Goal: Complete application form

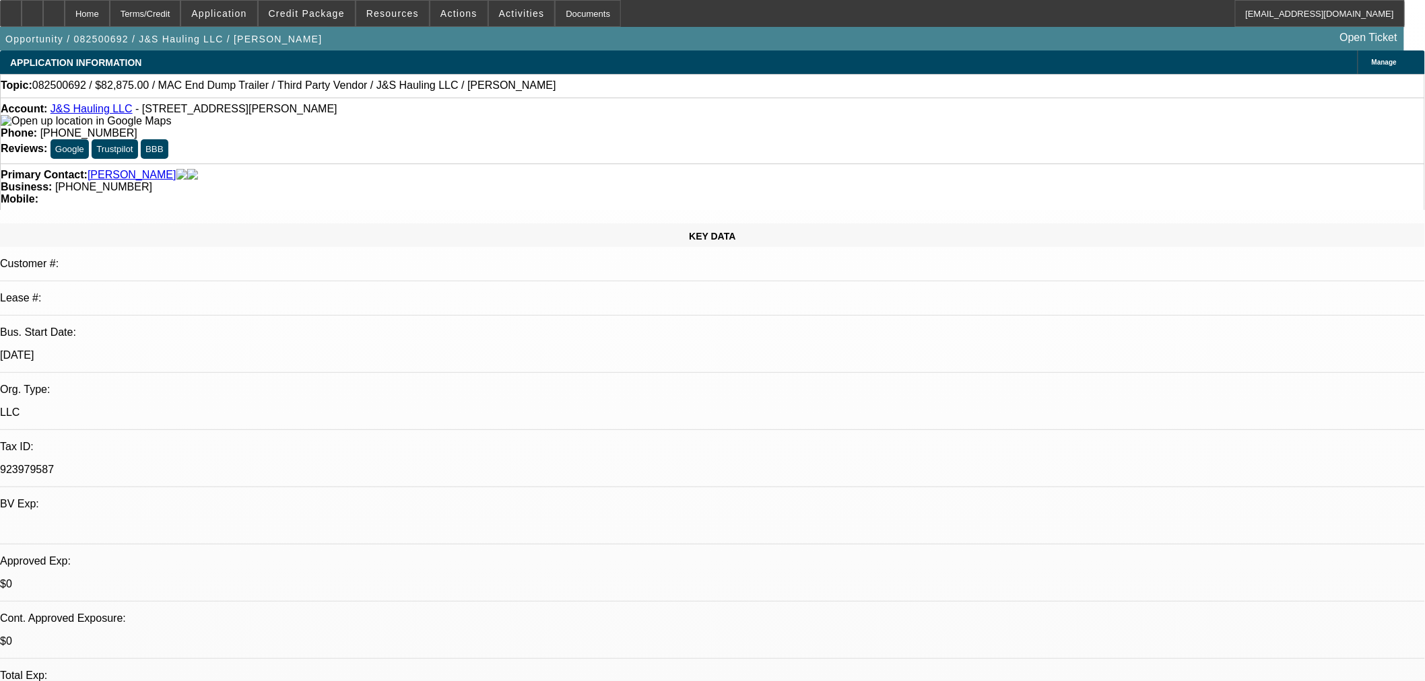
select select "0"
select select "2"
select select "0.1"
select select "4"
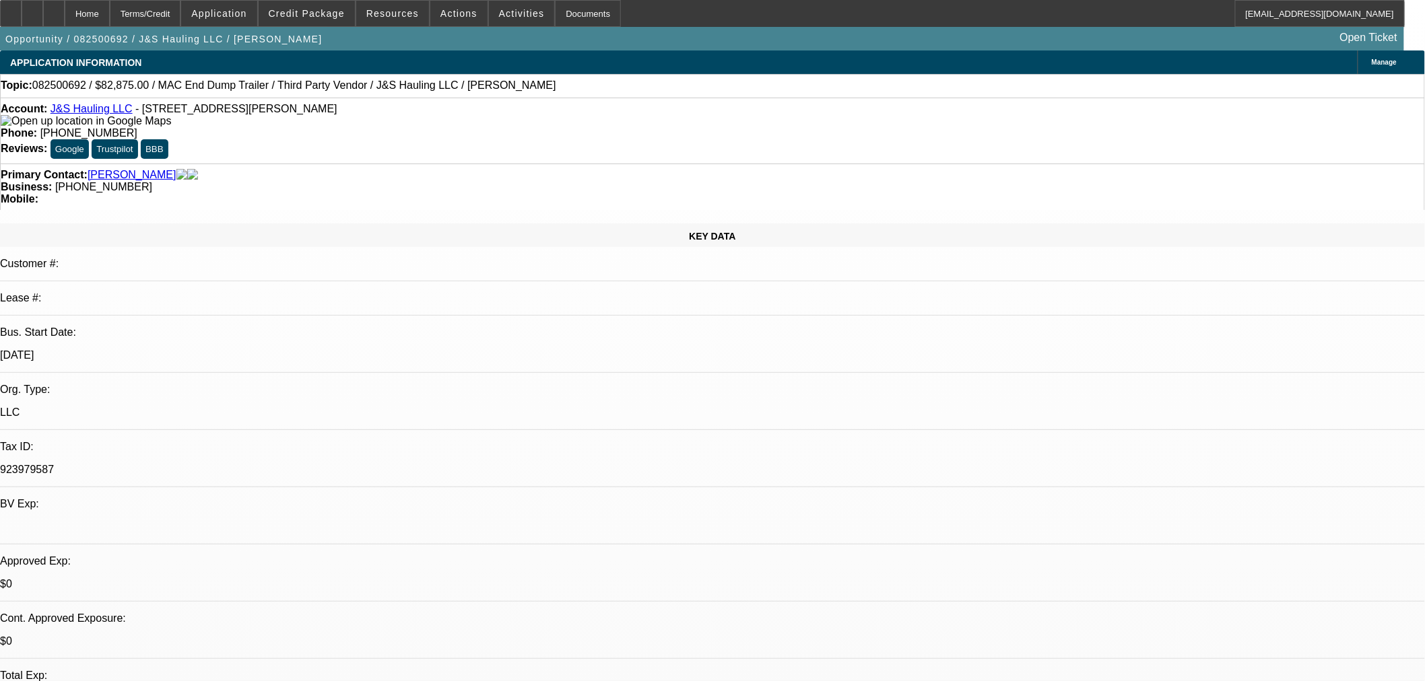
select select "0"
select select "2"
select select "0.1"
select select "4"
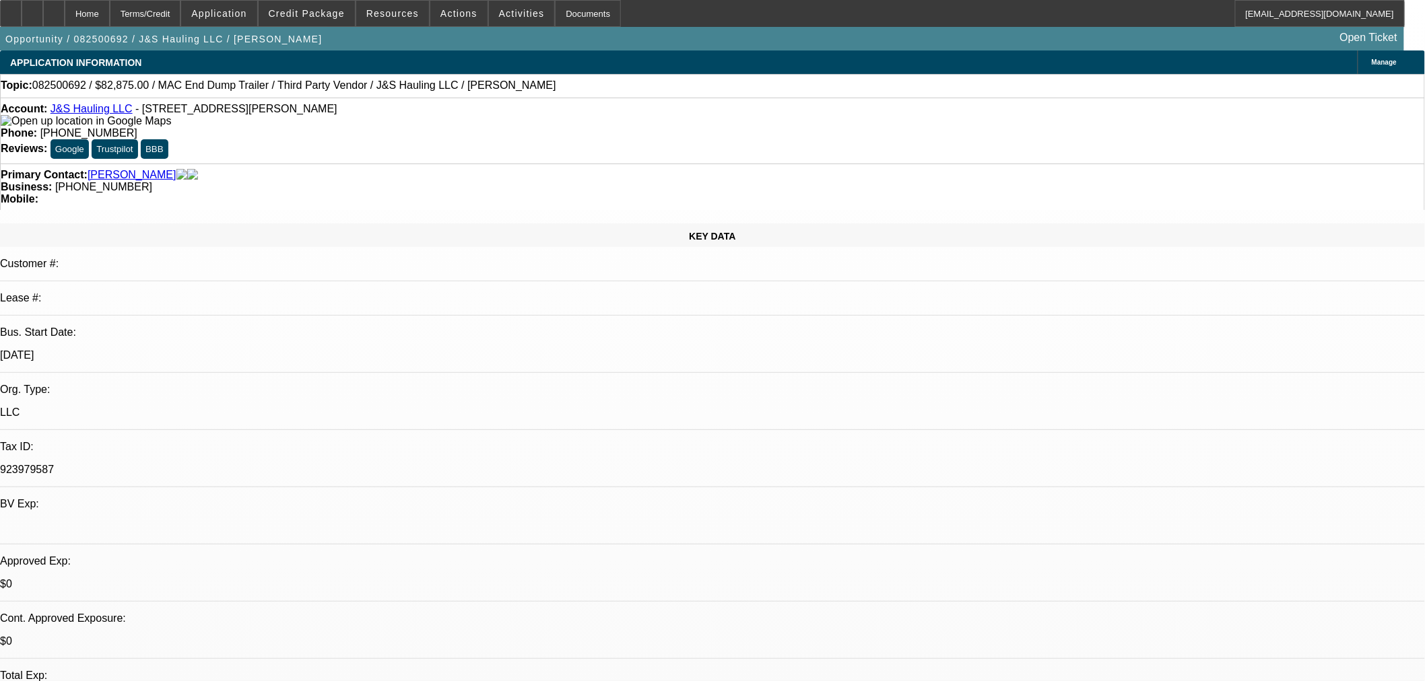
select select "0"
select select "2"
select select "0.1"
select select "4"
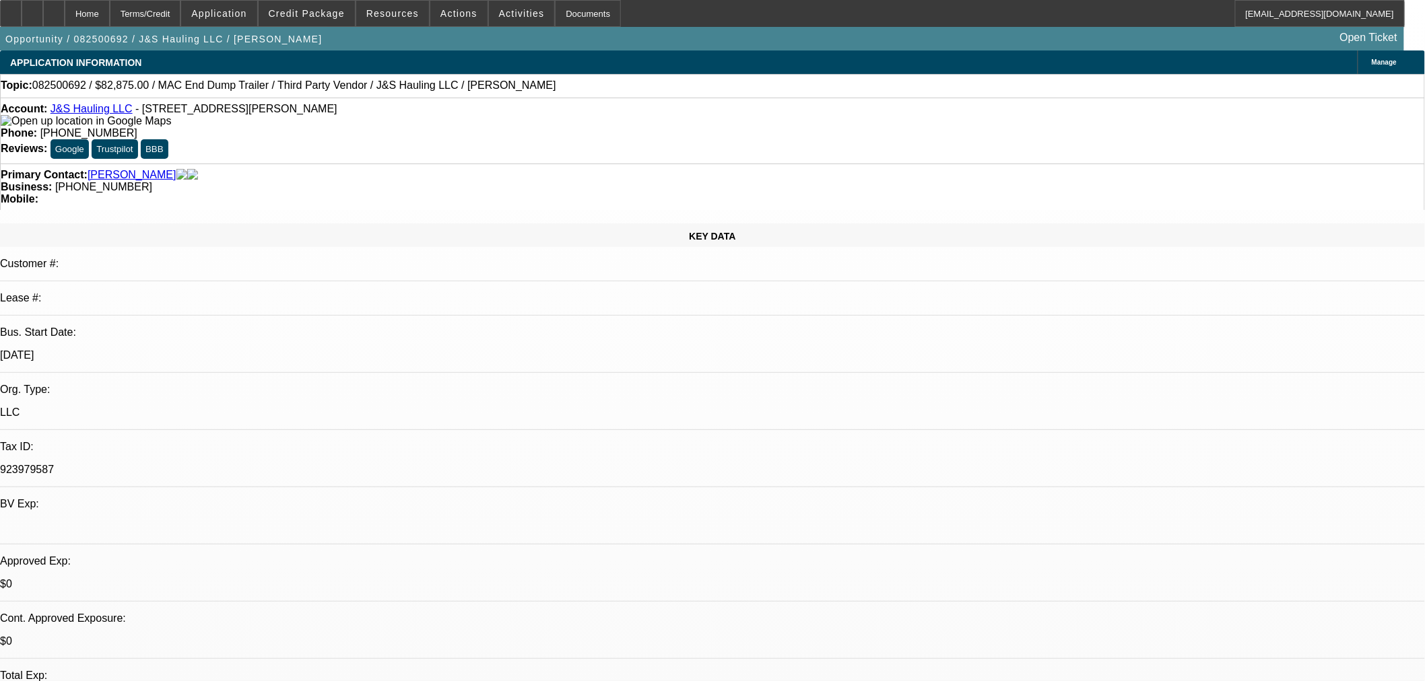
select select "0"
select select "3"
select select "0.1"
select select "4"
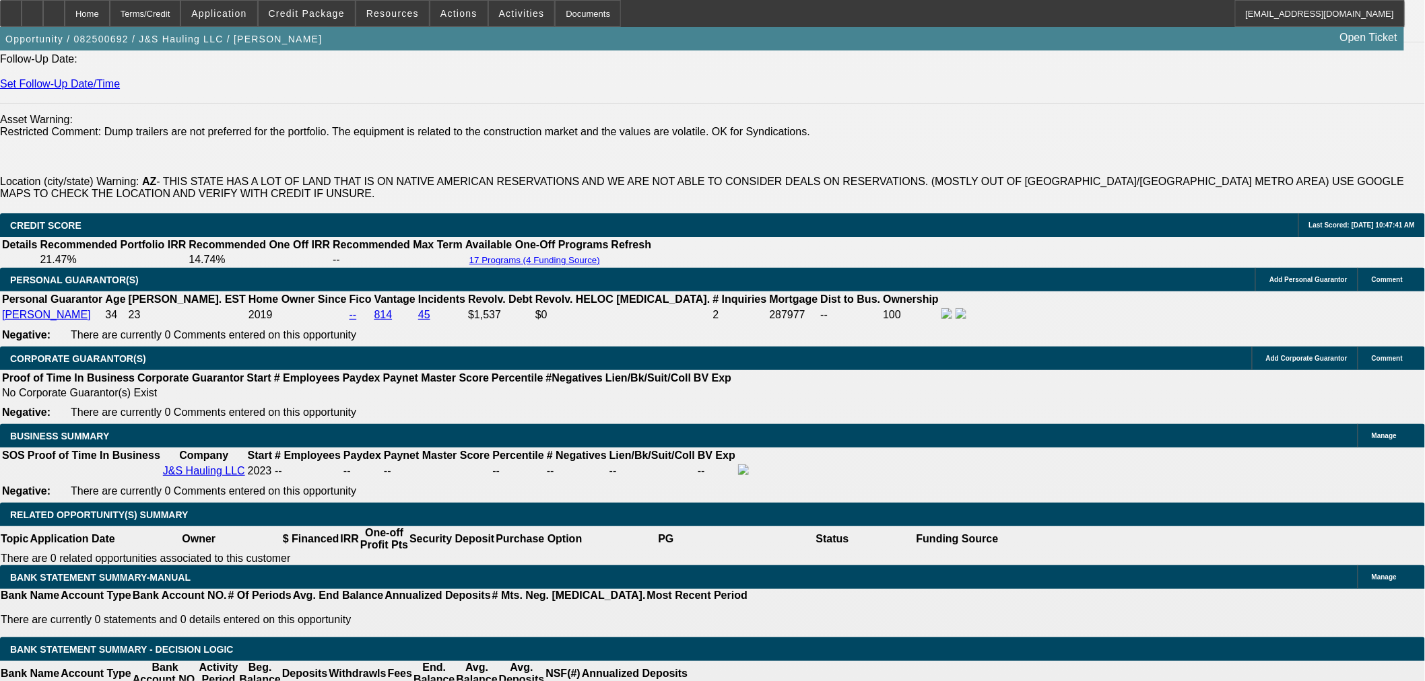
scroll to position [2020, 0]
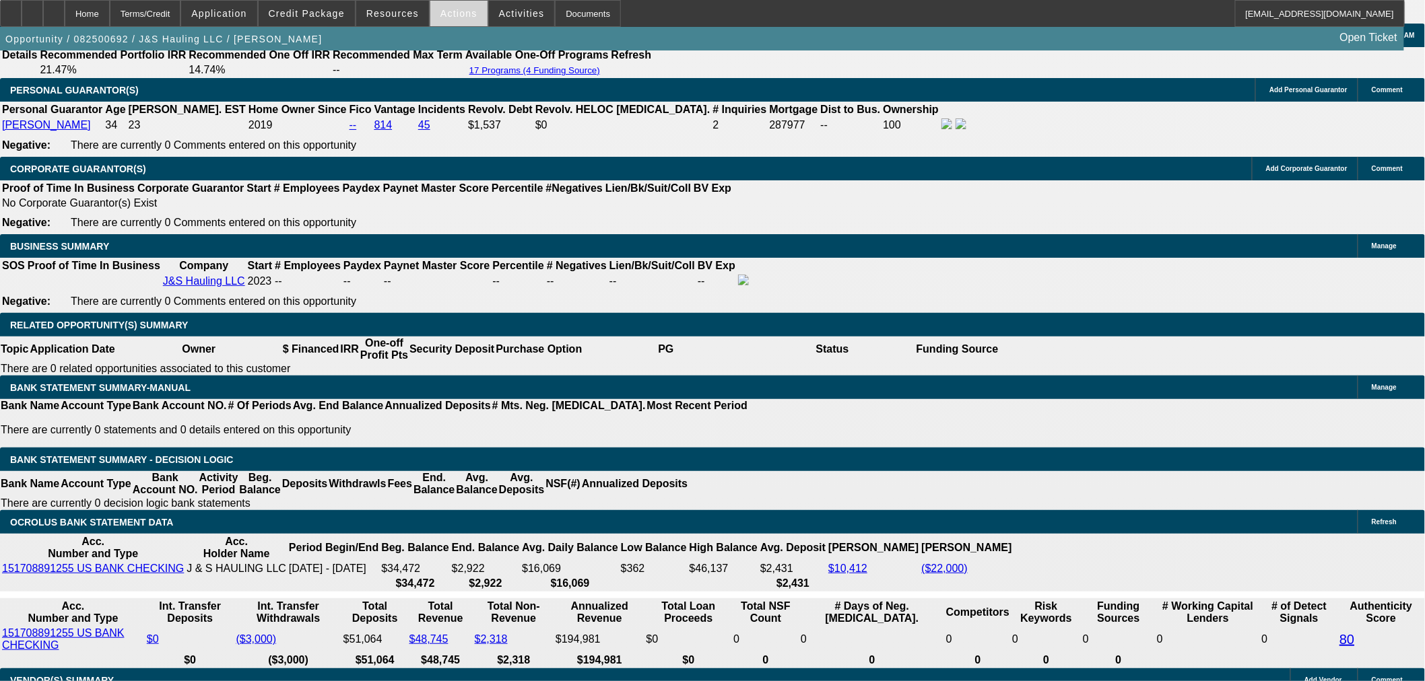
click at [449, 16] on span "Actions" at bounding box center [458, 13] width 37 height 11
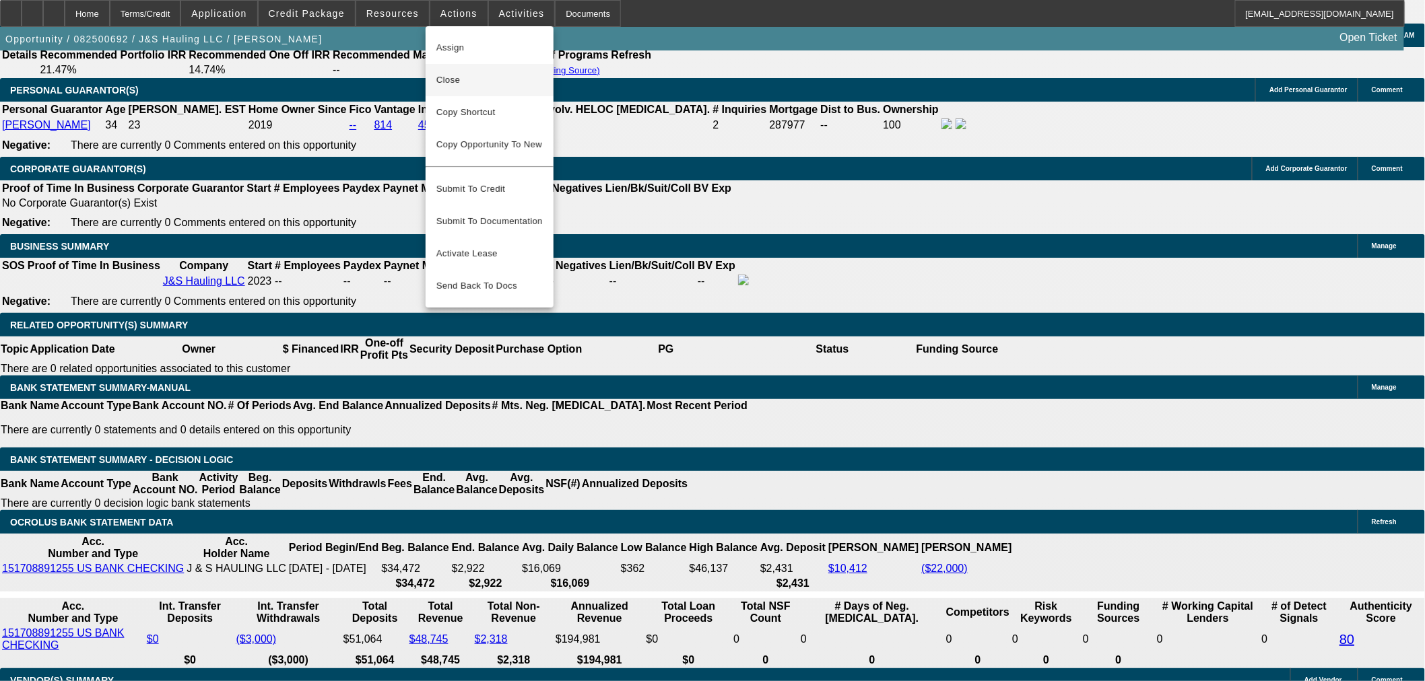
click at [439, 77] on span "Close" at bounding box center [489, 80] width 106 height 16
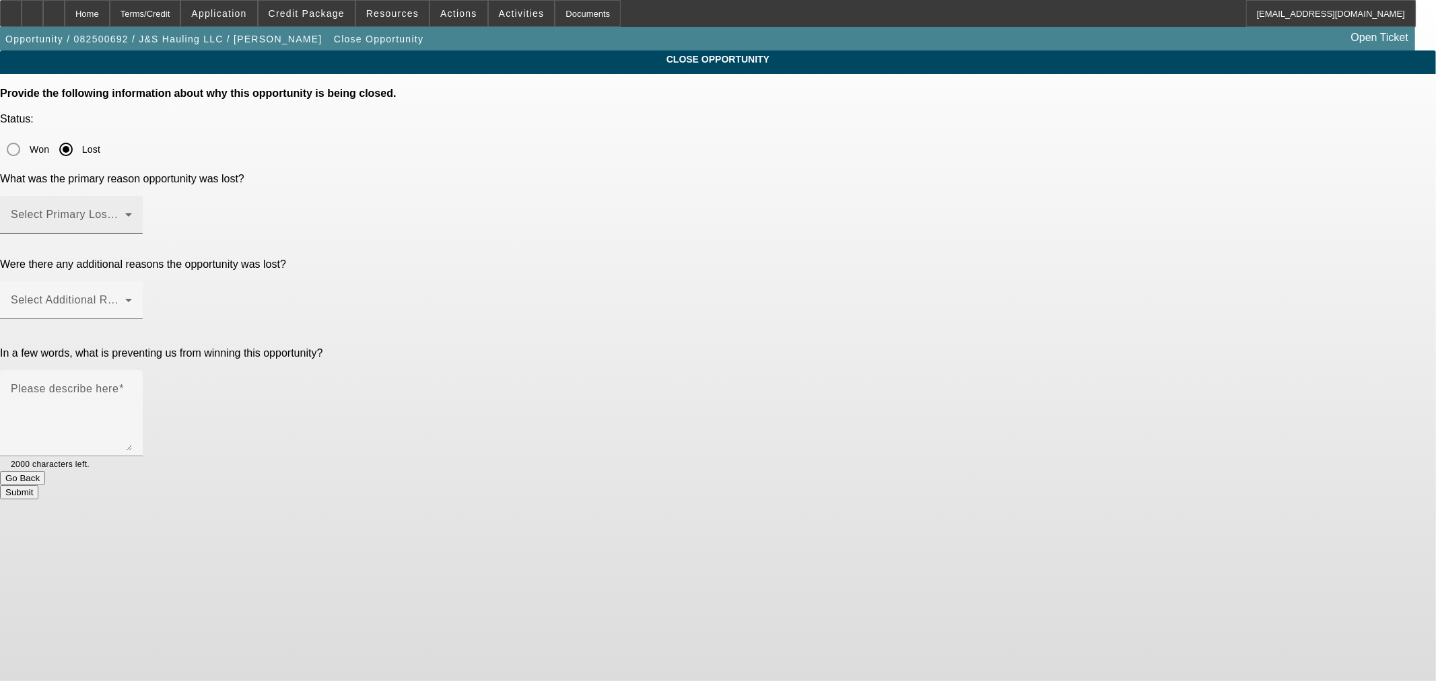
click at [125, 212] on span at bounding box center [68, 220] width 114 height 16
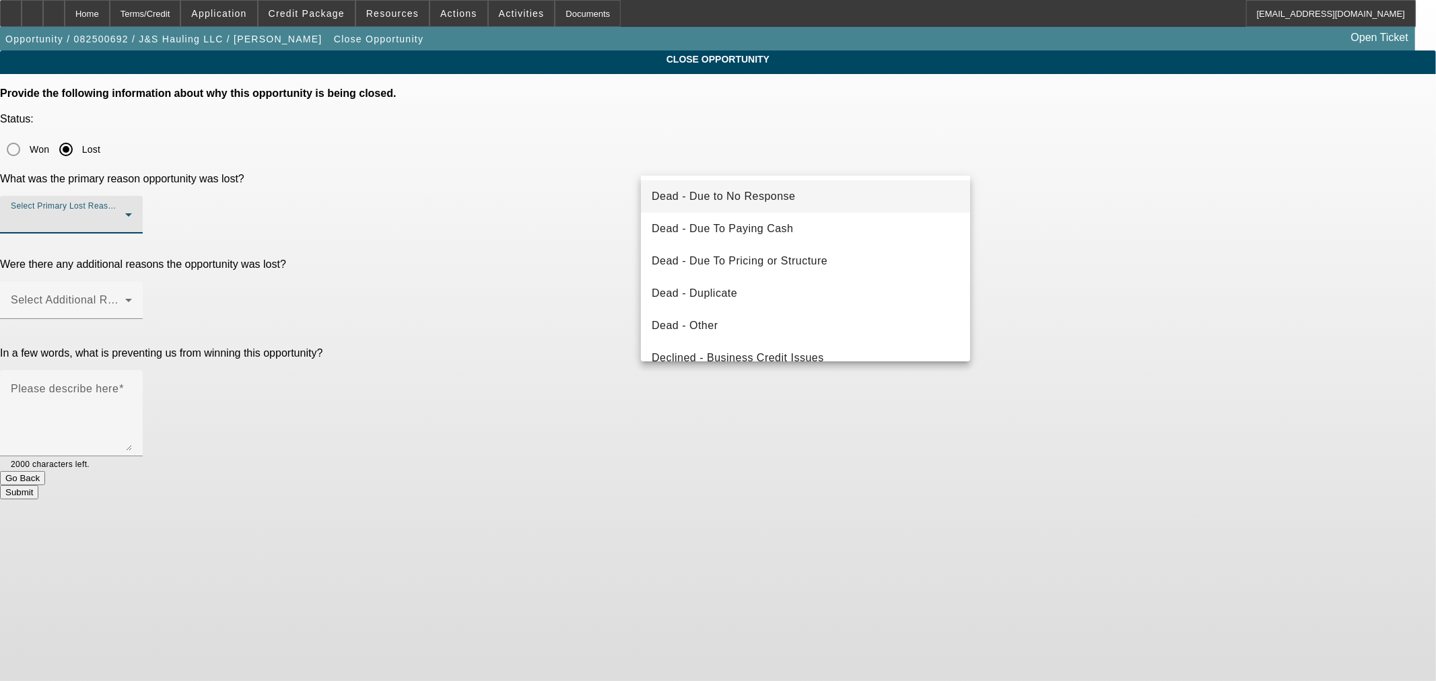
scroll to position [180, 0]
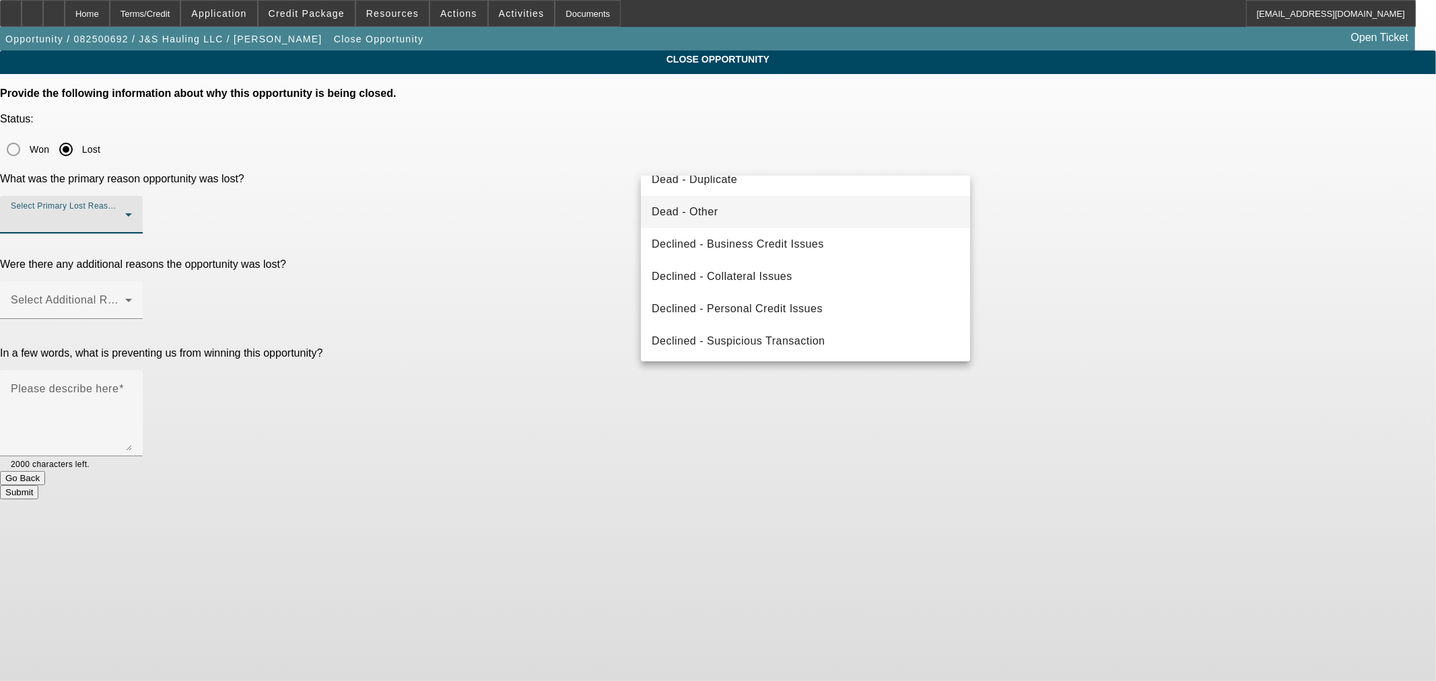
click at [766, 214] on mat-option "Dead - Other" at bounding box center [805, 212] width 329 height 32
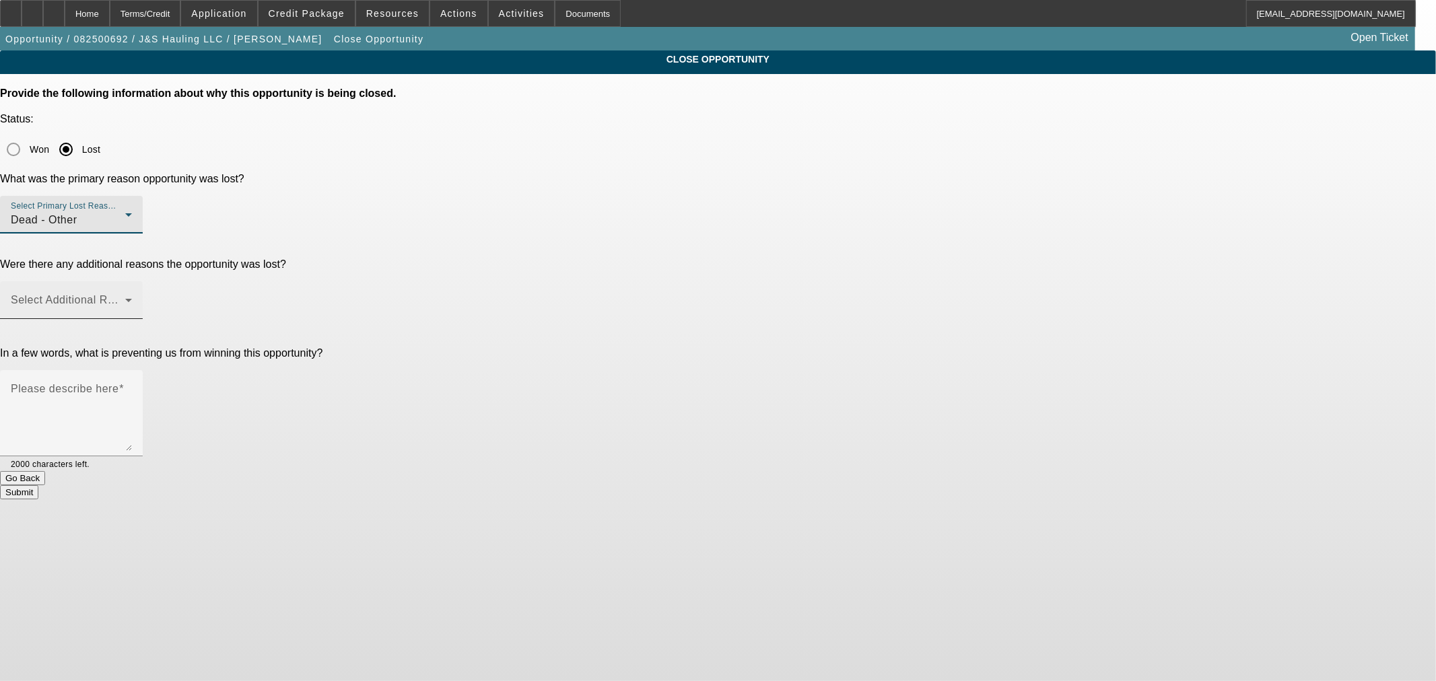
click at [125, 298] on span at bounding box center [68, 306] width 114 height 16
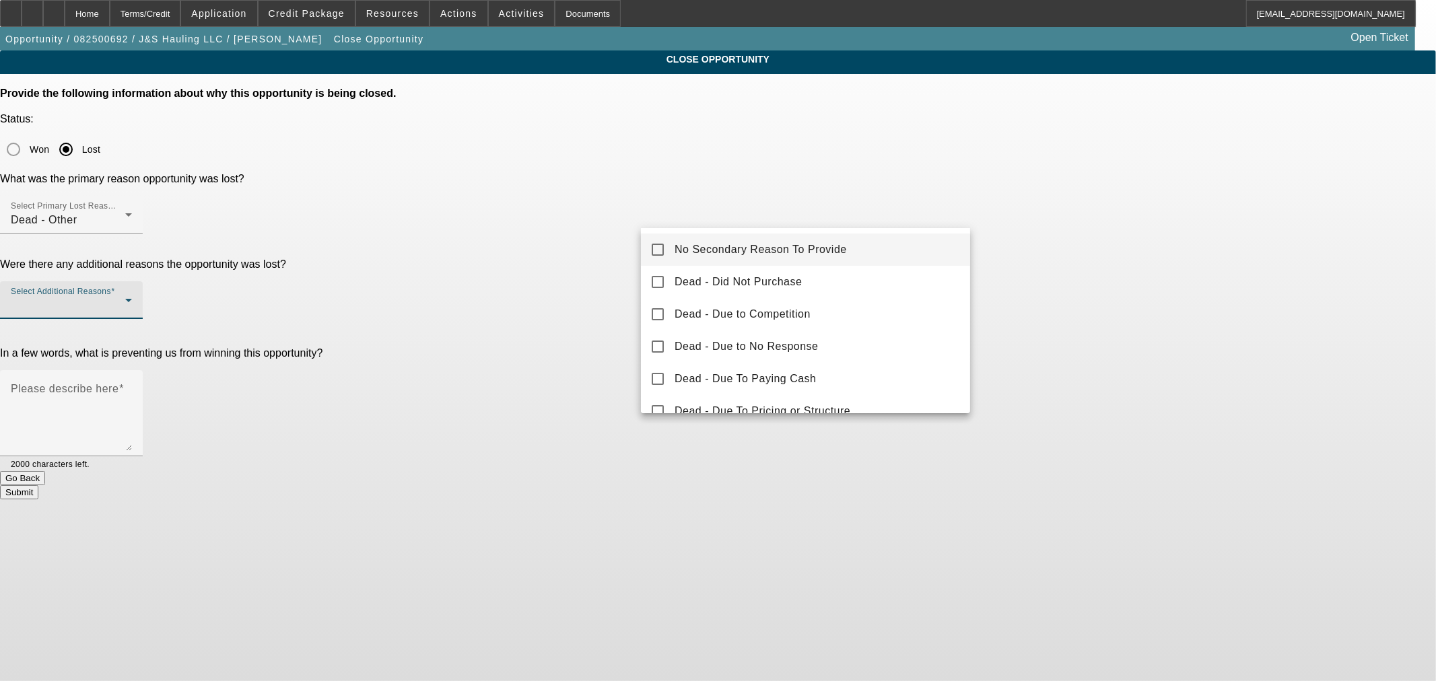
click at [665, 240] on mat-option "No Secondary Reason To Provide" at bounding box center [805, 250] width 329 height 32
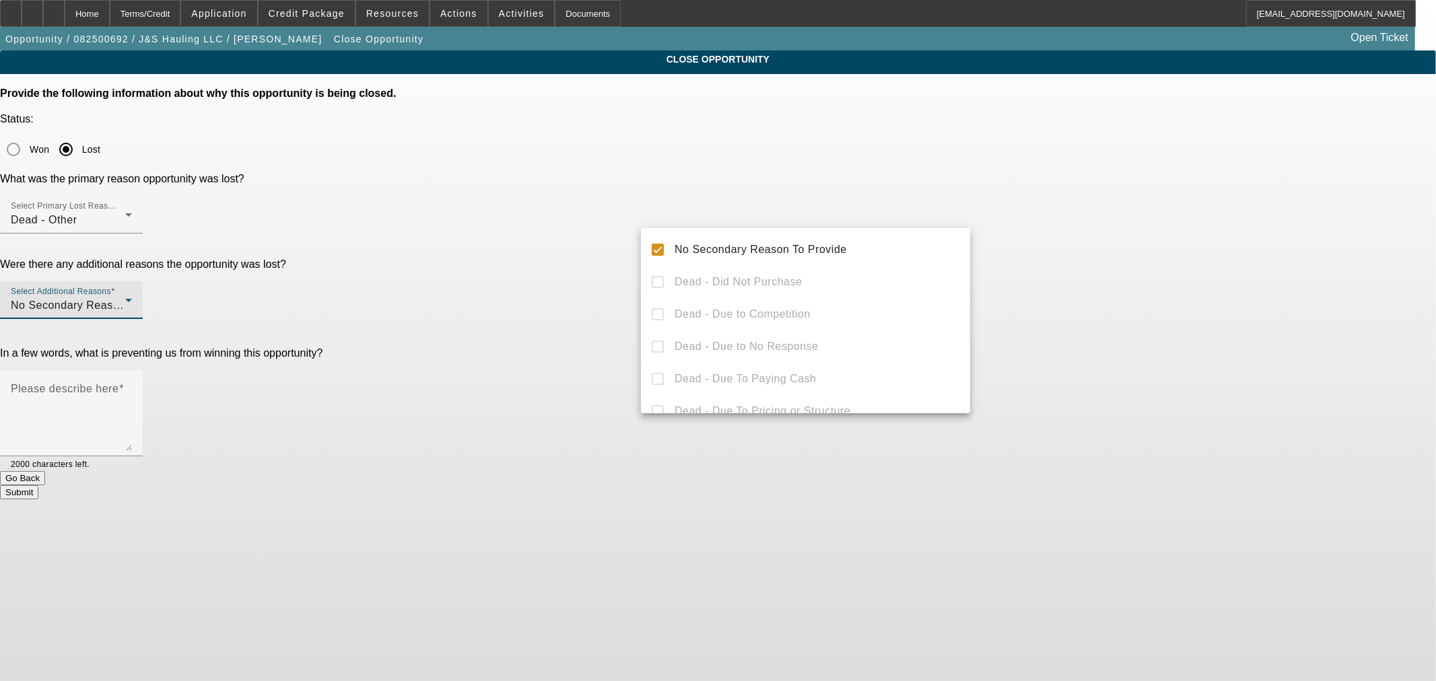
click at [604, 290] on div at bounding box center [718, 340] width 1436 height 681
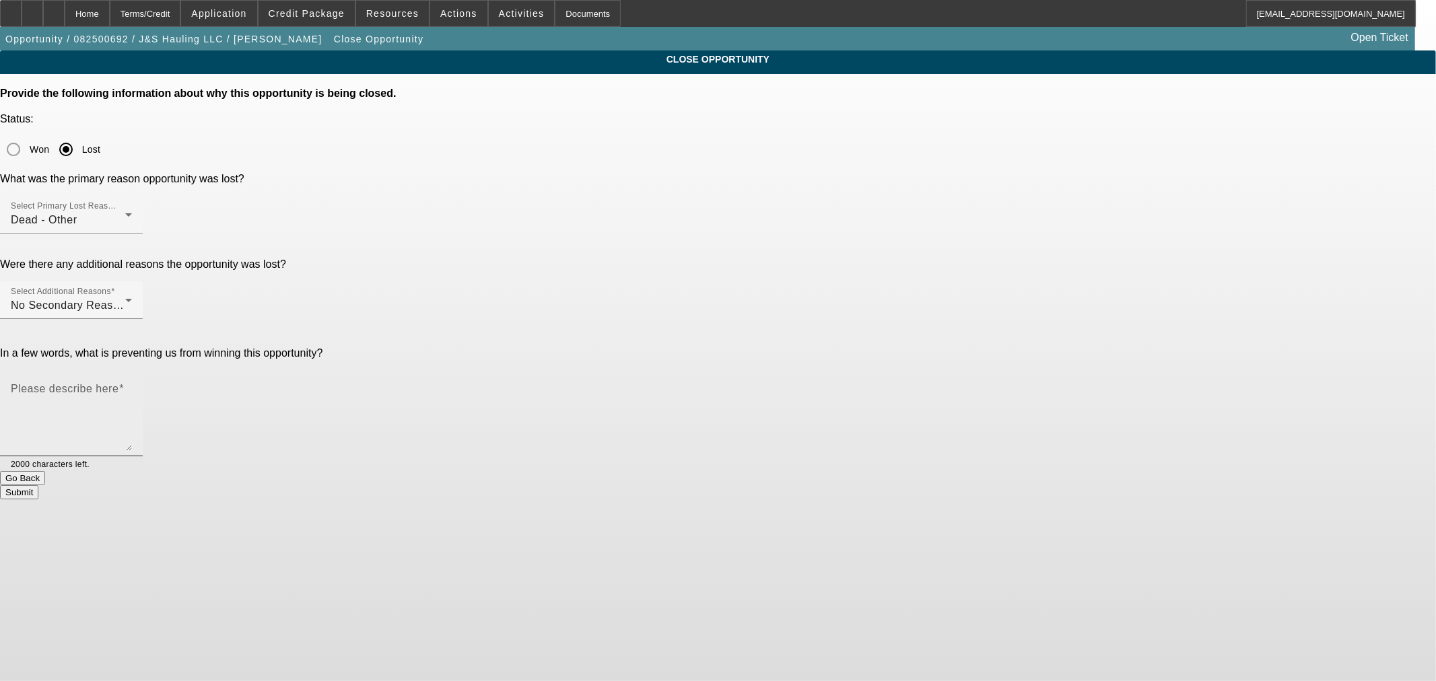
click at [132, 386] on textarea "Please describe here" at bounding box center [71, 418] width 121 height 65
click at [132, 386] on textarea "We allowed the customer to be added to the loan on the trailer he was approved …" at bounding box center [71, 418] width 121 height 65
drag, startPoint x: 718, startPoint y: 286, endPoint x: 633, endPoint y: 265, distance: 88.0
click at [633, 370] on div "Please describe here We allowed the customer to be added to the loan on the tra…" at bounding box center [718, 420] width 1436 height 101
type textarea "The customer didn't qualify to assume the loan on the trailer he's approved for…"
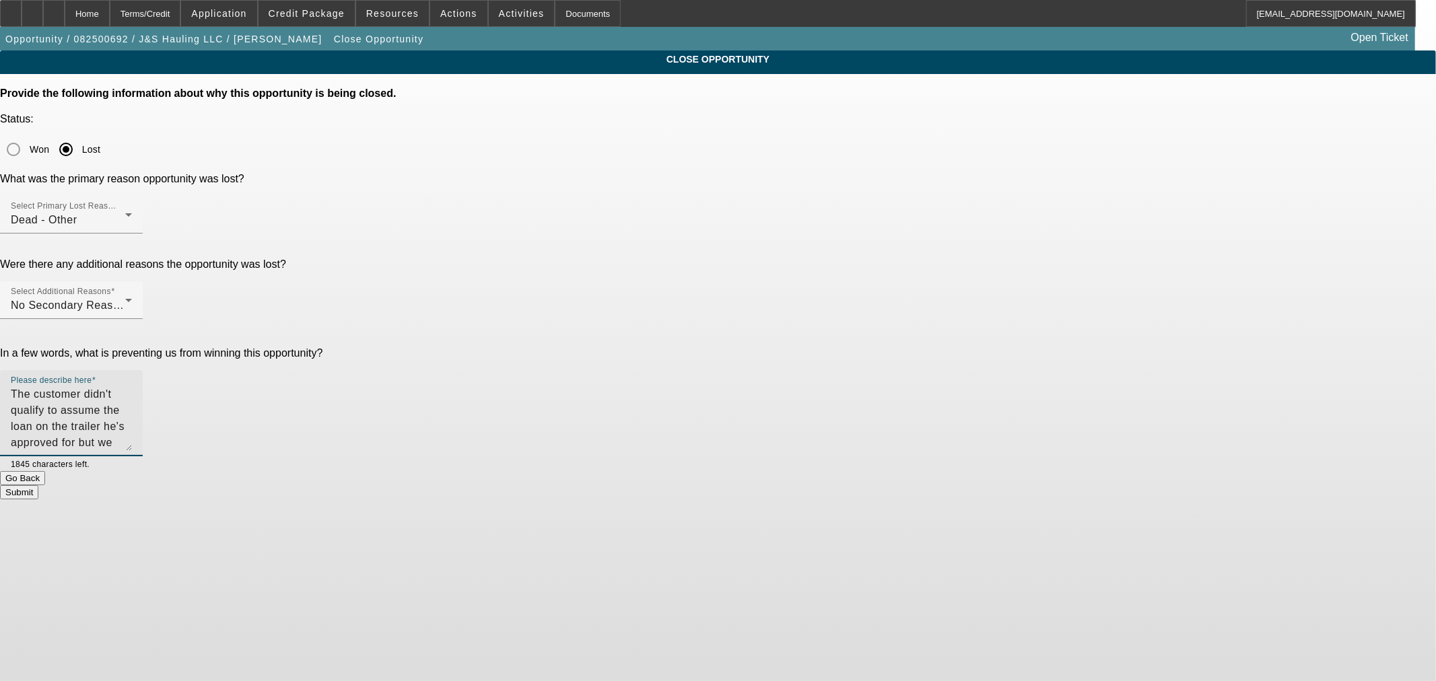
click at [38, 485] on button "Submit" at bounding box center [19, 492] width 38 height 14
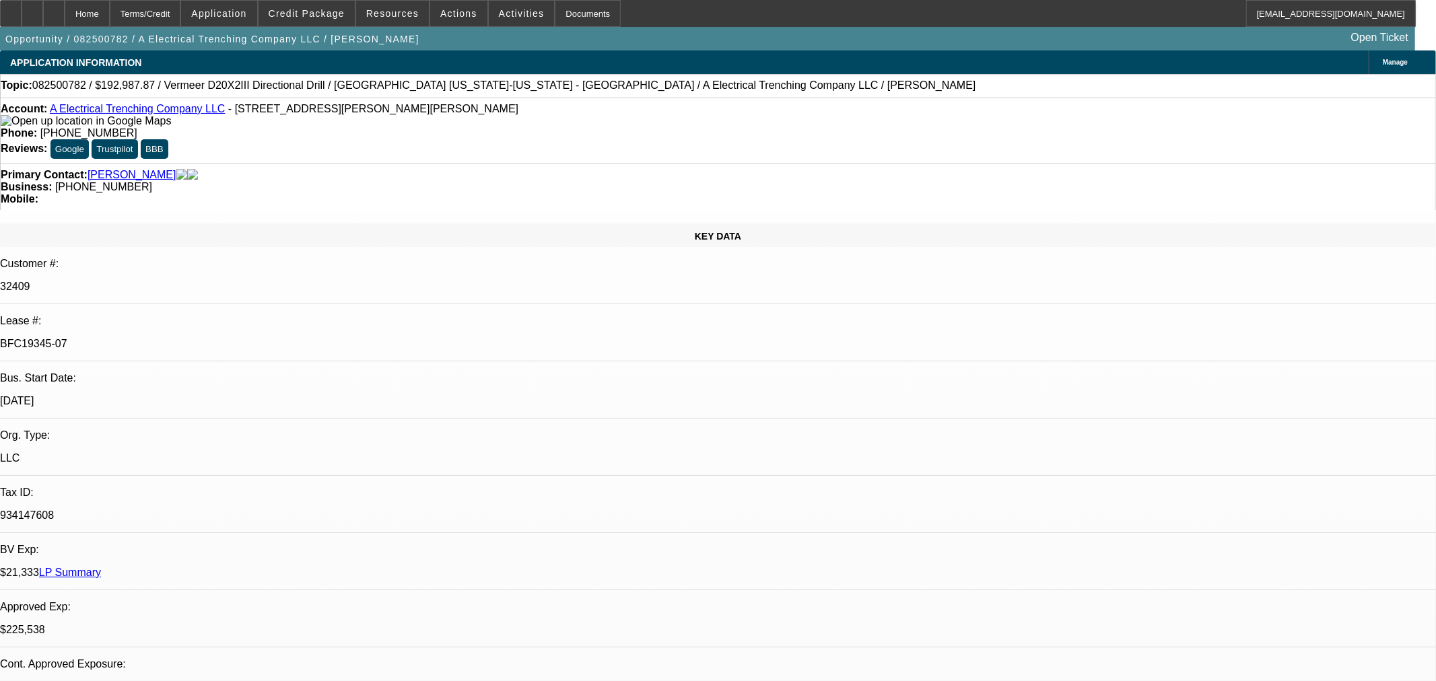
select select "0"
select select "3"
select select "0"
select select "6"
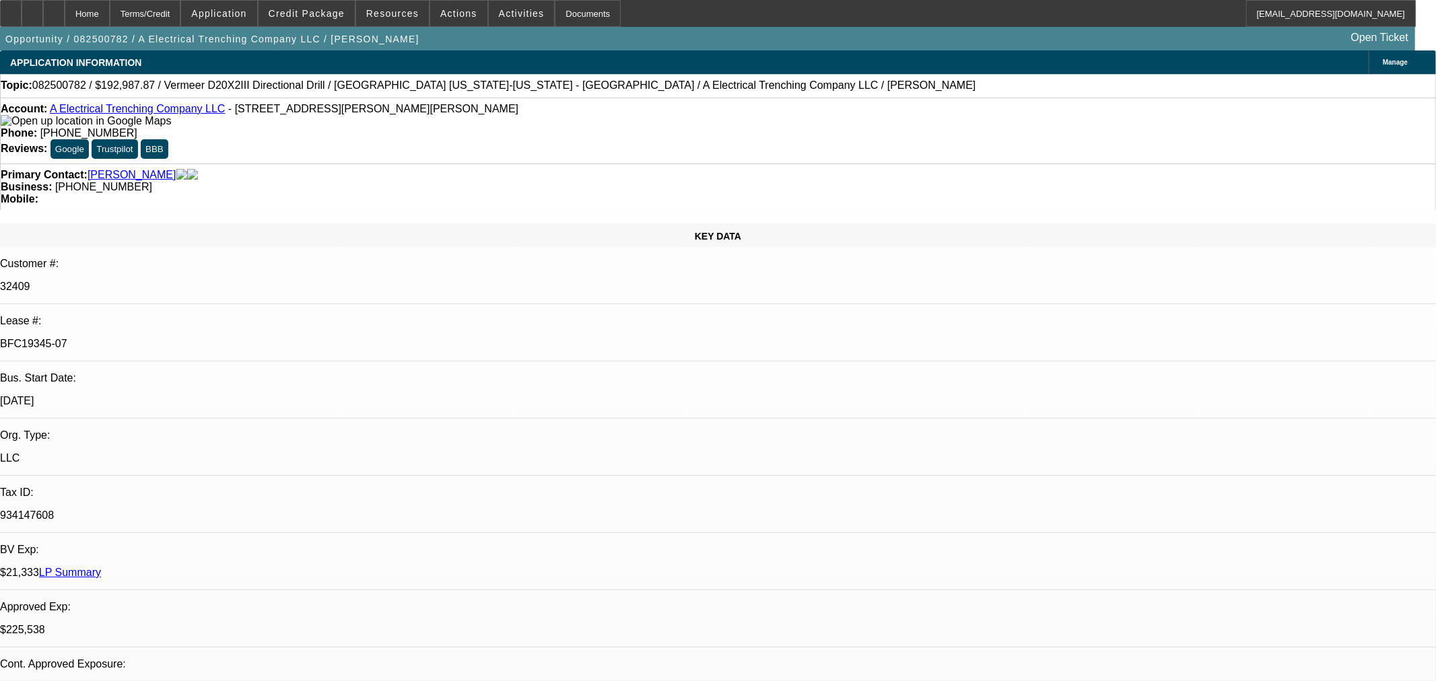
select select "0"
select select "3"
select select "0"
select select "6"
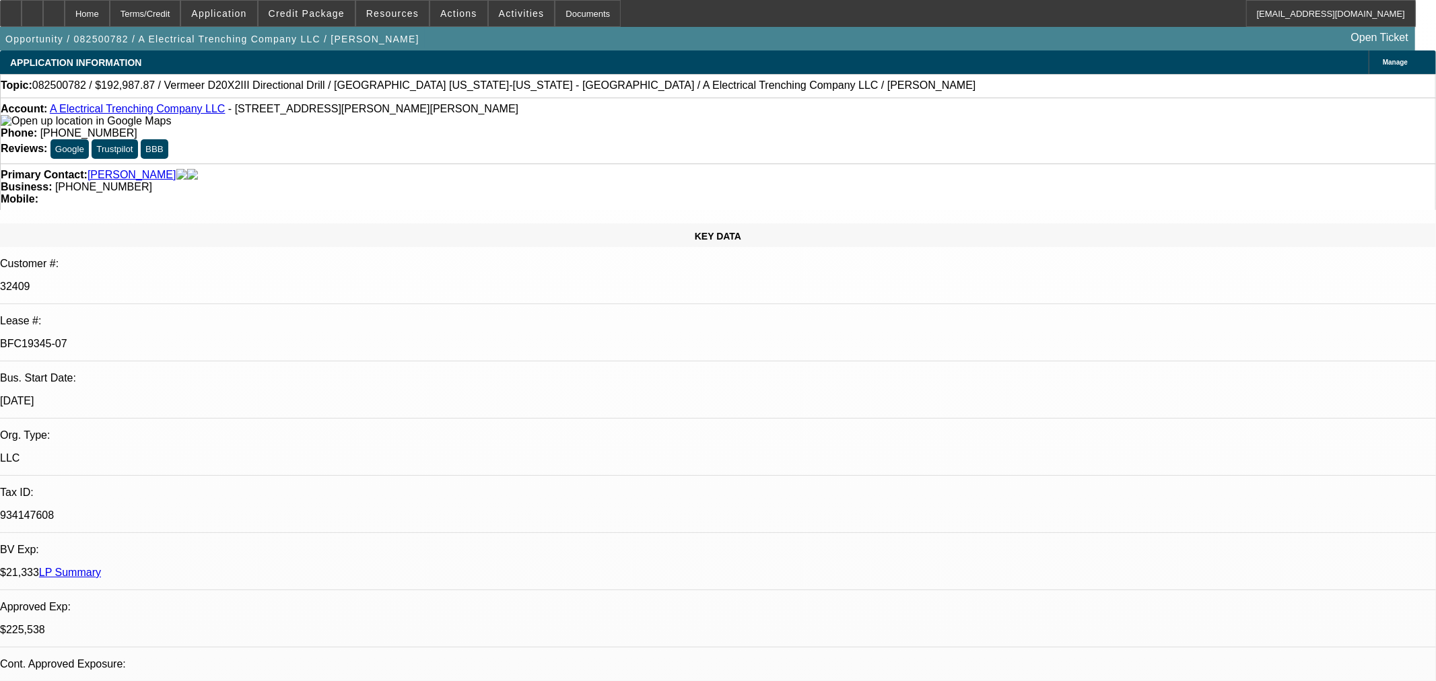
select select "0"
select select "3"
select select "0"
select select "6"
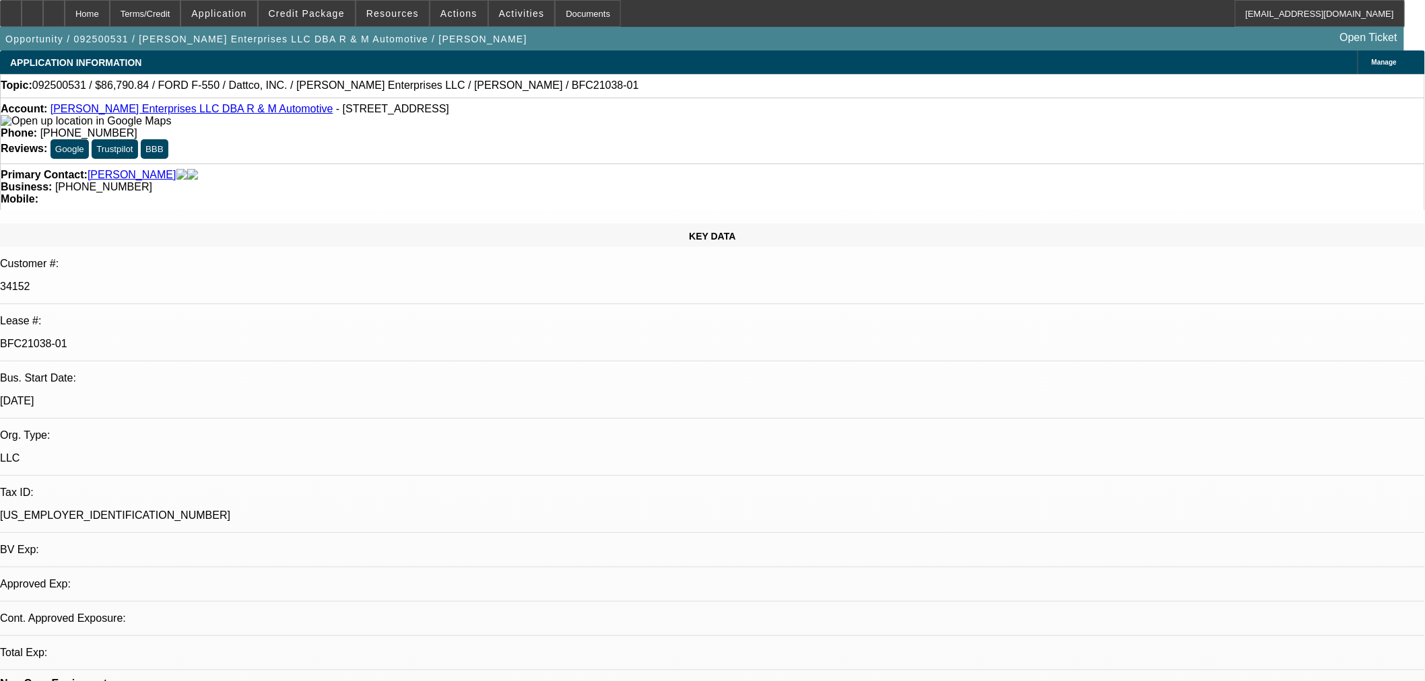
select select "0"
select select "2"
select select "0"
select select "6"
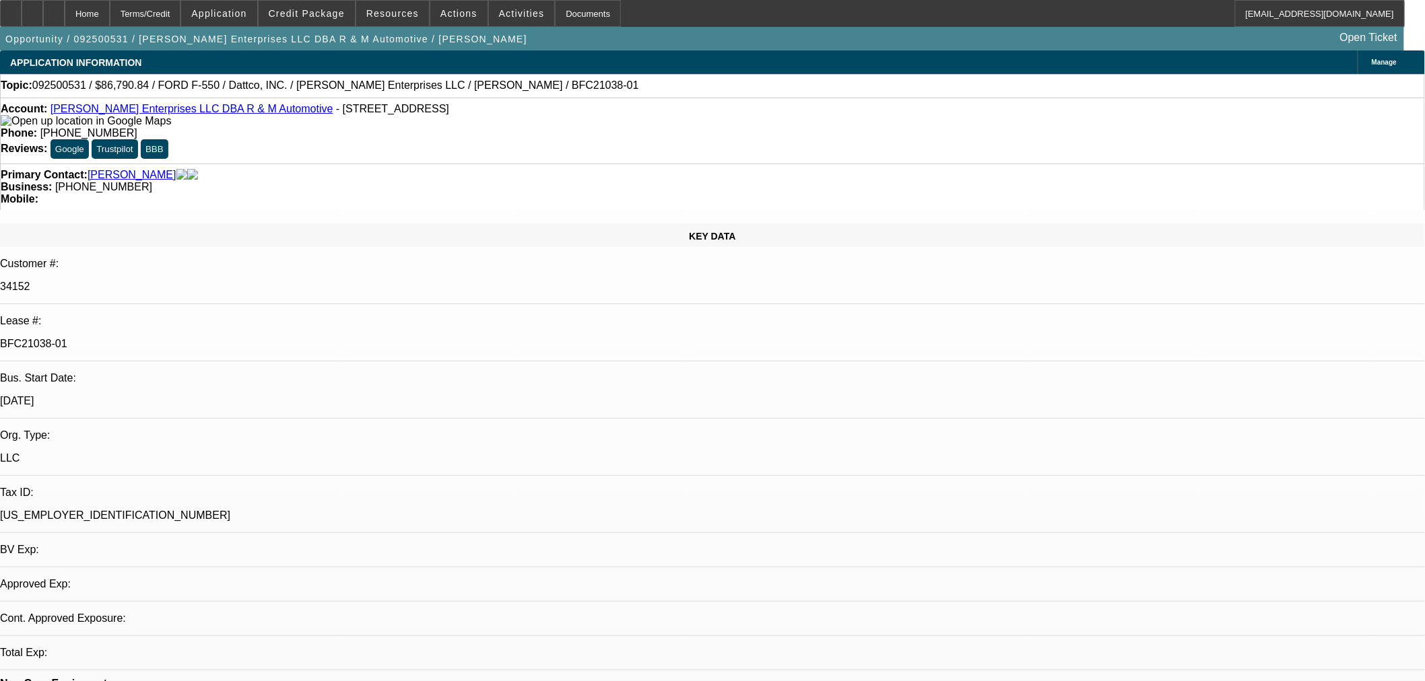
select select "0"
select select "2"
select select "0"
select select "6"
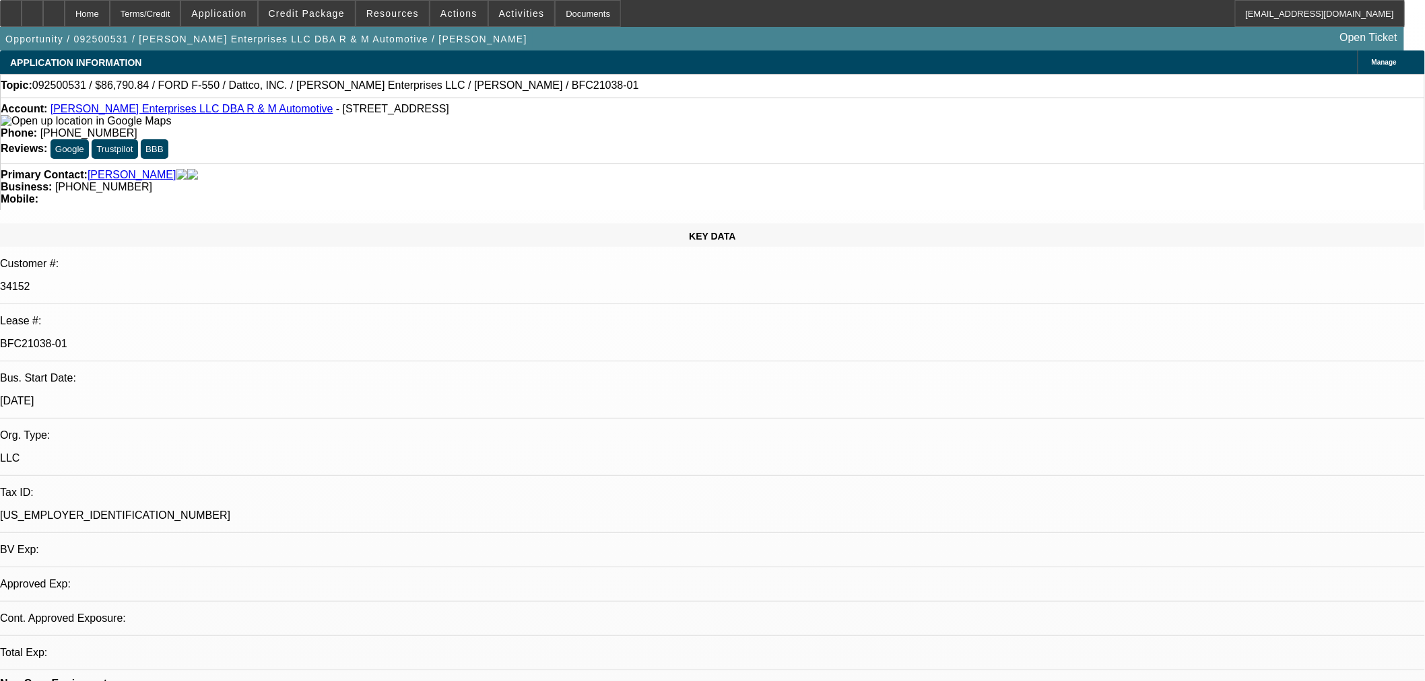
select select "0"
select select "2"
select select "0"
select select "6"
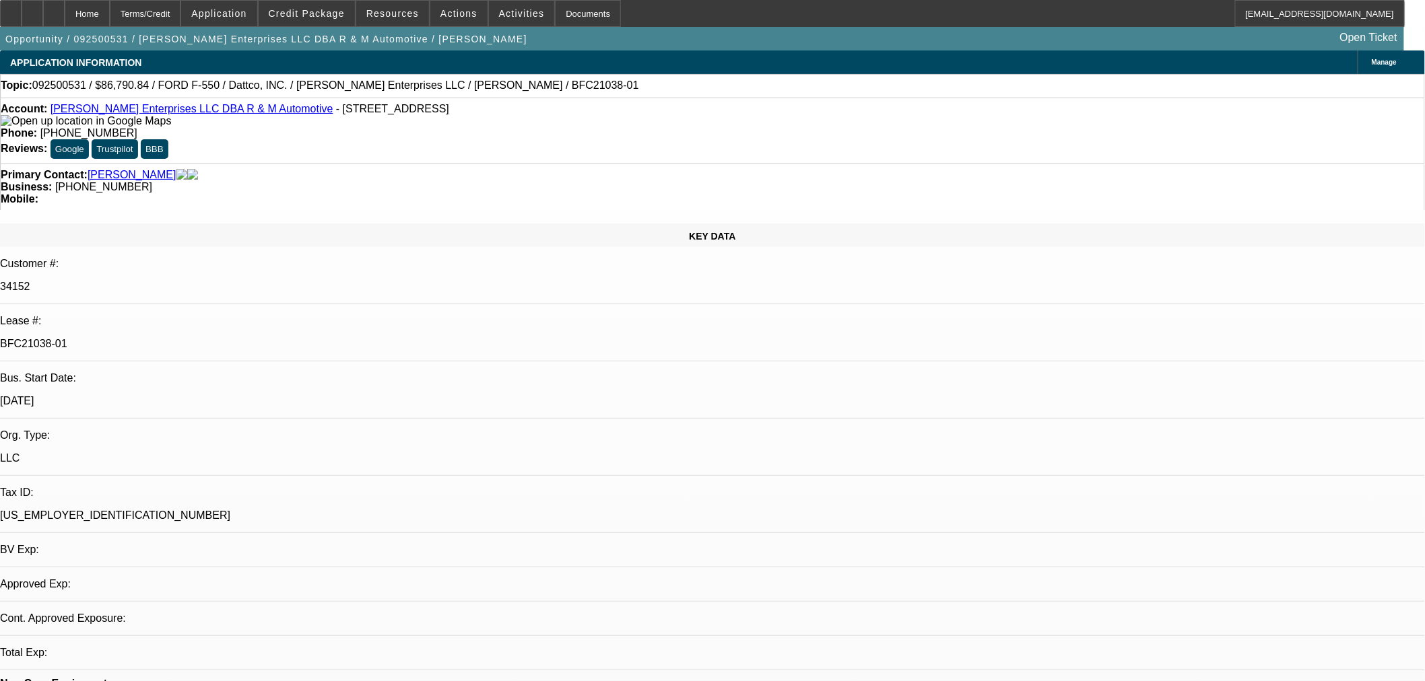
select select "0"
select select "2"
select select "0"
select select "6"
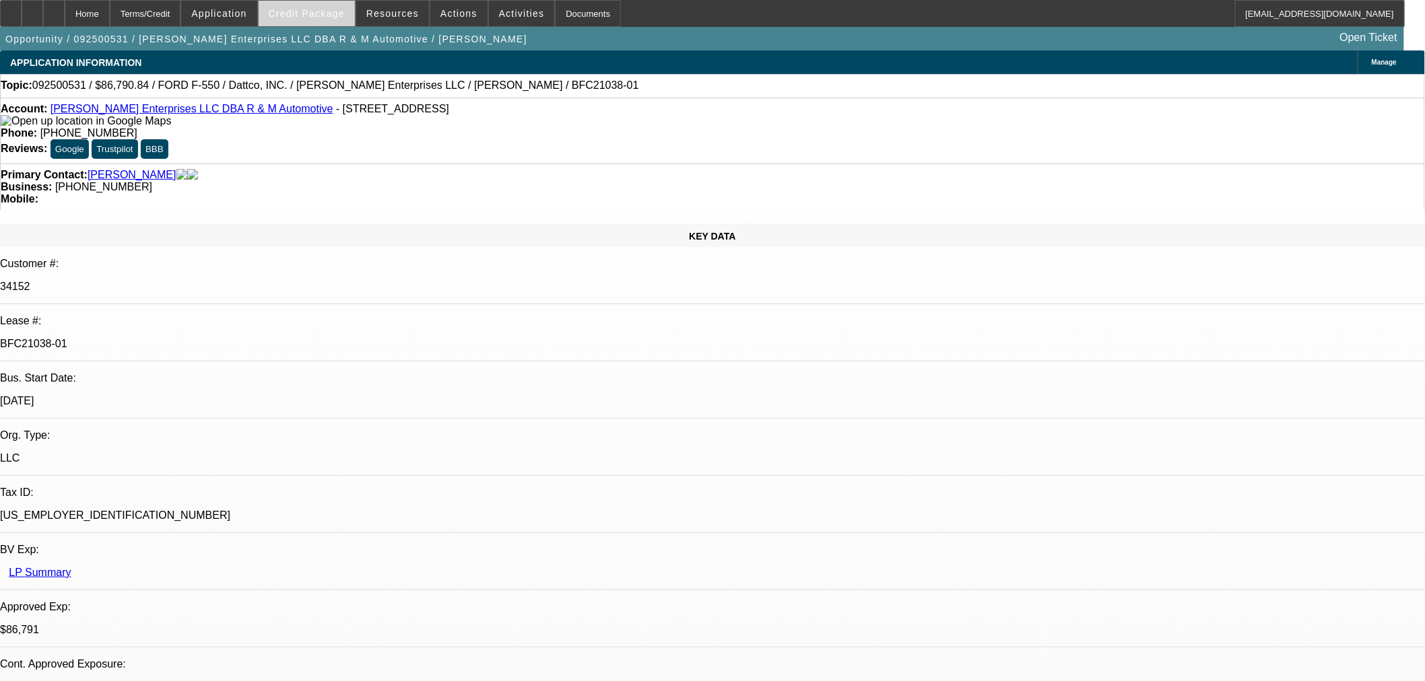
drag, startPoint x: 343, startPoint y: 11, endPoint x: 337, endPoint y: 23, distance: 13.3
click at [343, 11] on span "Credit Package" at bounding box center [307, 13] width 76 height 11
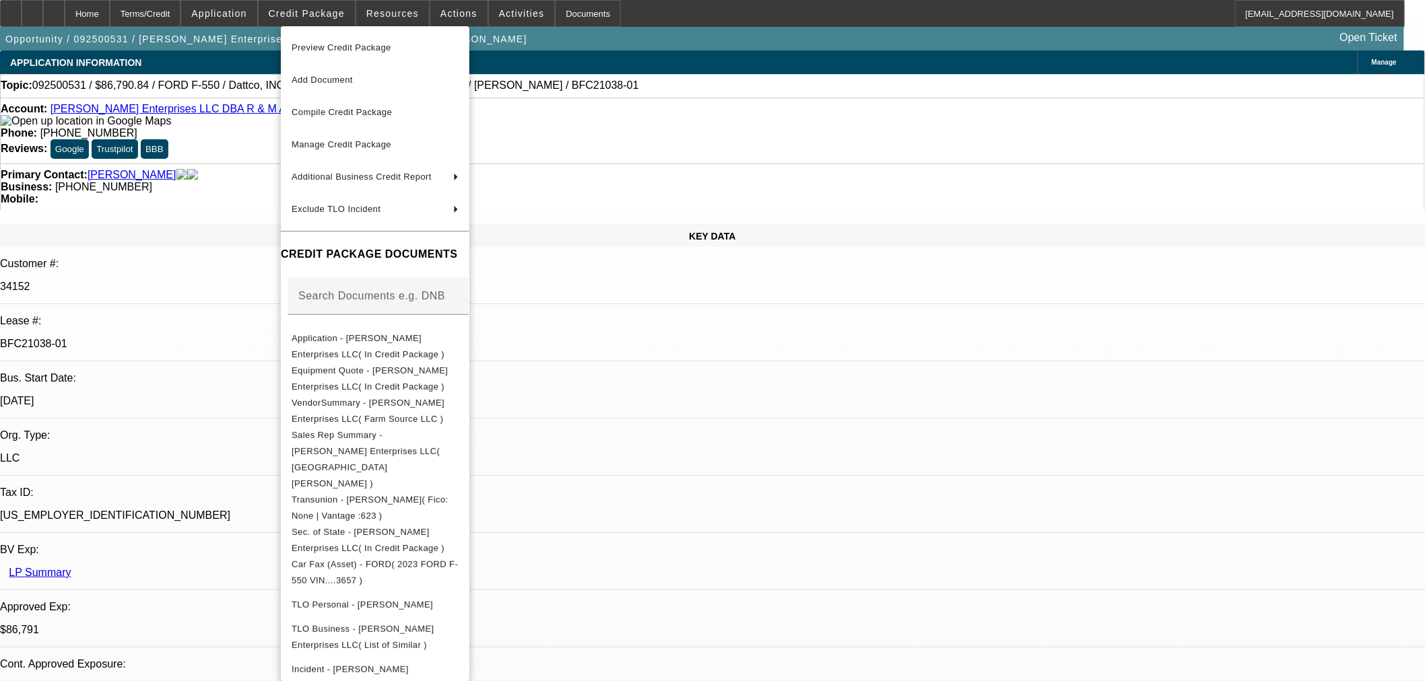
click at [798, 393] on div at bounding box center [712, 340] width 1425 height 681
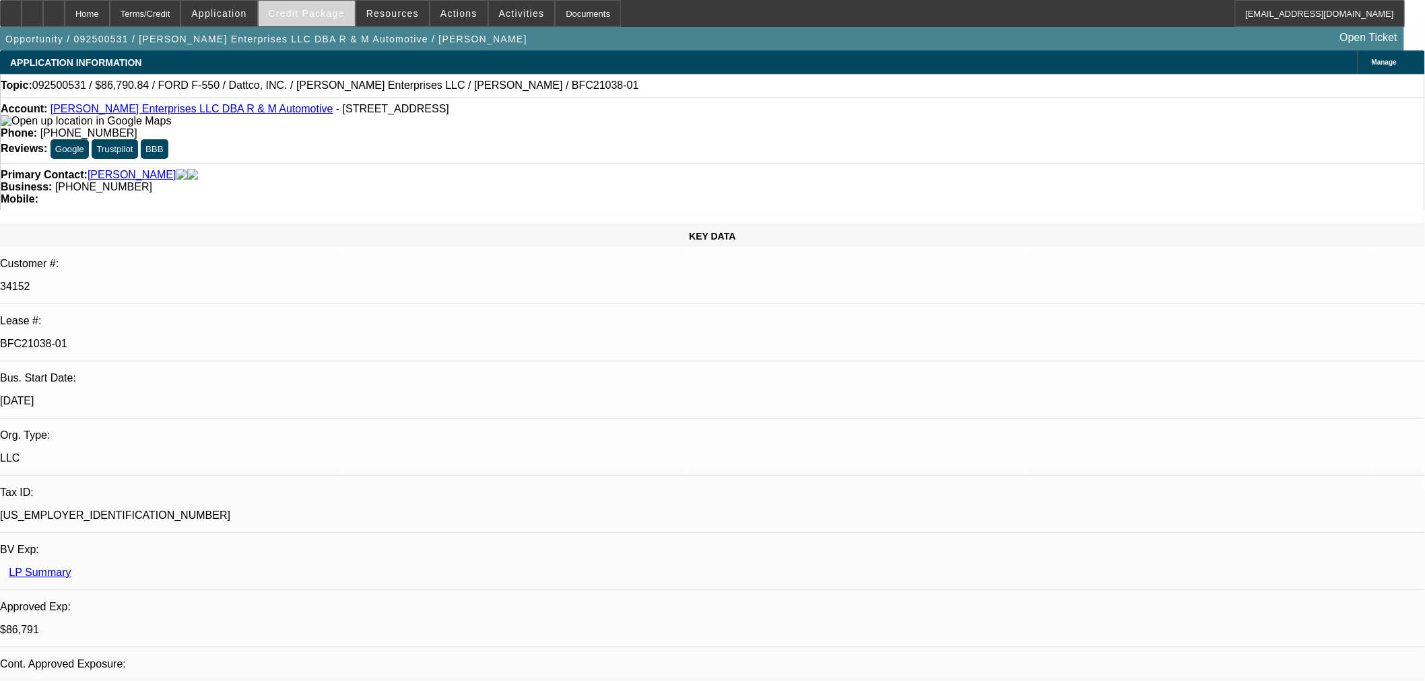
click at [326, 11] on span "Credit Package" at bounding box center [307, 13] width 76 height 11
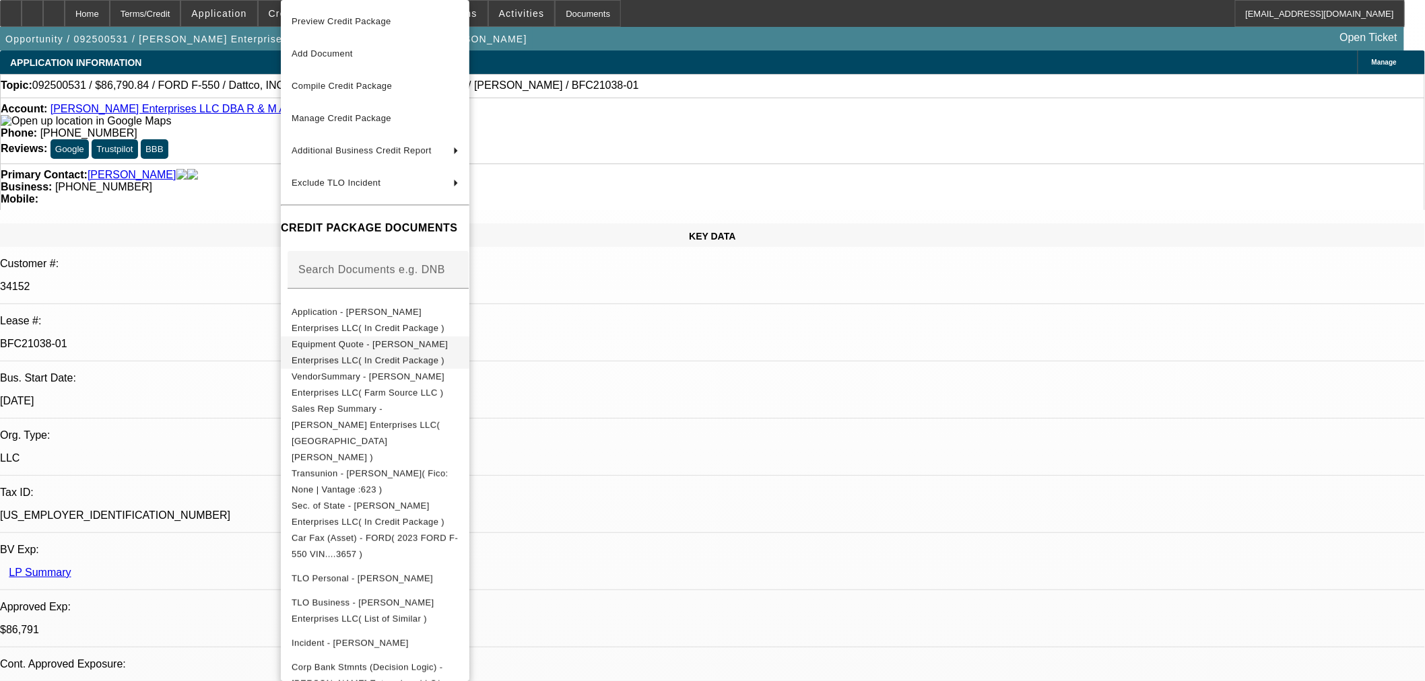
click at [372, 354] on span "Equipment Quote - Coffey Enterprises LLC( In Credit Package )" at bounding box center [375, 353] width 167 height 32
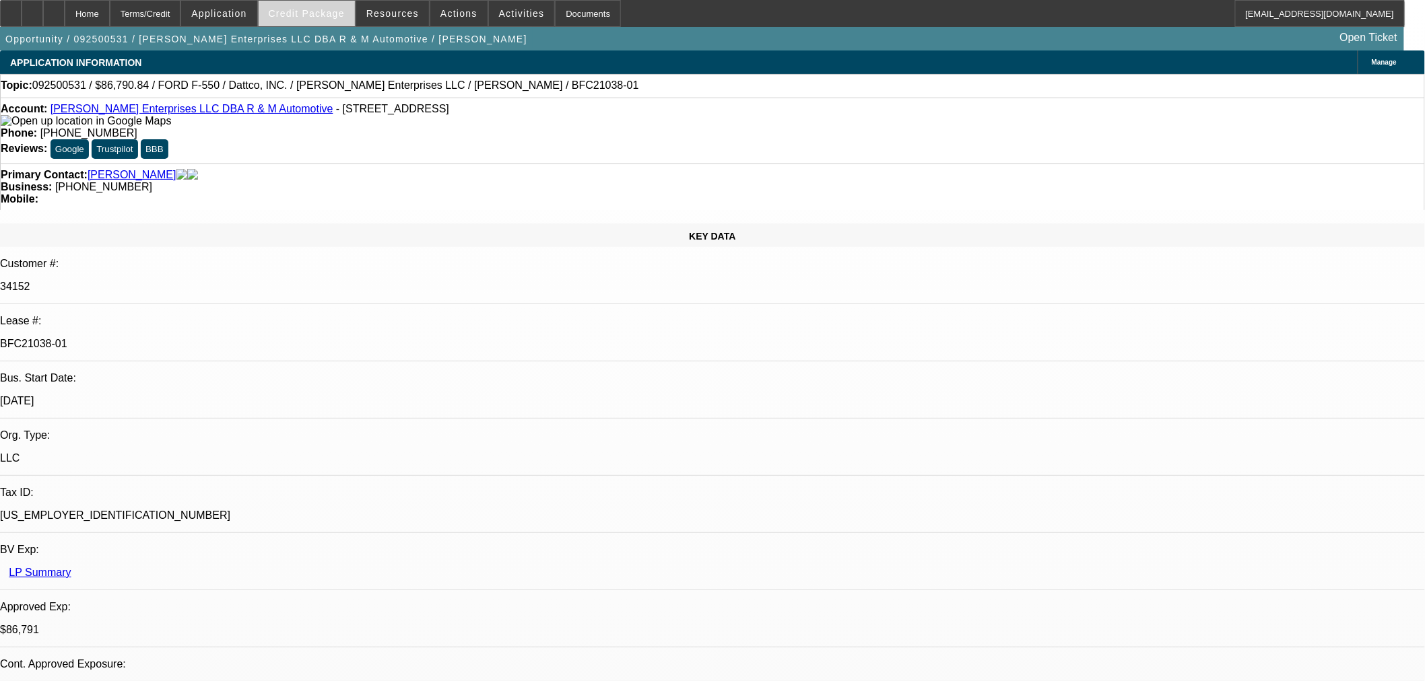
click at [294, 11] on span "Credit Package" at bounding box center [307, 13] width 76 height 11
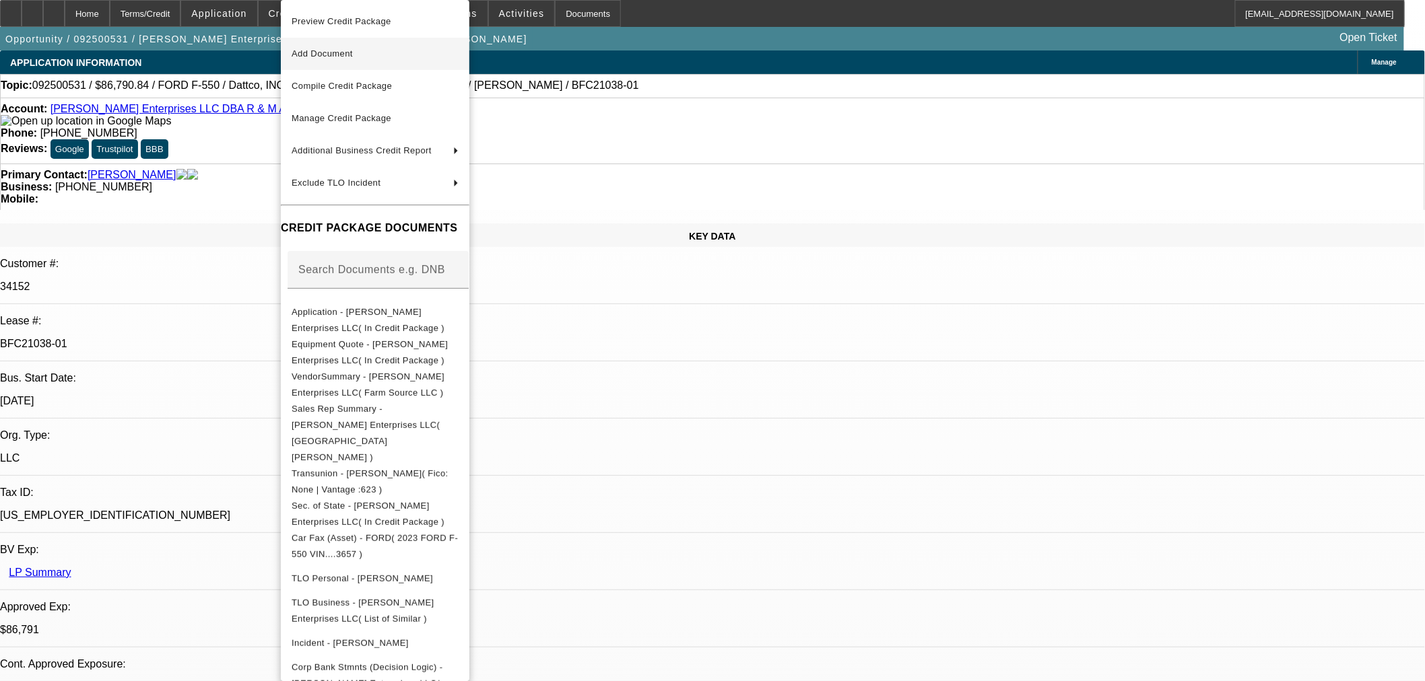
click at [337, 48] on span "Add Document" at bounding box center [375, 54] width 167 height 16
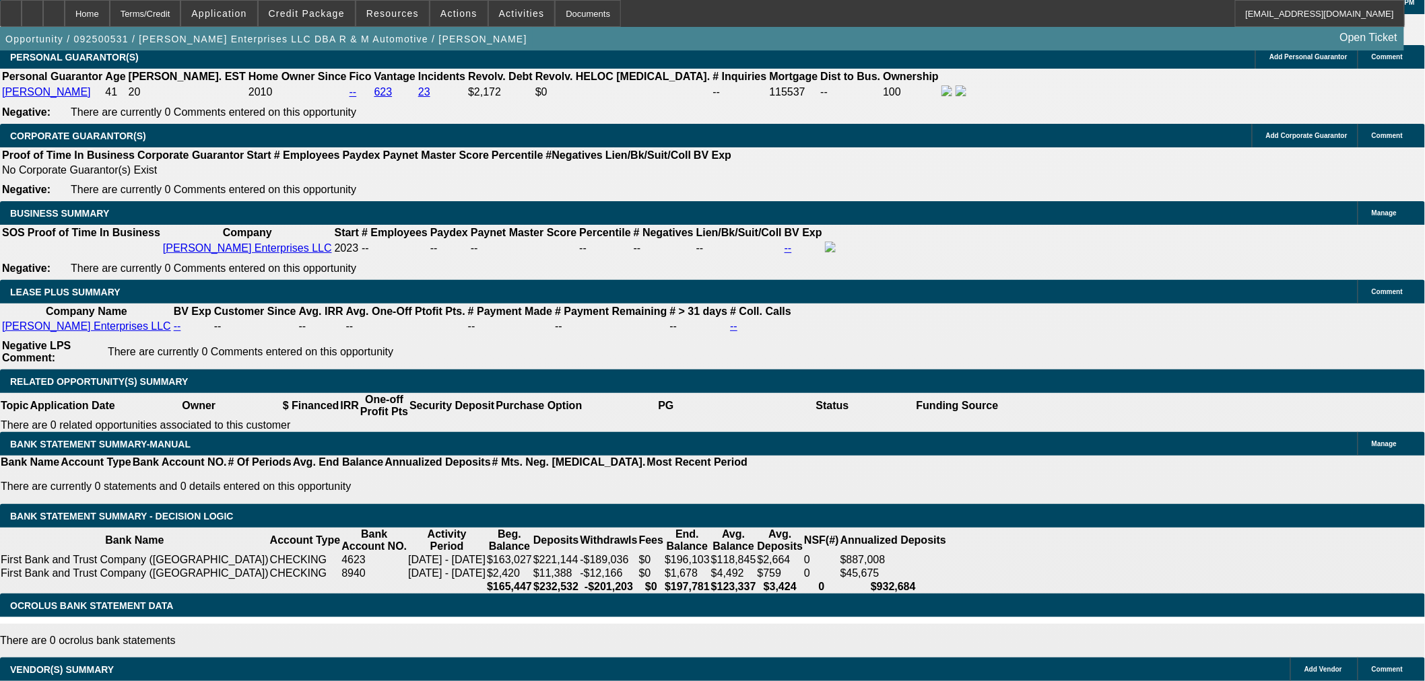
scroll to position [1870, 0]
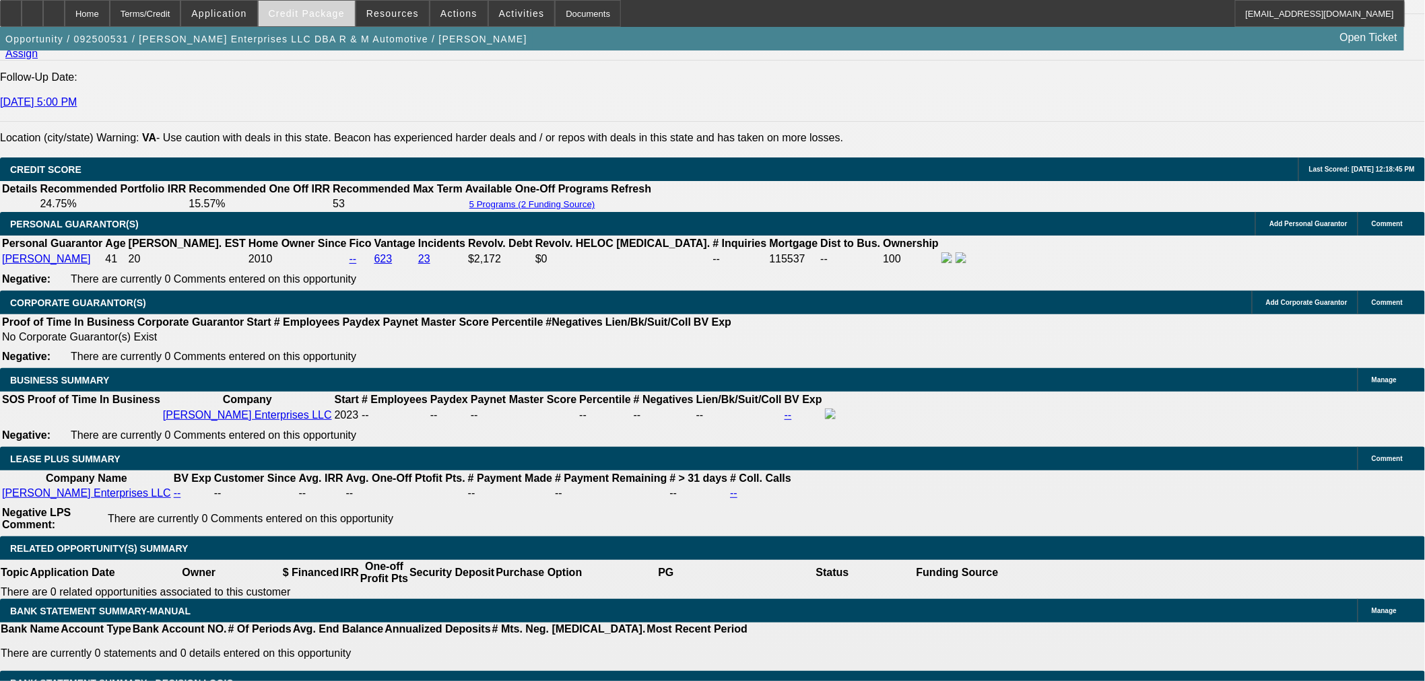
click at [329, 11] on span "Credit Package" at bounding box center [307, 13] width 76 height 11
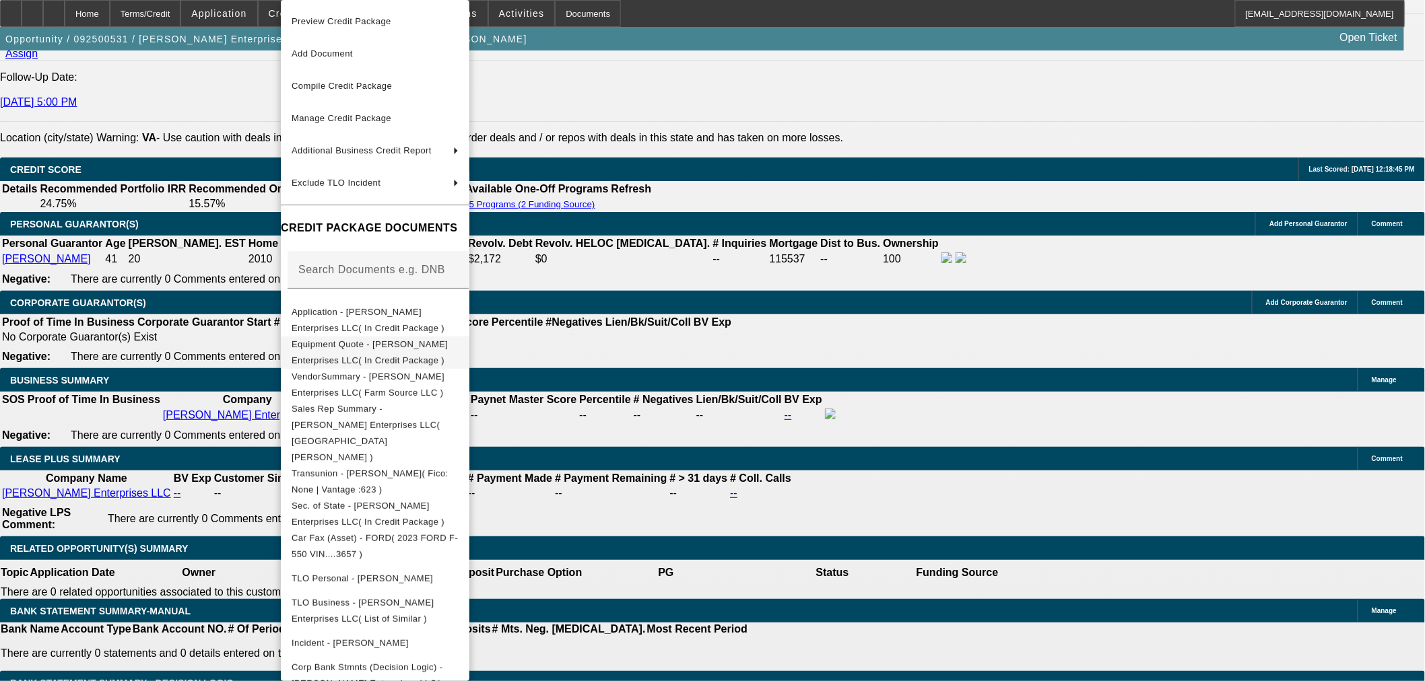
click at [375, 347] on span "Equipment Quote - Coffey Enterprises LLC( In Credit Package )" at bounding box center [370, 352] width 156 height 26
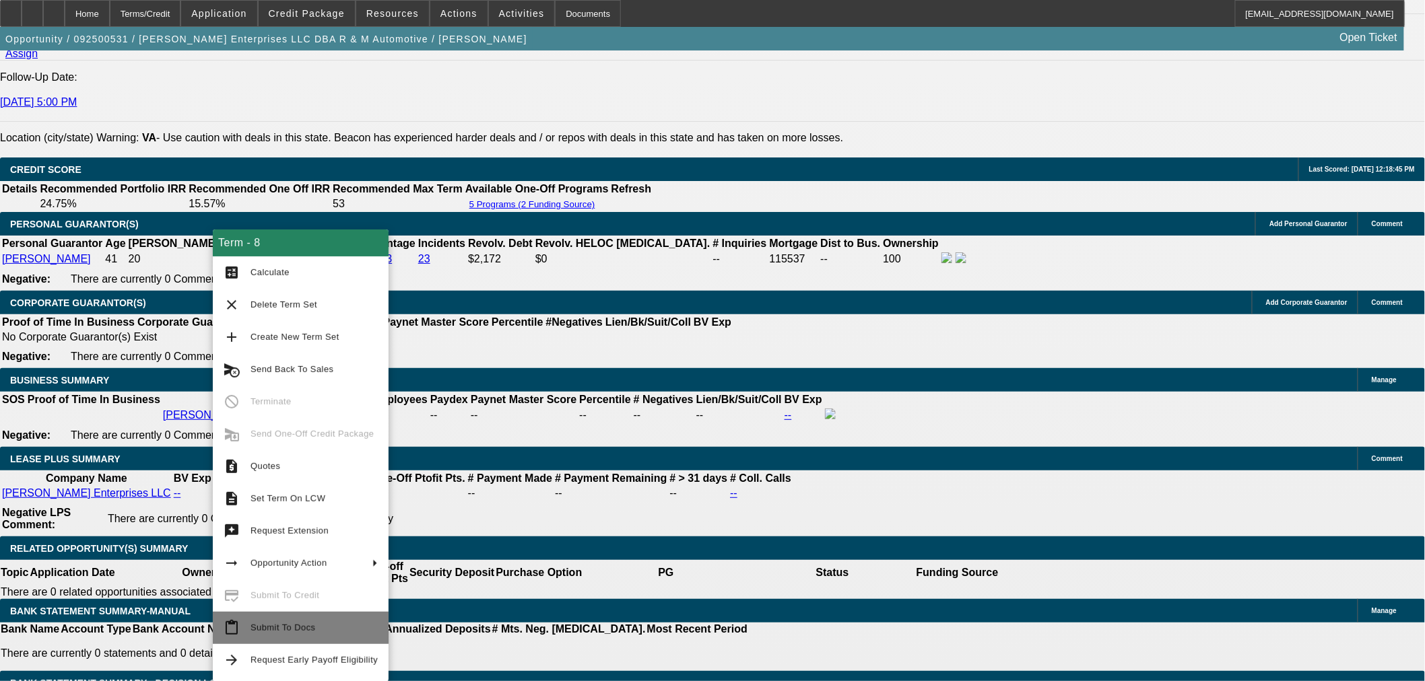
click at [254, 624] on span "Submit To Docs" at bounding box center [282, 628] width 65 height 10
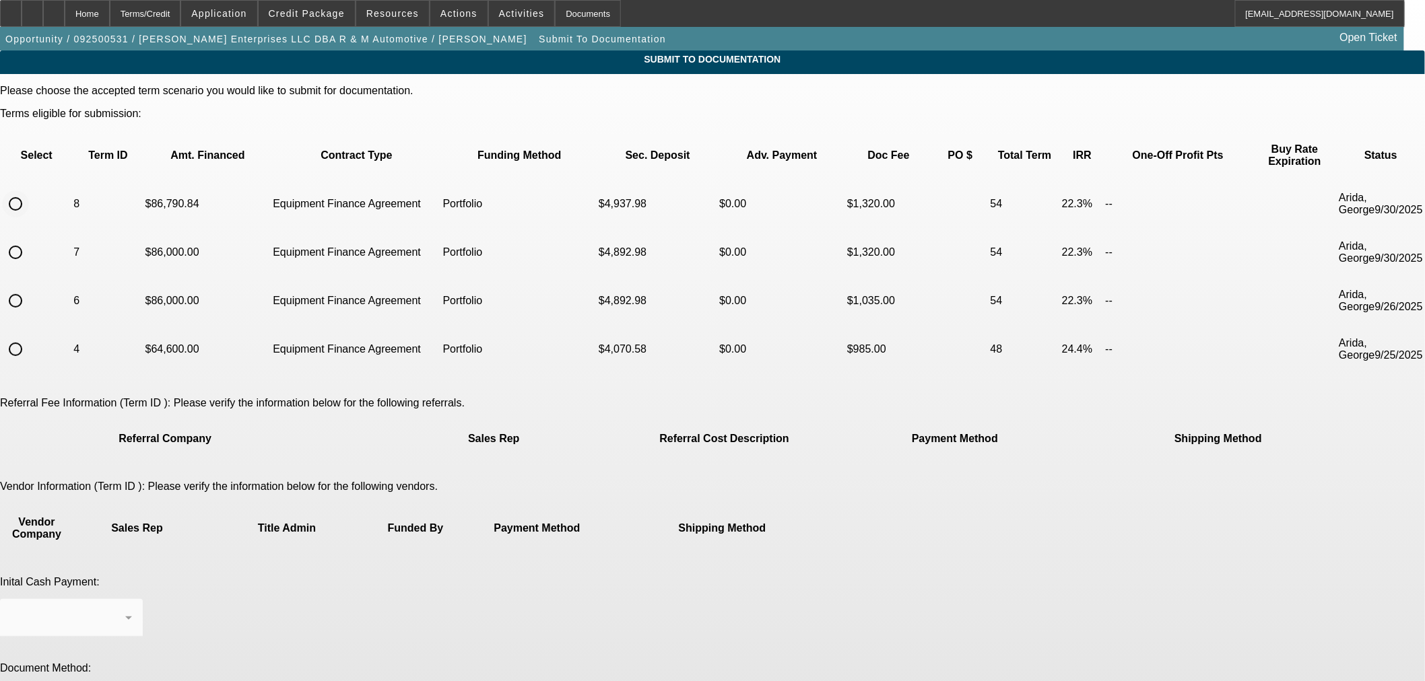
click at [29, 191] on input "radio" at bounding box center [15, 204] width 27 height 27
radio input "true"
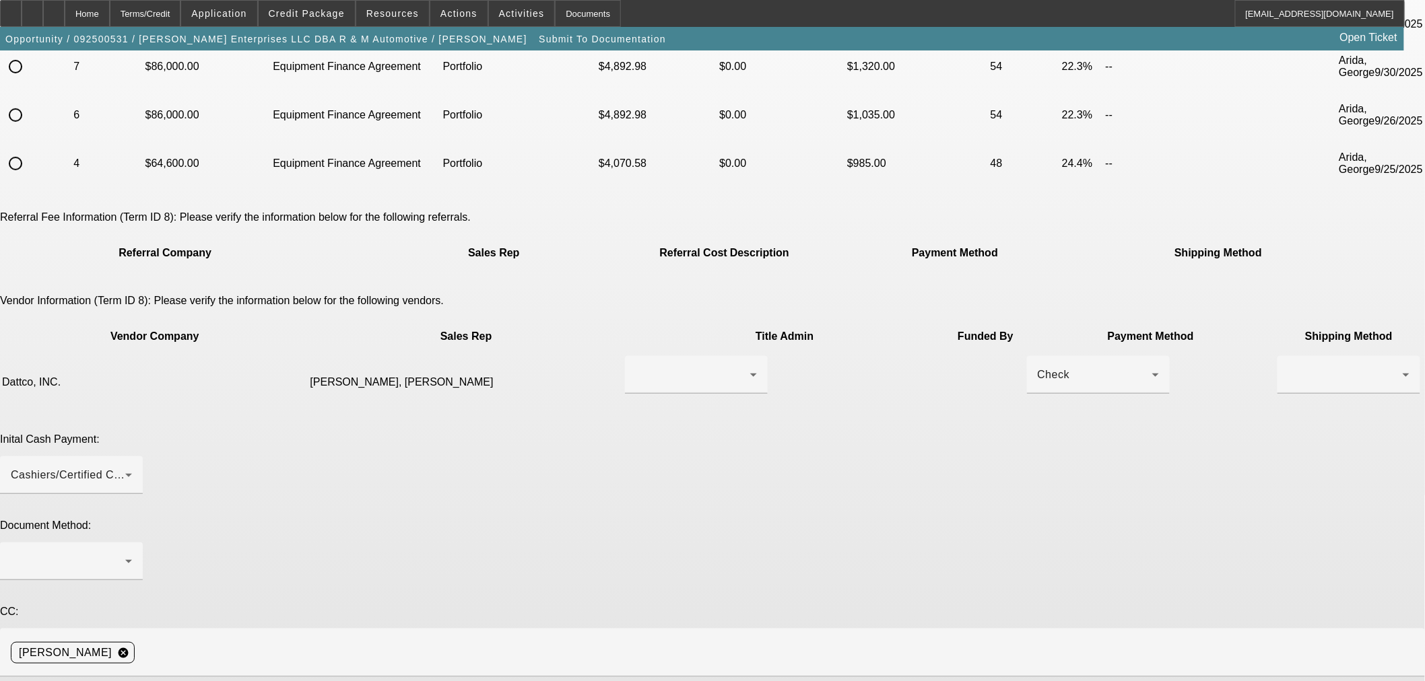
scroll to position [224, 0]
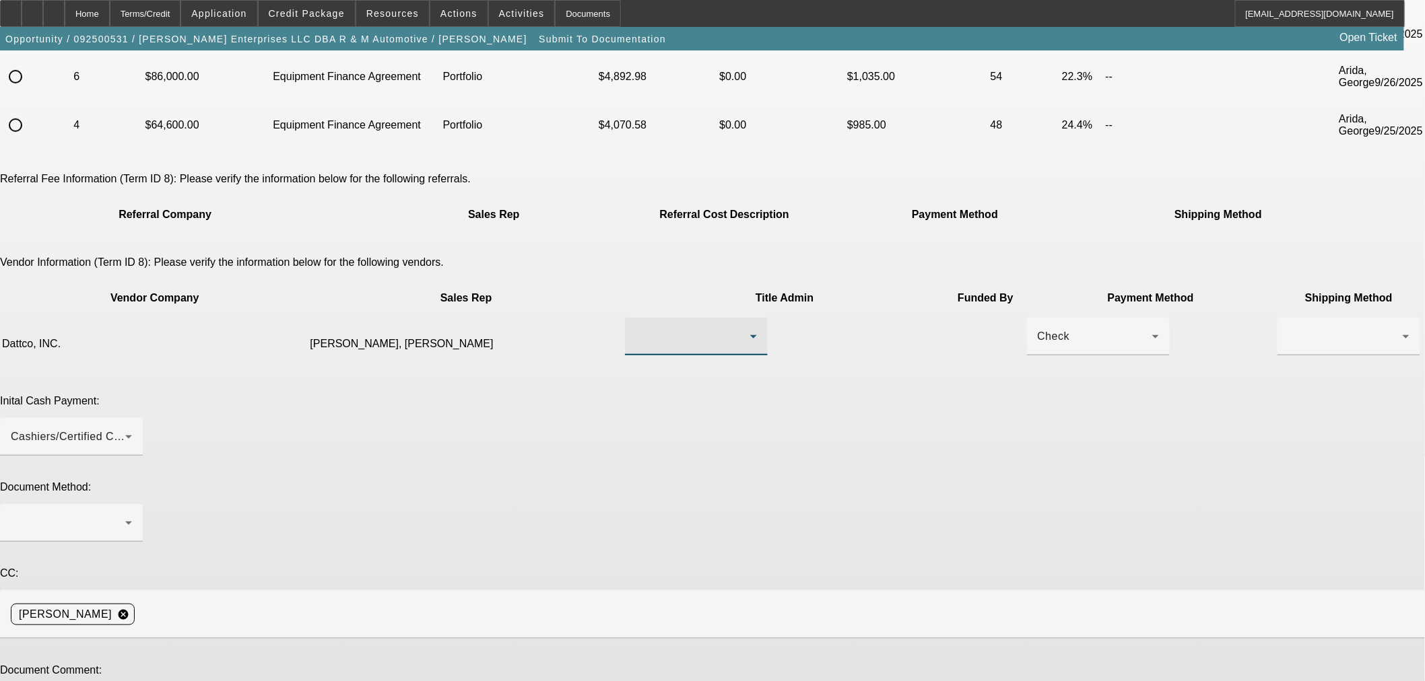
click at [681, 329] on div at bounding box center [693, 337] width 114 height 16
click at [674, 298] on mat-option "[PERSON_NAME], [PERSON_NAME]" at bounding box center [652, 301] width 160 height 32
click at [1277, 317] on td at bounding box center [1349, 344] width 144 height 54
click at [1288, 329] on div at bounding box center [1345, 337] width 114 height 16
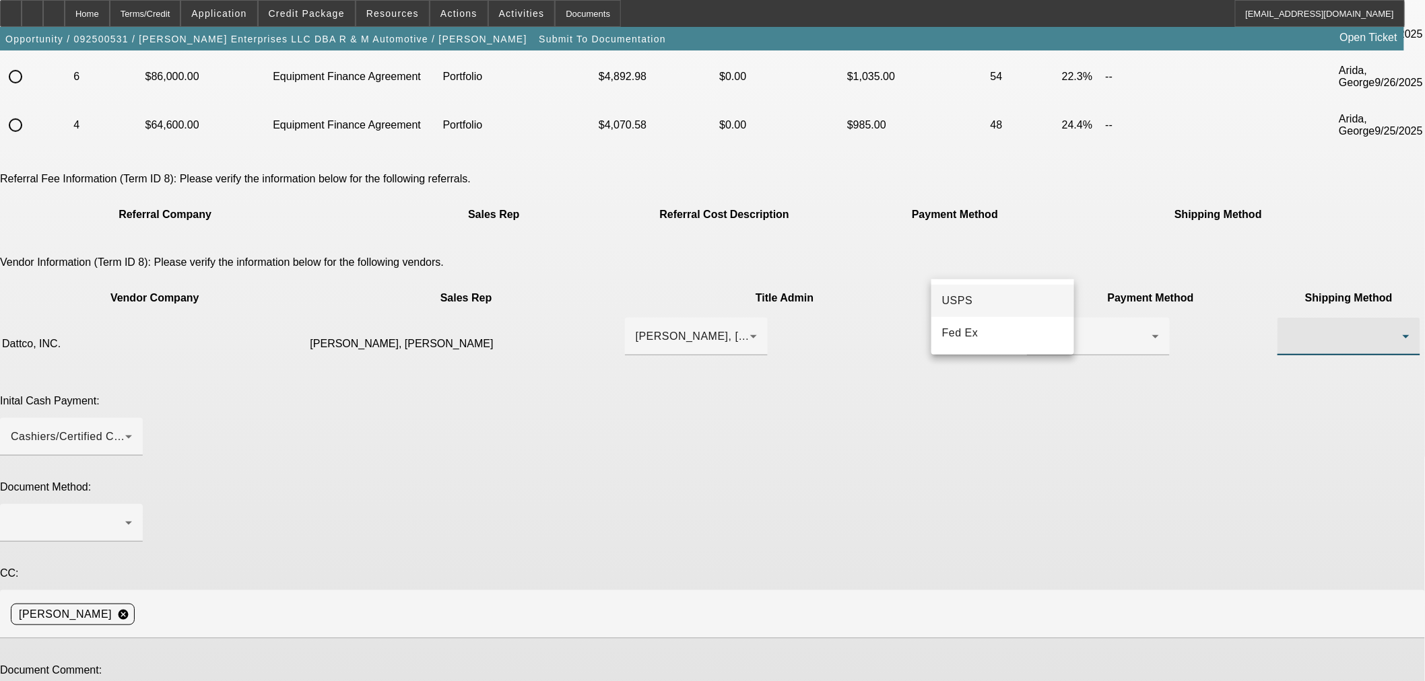
click at [995, 299] on mat-option "USPS" at bounding box center [1002, 301] width 143 height 32
click at [1038, 318] on div "Check" at bounding box center [1098, 337] width 121 height 38
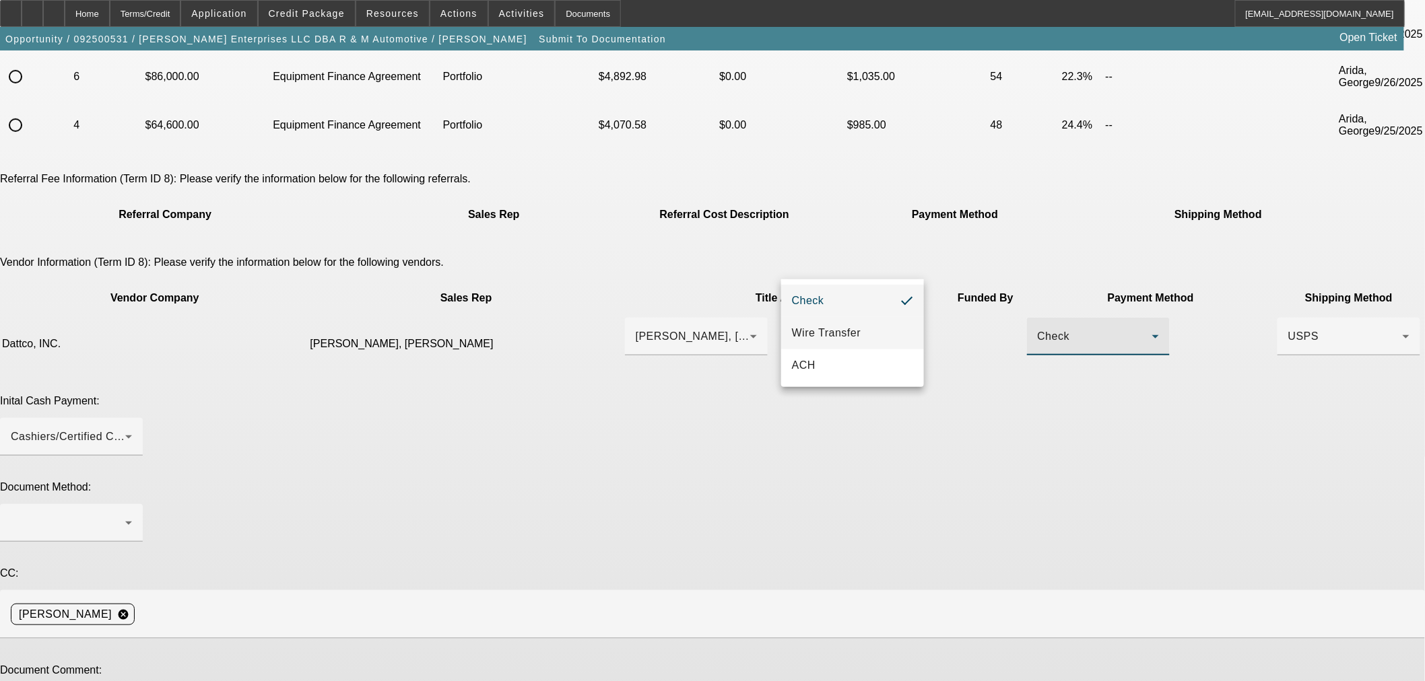
click at [838, 332] on span "Wire Transfer" at bounding box center [826, 333] width 69 height 16
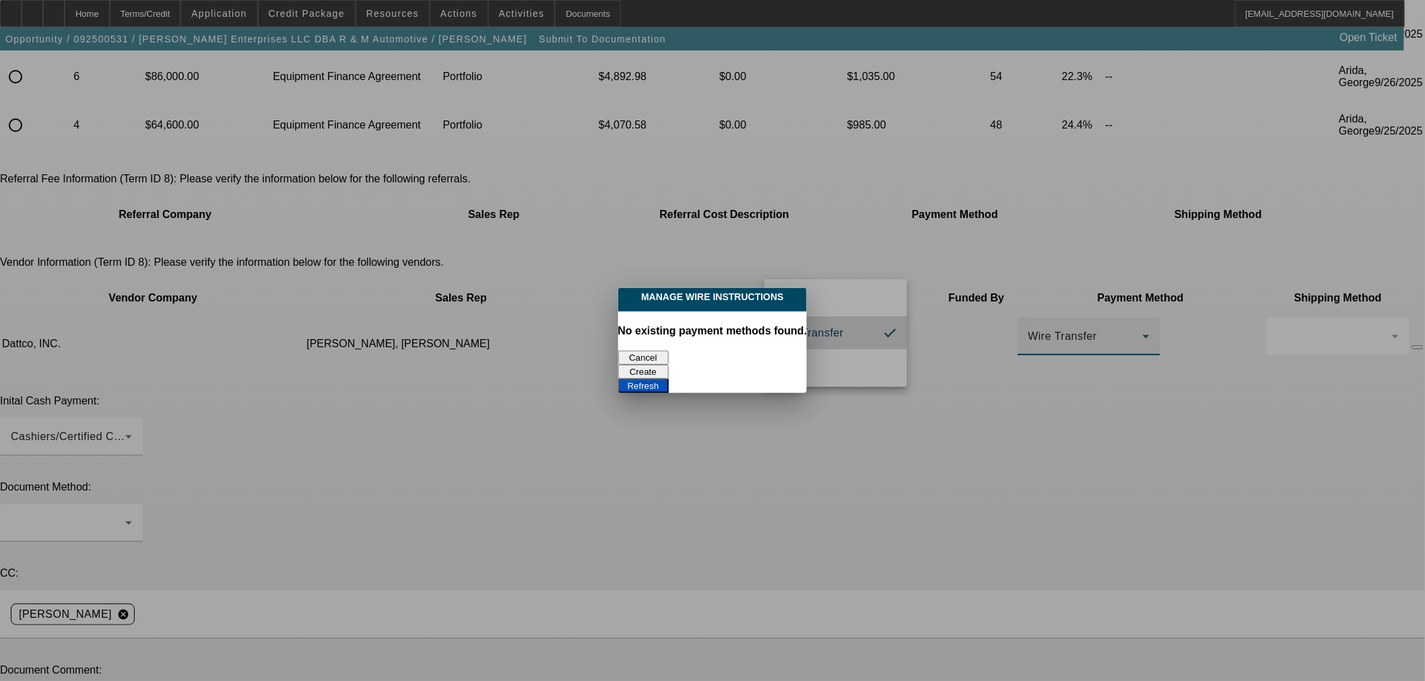
scroll to position [0, 0]
click at [646, 351] on button "Cancel" at bounding box center [643, 358] width 51 height 14
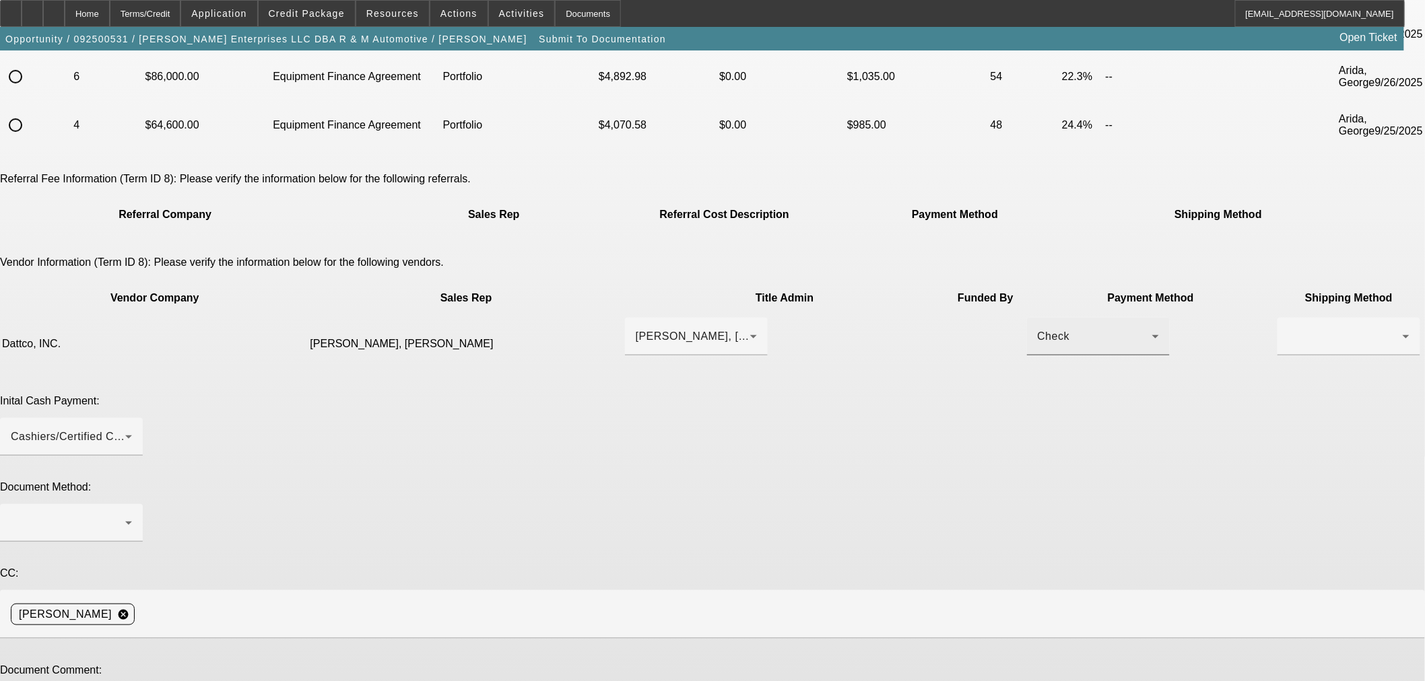
click at [1038, 329] on div "Check" at bounding box center [1095, 337] width 114 height 16
click at [825, 302] on mat-option "Check" at bounding box center [852, 301] width 143 height 32
click at [125, 515] on div at bounding box center [68, 523] width 114 height 16
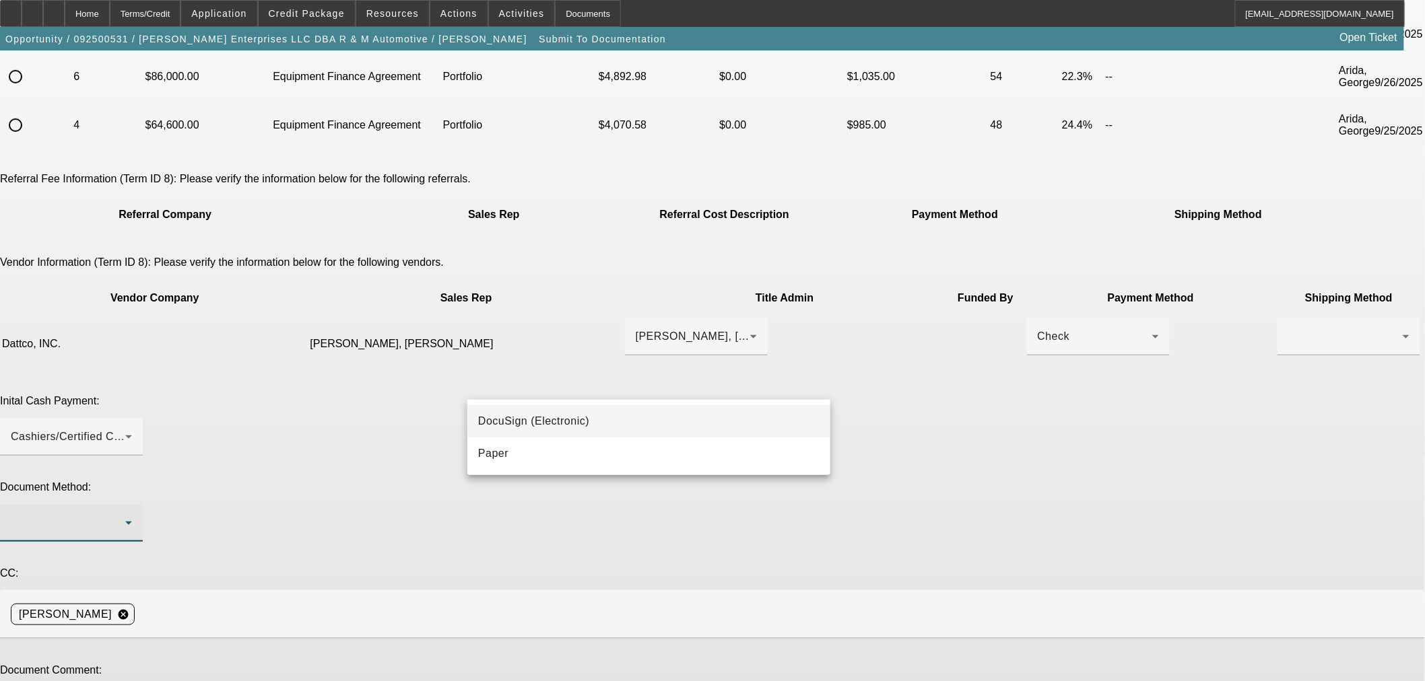
click at [610, 426] on mat-option "DocuSign (Electronic)" at bounding box center [648, 421] width 363 height 32
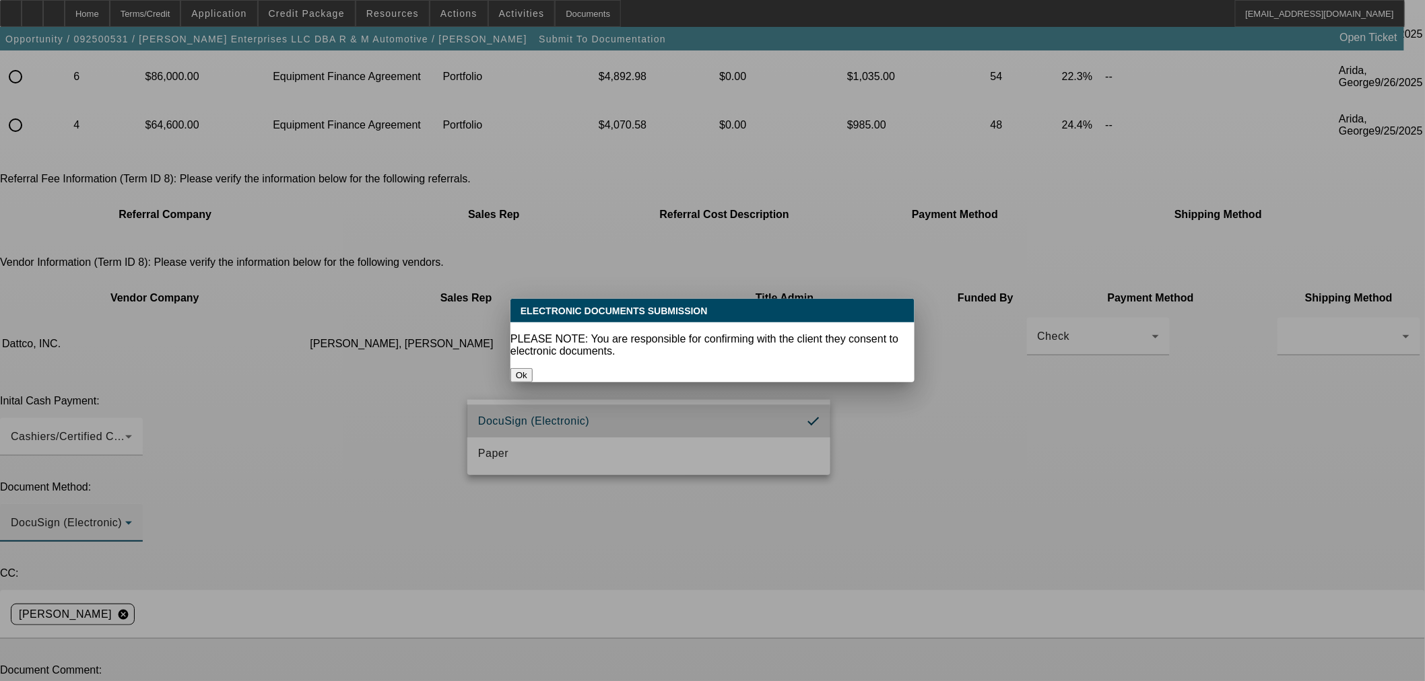
scroll to position [0, 0]
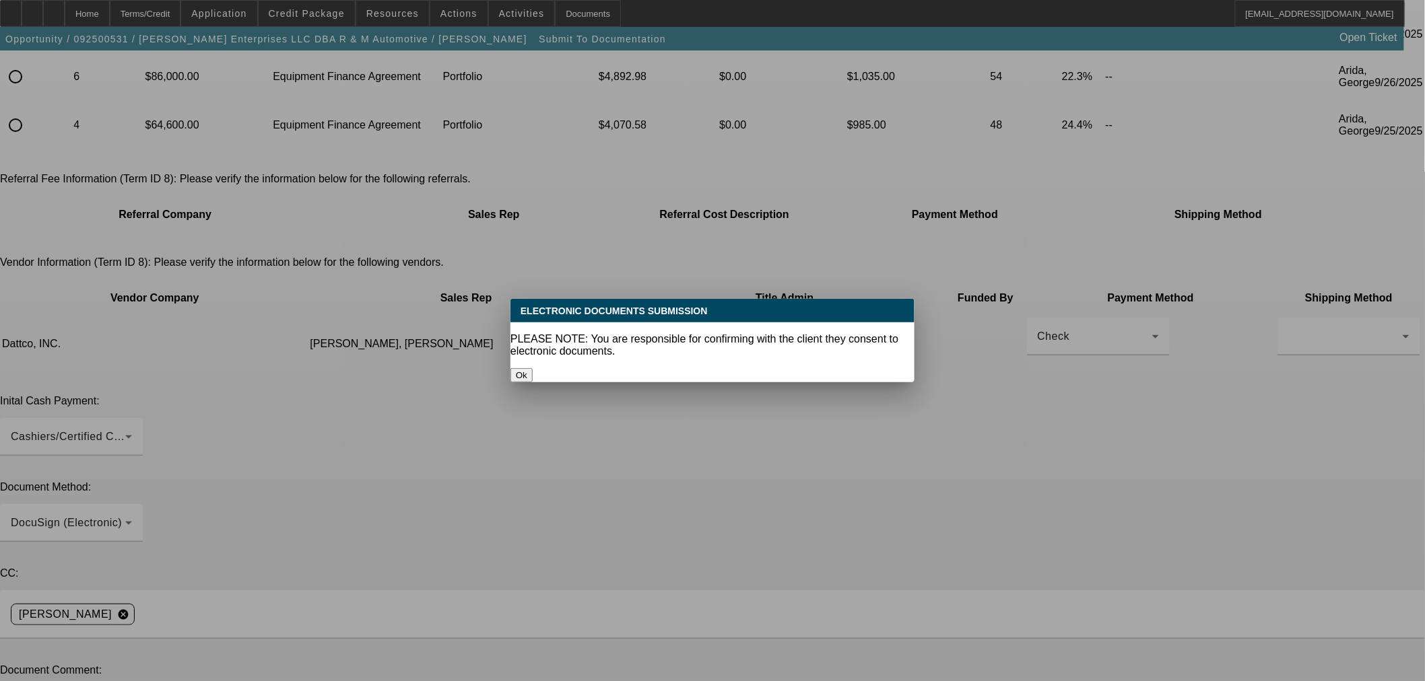
click at [533, 368] on button "Ok" at bounding box center [521, 375] width 22 height 14
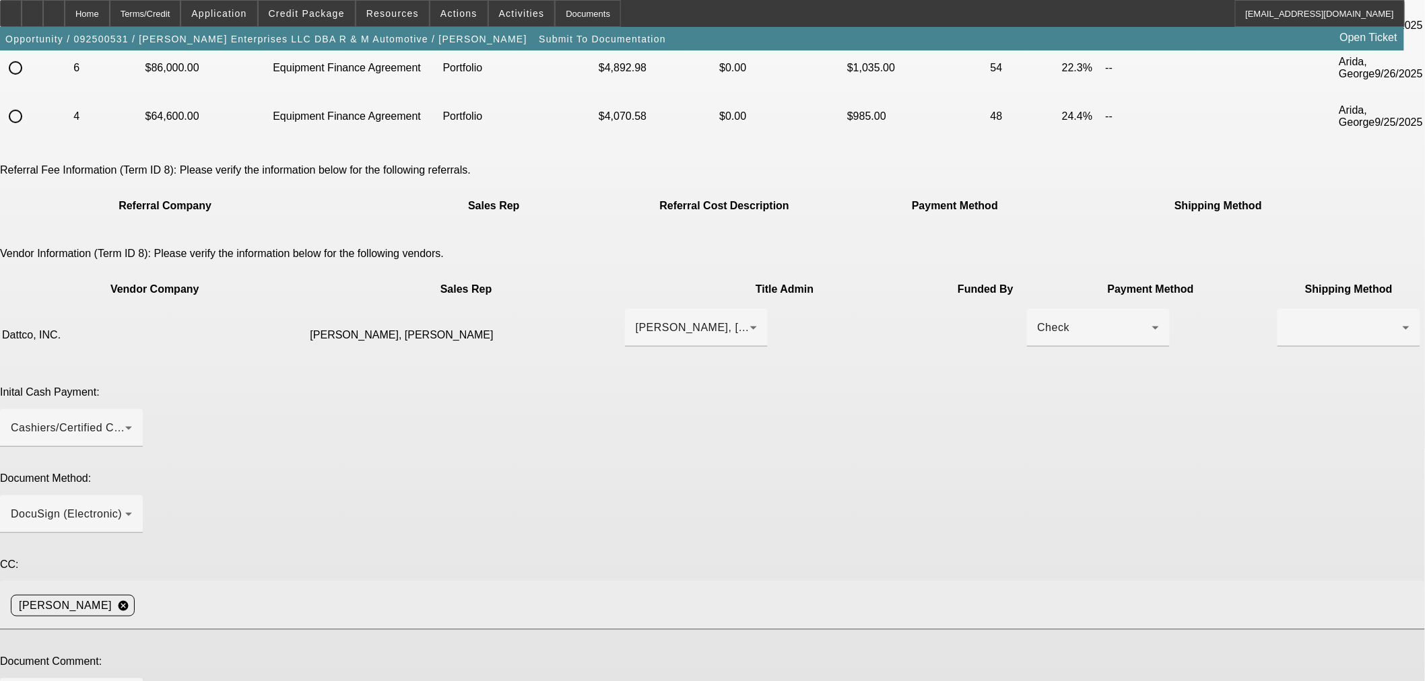
scroll to position [238, 0]
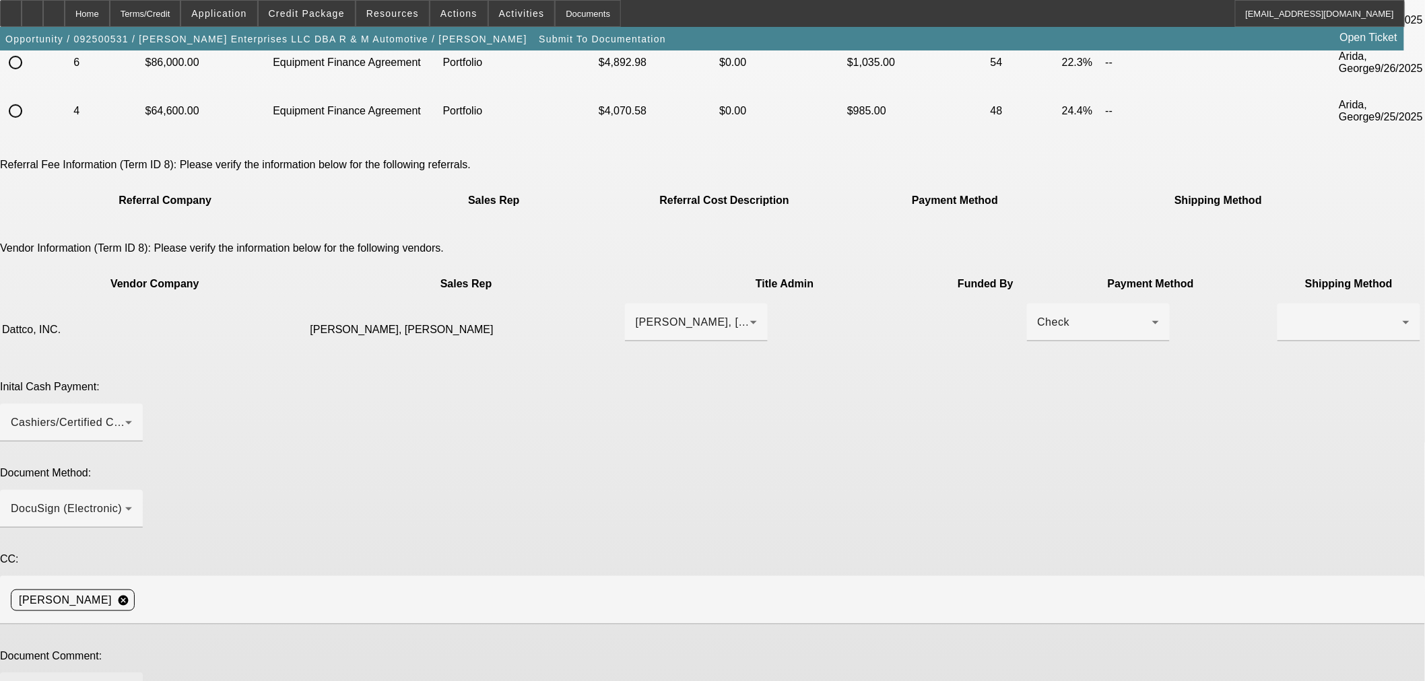
type textarea "Consignment deal GPS has already been scheduled for today. Paying the exact pay…"
type textarea "T"
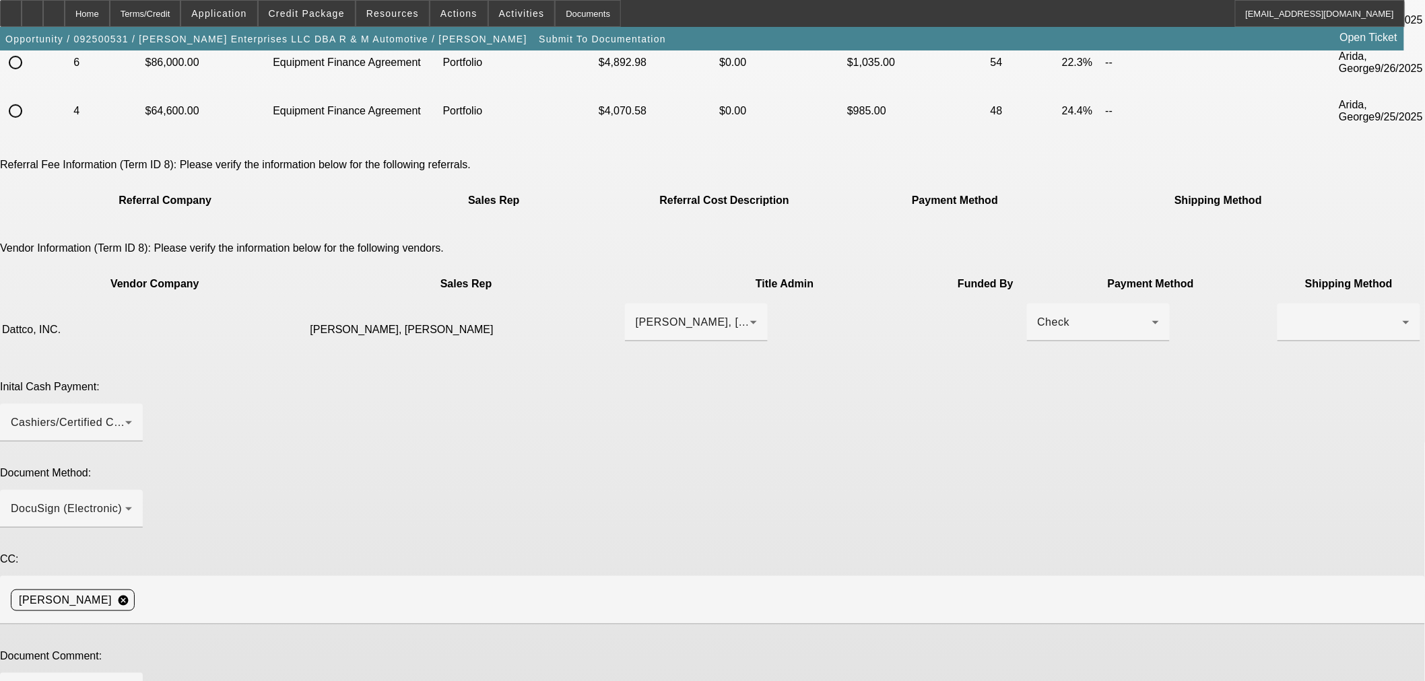
drag, startPoint x: 749, startPoint y: 574, endPoint x: 728, endPoint y: 574, distance: 20.9
type textarea "October payoff went up slightly. The customer is already putting additional mon…"
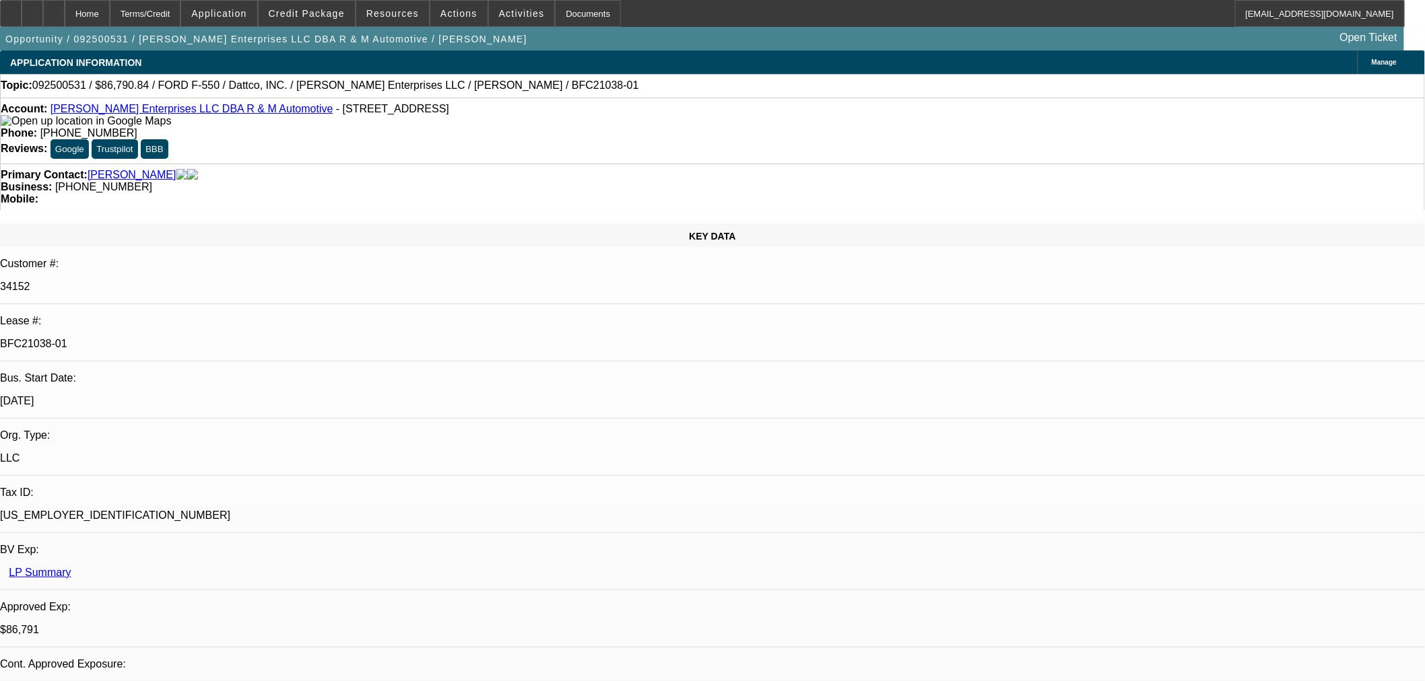
select select "0"
select select "2"
select select "0"
select select "6"
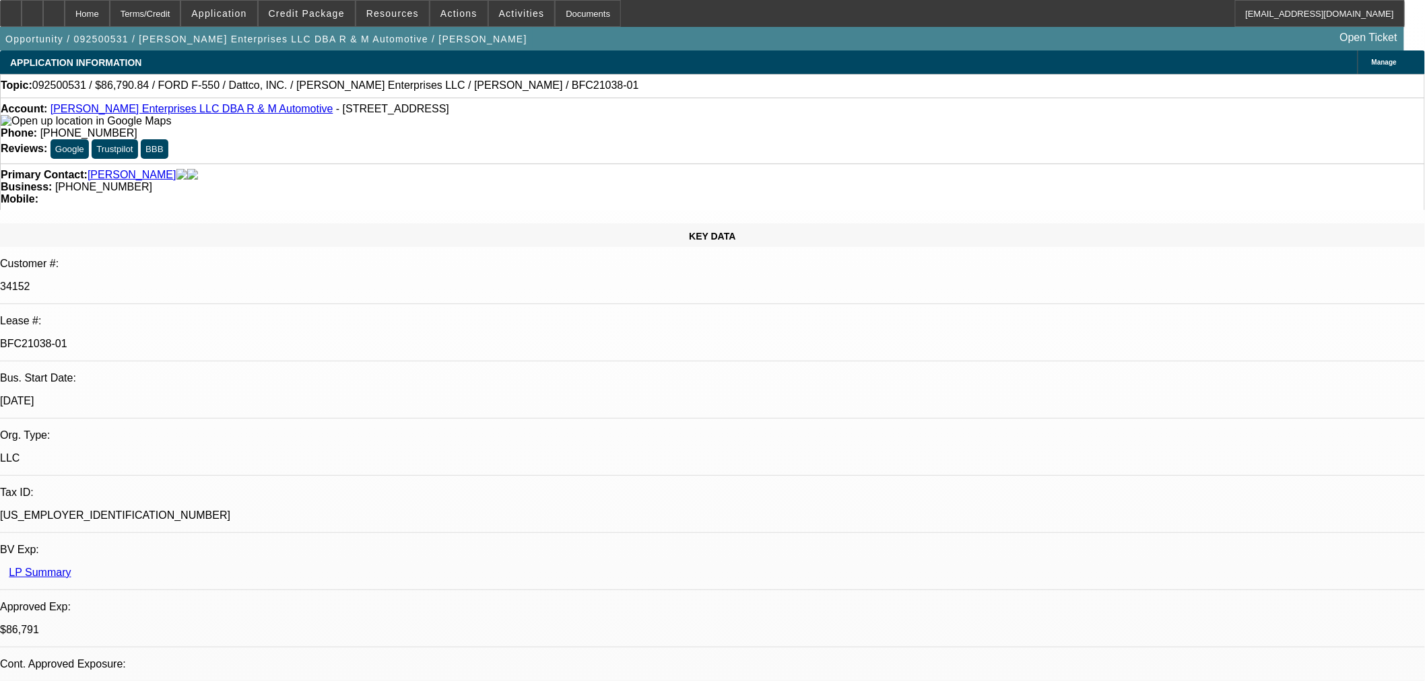
select select "0"
select select "2"
select select "0"
select select "6"
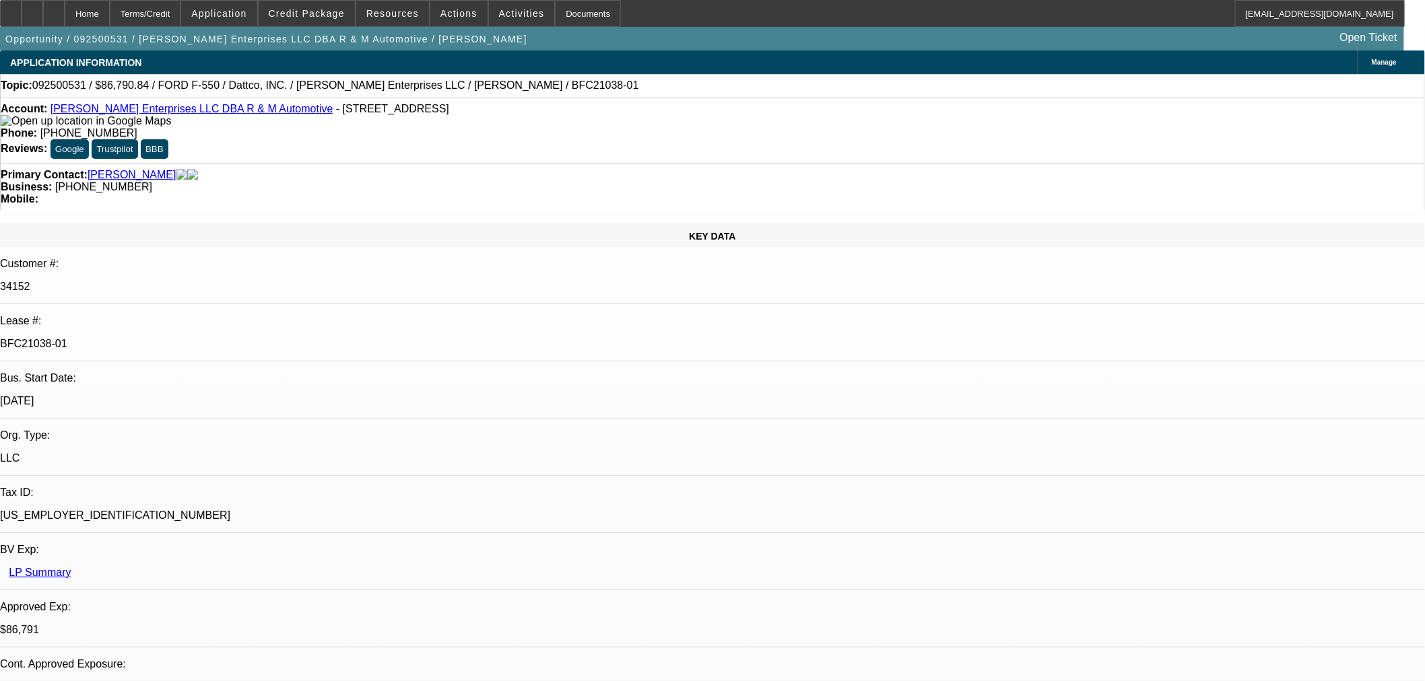
select select "0"
select select "2"
select select "0"
select select "6"
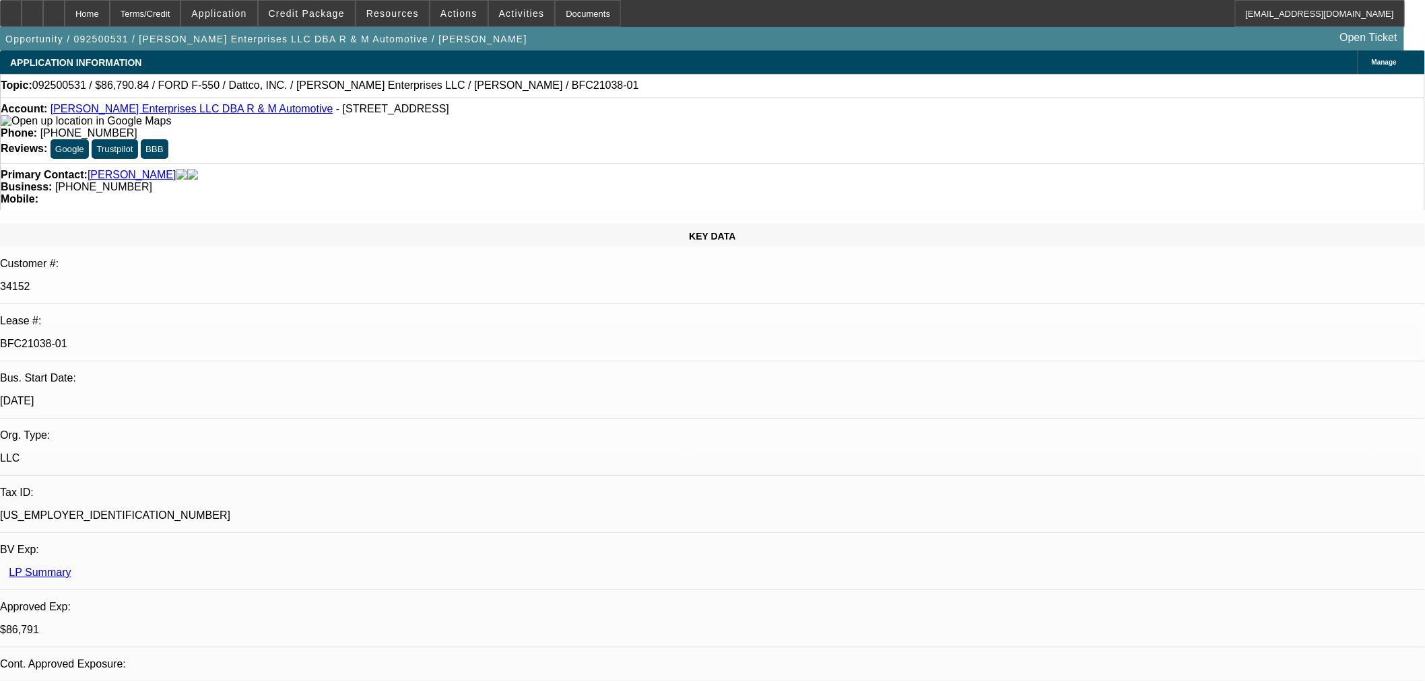
select select "0"
select select "2"
select select "0"
select select "6"
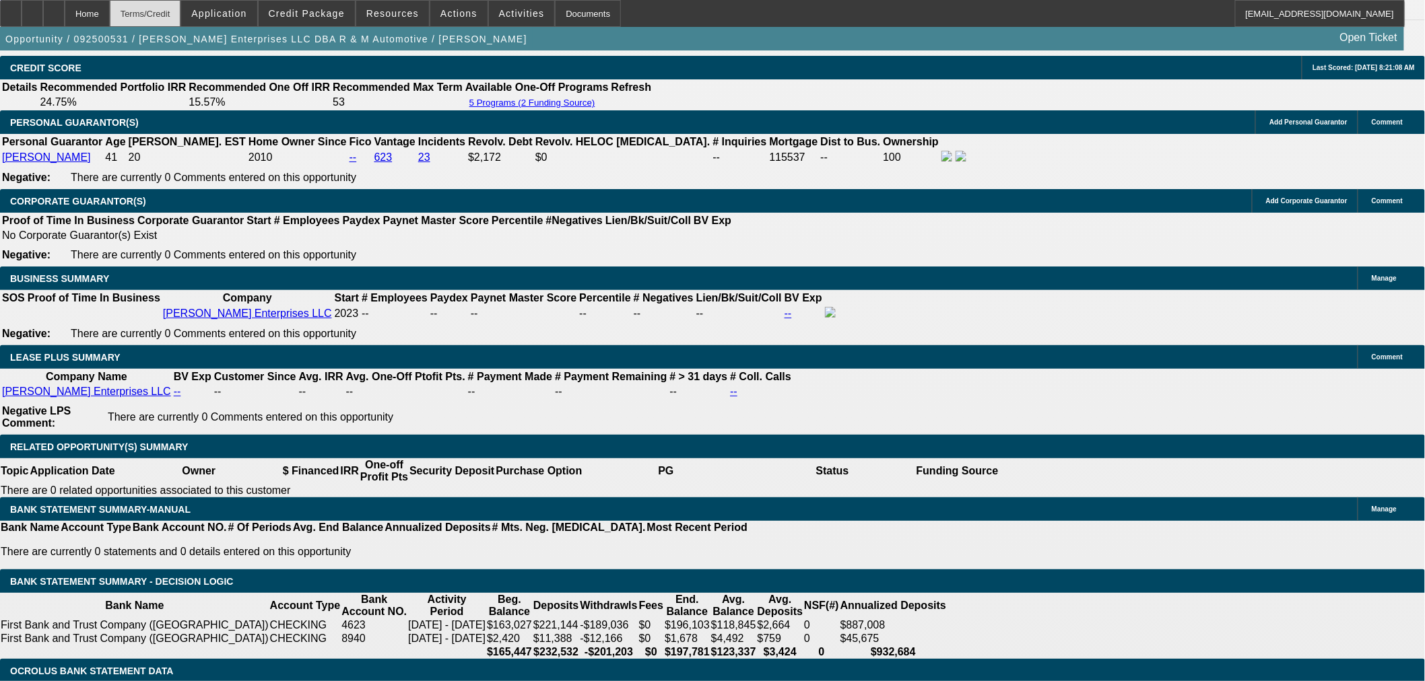
scroll to position [2007, 0]
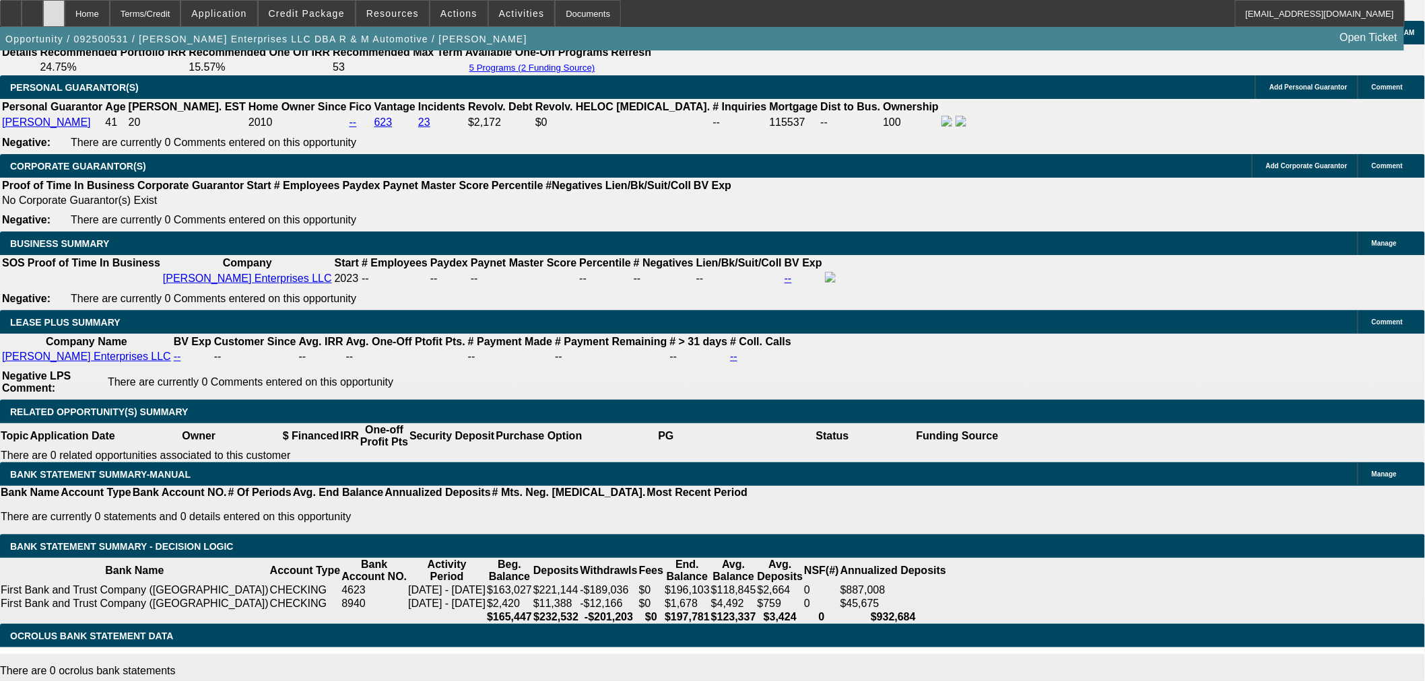
click at [65, 7] on div at bounding box center [54, 13] width 22 height 27
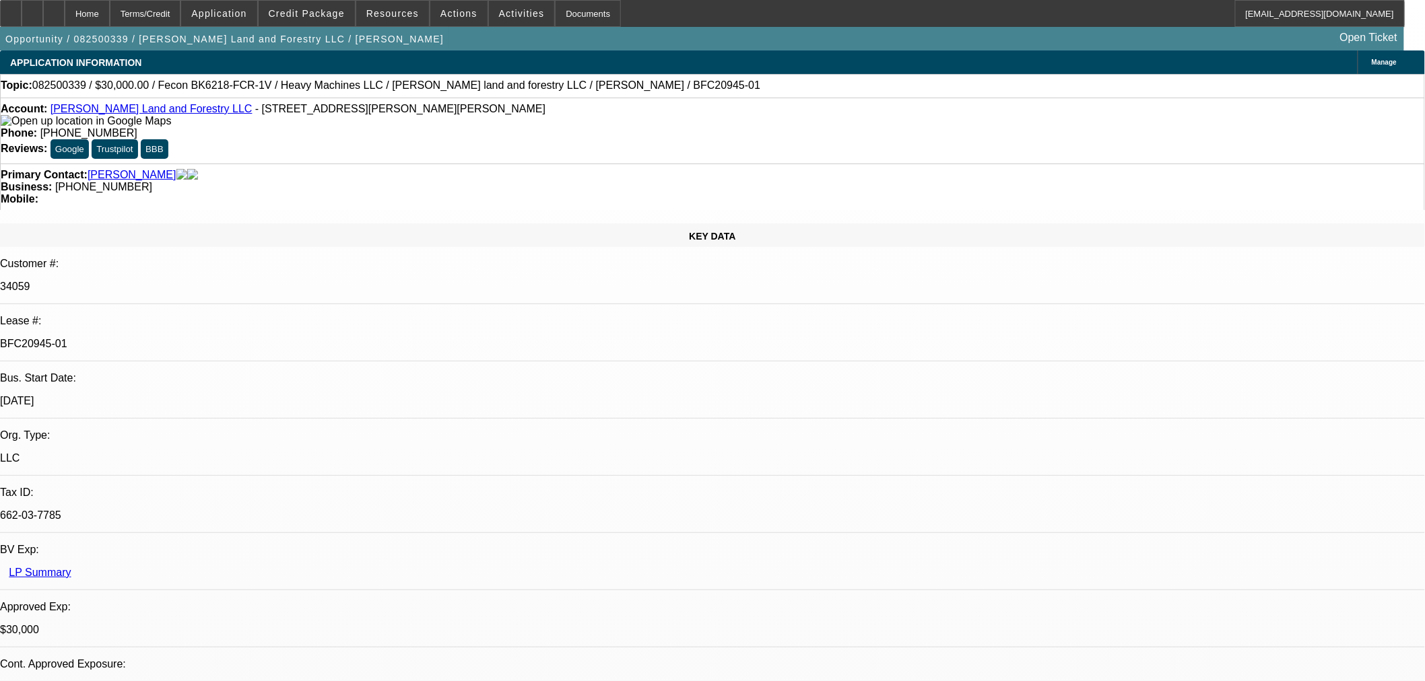
select select "0"
select select "2"
select select "0"
select select "6"
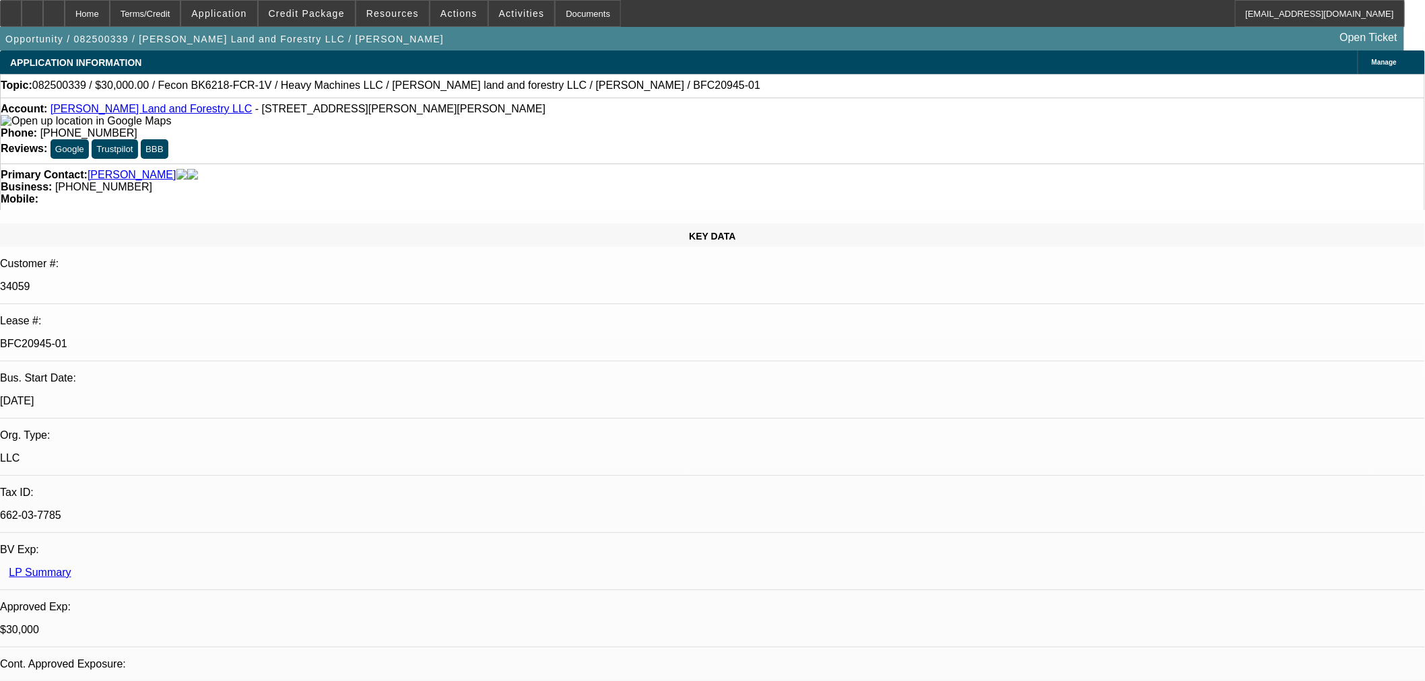
select select "0"
select select "2"
select select "0"
select select "6"
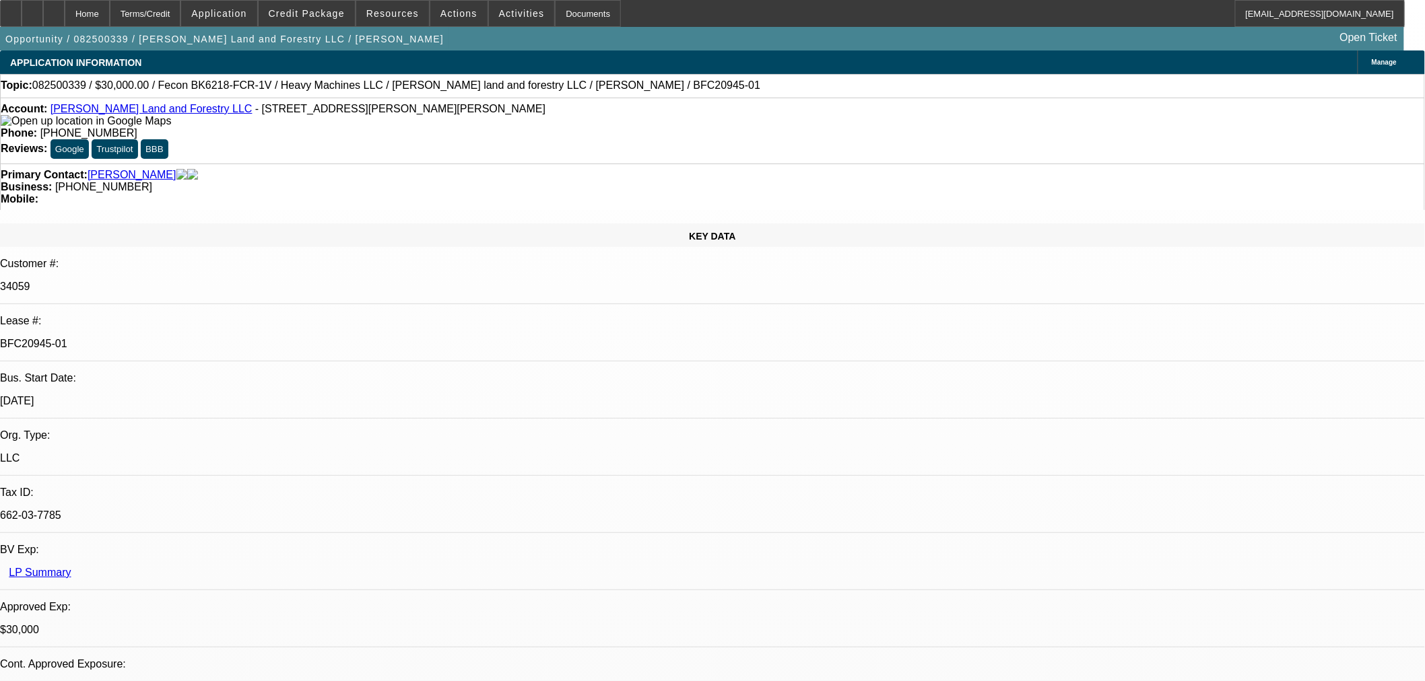
select select "0.2"
select select "2"
select select "0"
select select "6"
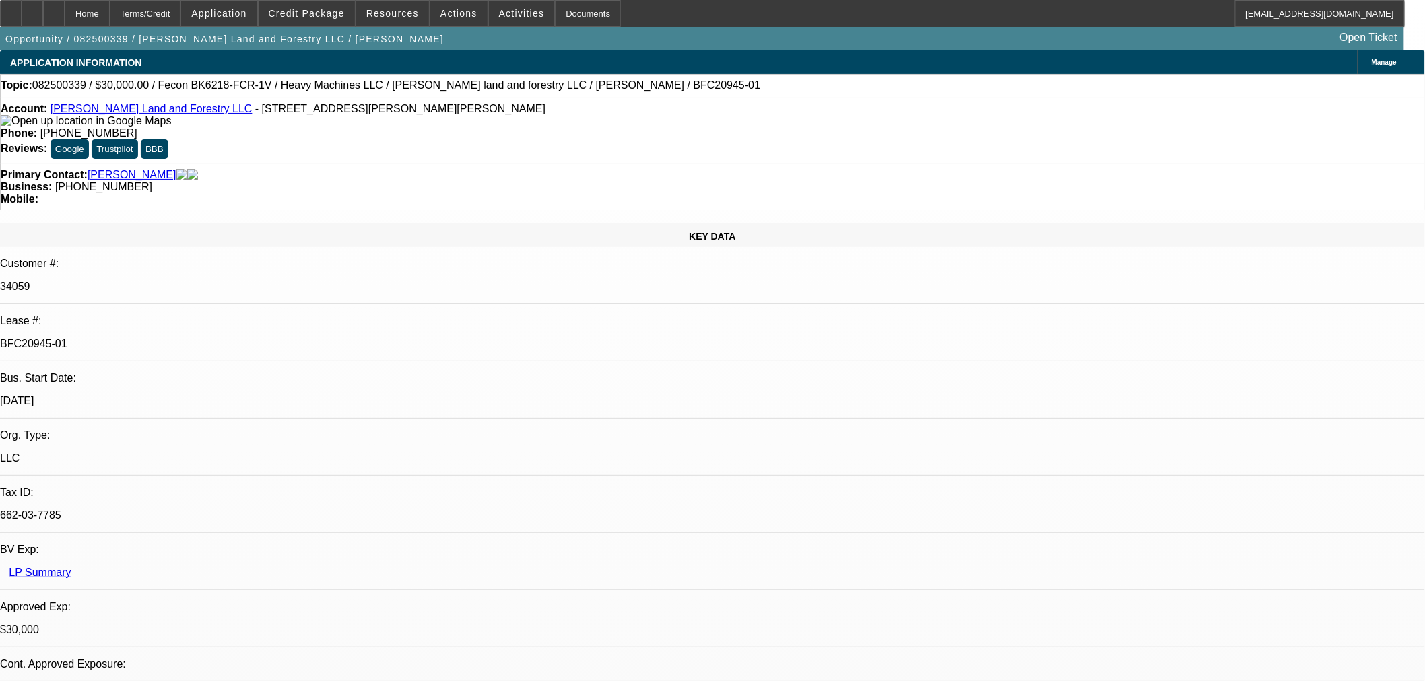
select select "0"
select select "19"
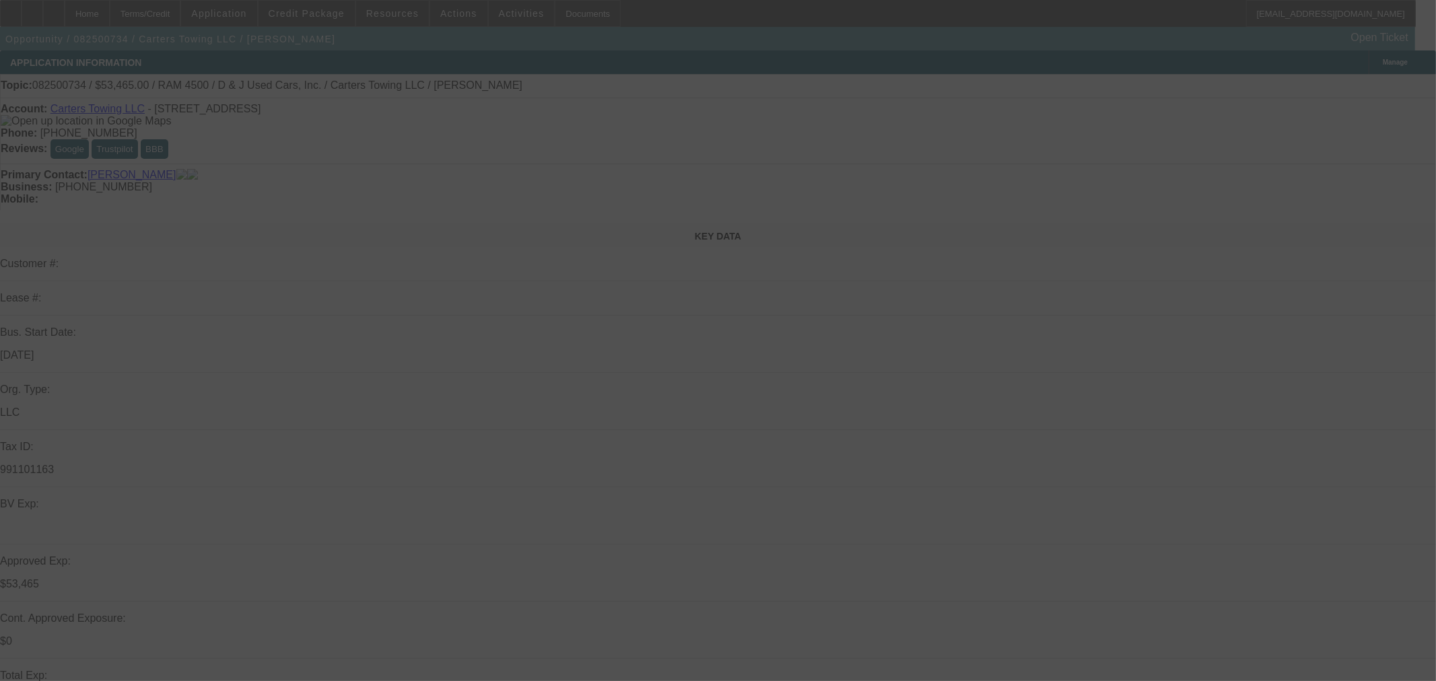
select select "0.15"
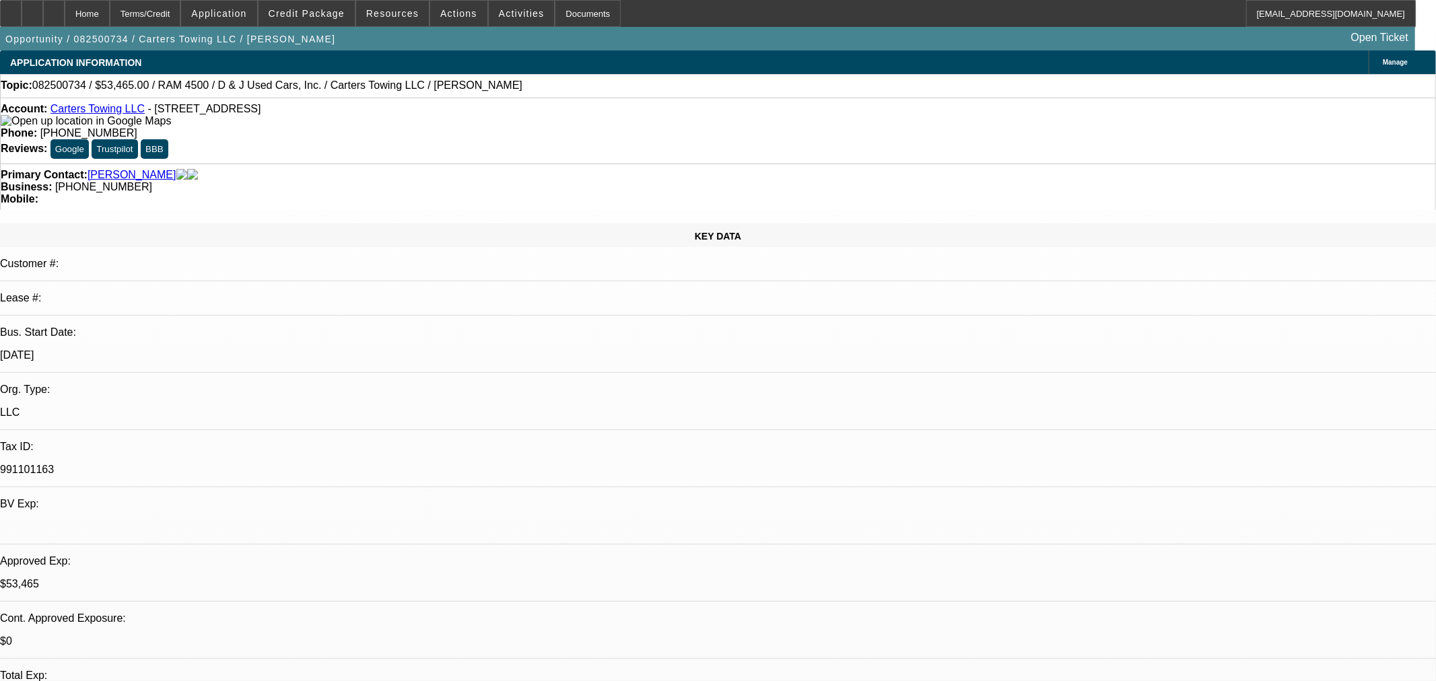
select select "2"
select select "0"
select select "6"
select select "0.15"
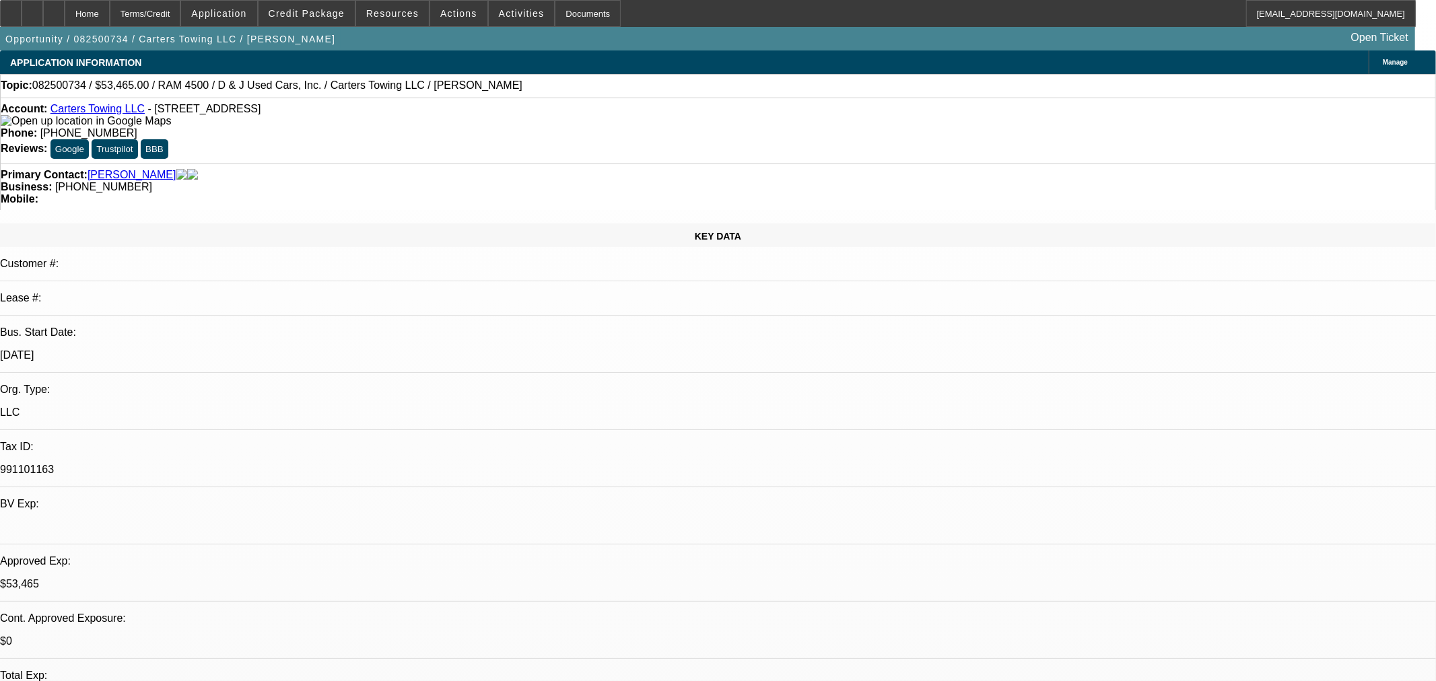
select select "2"
select select "0"
select select "6"
select select "0.15"
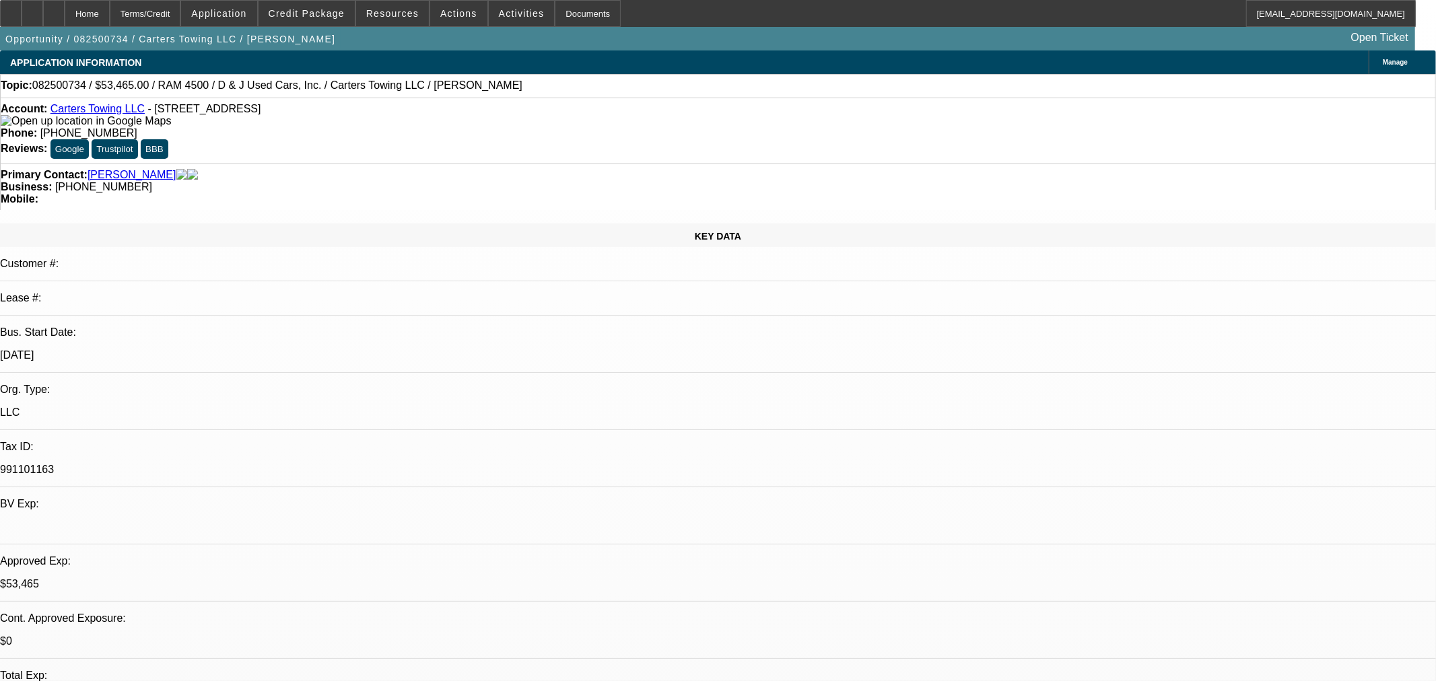
select select "2"
select select "0"
select select "6"
select select "0.15"
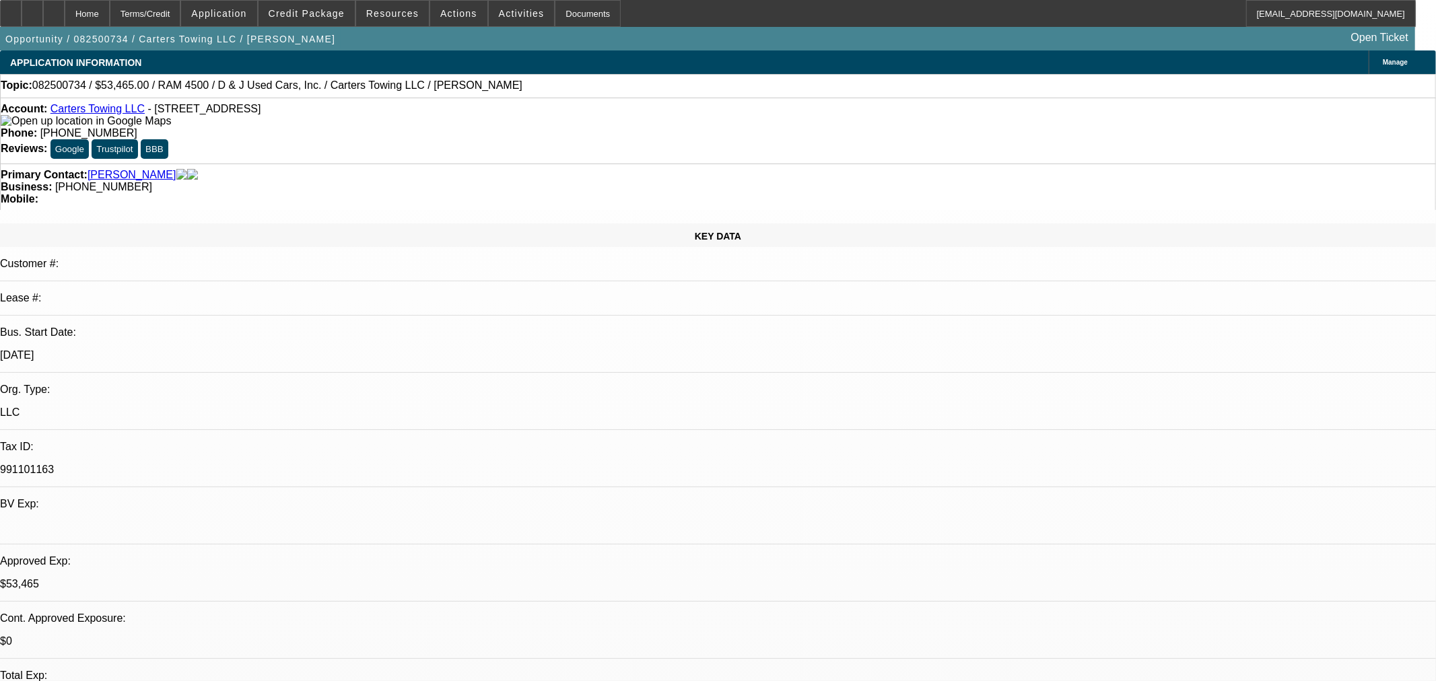
select select "2"
select select "0"
select select "6"
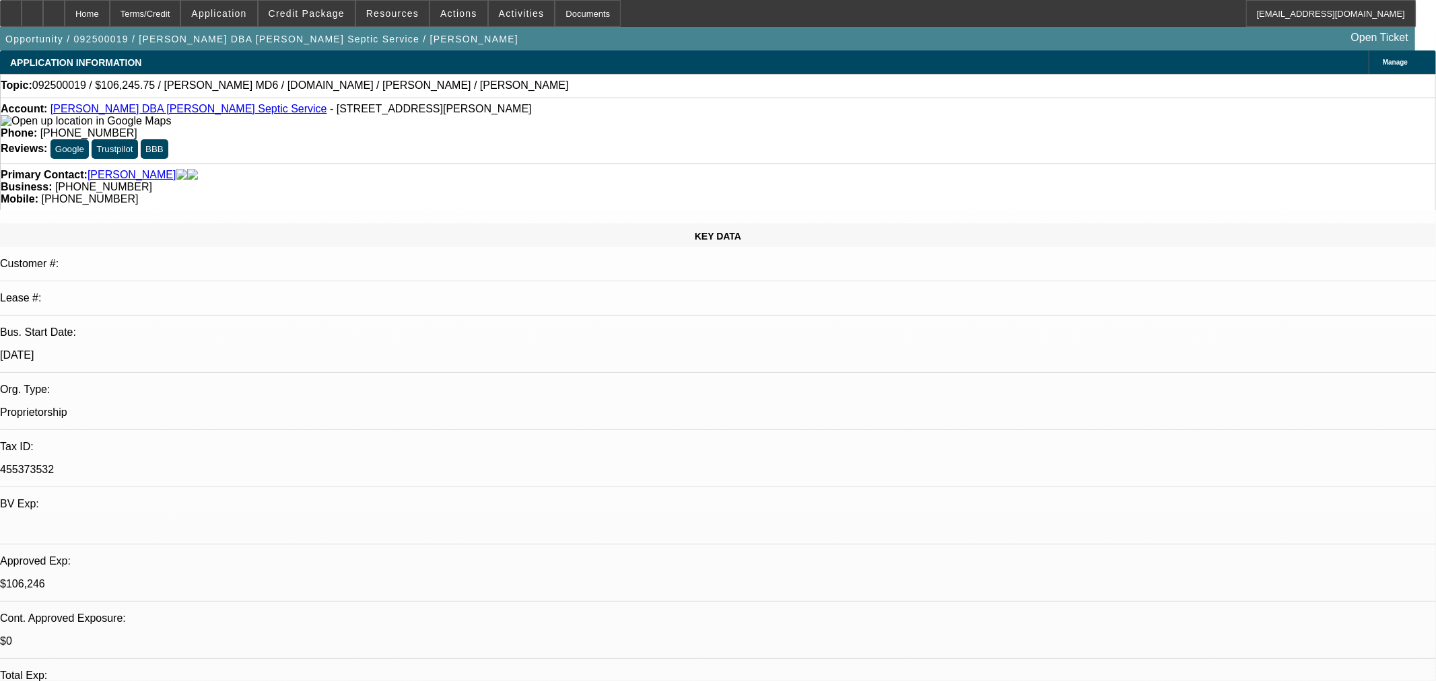
select select "0"
select select "3"
select select "0"
select select "6"
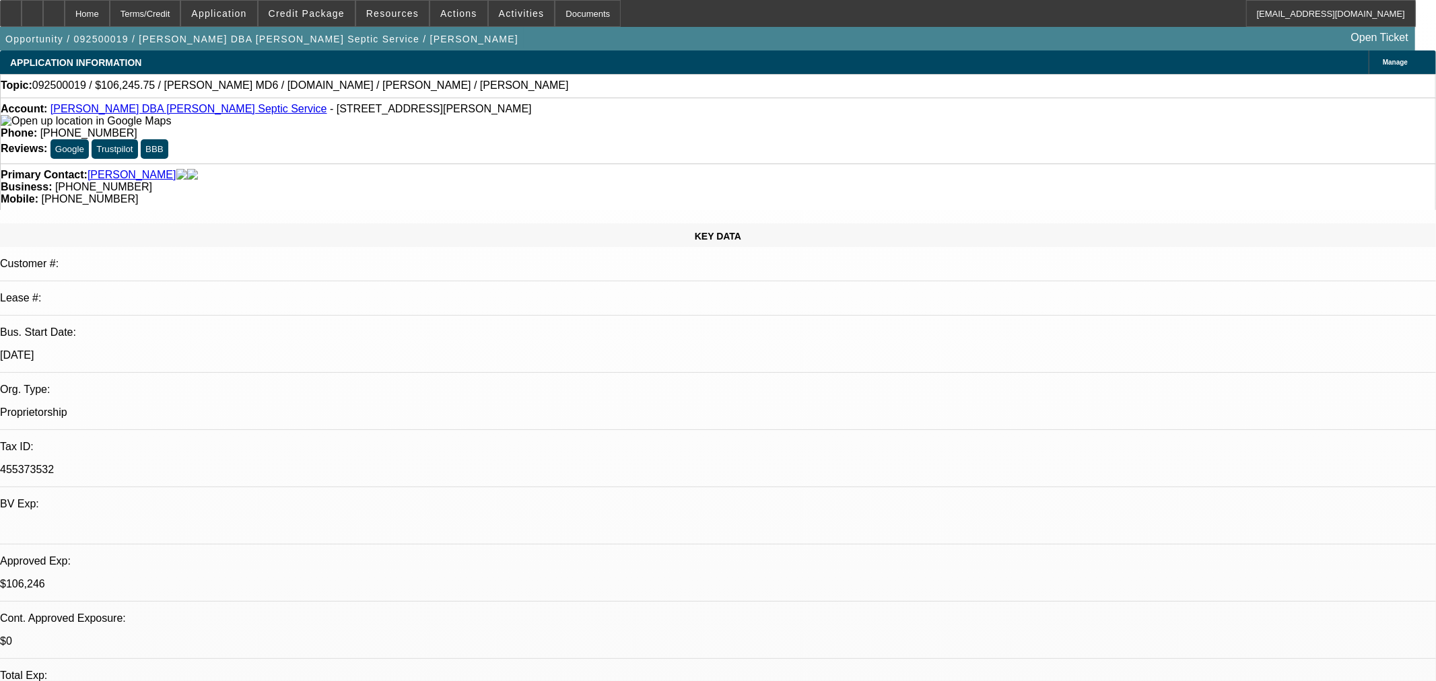
select select "0"
select select "3"
select select "0"
select select "6"
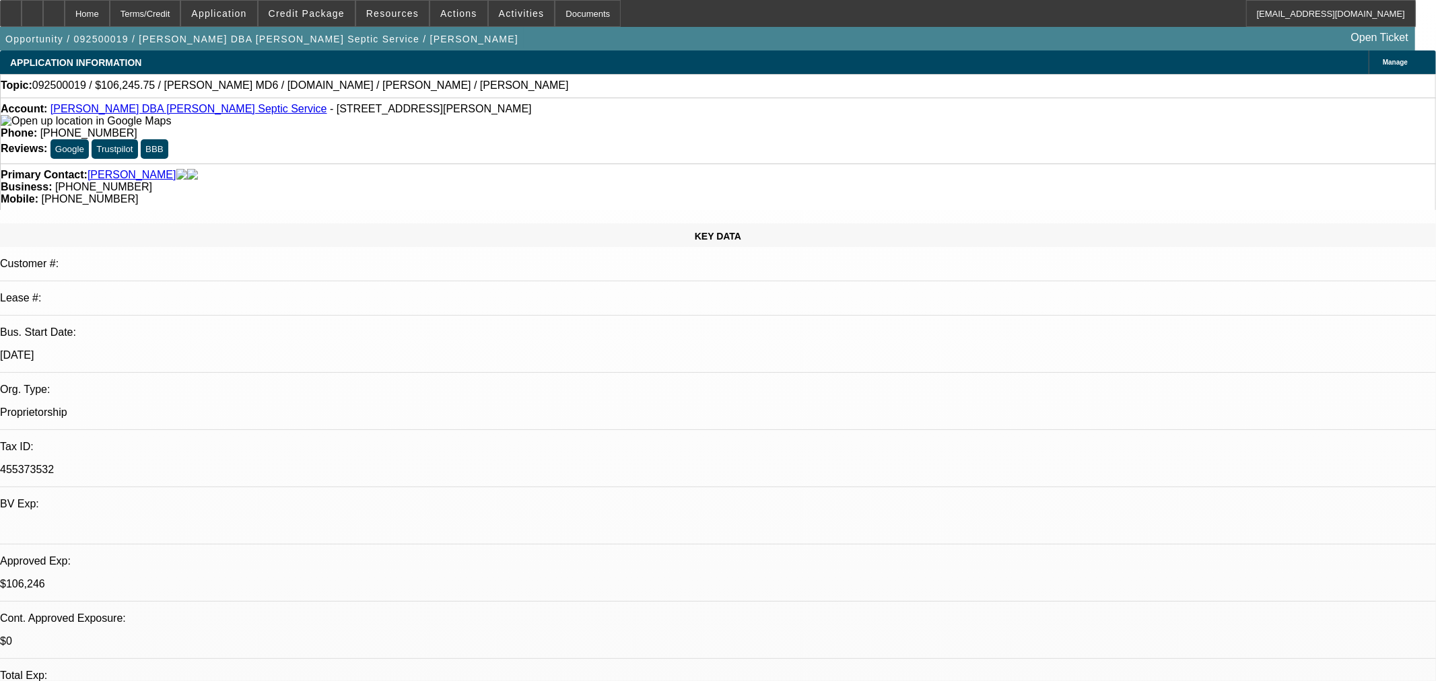
select select "0.15"
select select "2"
select select "0.1"
select select "4"
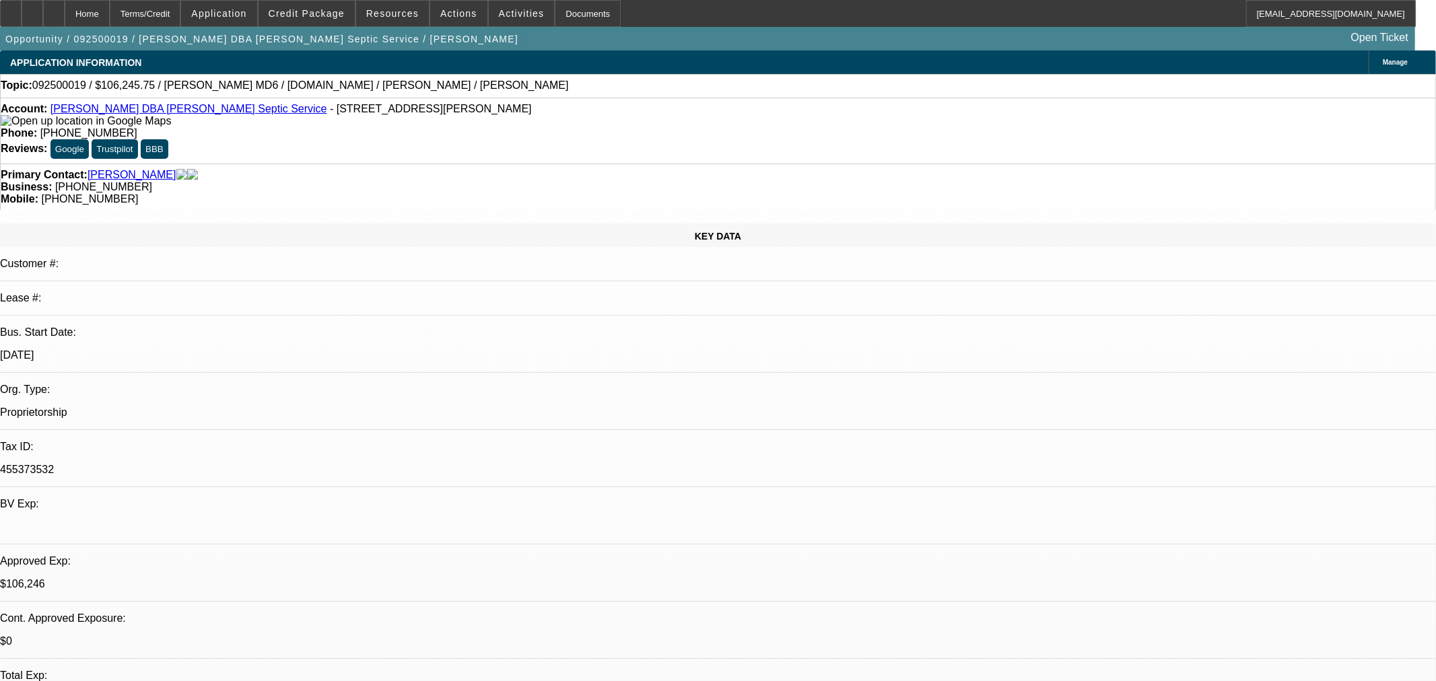
select select "2"
select select "0.1"
select select "4"
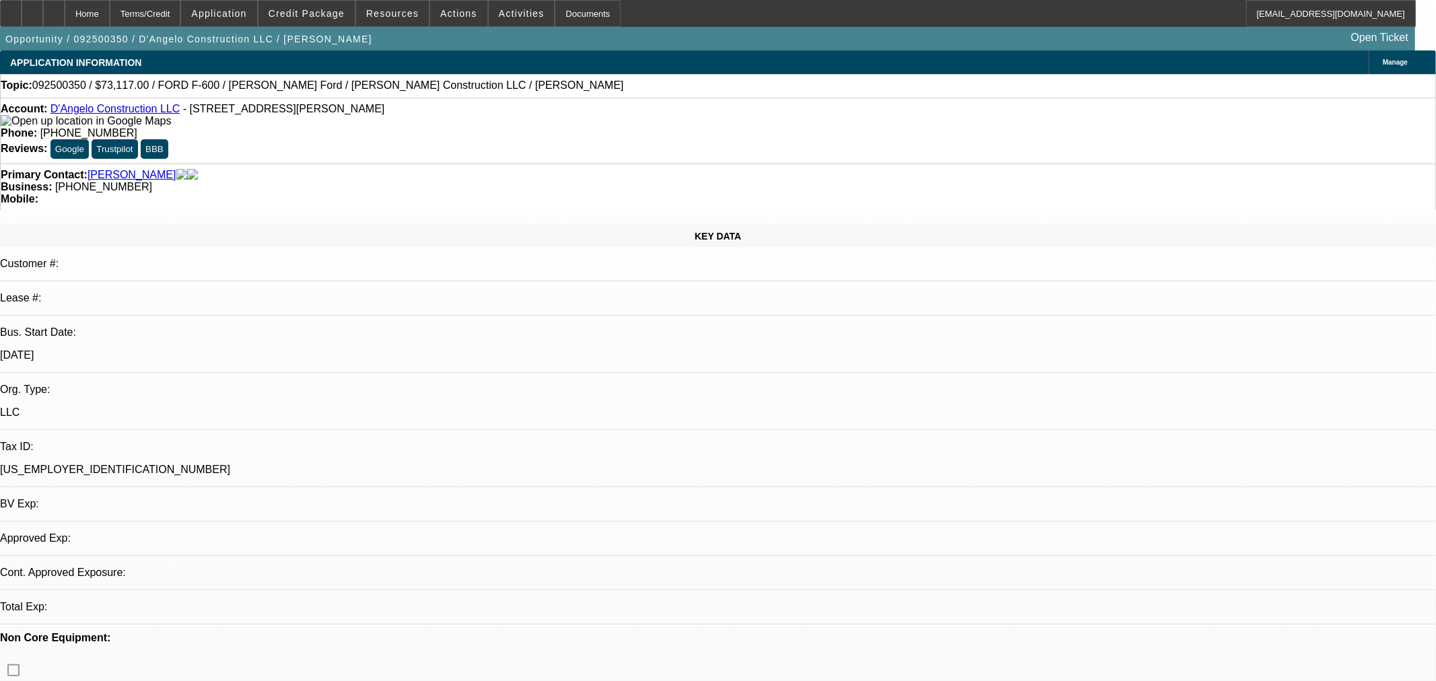
select select "0"
select select "2"
select select "0.1"
select select "4"
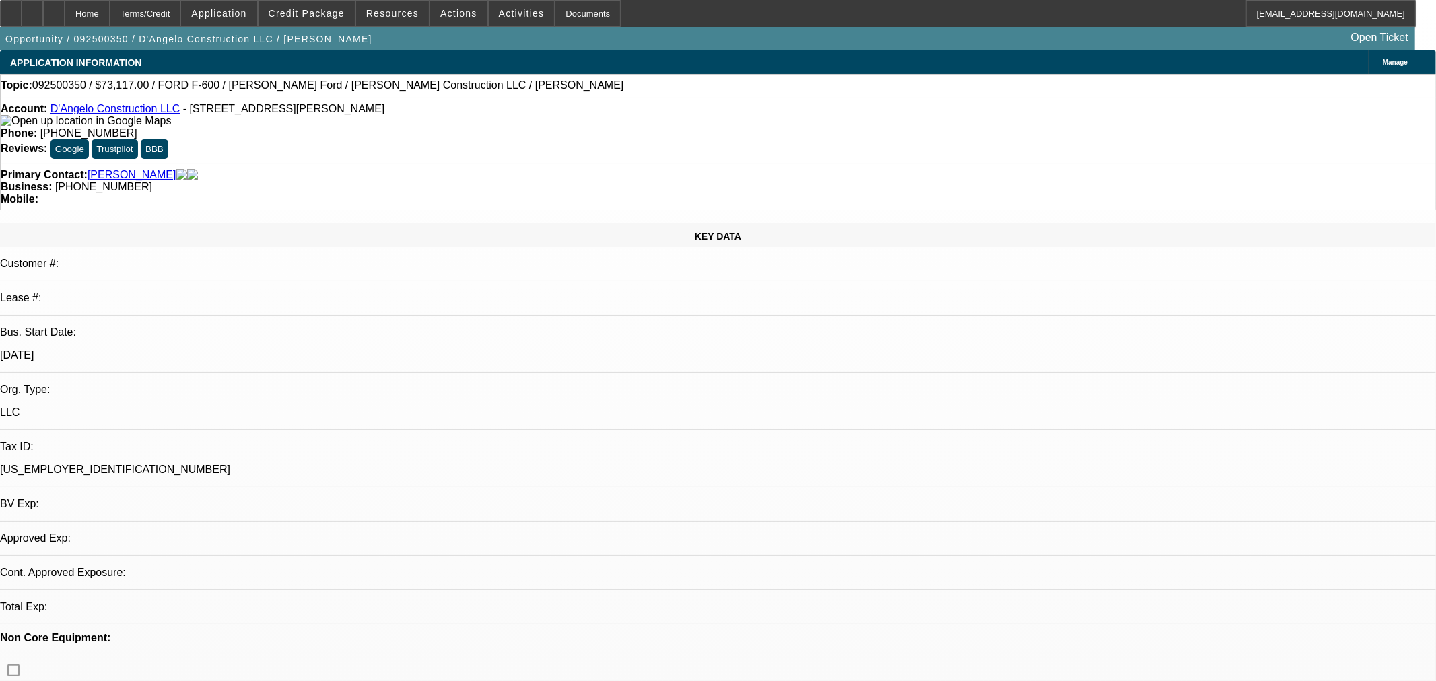
select select "0"
select select "2"
select select "0.1"
select select "4"
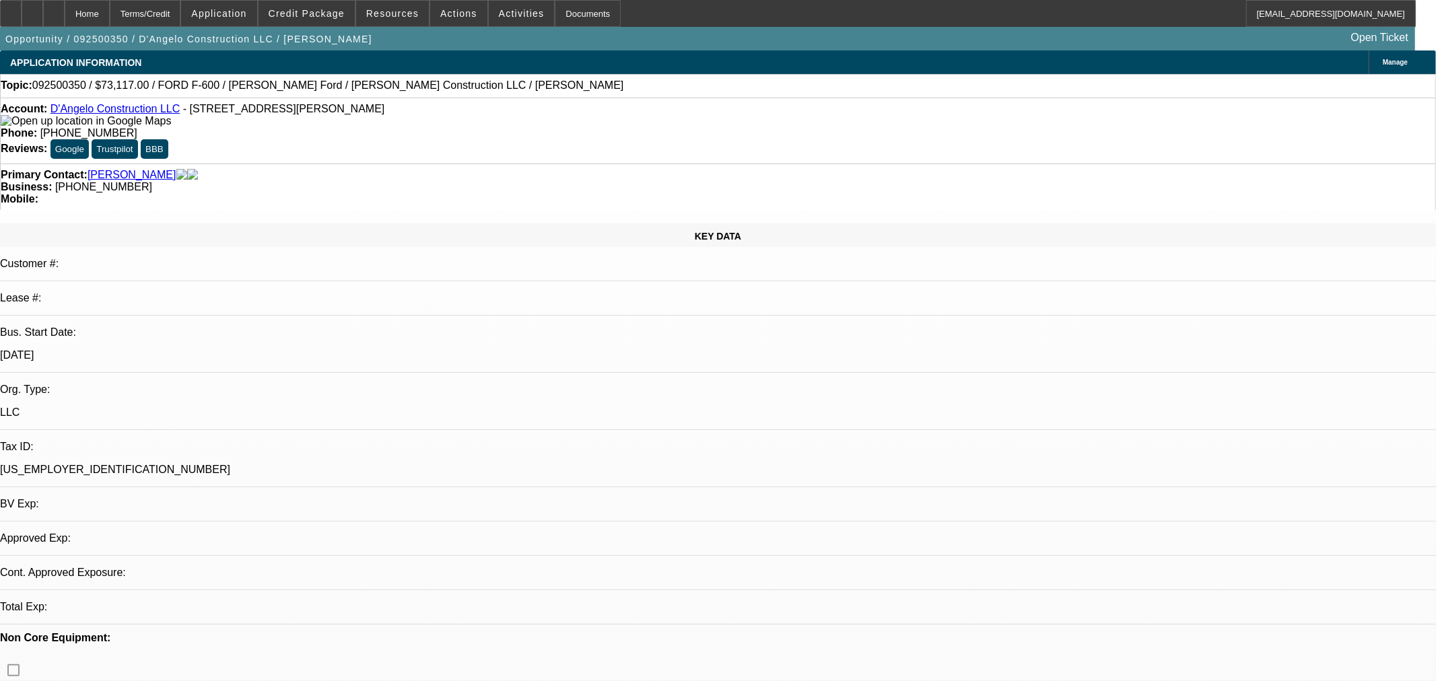
select select "0"
select select "2"
select select "0.1"
select select "4"
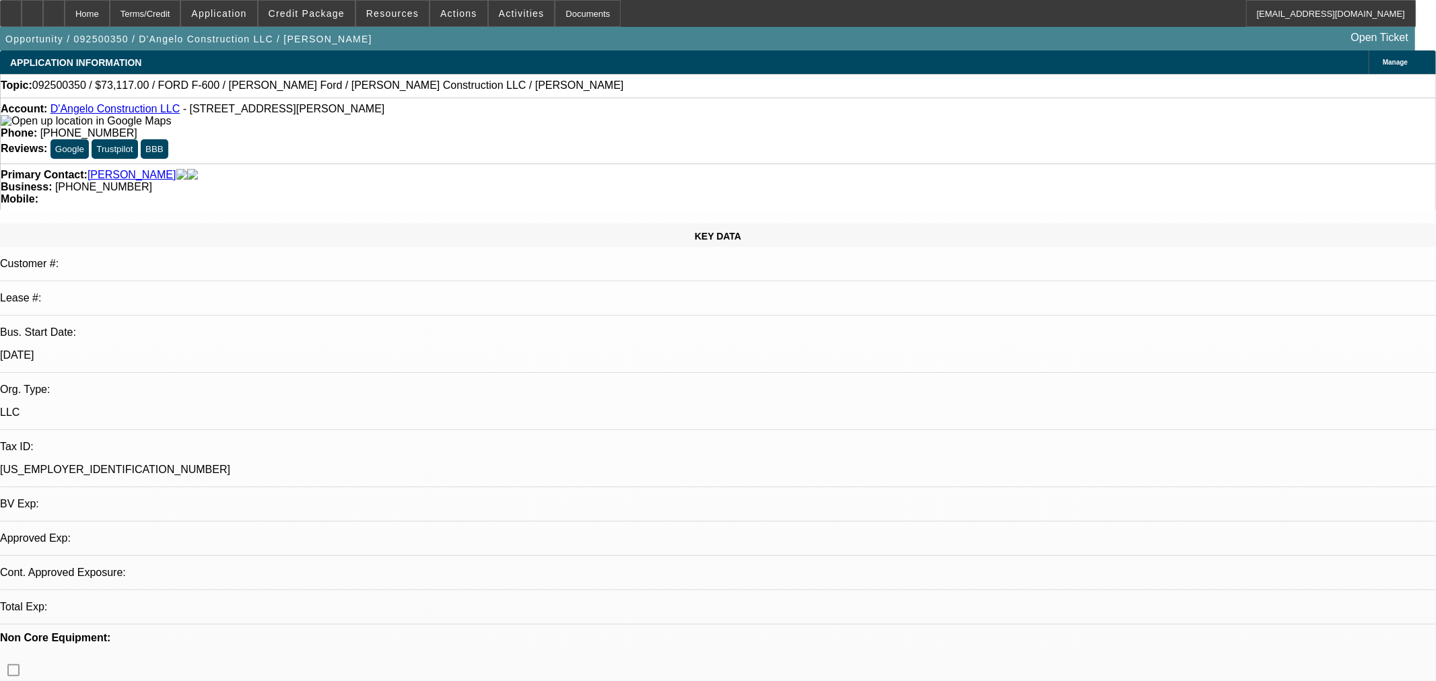
select select "0"
select select "3"
select select "0.1"
select select "4"
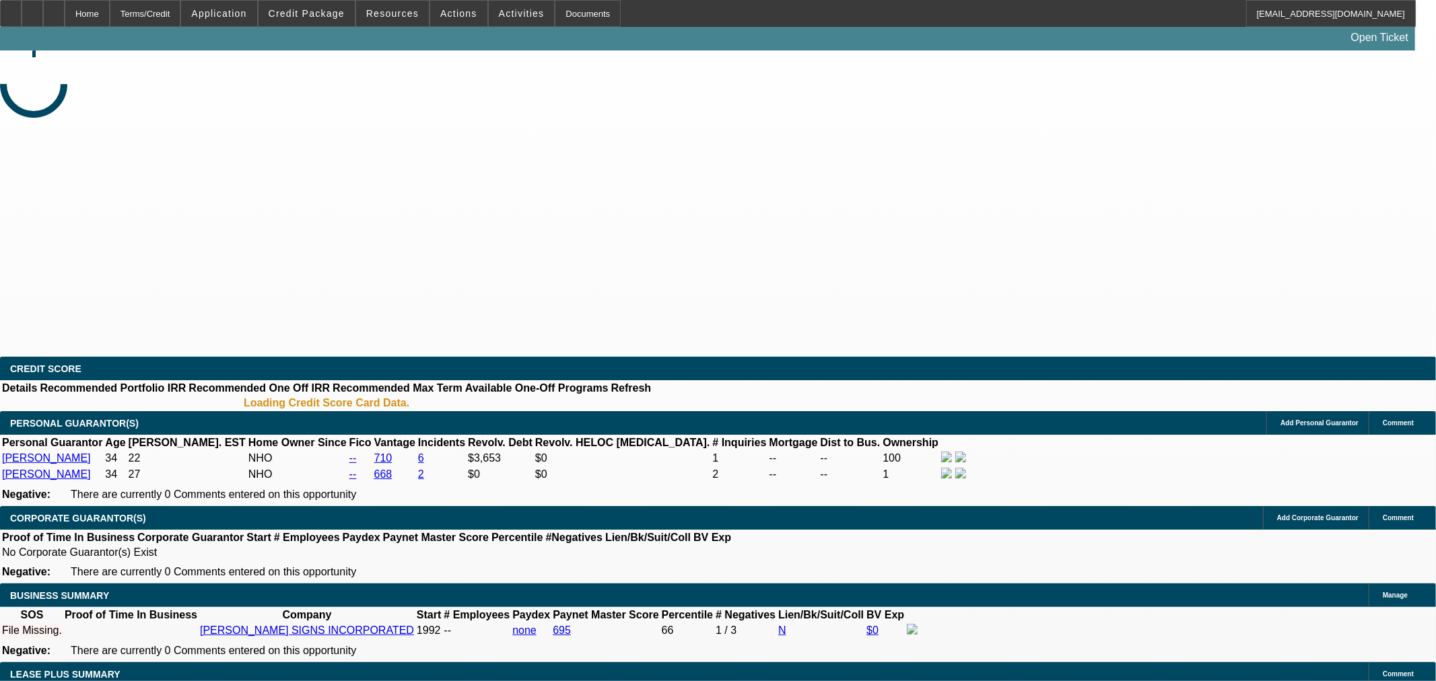
select select "0"
select select "2"
select select "0.1"
select select "4"
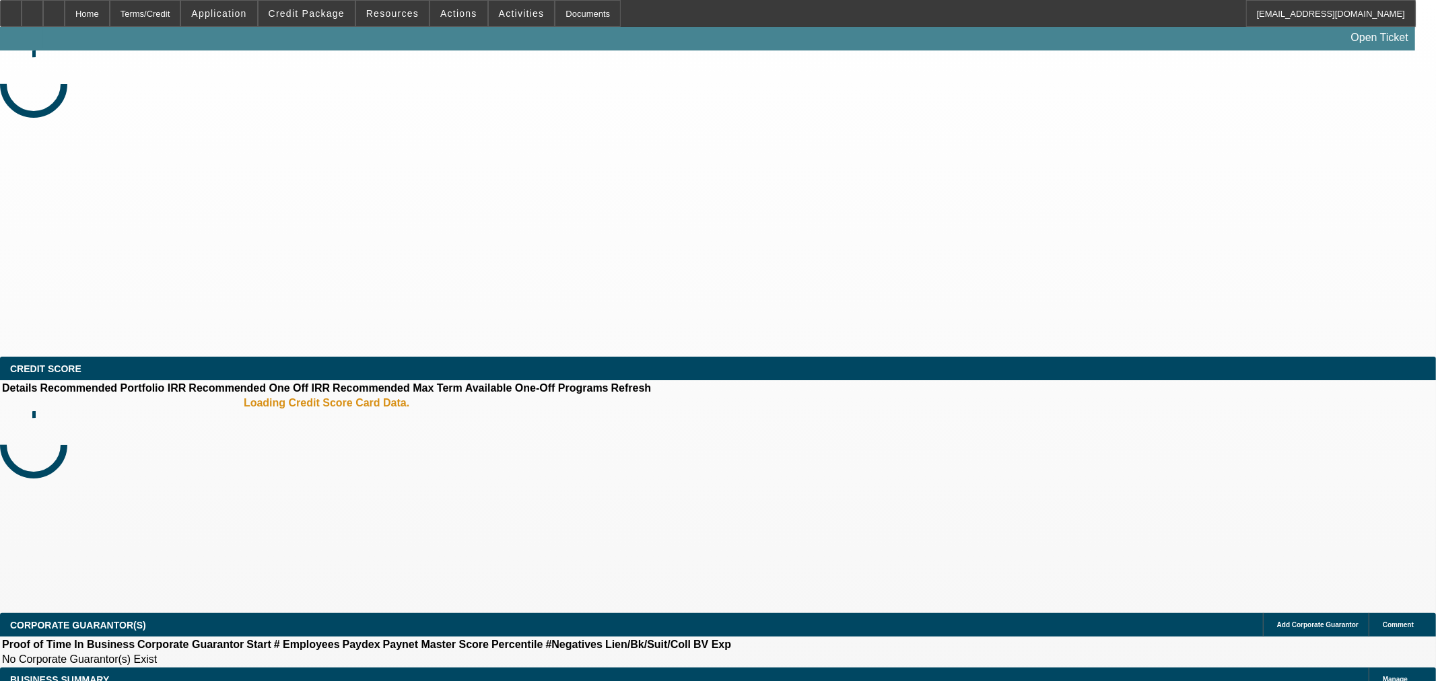
select select "0.1"
select select "2"
select select "0.1"
select select "4"
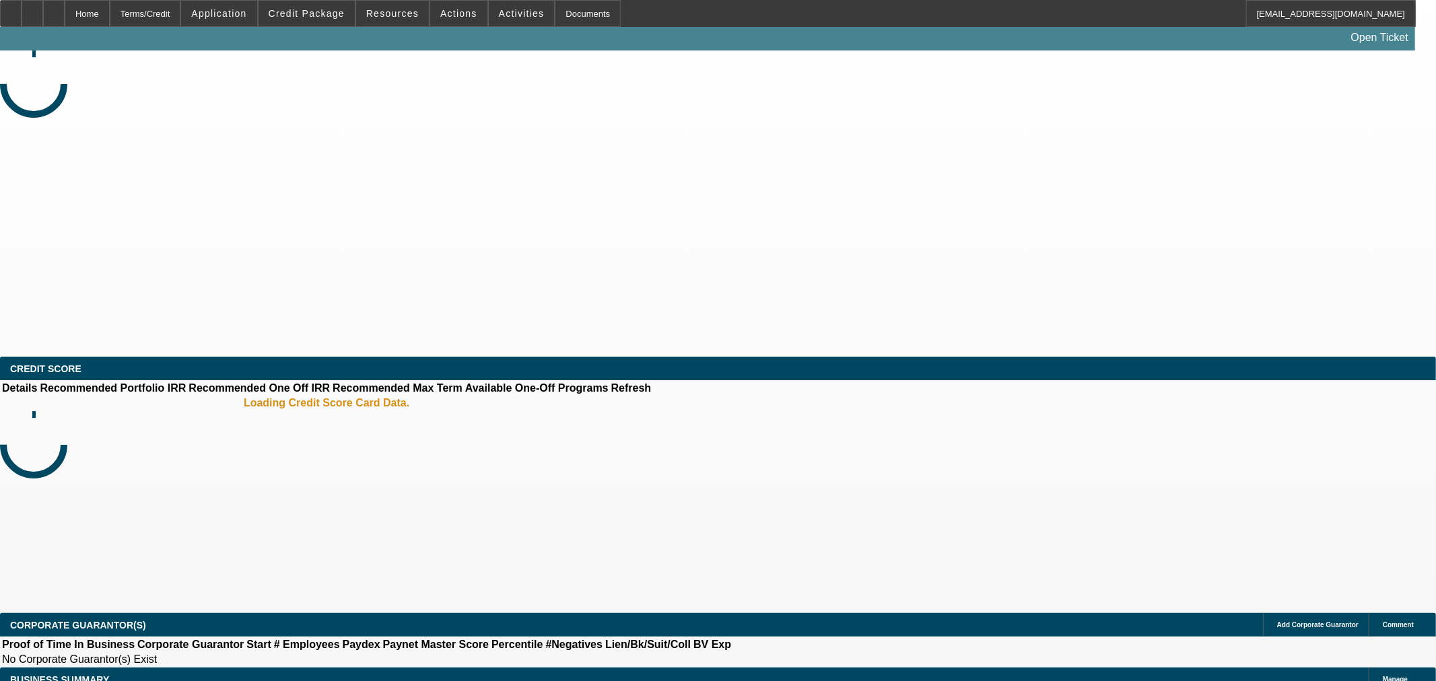
select select "0.1"
select select "2"
select select "0.1"
select select "4"
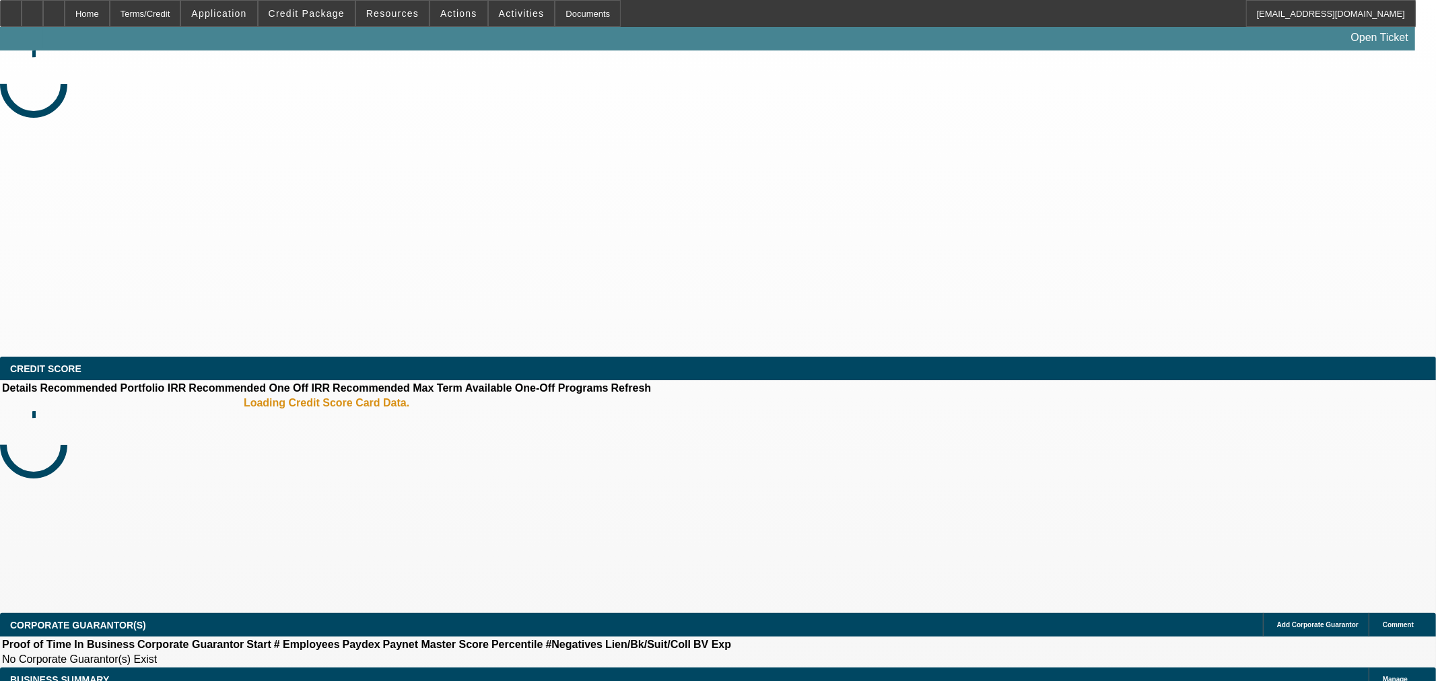
select select "2"
select select "0.1"
select select "4"
select select "0"
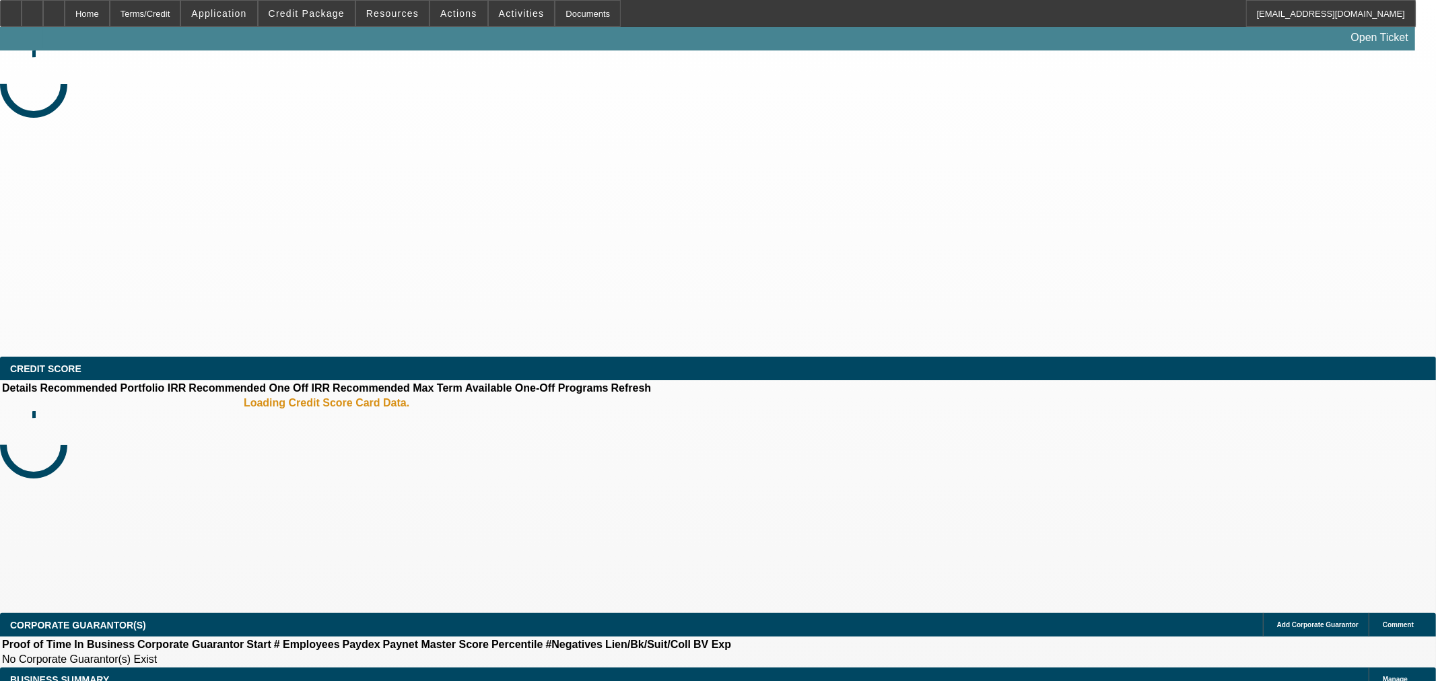
select select "2"
select select "0.1"
select select "4"
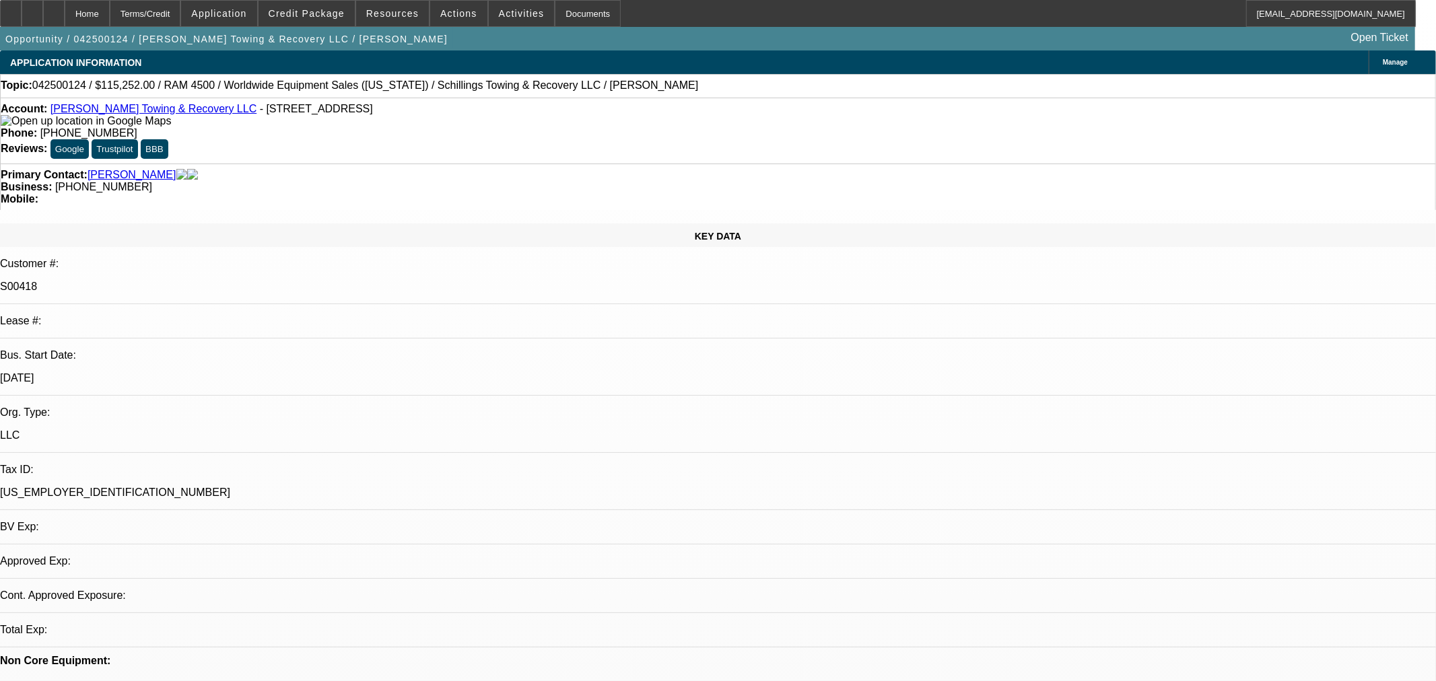
select select "0"
select select "3"
select select "0"
select select "6"
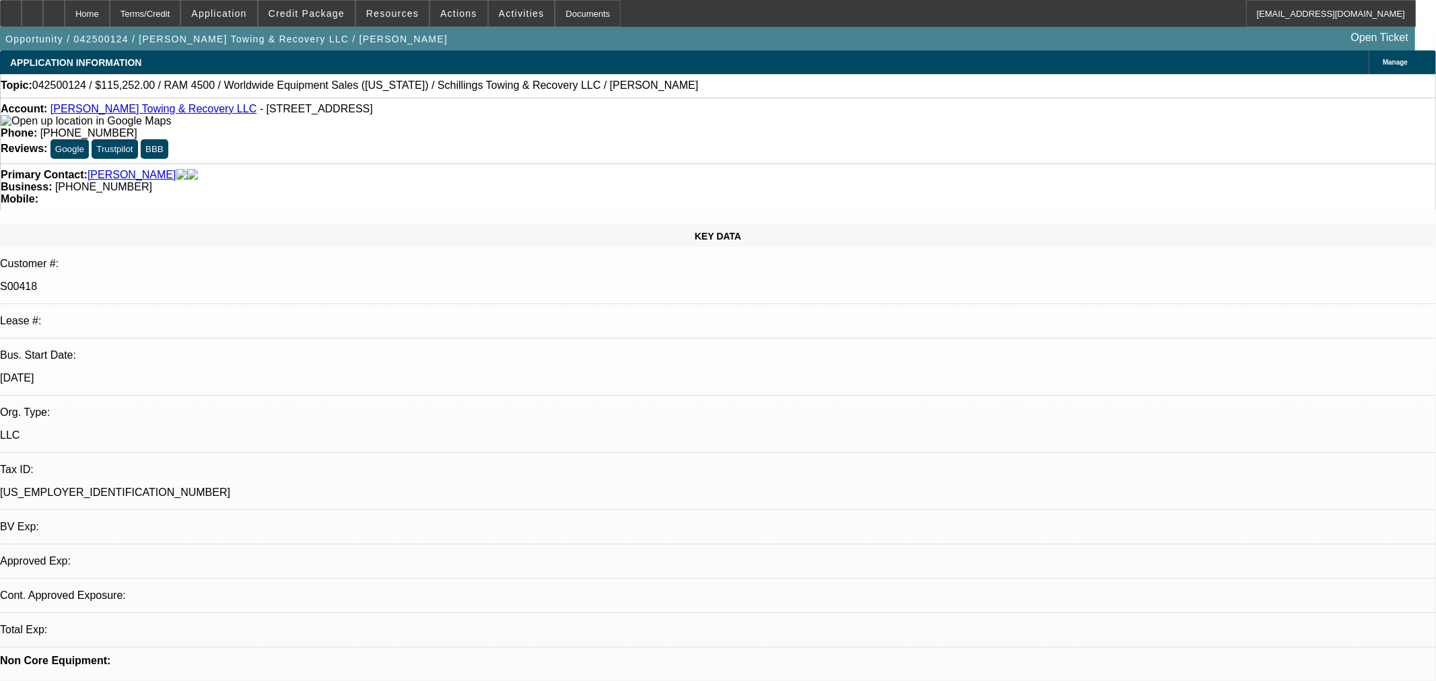
select select "0"
select select "3"
select select "0"
select select "6"
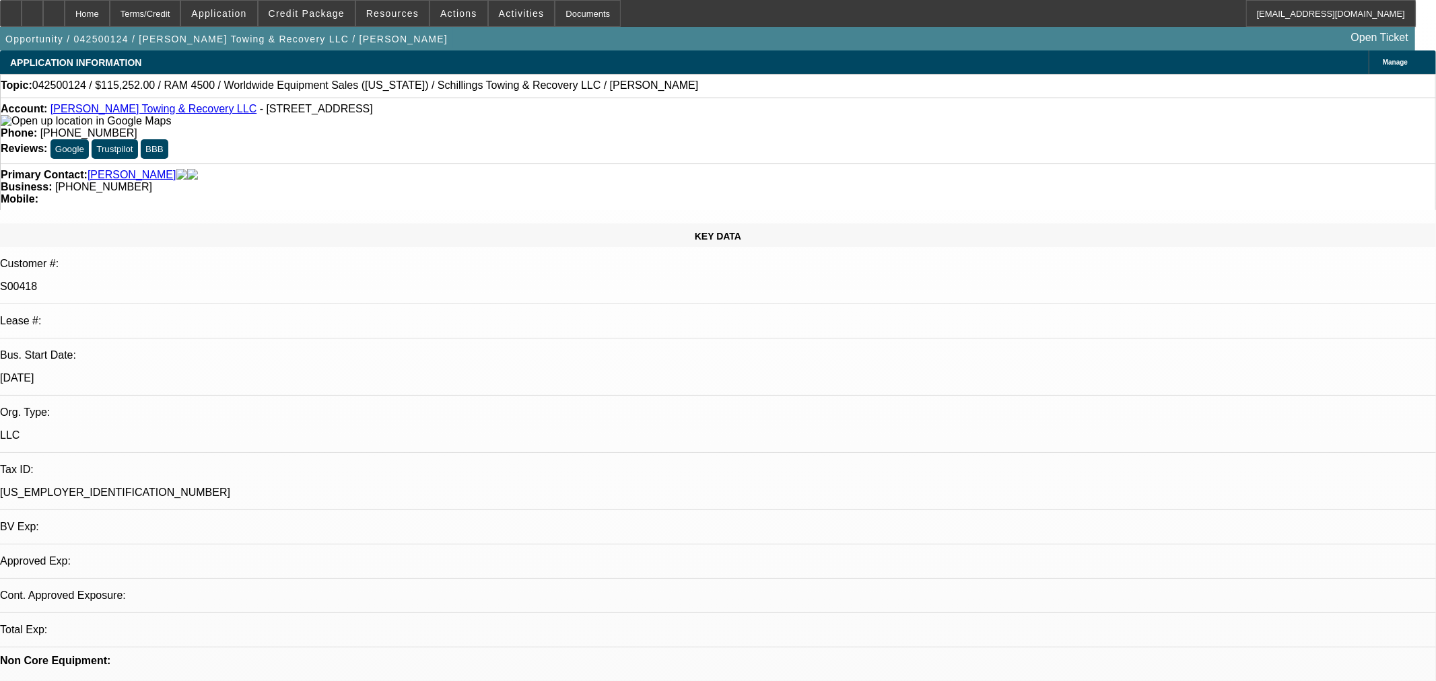
select select "0"
select select "3"
select select "0"
select select "6"
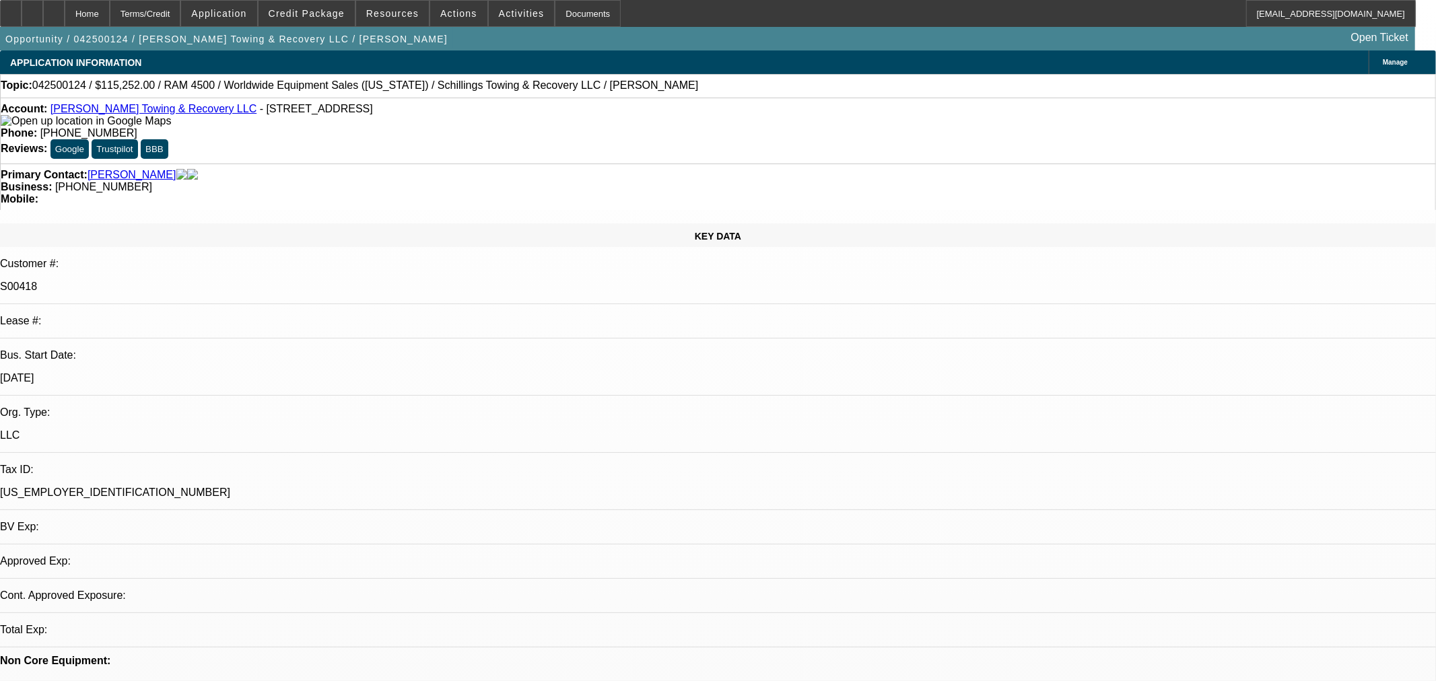
select select "0"
select select "3"
select select "0"
select select "6"
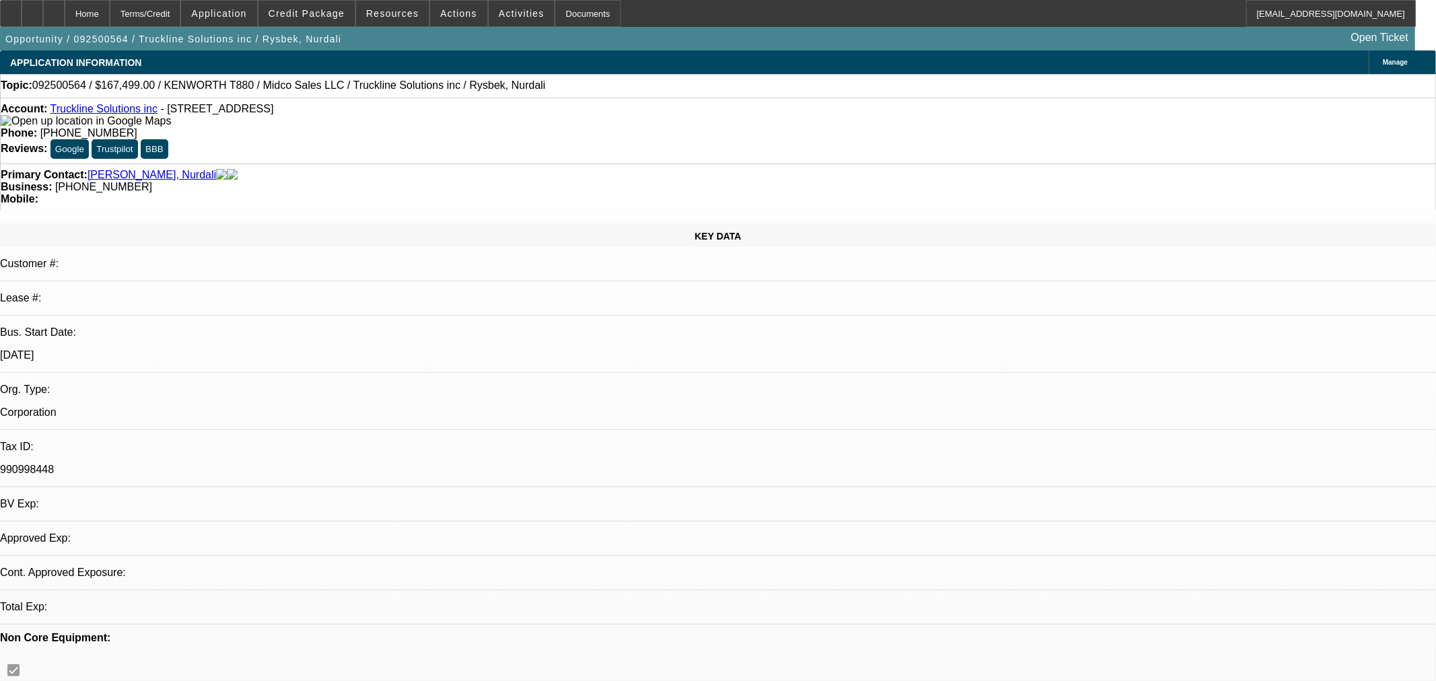
select select "0"
select select "3"
select select "0.1"
select select "4"
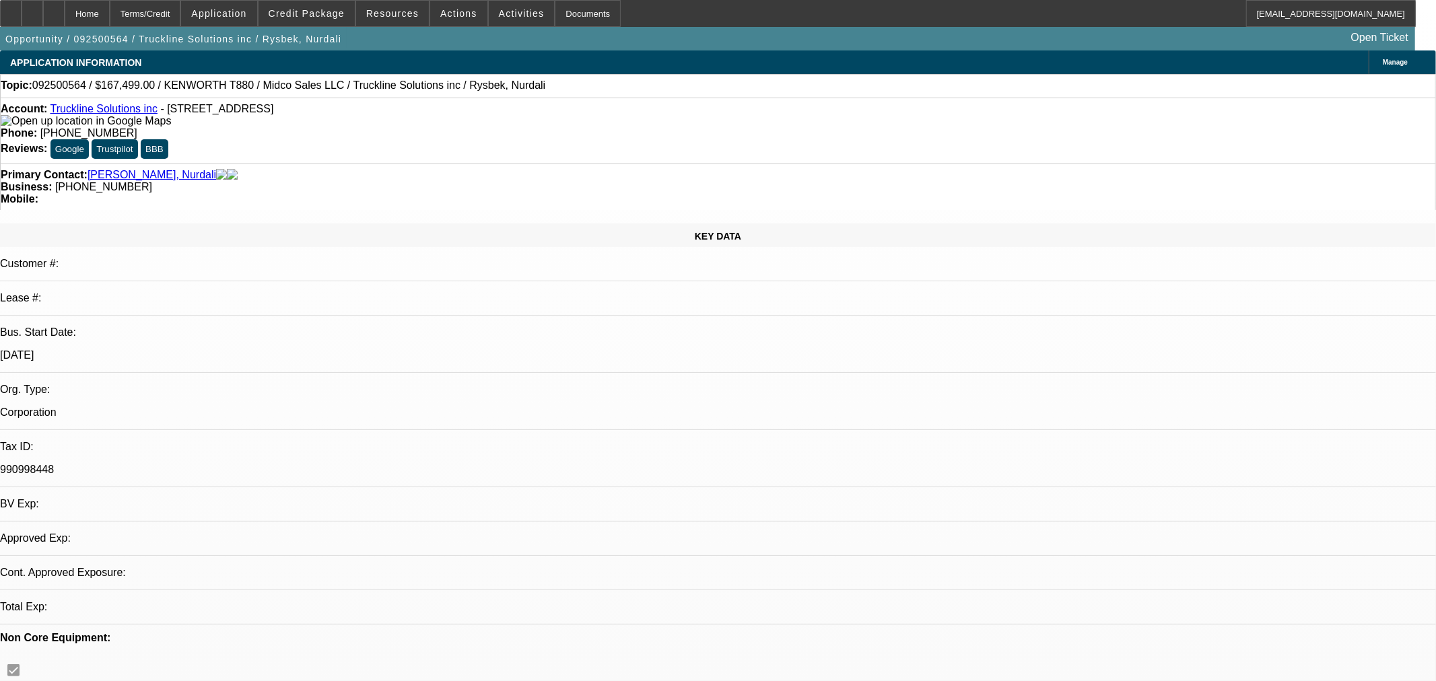
select select "0"
select select "2"
select select "0"
select select "6"
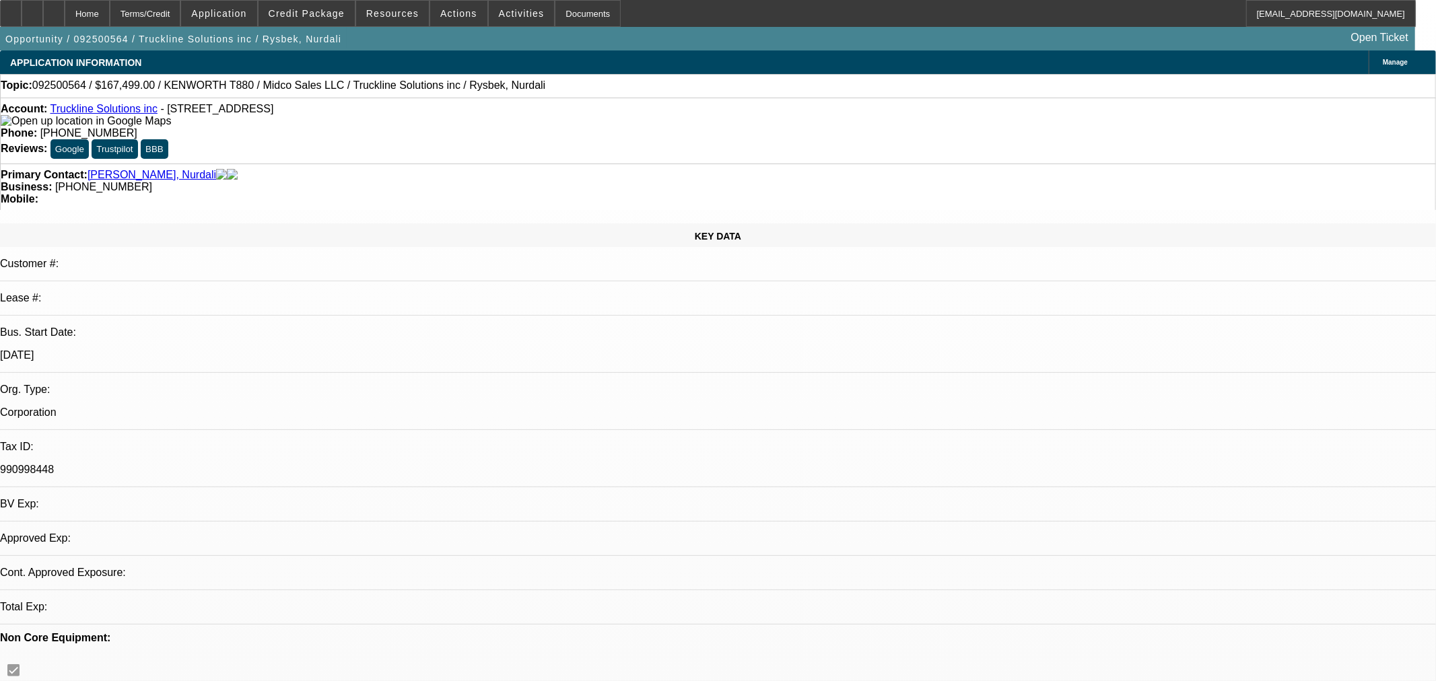
select select "0"
select select "3"
select select "0.1"
select select "4"
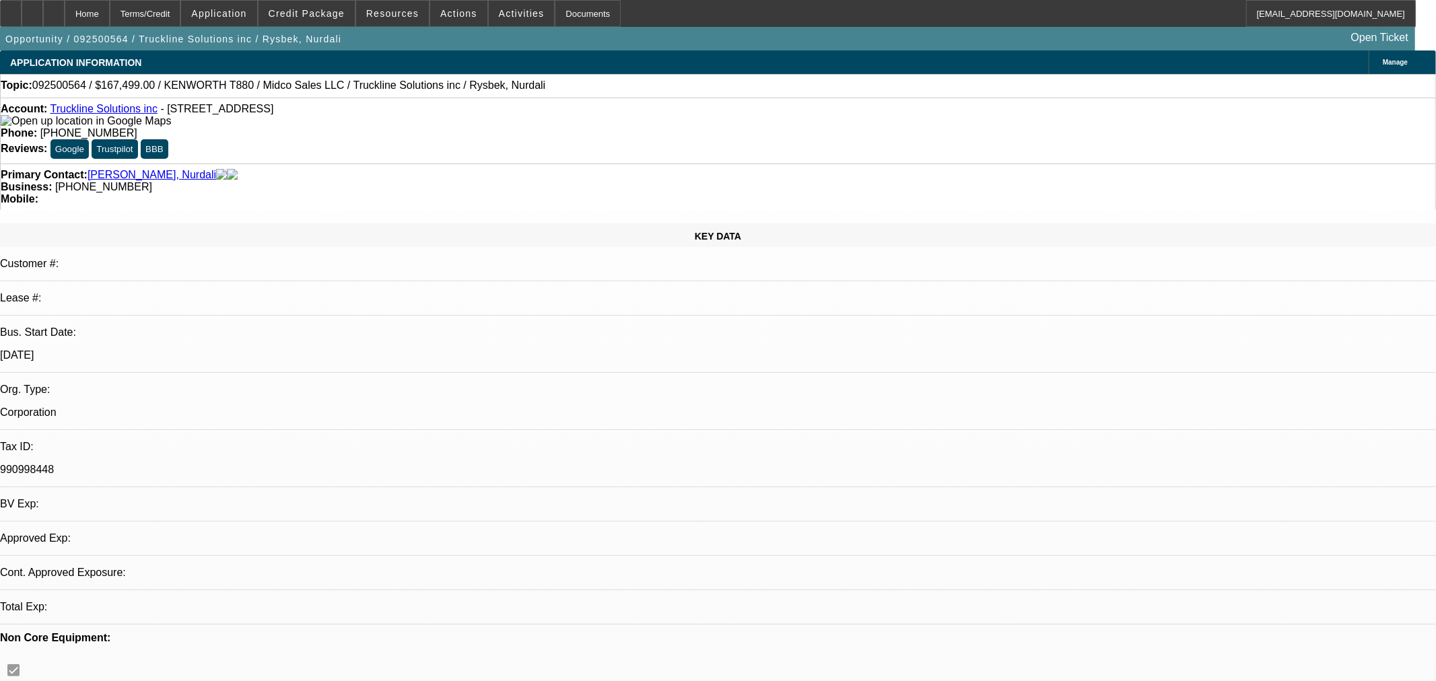
select select "0"
select select "3"
select select "0.1"
select select "4"
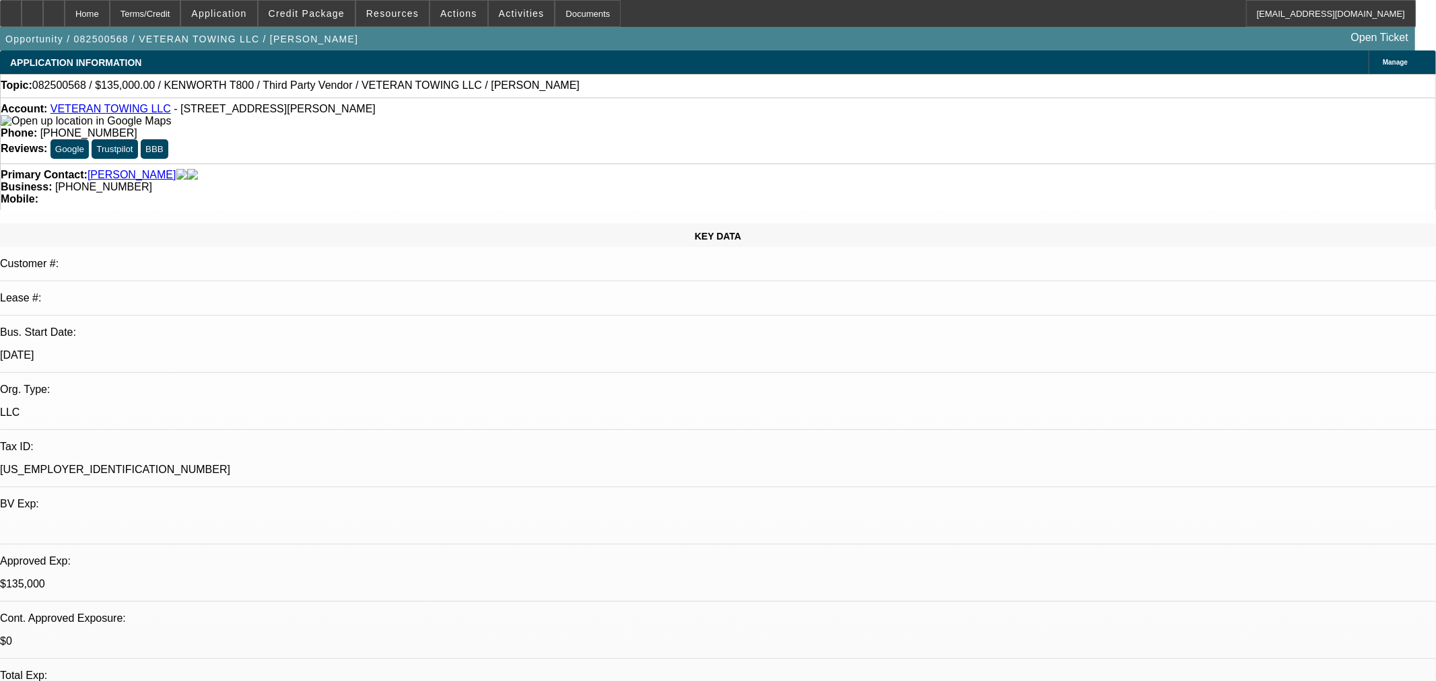
select select "0"
select select "6"
select select "0"
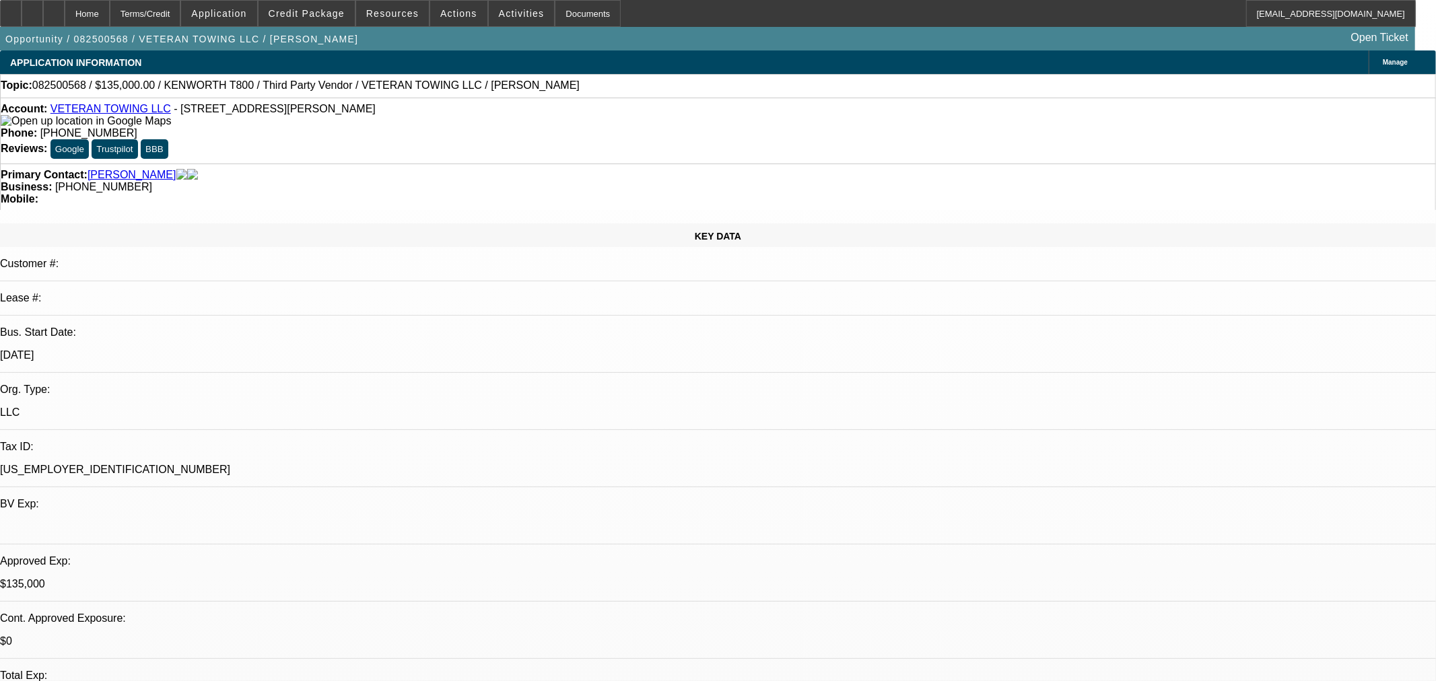
select select "0"
select select "6"
select select "0"
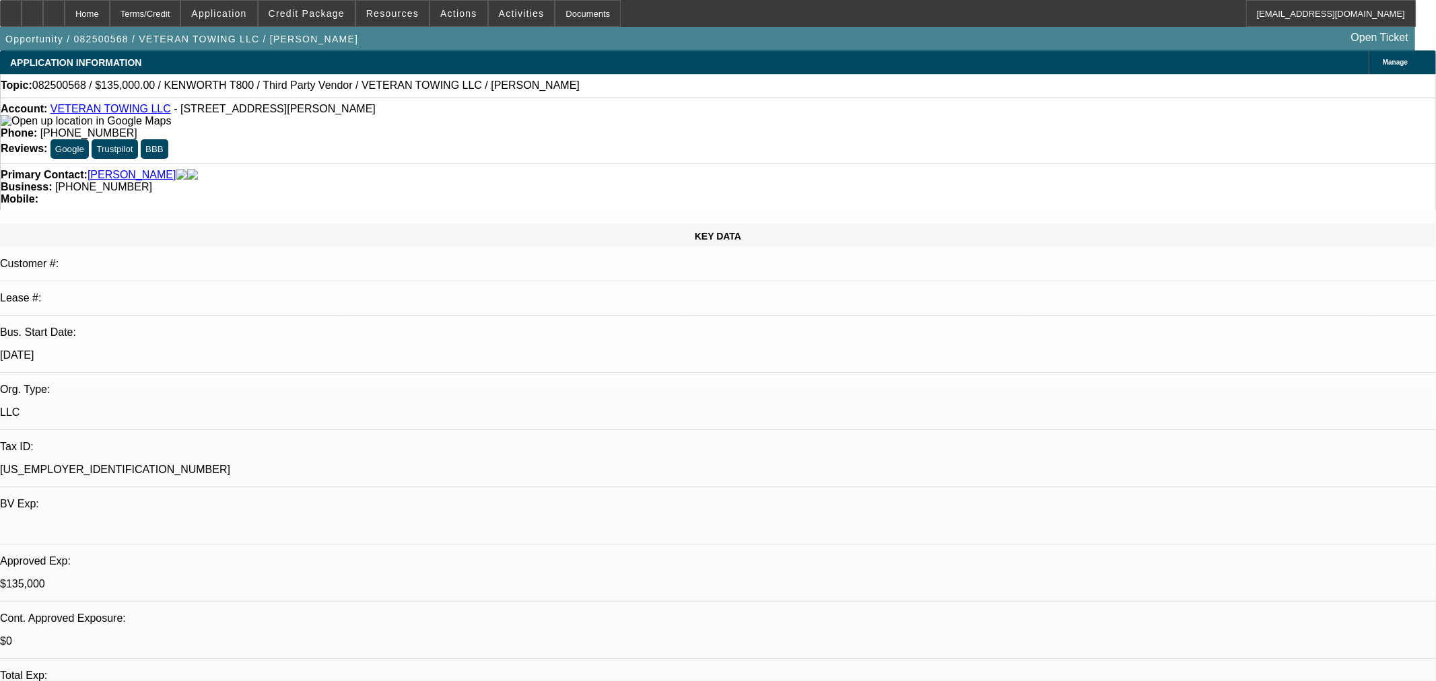
select select "0"
select select "6"
select select "0"
select select "3"
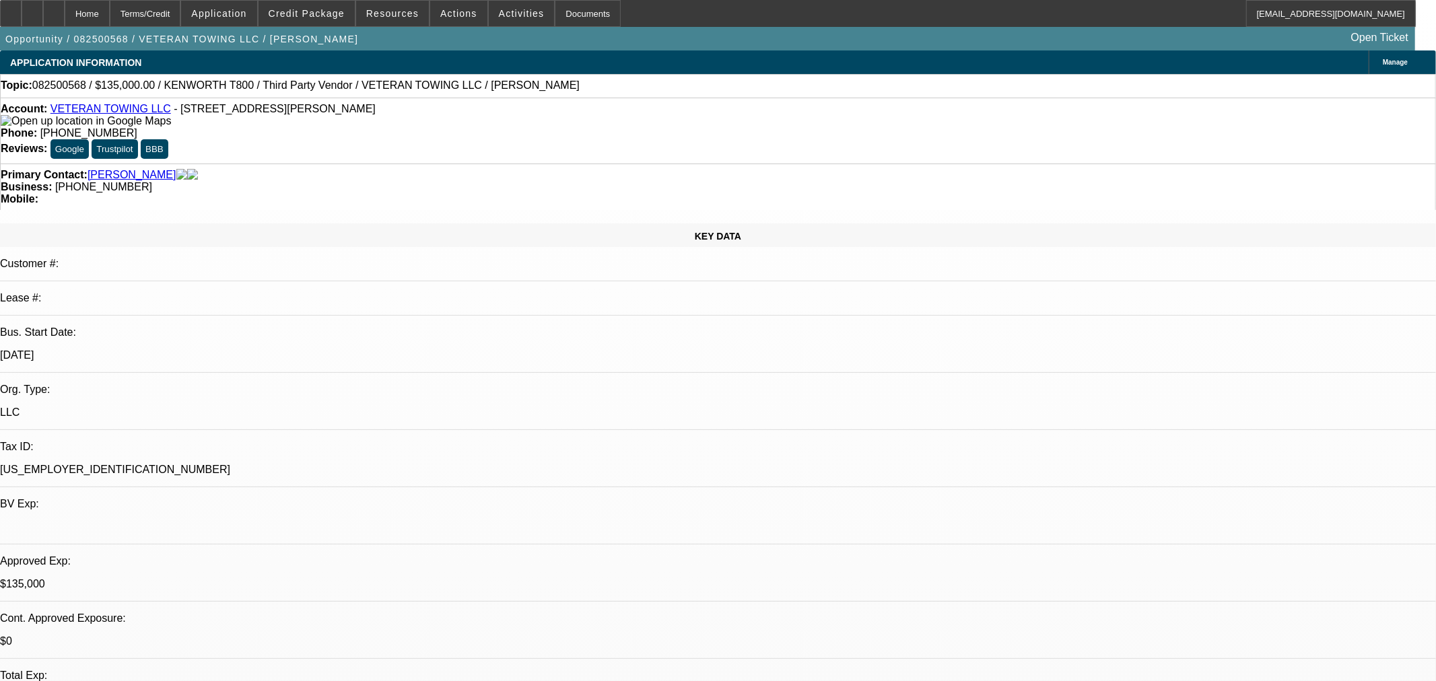
select select "0"
select select "6"
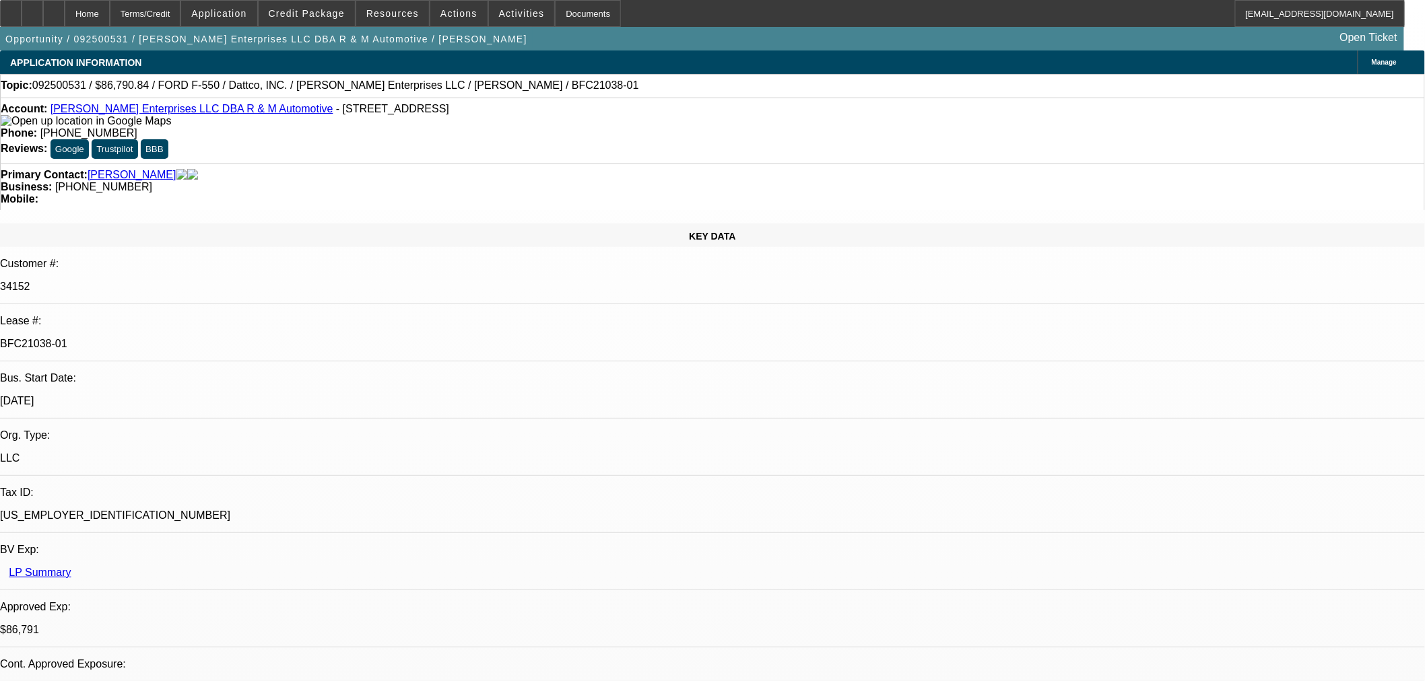
select select "0"
select select "2"
select select "0"
select select "6"
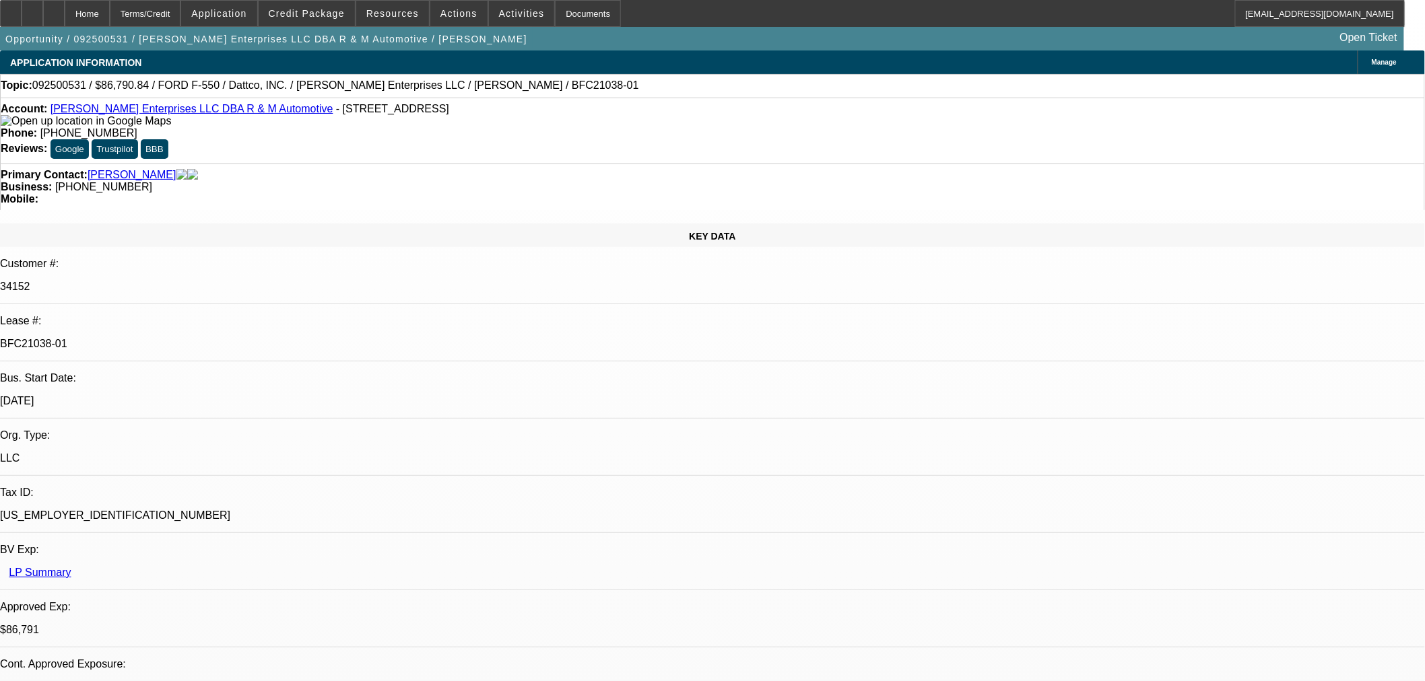
select select "0"
select select "2"
select select "0"
select select "6"
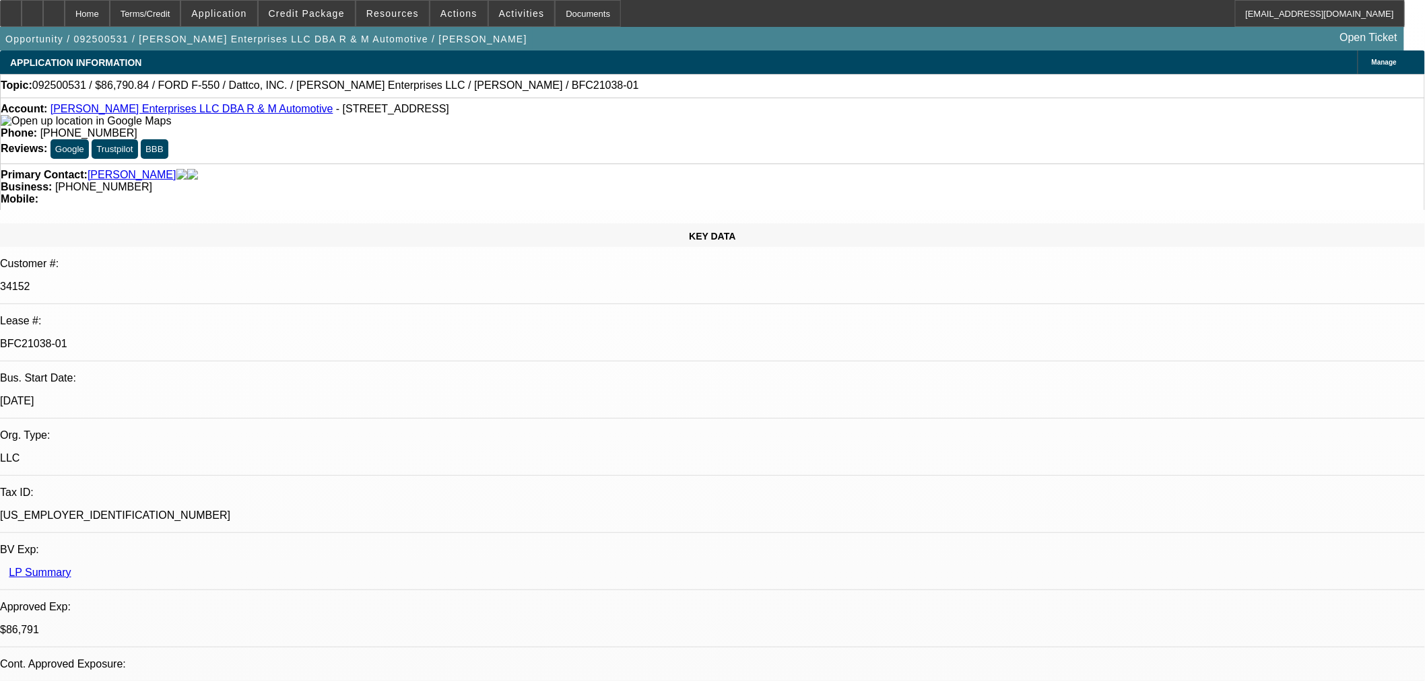
select select "0"
select select "2"
select select "0"
select select "6"
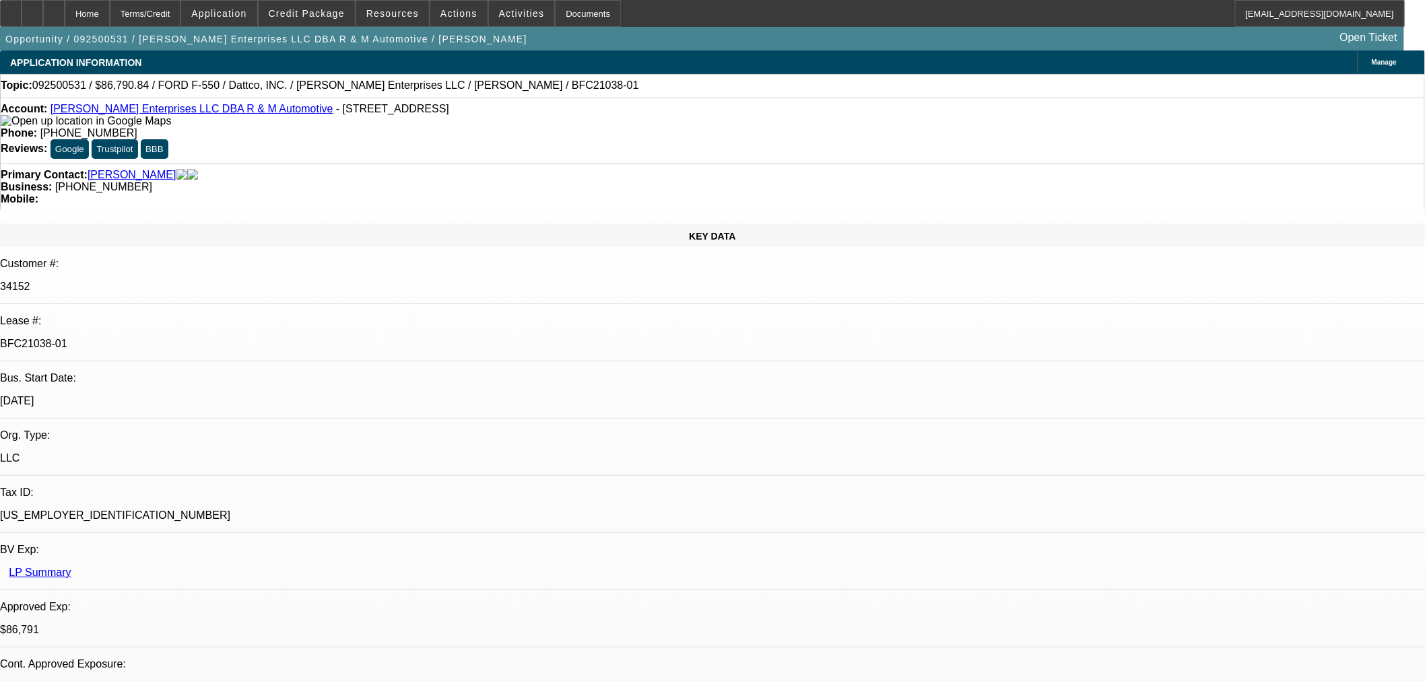
select select "0"
select select "2"
select select "0"
select select "6"
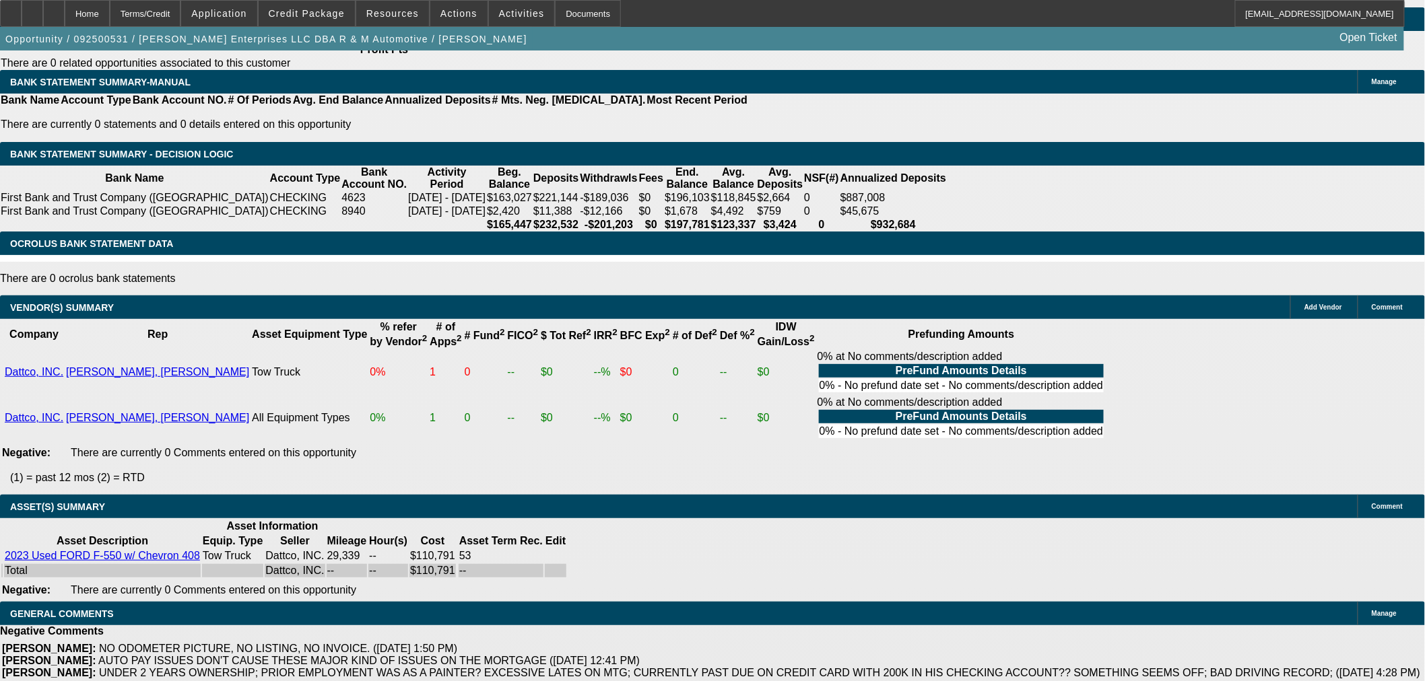
scroll to position [2463, 0]
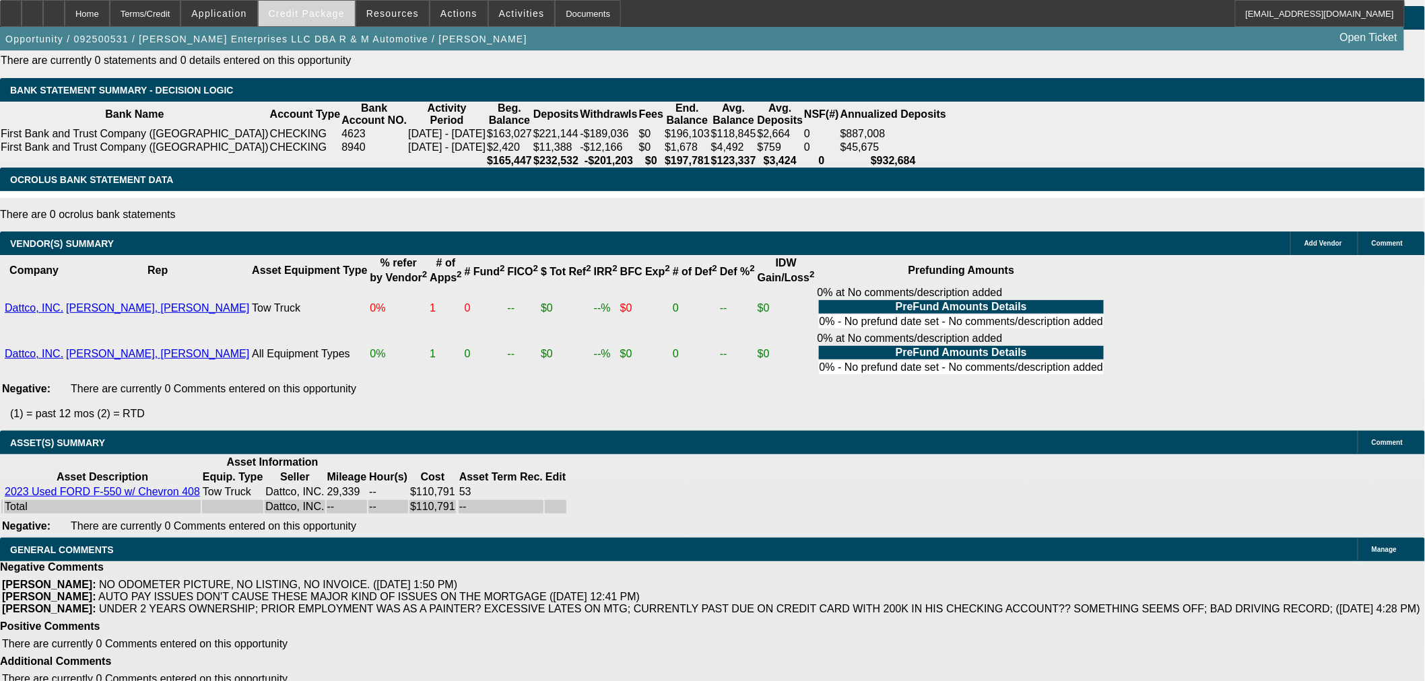
click at [345, 11] on span "Credit Package" at bounding box center [307, 13] width 76 height 11
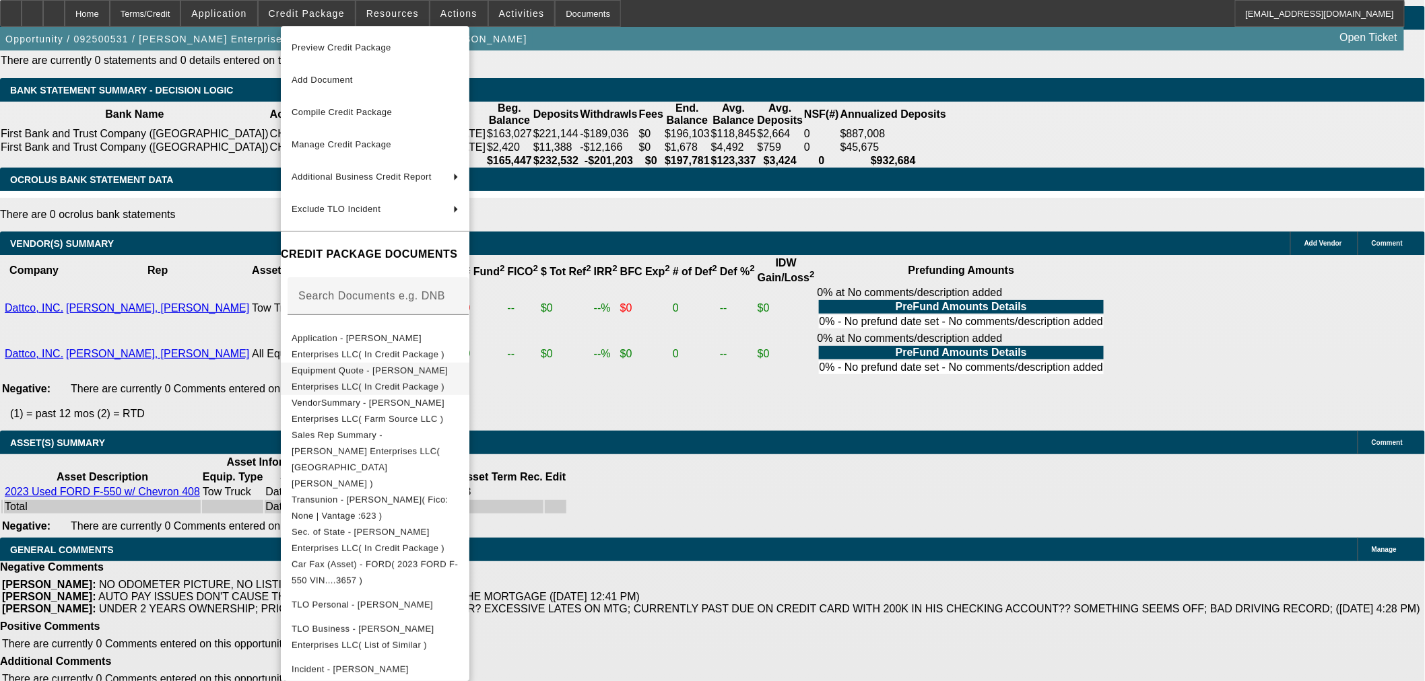
click at [399, 364] on button "Equipment Quote - Coffey Enterprises LLC( In Credit Package )" at bounding box center [375, 378] width 189 height 32
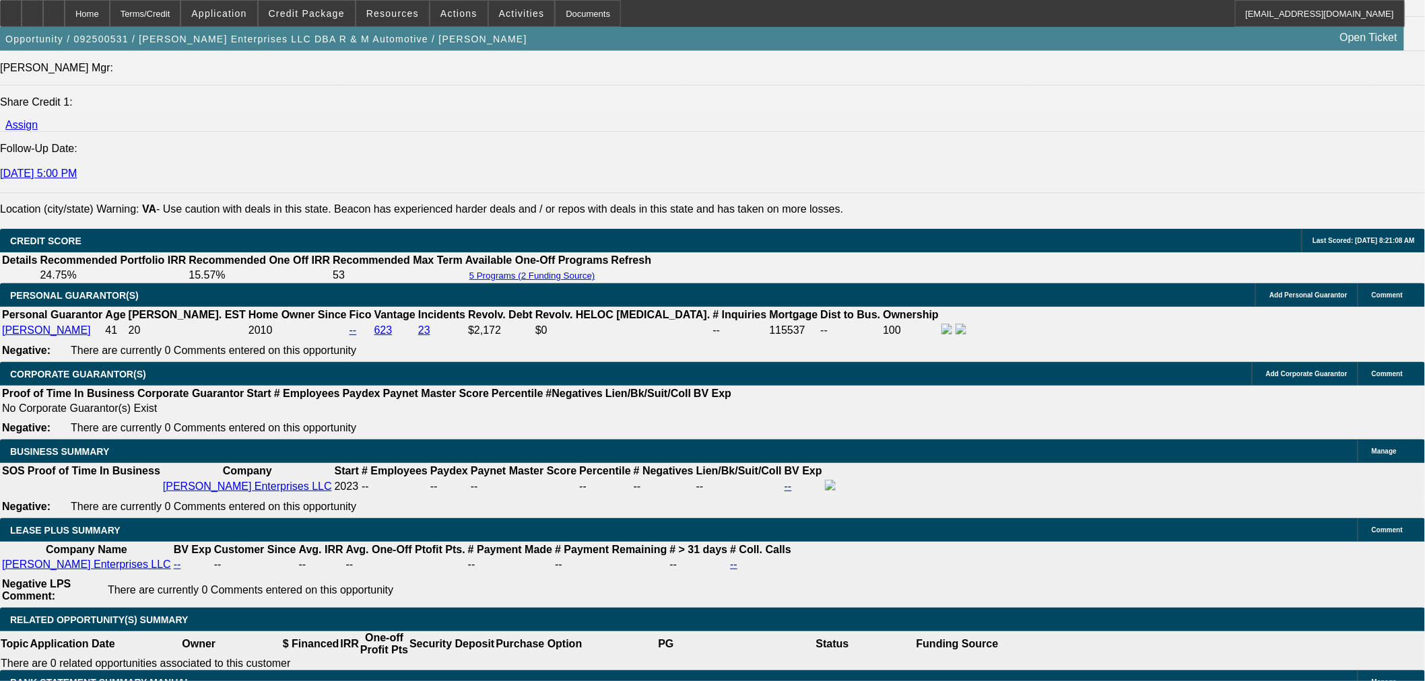
scroll to position [1795, 0]
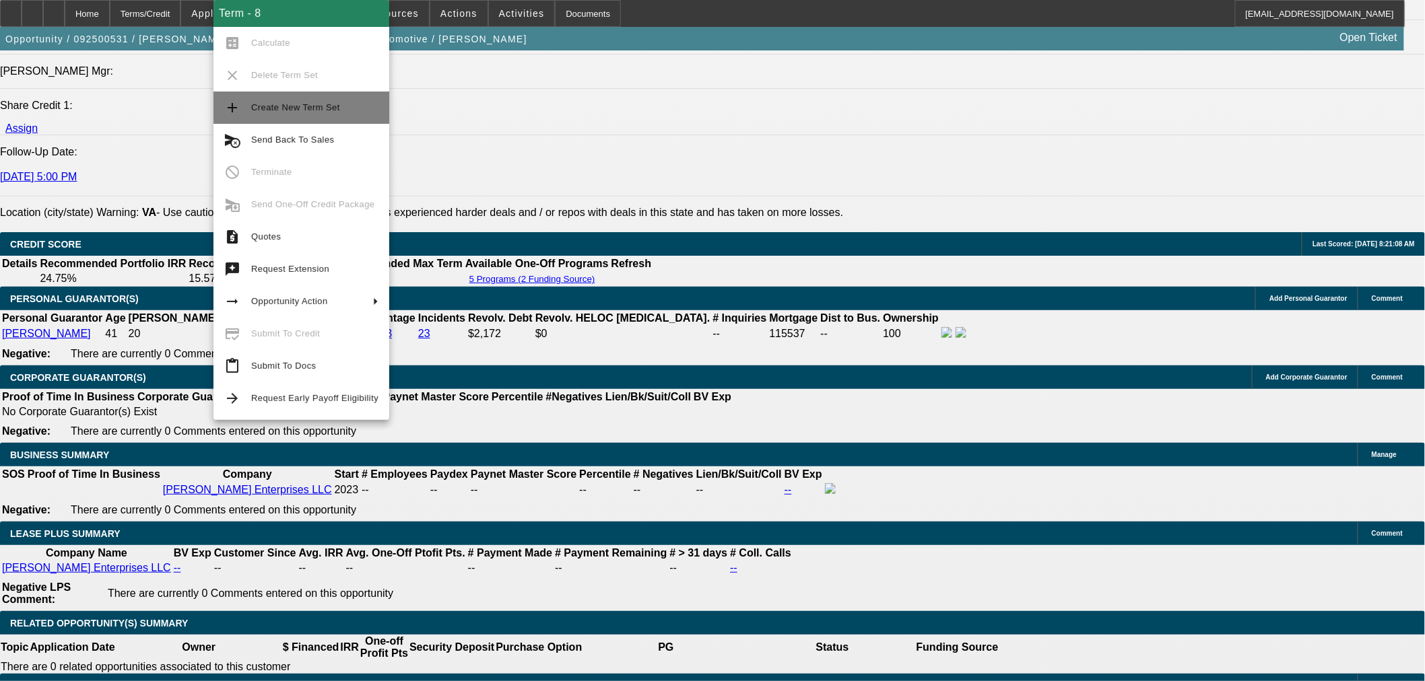
click at [296, 106] on span "Create New Term Set" at bounding box center [295, 107] width 89 height 10
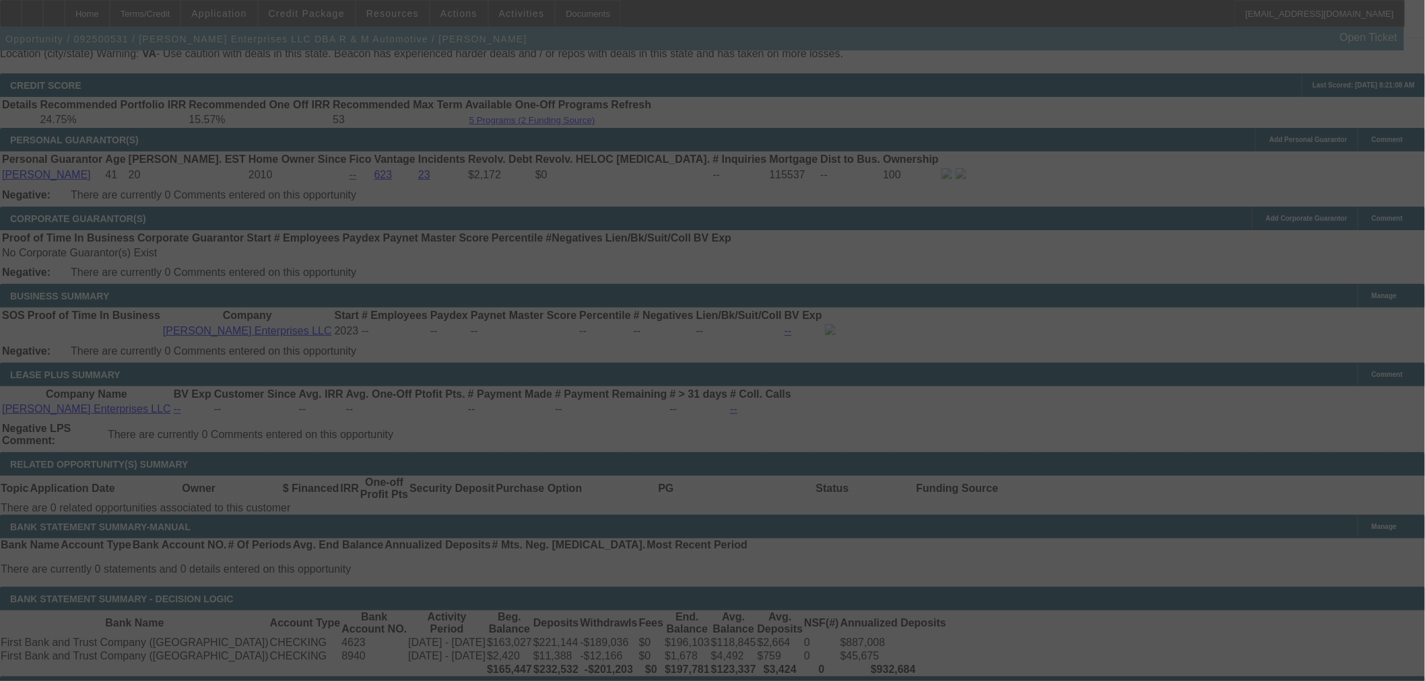
scroll to position [1720, 0]
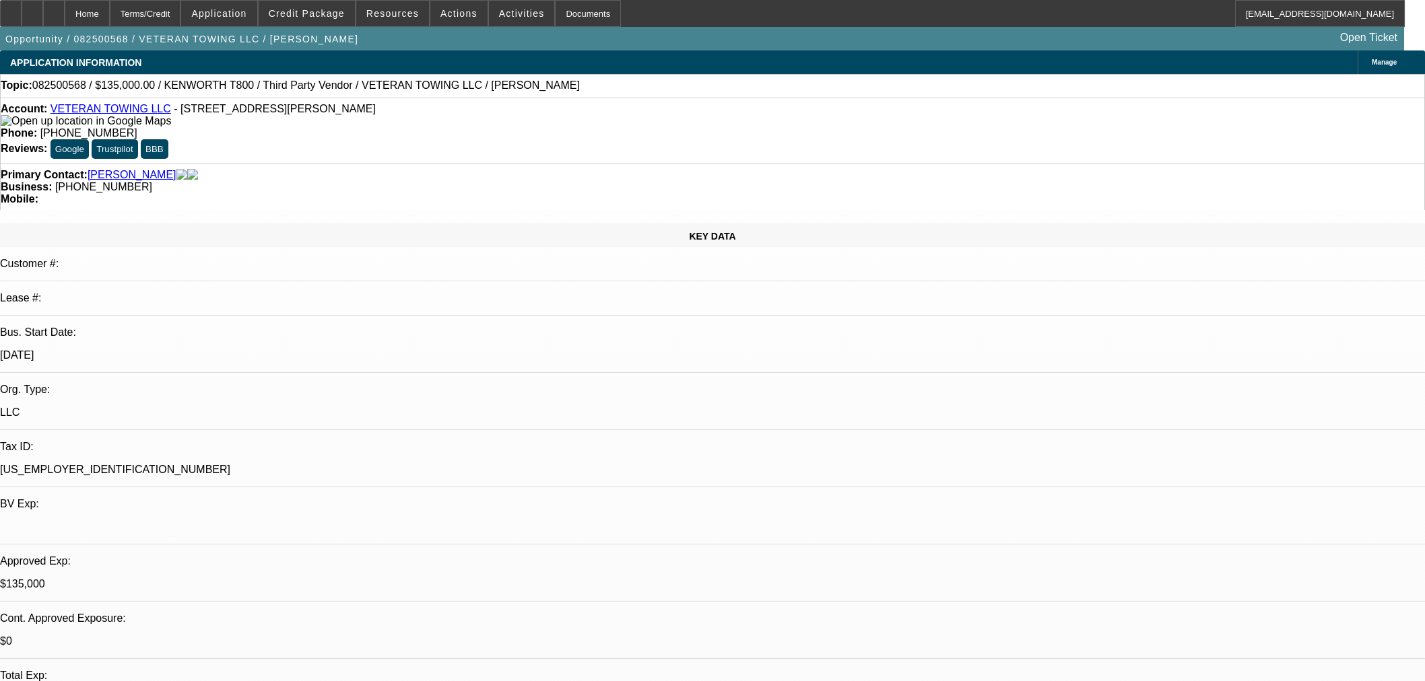
select select "0"
select select "6"
select select "0"
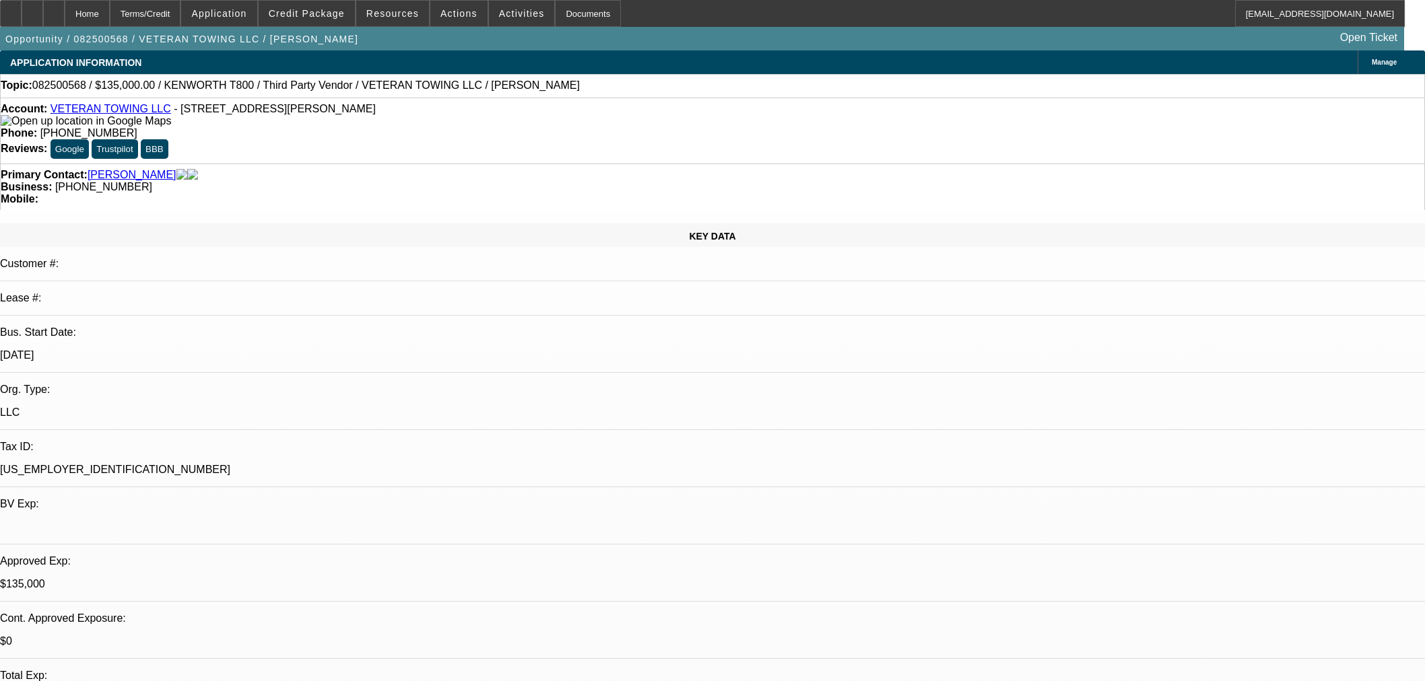
select select "0"
select select "6"
select select "0"
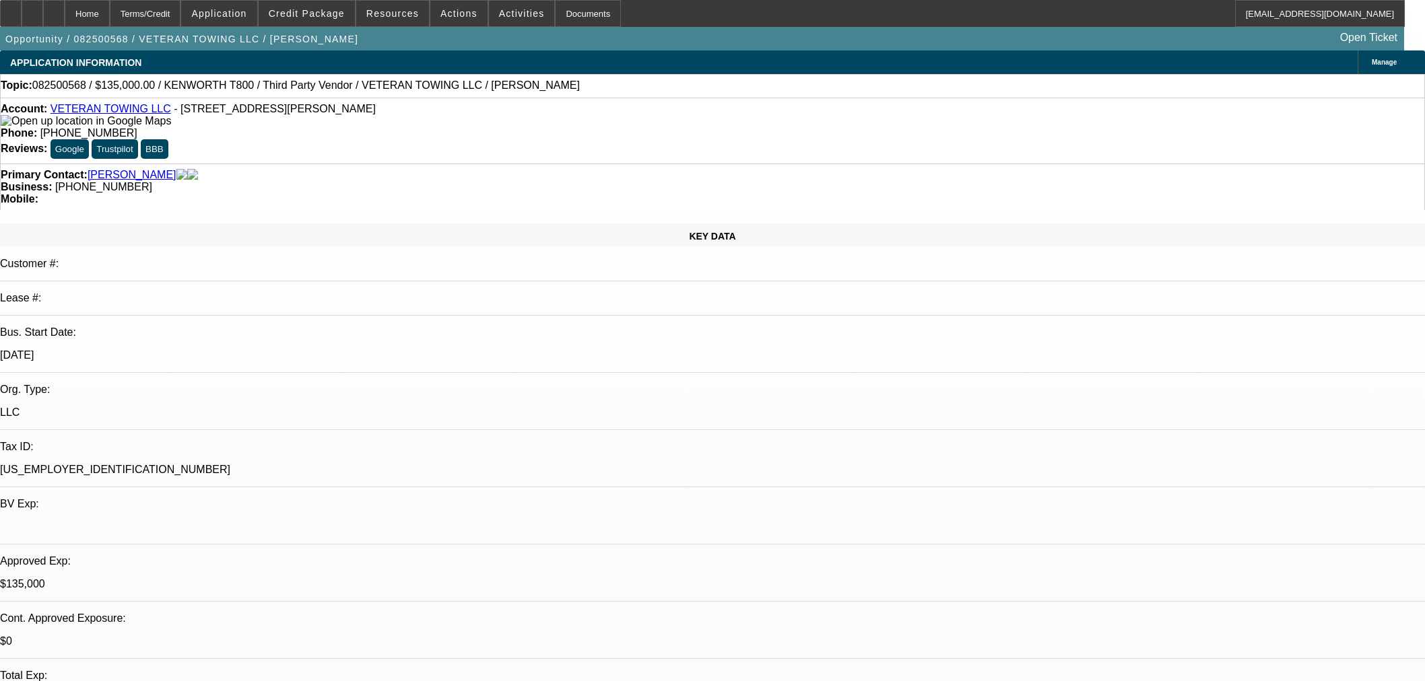
select select "0"
select select "6"
select select "0"
select select "3"
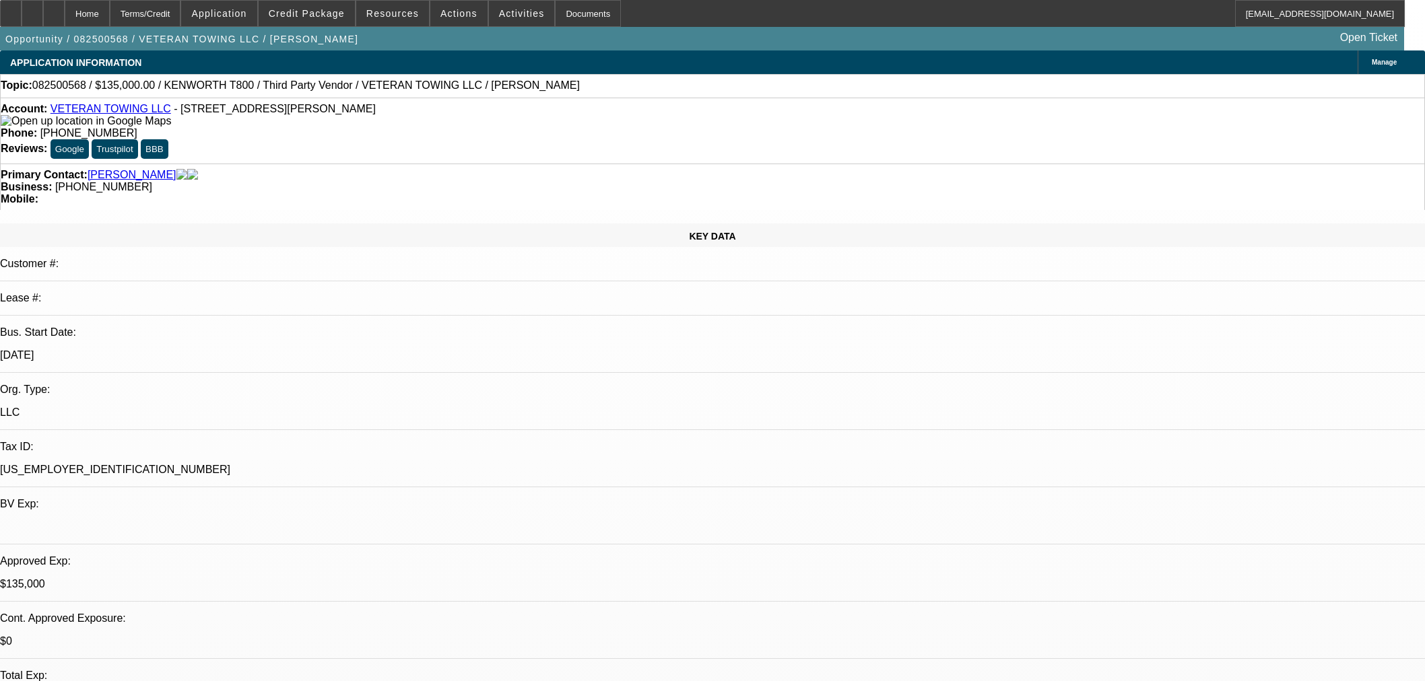
select select "0"
select select "6"
select select "0"
select select "3"
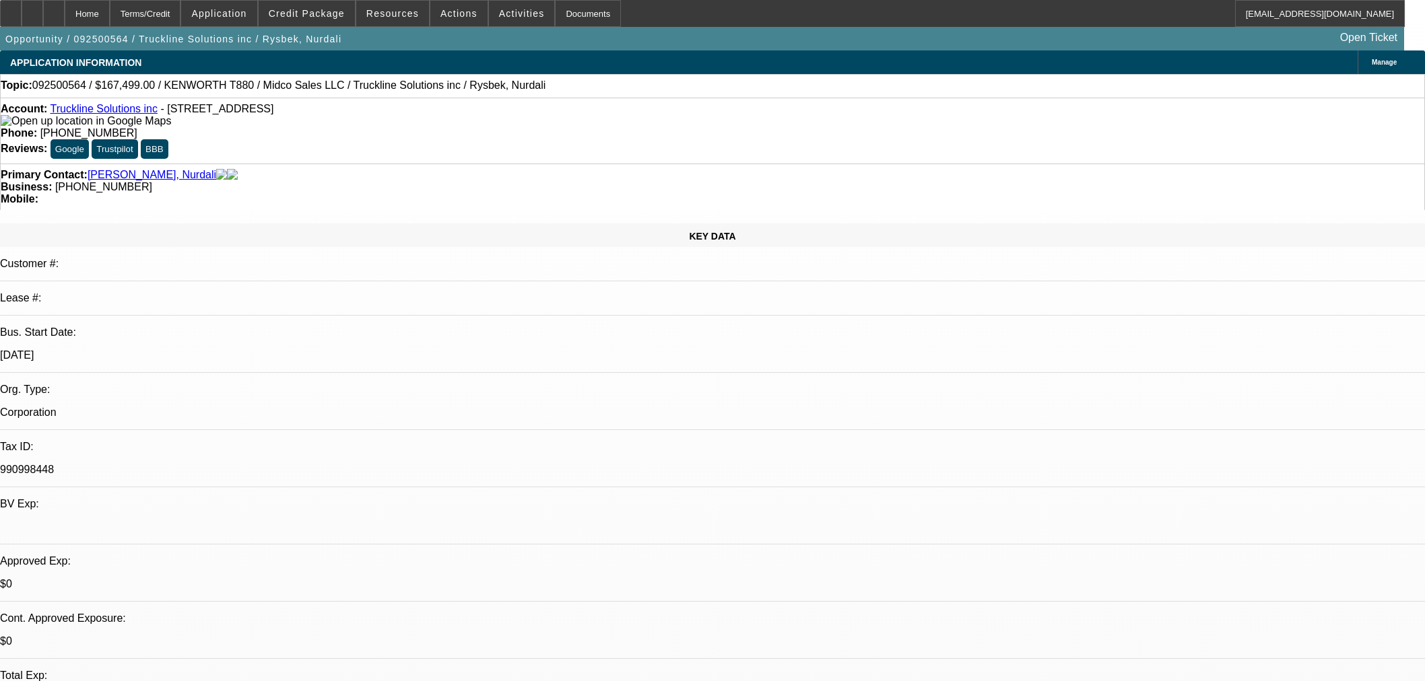
select select "0.1"
select select "4"
select select "0"
select select "2"
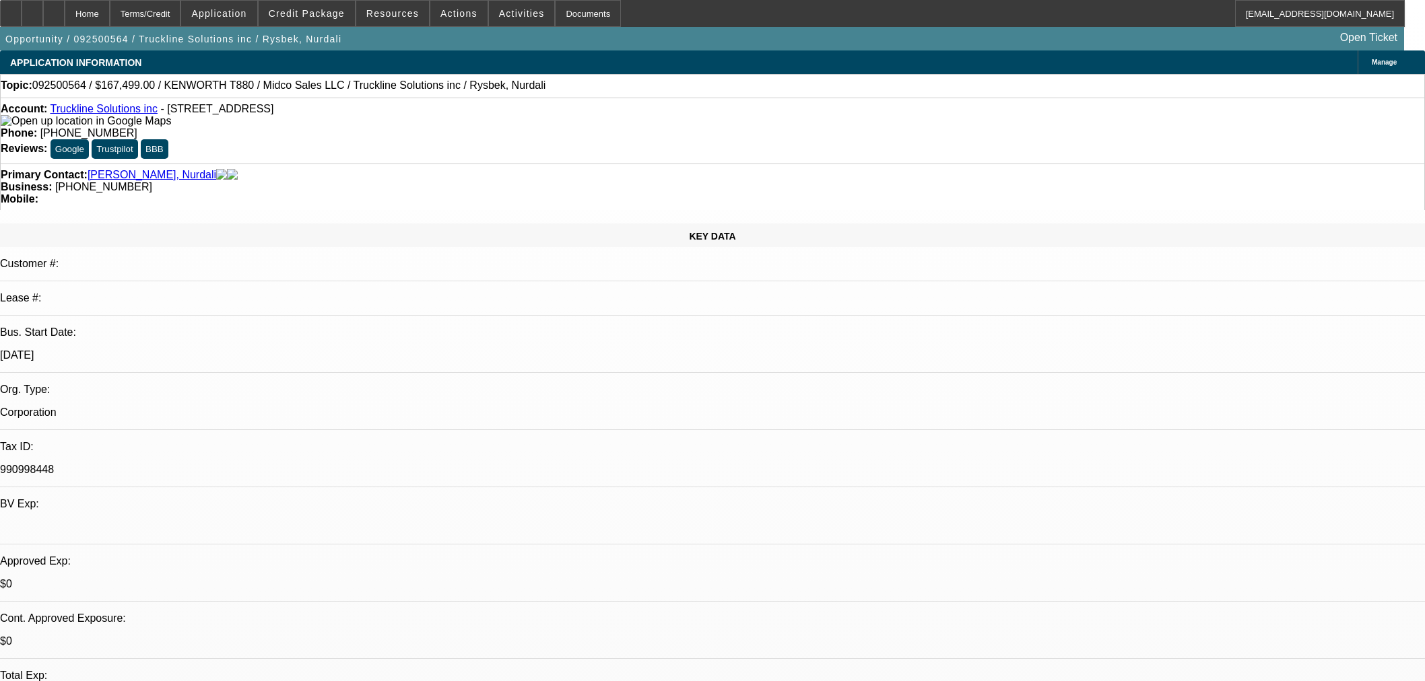
select select "0"
select select "6"
select select "0"
select select "3"
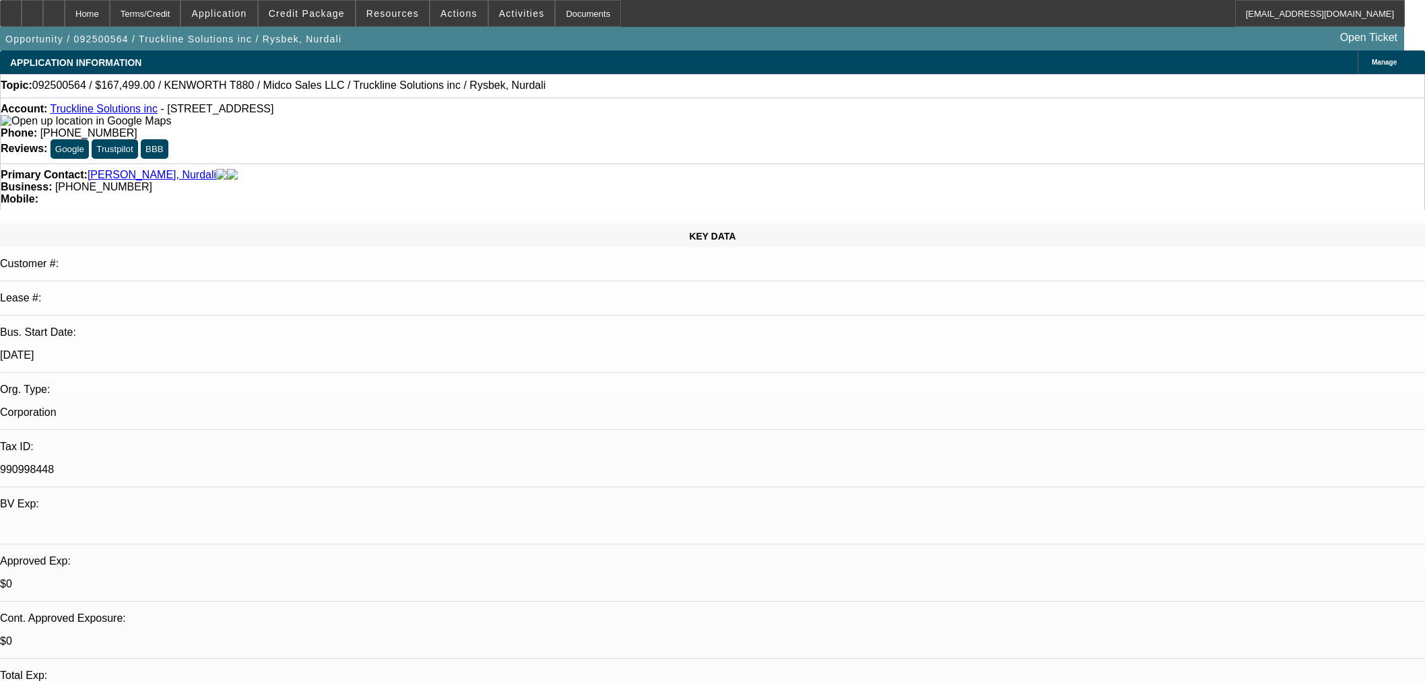
select select "0.1"
select select "4"
select select "0"
select select "3"
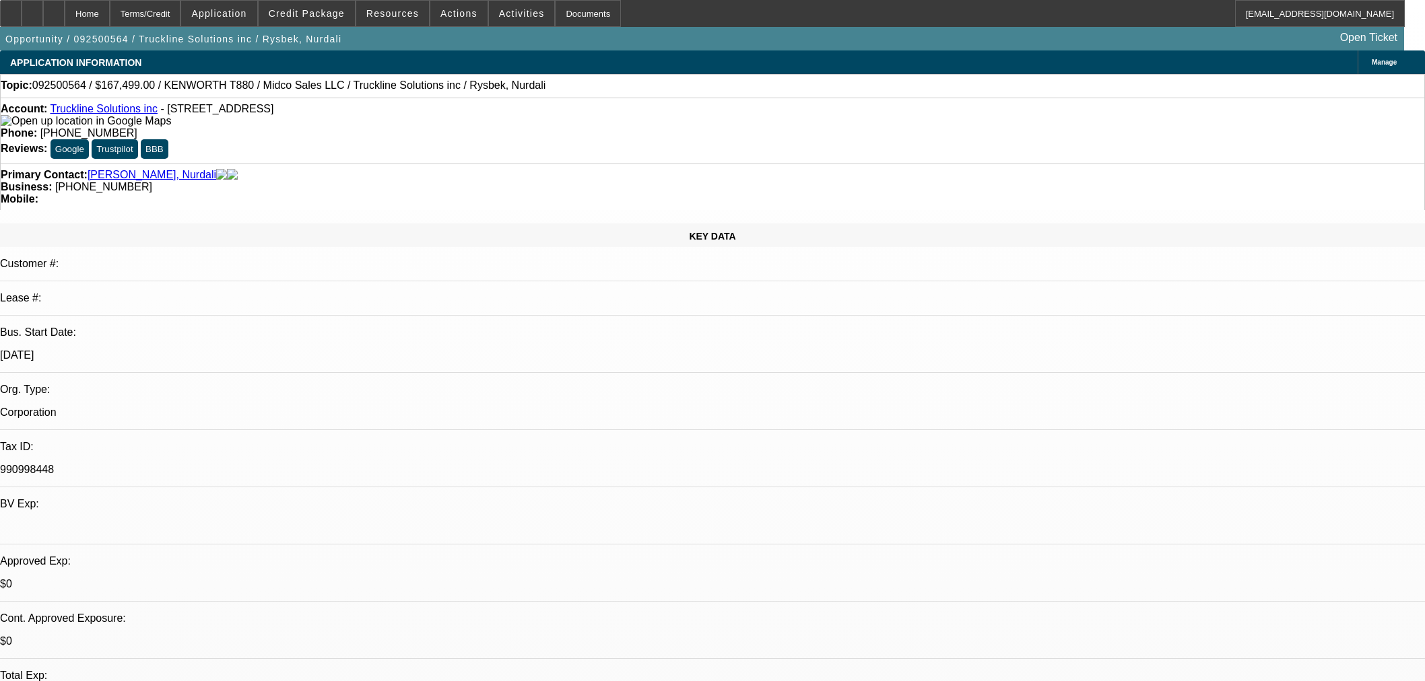
select select "0.1"
select select "4"
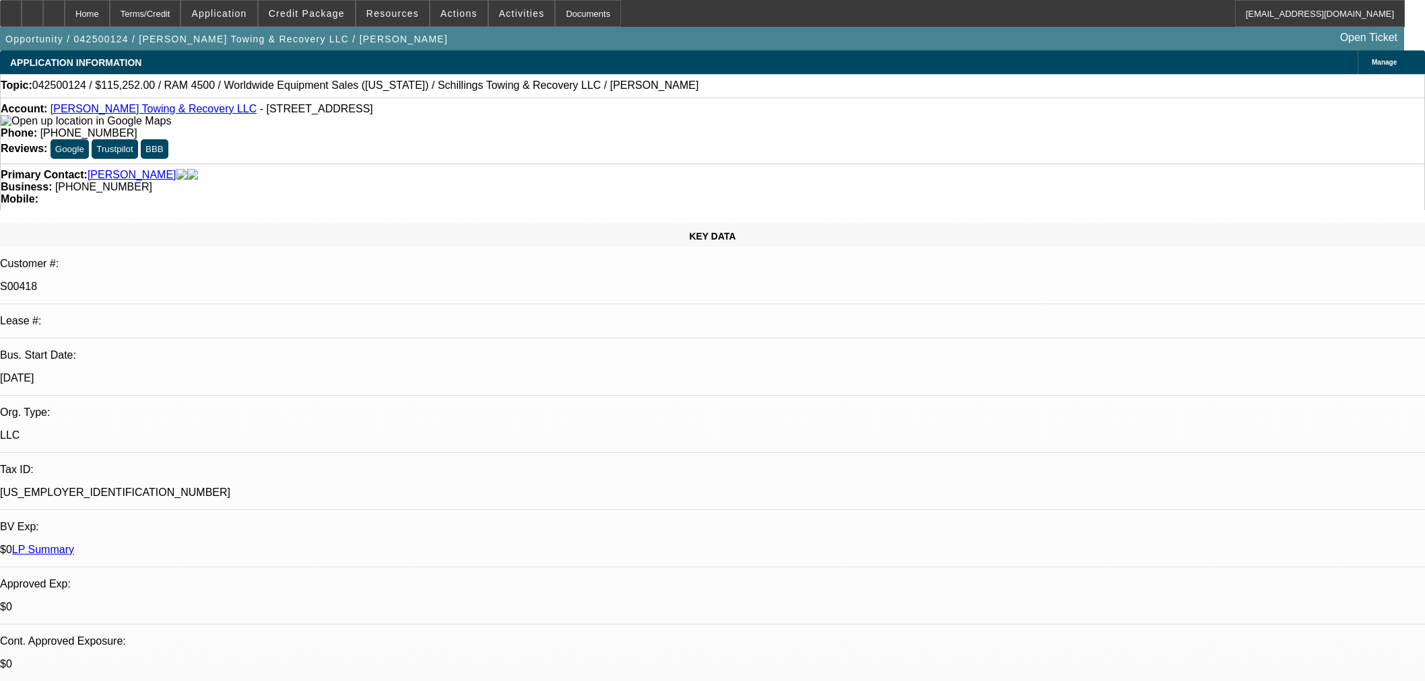
select select "0"
select select "3"
select select "0"
select select "6"
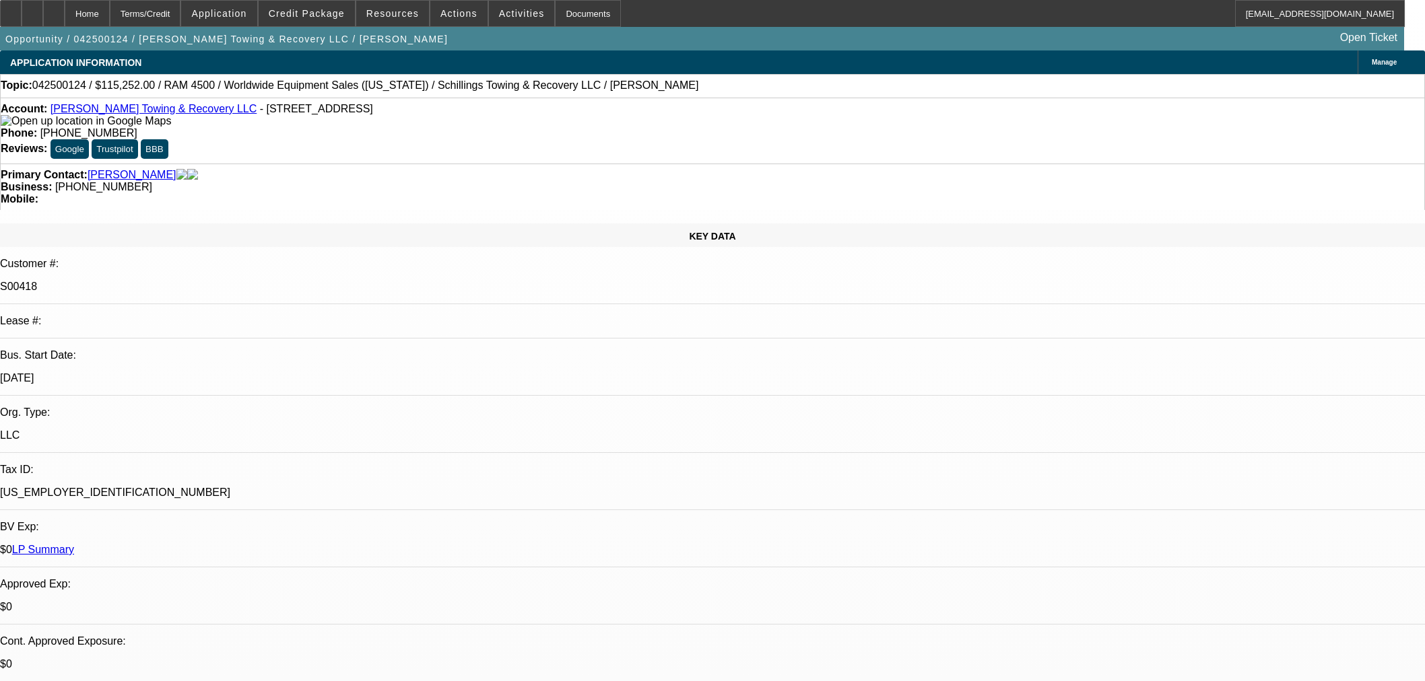
select select "0"
select select "3"
select select "0"
select select "6"
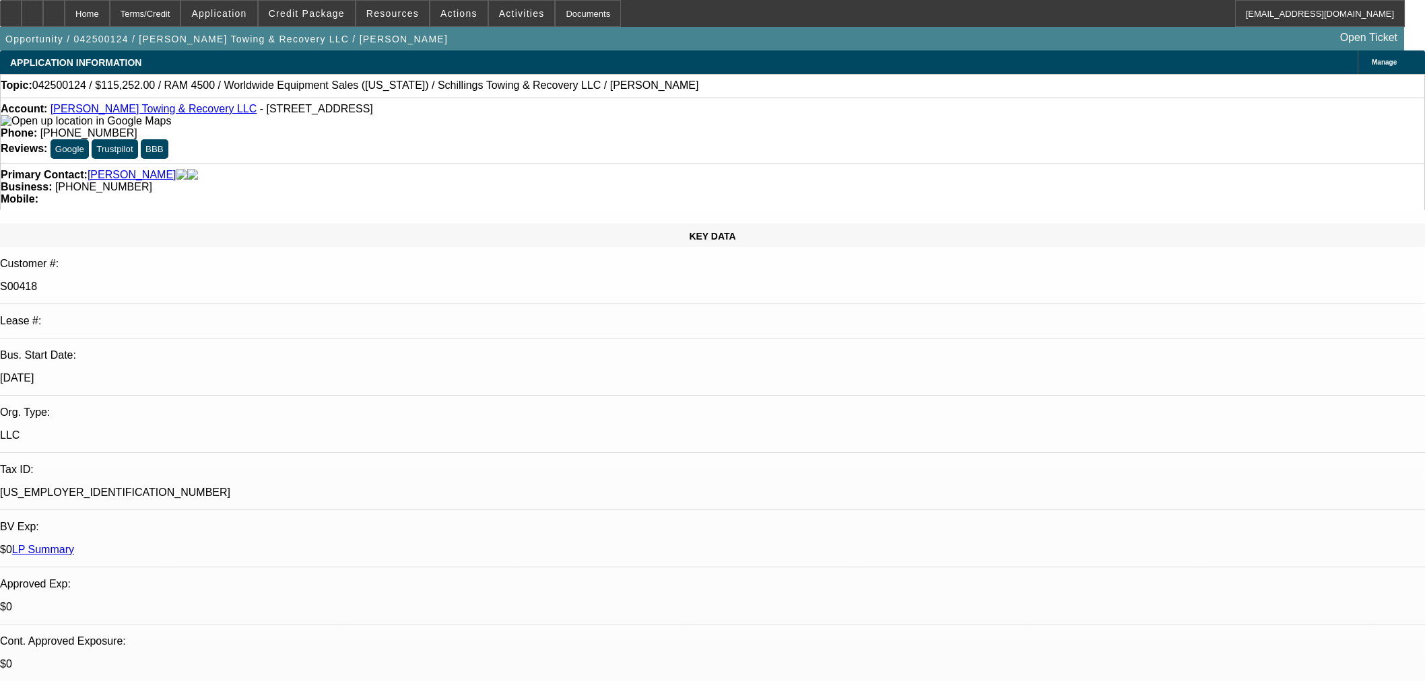
select select "0"
select select "3"
select select "0"
select select "6"
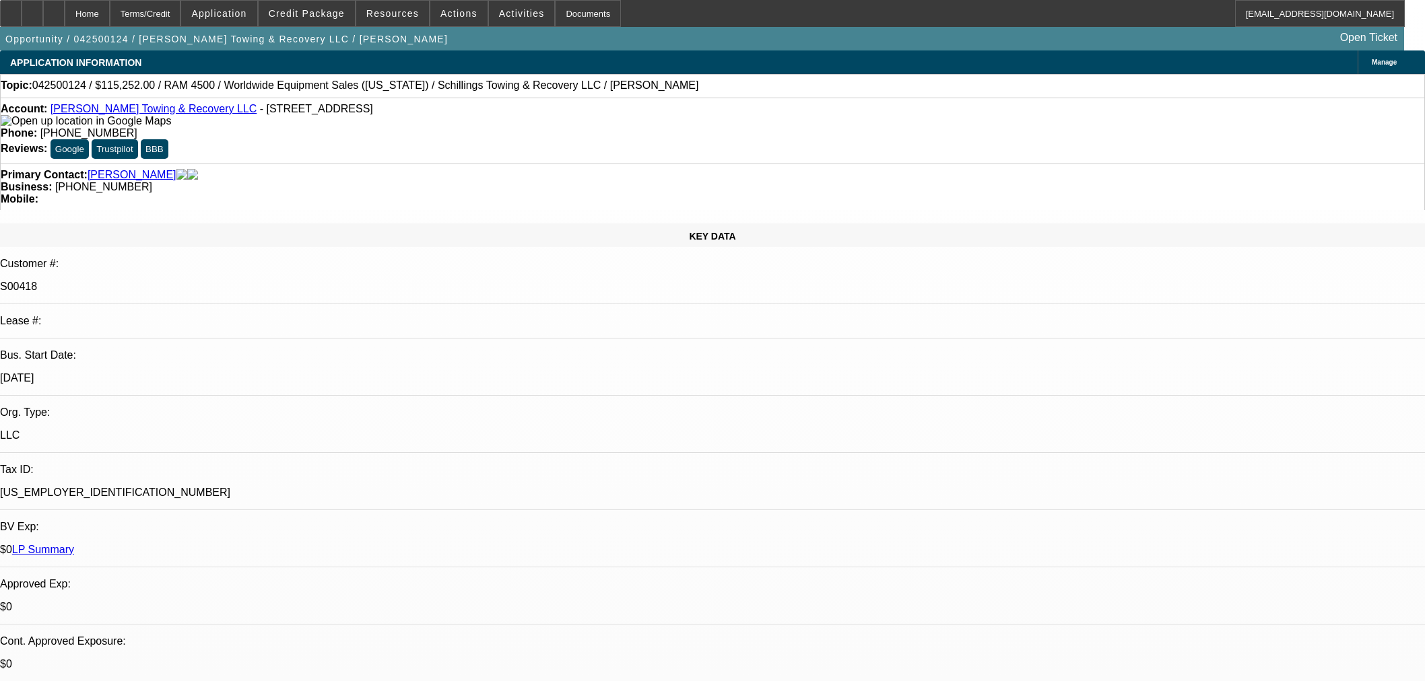
select select "0"
select select "3"
select select "0"
select select "6"
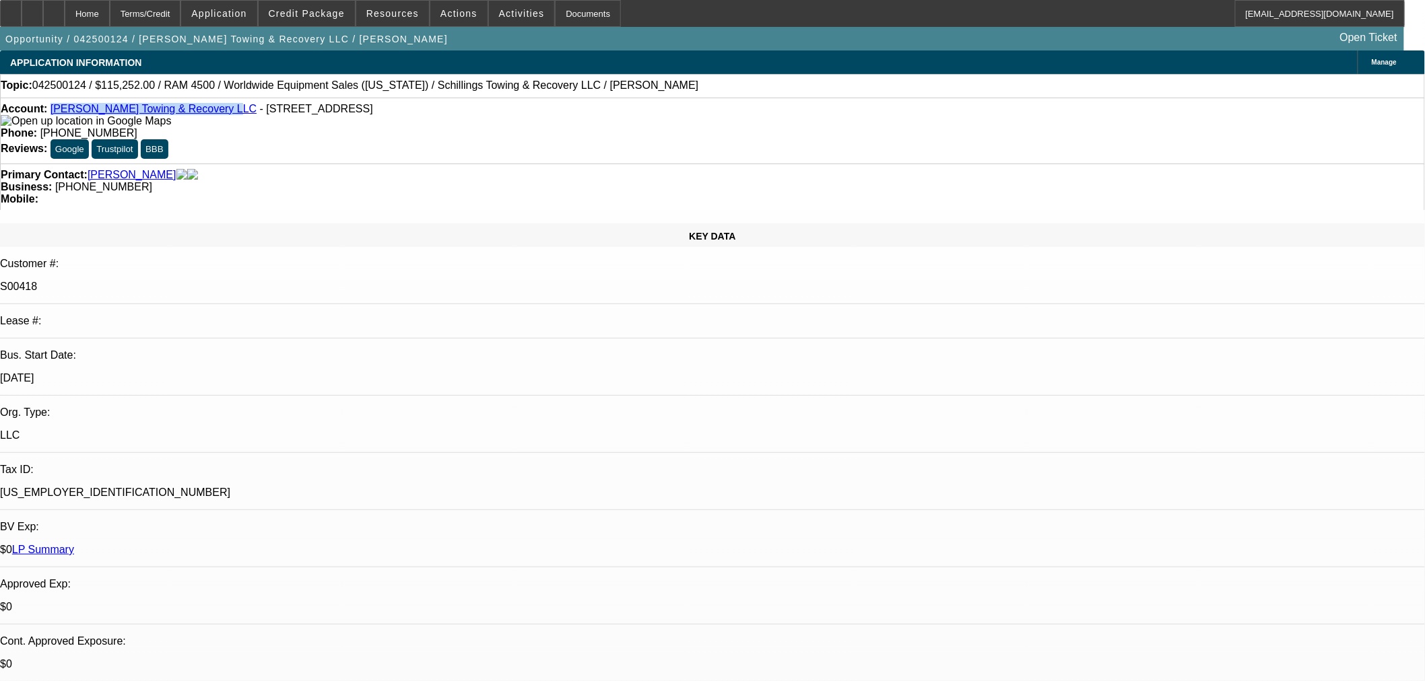
drag, startPoint x: 197, startPoint y: 115, endPoint x: 63, endPoint y: 112, distance: 134.0
click at [63, 112] on div "Account: Schilling's Towing & Recovery LLC - 1020 6th Ave, Saint Albans, WV 251…" at bounding box center [712, 115] width 1423 height 24
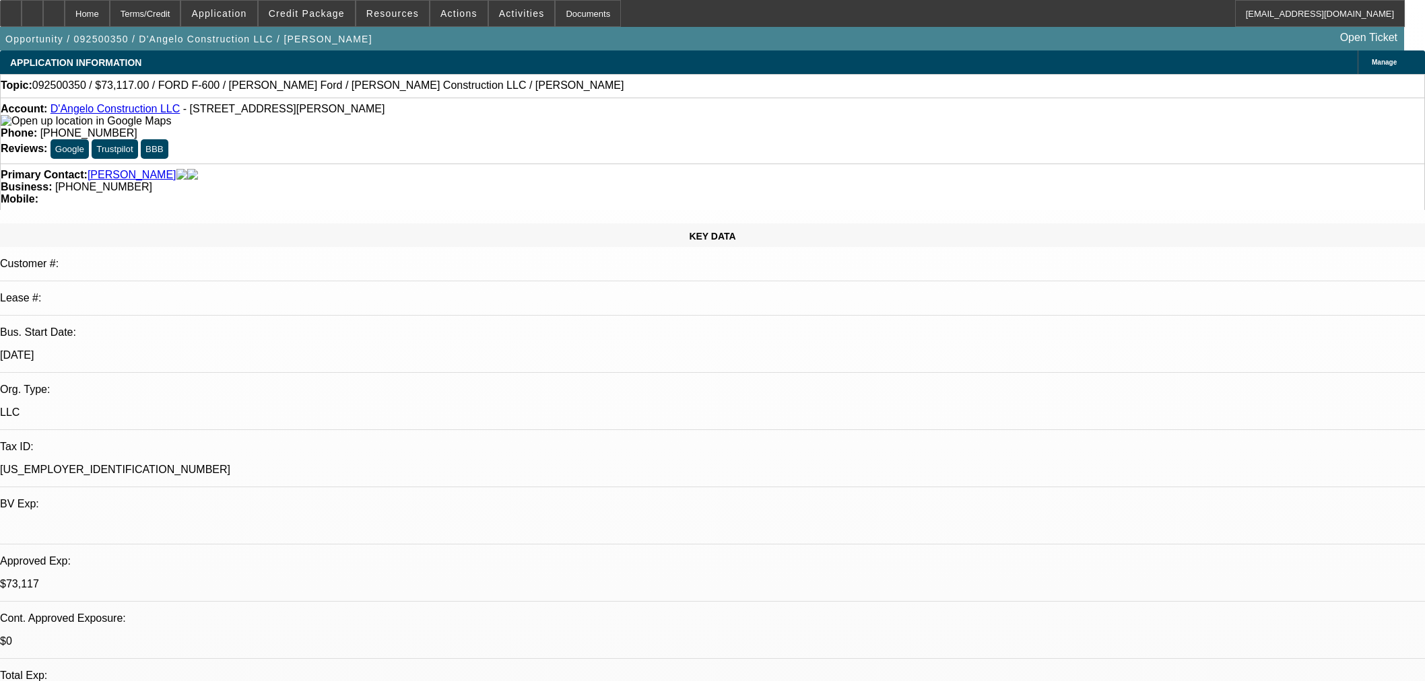
select select "0"
select select "2"
select select "0.1"
select select "4"
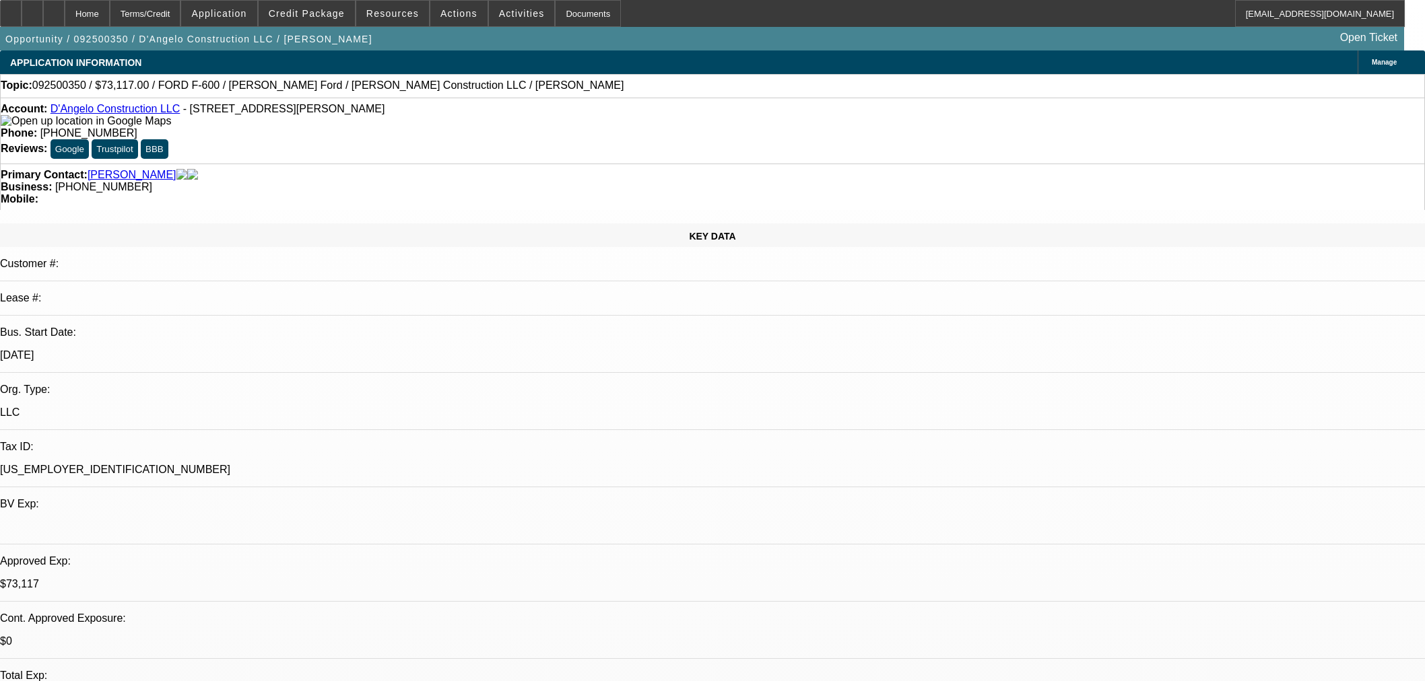
select select "0"
select select "2"
select select "0.1"
select select "4"
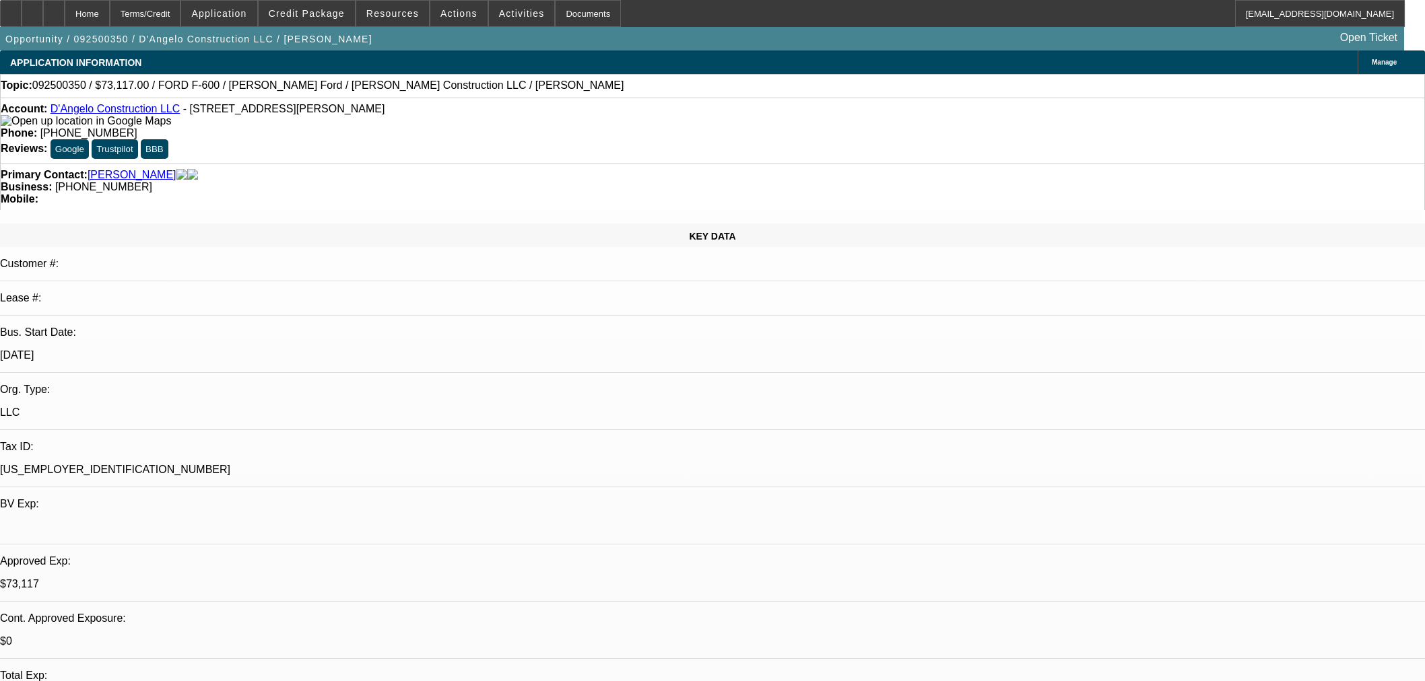
select select "0"
select select "2"
select select "0.1"
select select "4"
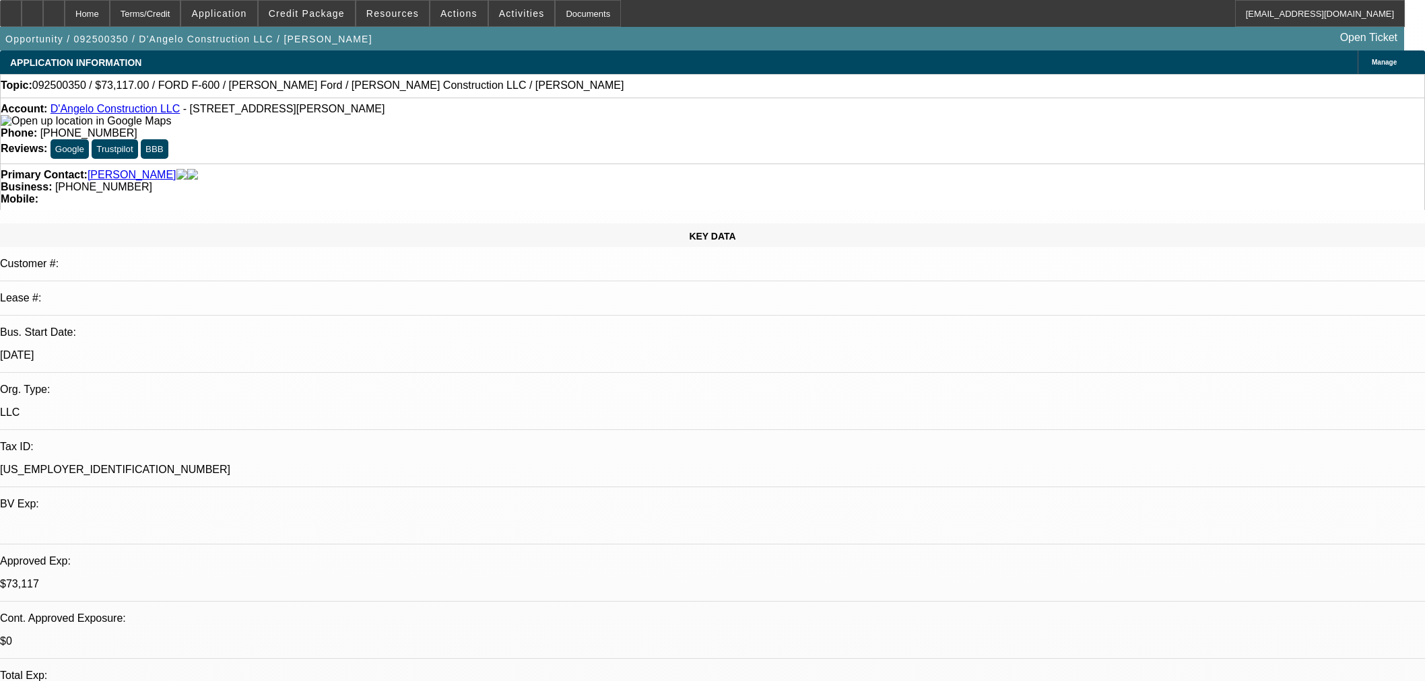
select select "0"
select select "3"
select select "0.1"
select select "4"
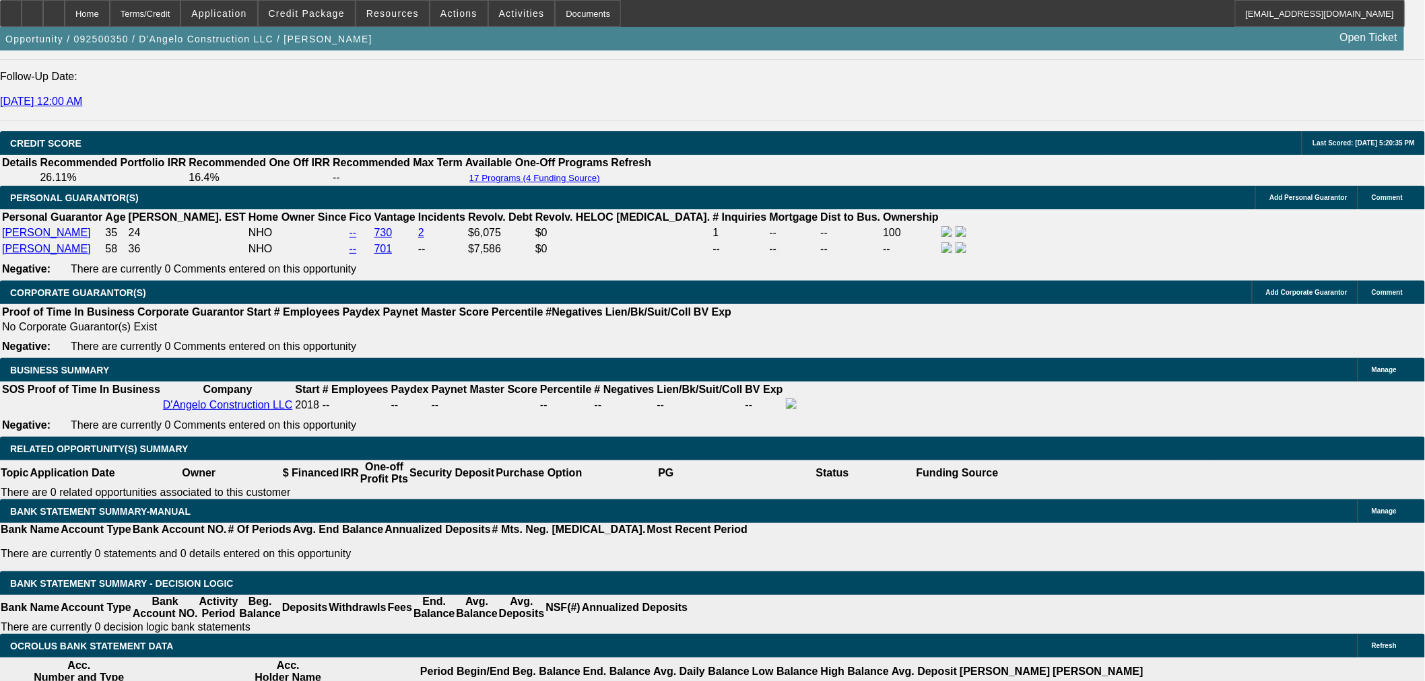
scroll to position [1720, 0]
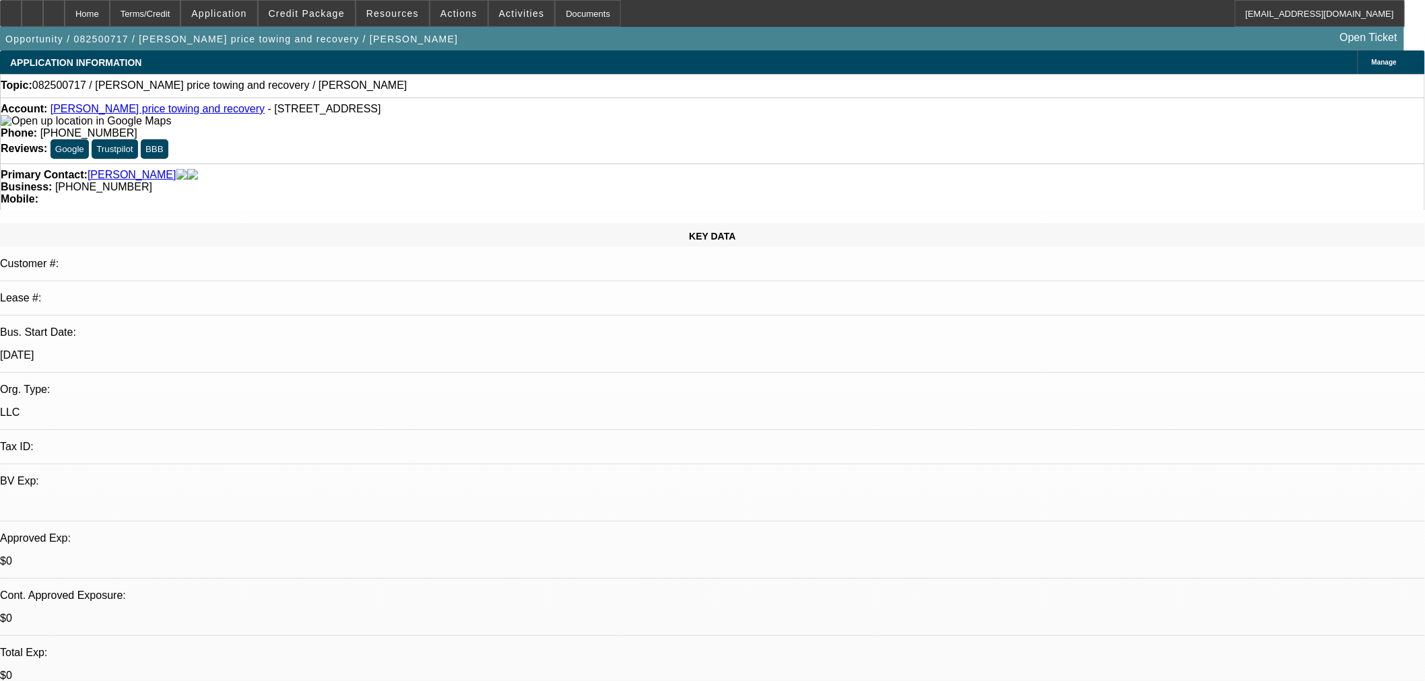
select select "0"
select select "2"
select select "0.1"
select select "4"
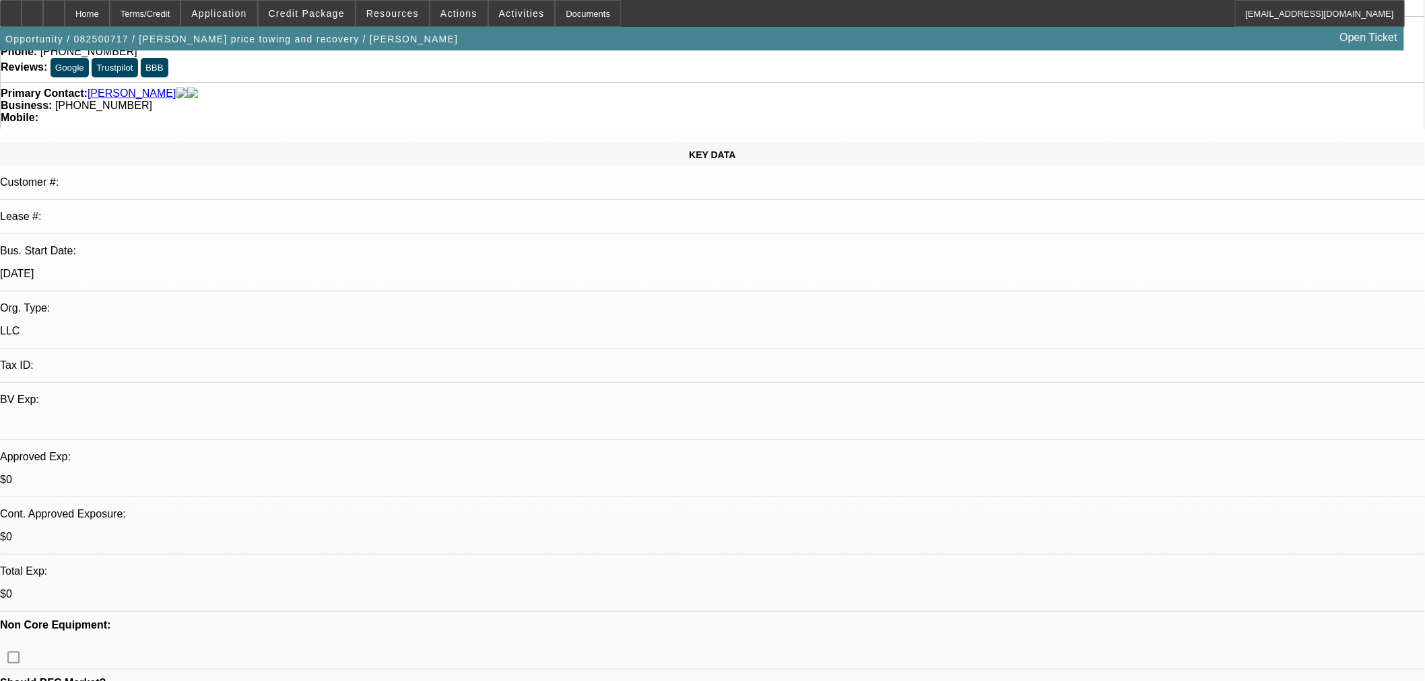
scroll to position [224, 0]
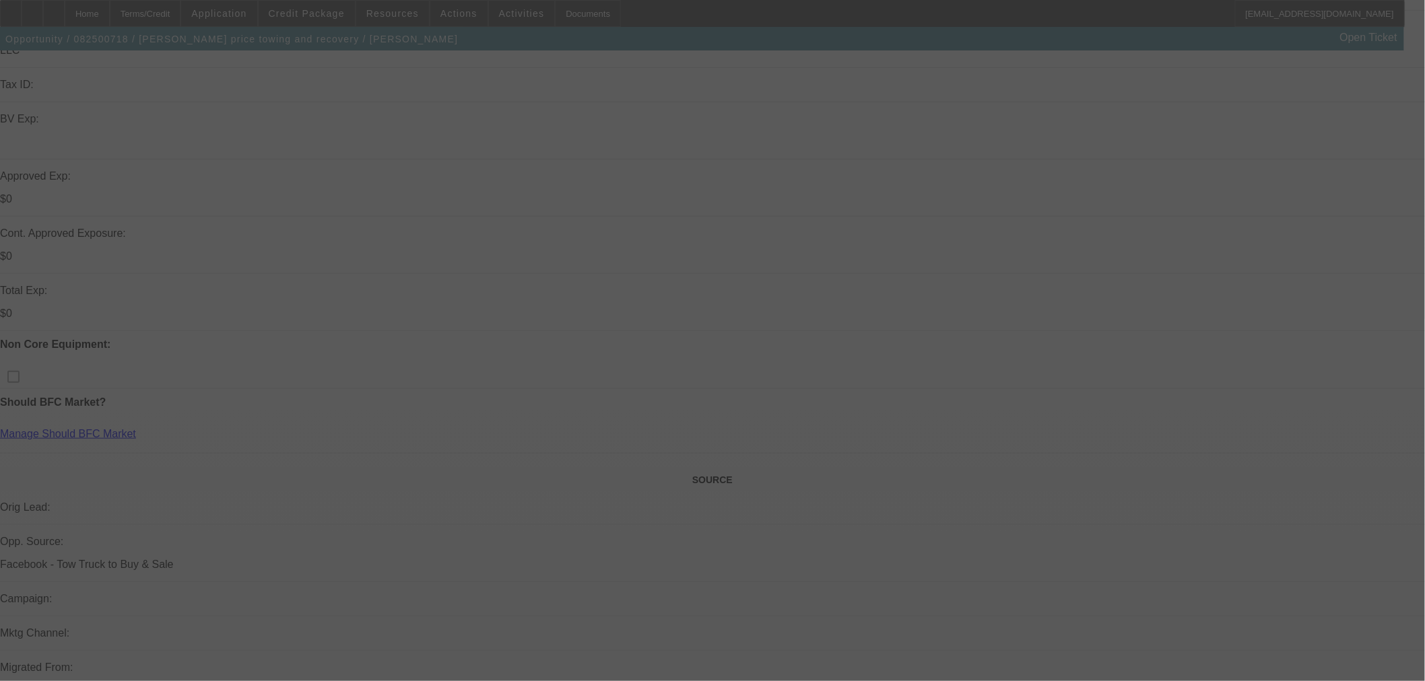
scroll to position [299, 0]
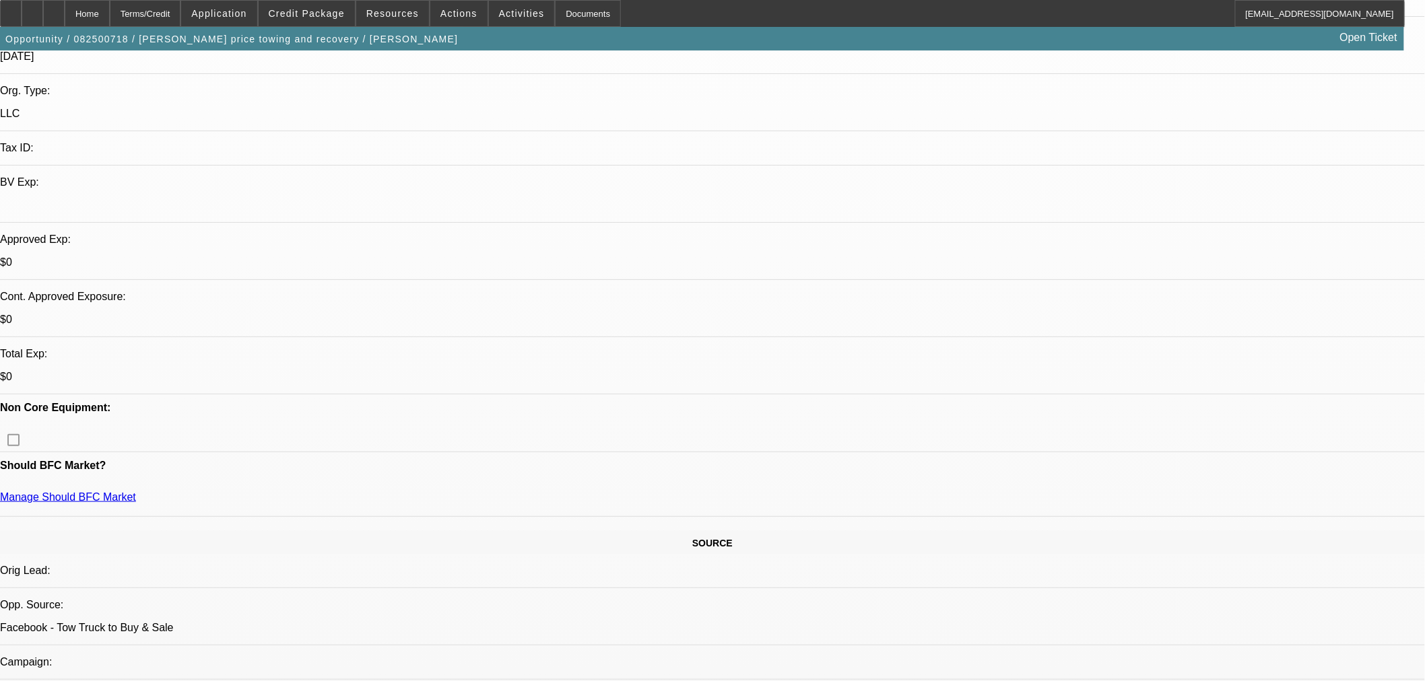
select select "0"
select select "2"
select select "0.1"
select select "4"
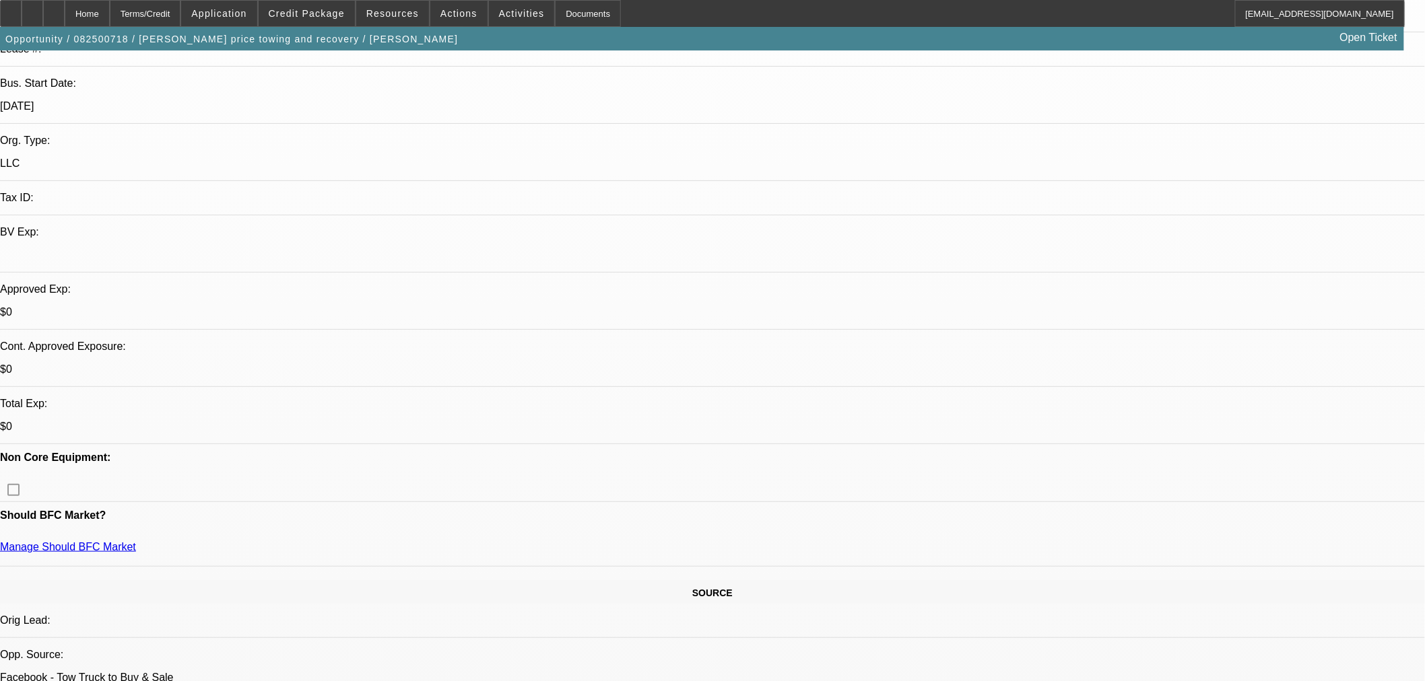
scroll to position [0, 0]
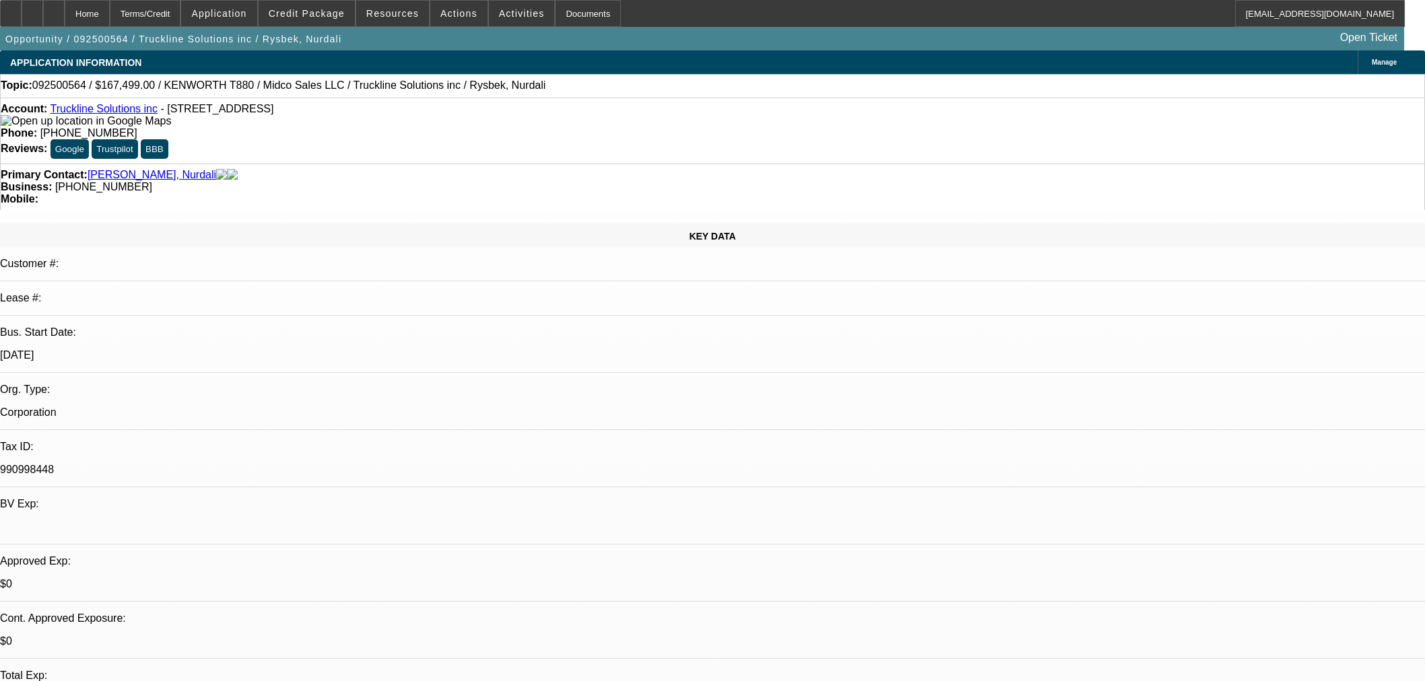
select select "0"
select select "3"
select select "0.1"
select select "4"
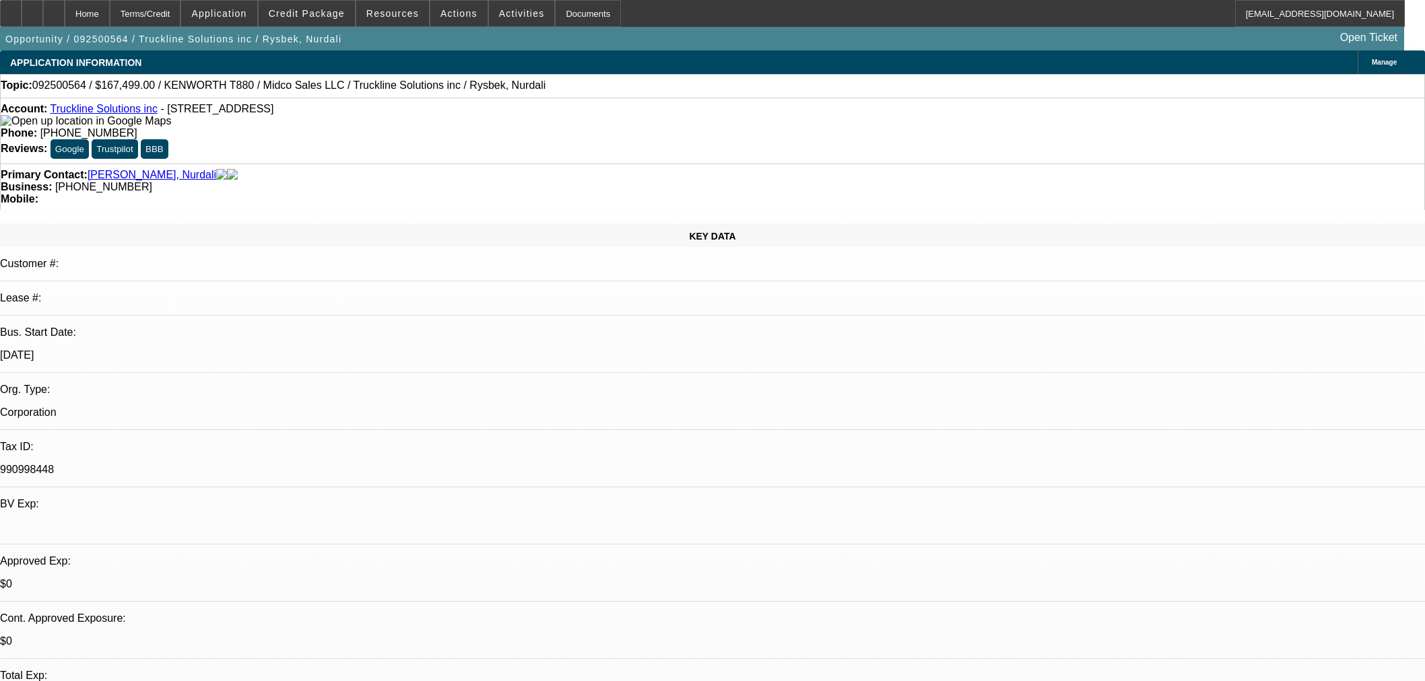
select select "0"
select select "2"
select select "0"
select select "6"
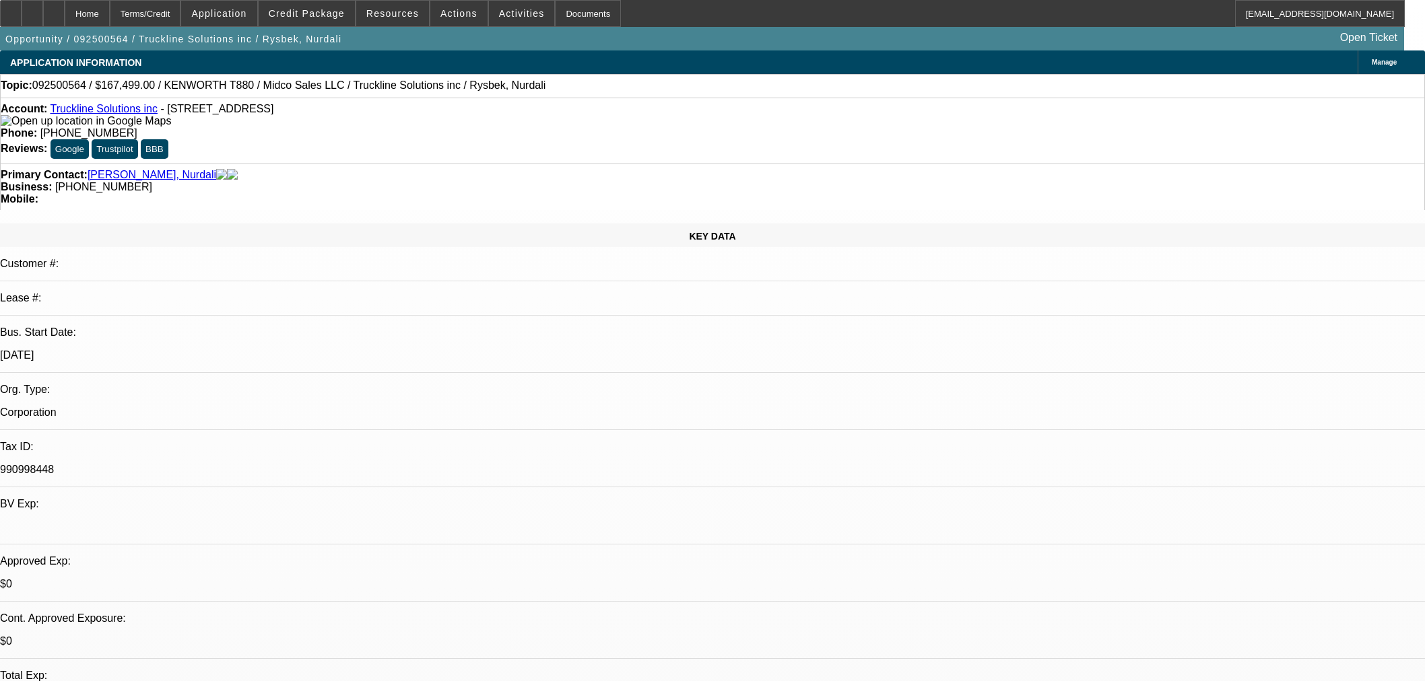
select select "0"
select select "3"
select select "0.1"
select select "4"
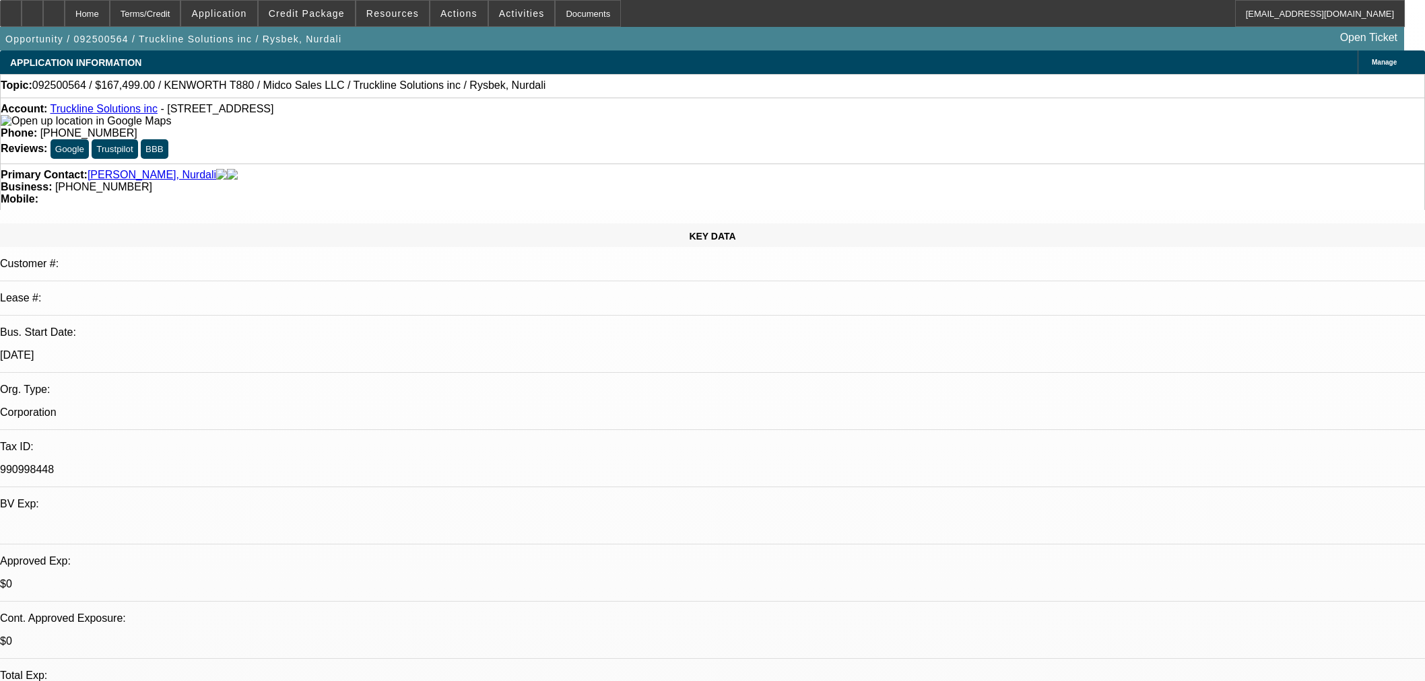
select select "0"
select select "3"
select select "0.1"
select select "4"
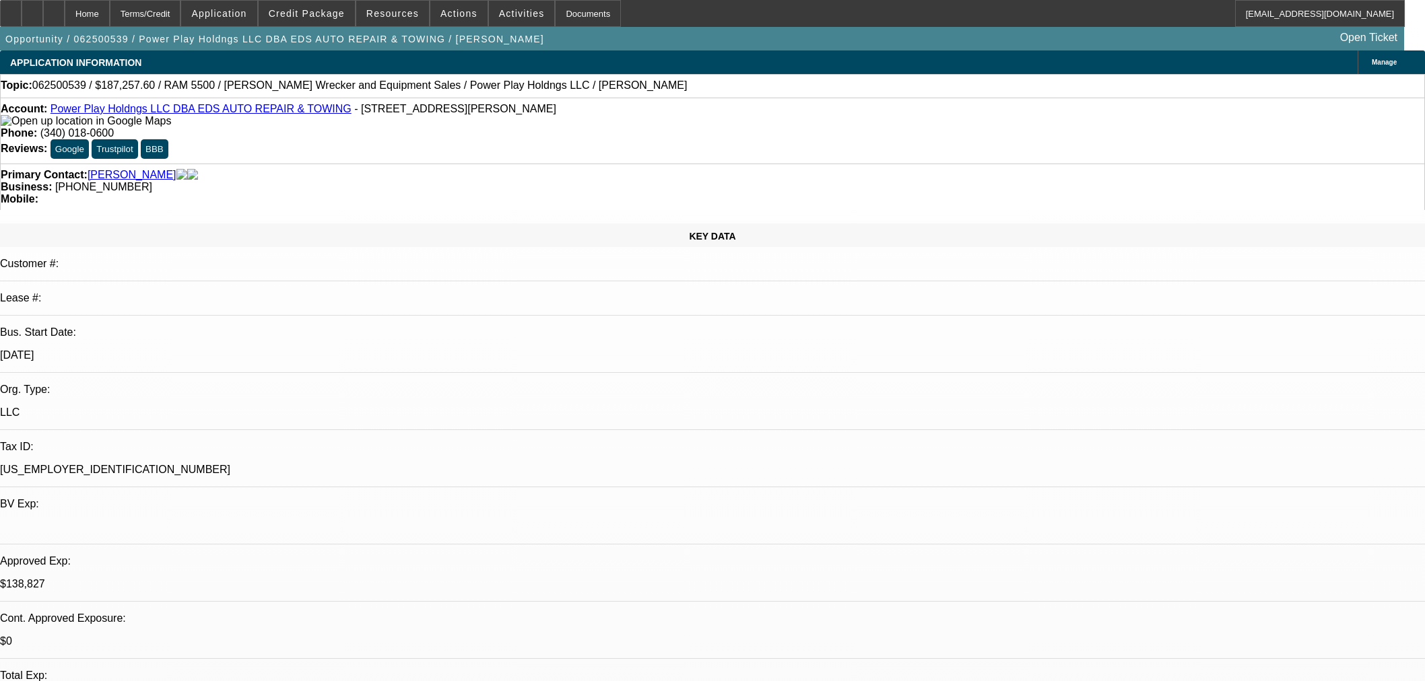
select select "0.1"
select select "2"
select select "0.1"
select select "4"
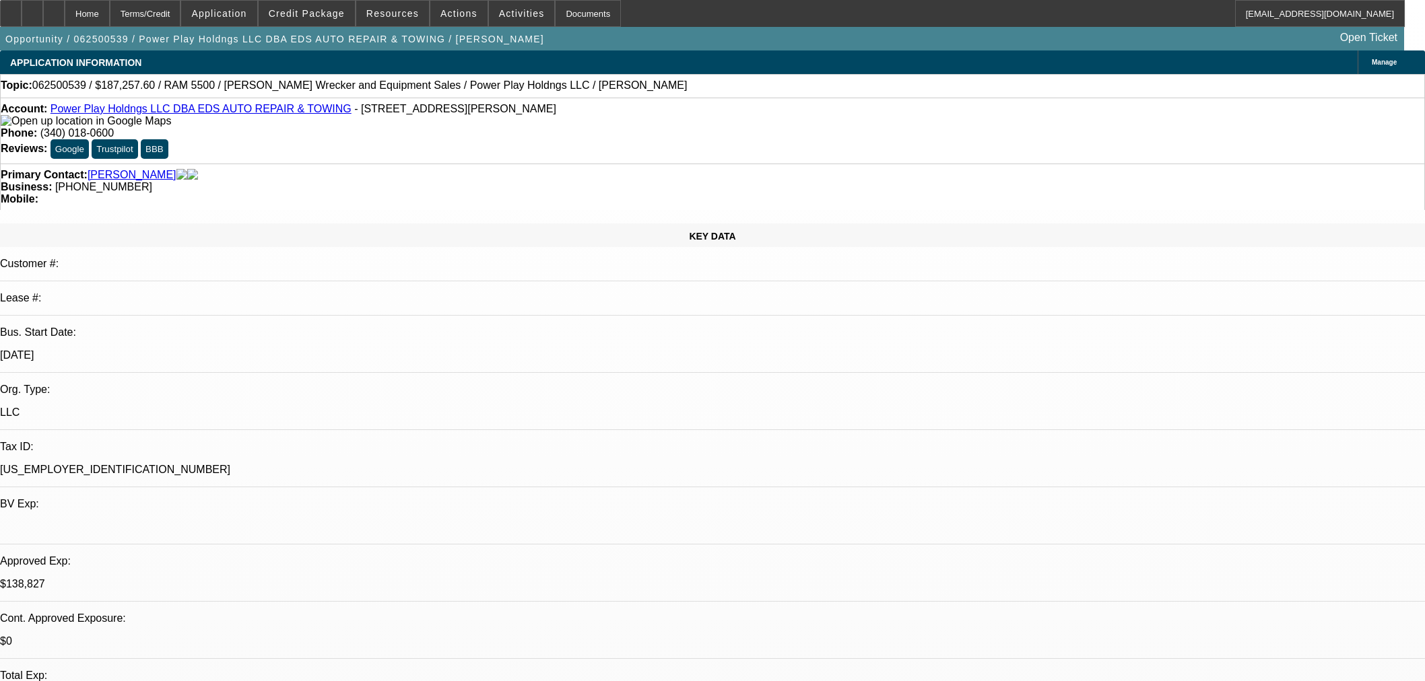
select select "0.1"
select select "2"
select select "0.1"
select select "4"
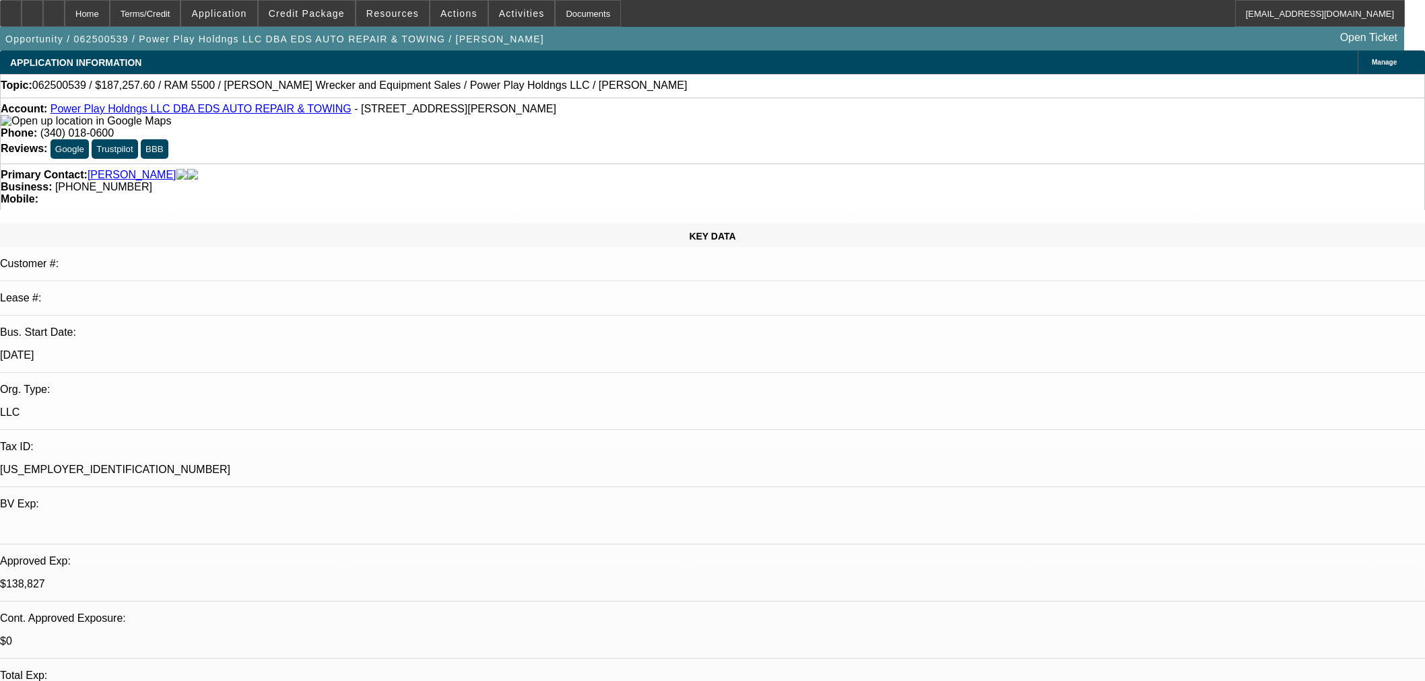
select select "2"
select select "0.1"
select select "4"
select select "0"
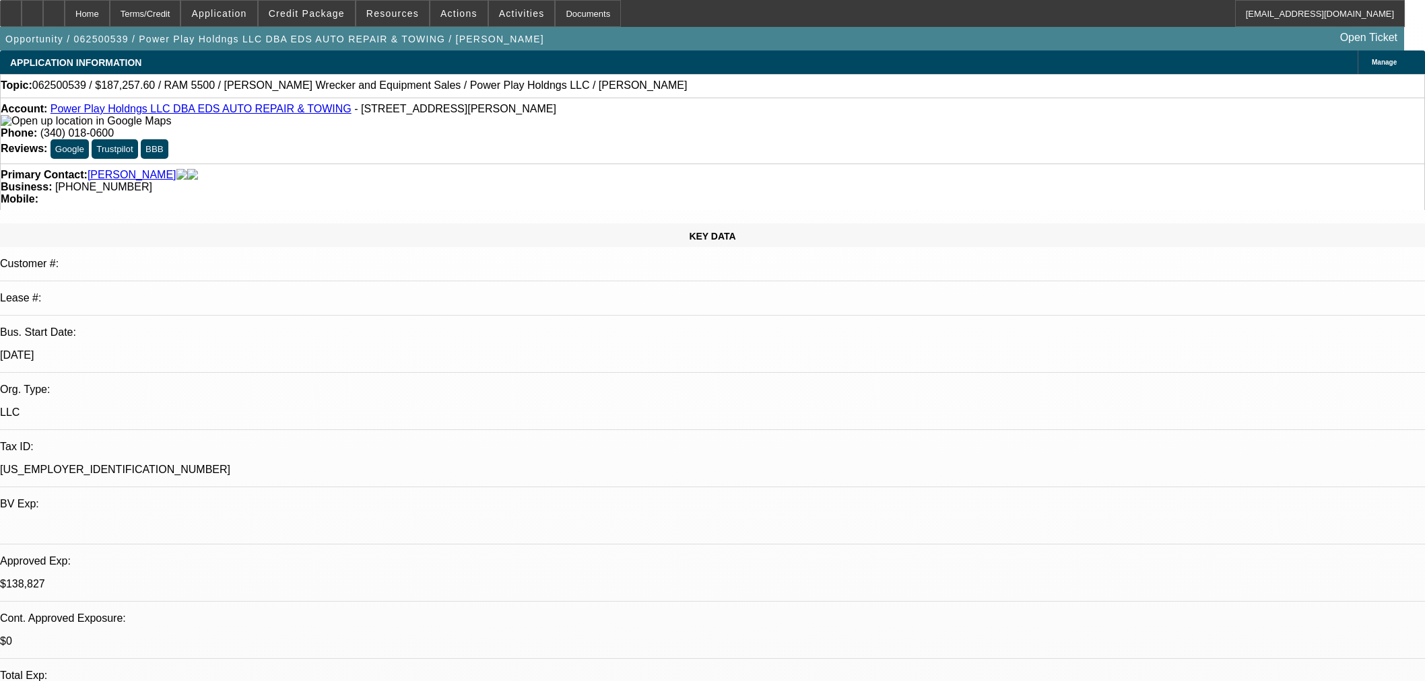
select select "2"
select select "0.1"
select select "4"
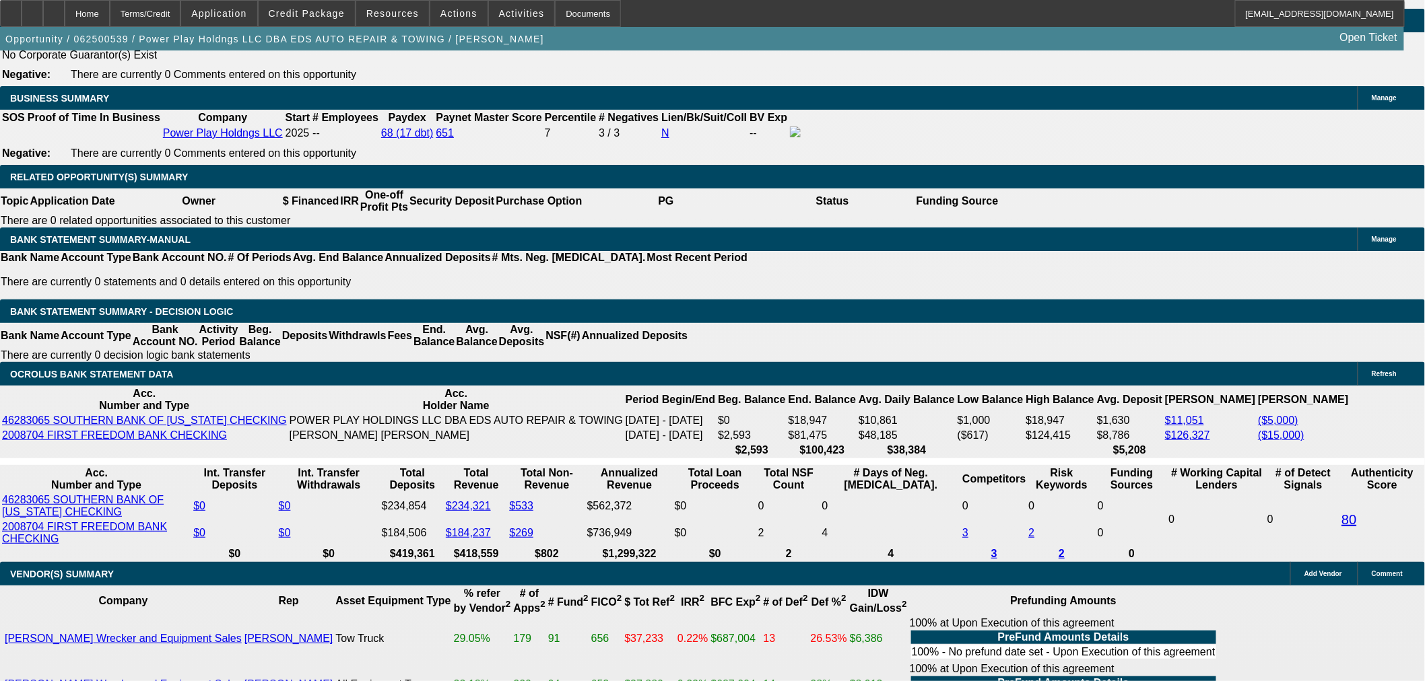
scroll to position [1945, 0]
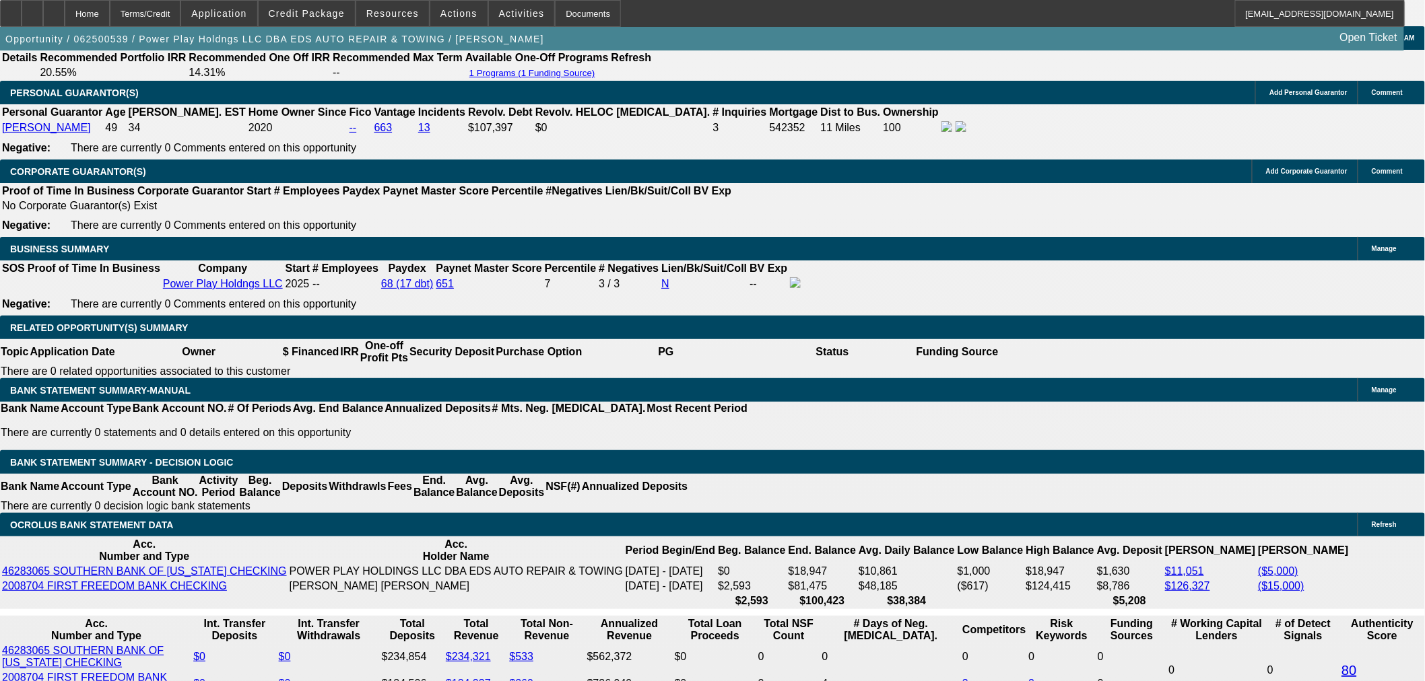
select select "0"
select select "2"
select select "0.1"
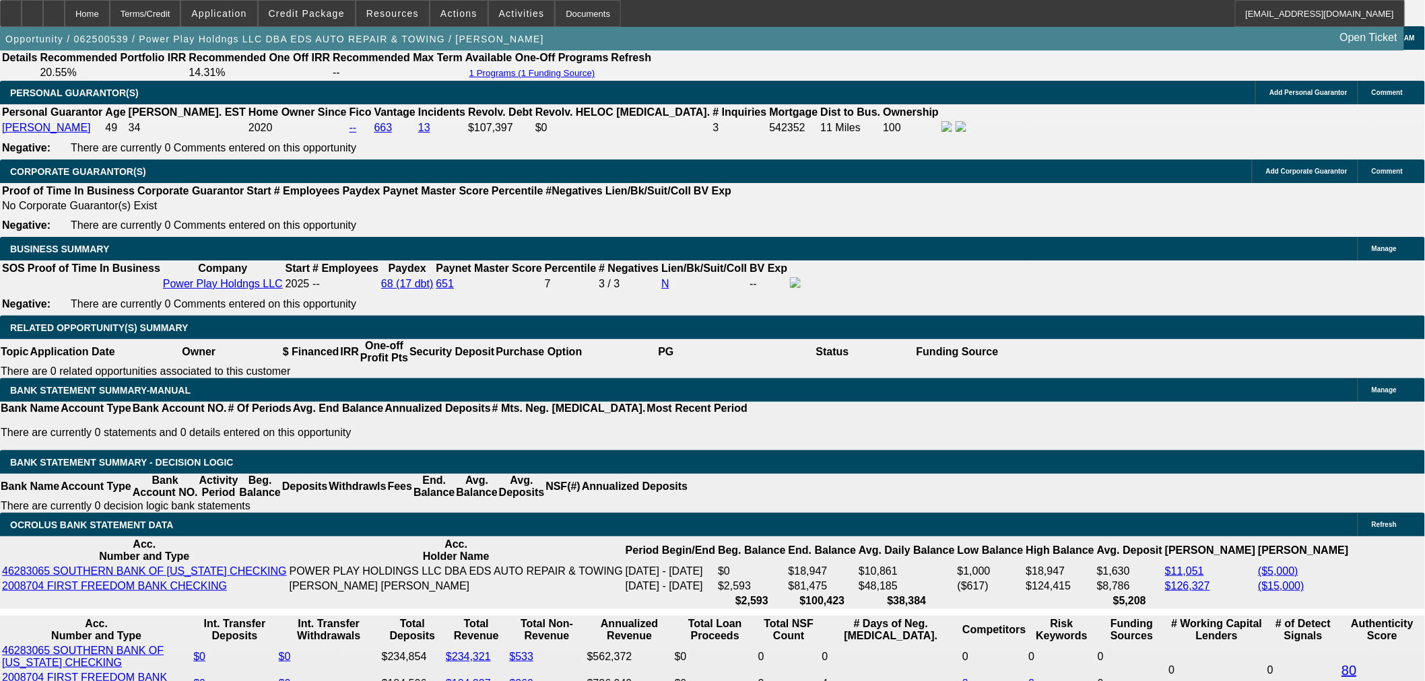
select select "4"
select select "0"
select select "2"
select select "0.1"
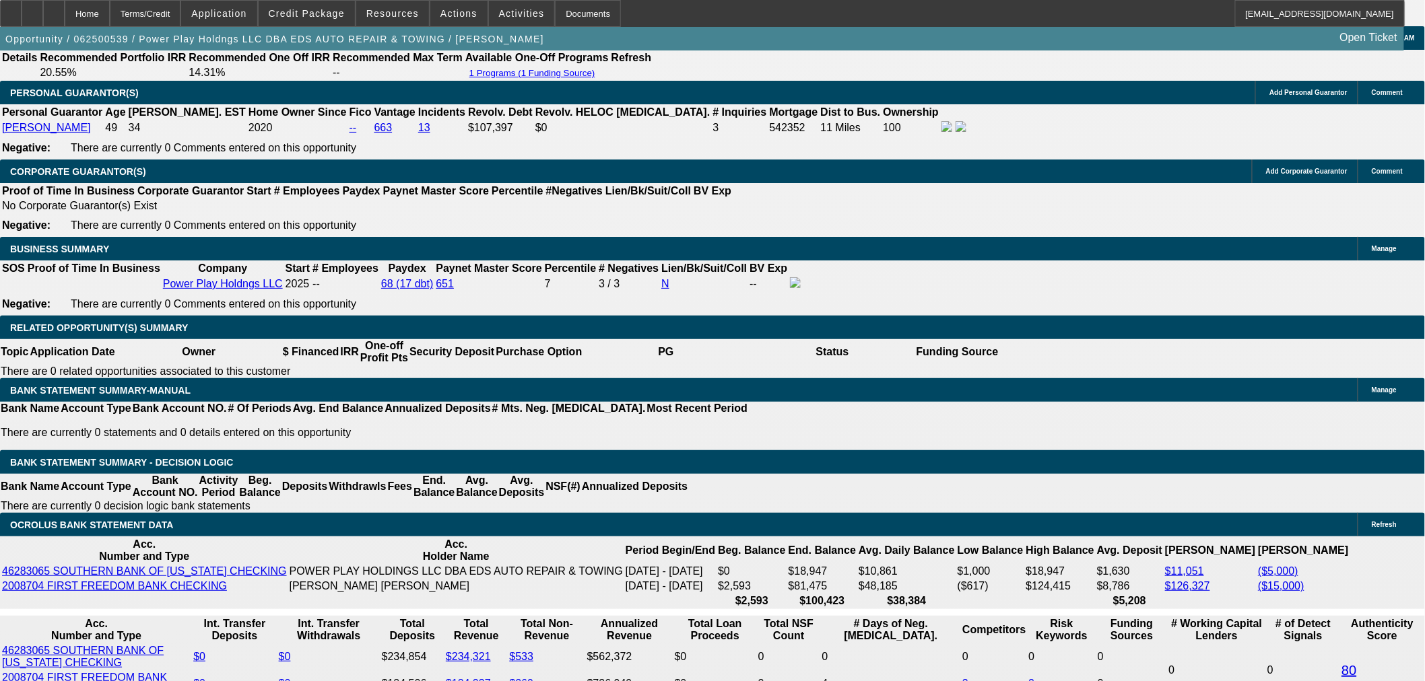
select select "4"
select select "0.1"
select select "2"
select select "0"
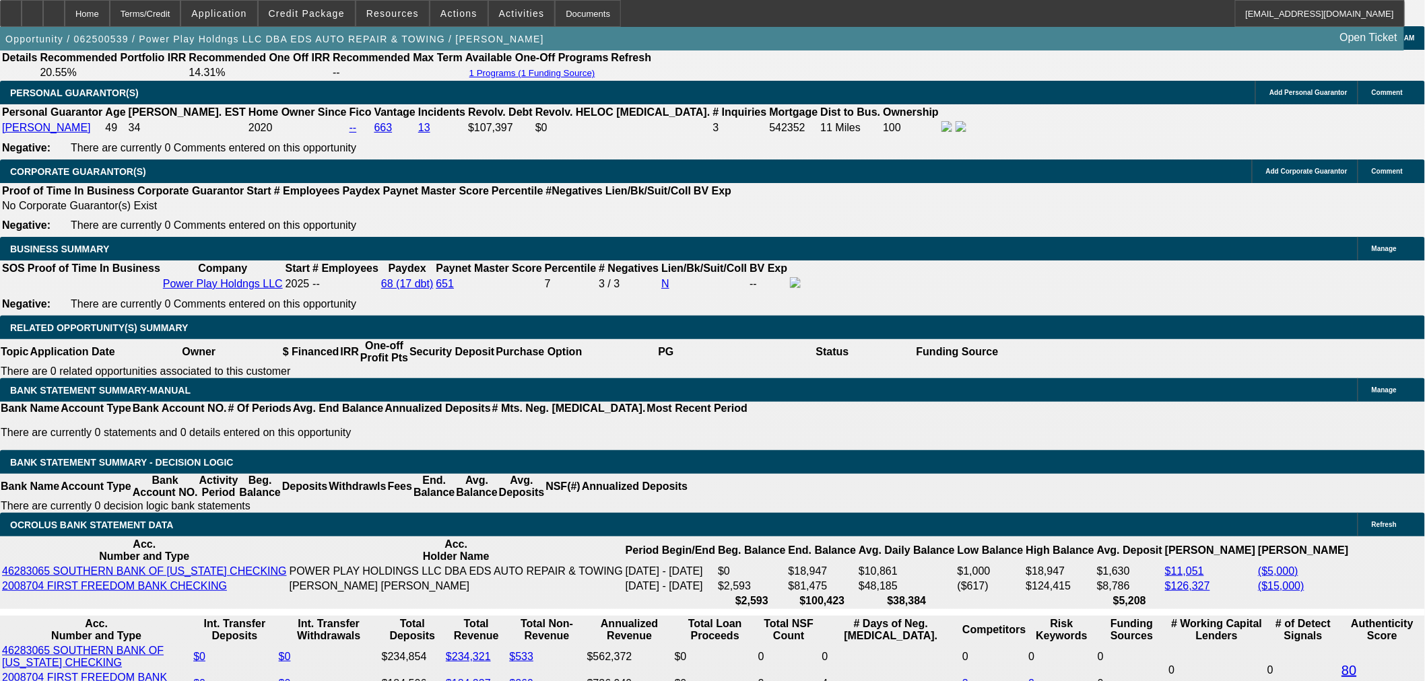
select select "6"
select select "0.15"
select select "2"
select select "0.1"
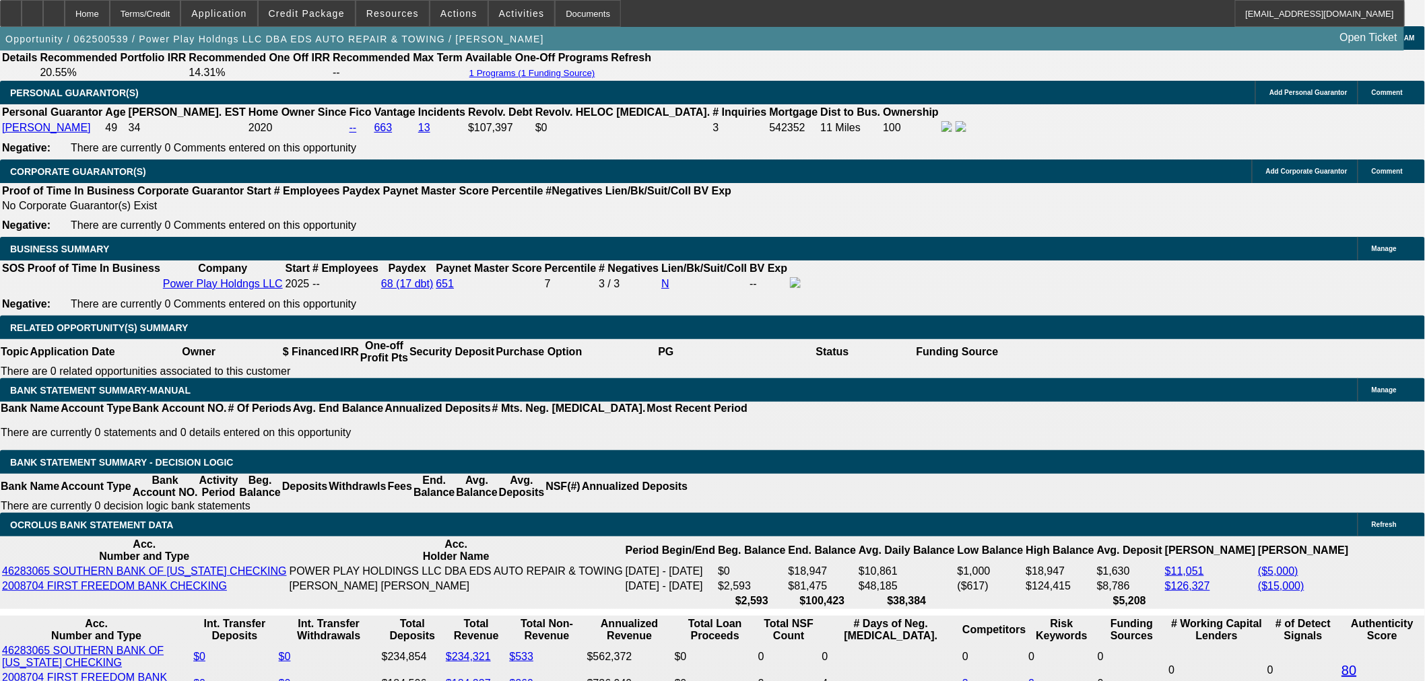
select select "4"
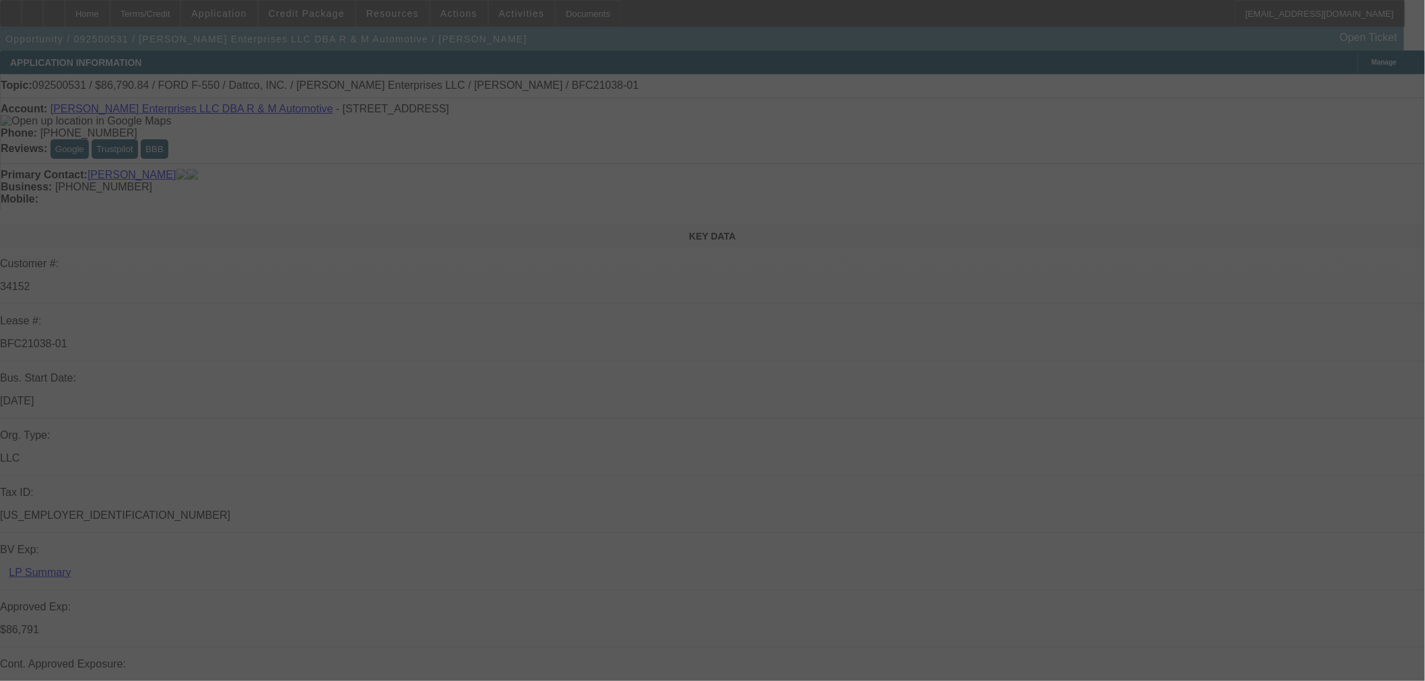
select select "0"
select select "2"
select select "0"
select select "6"
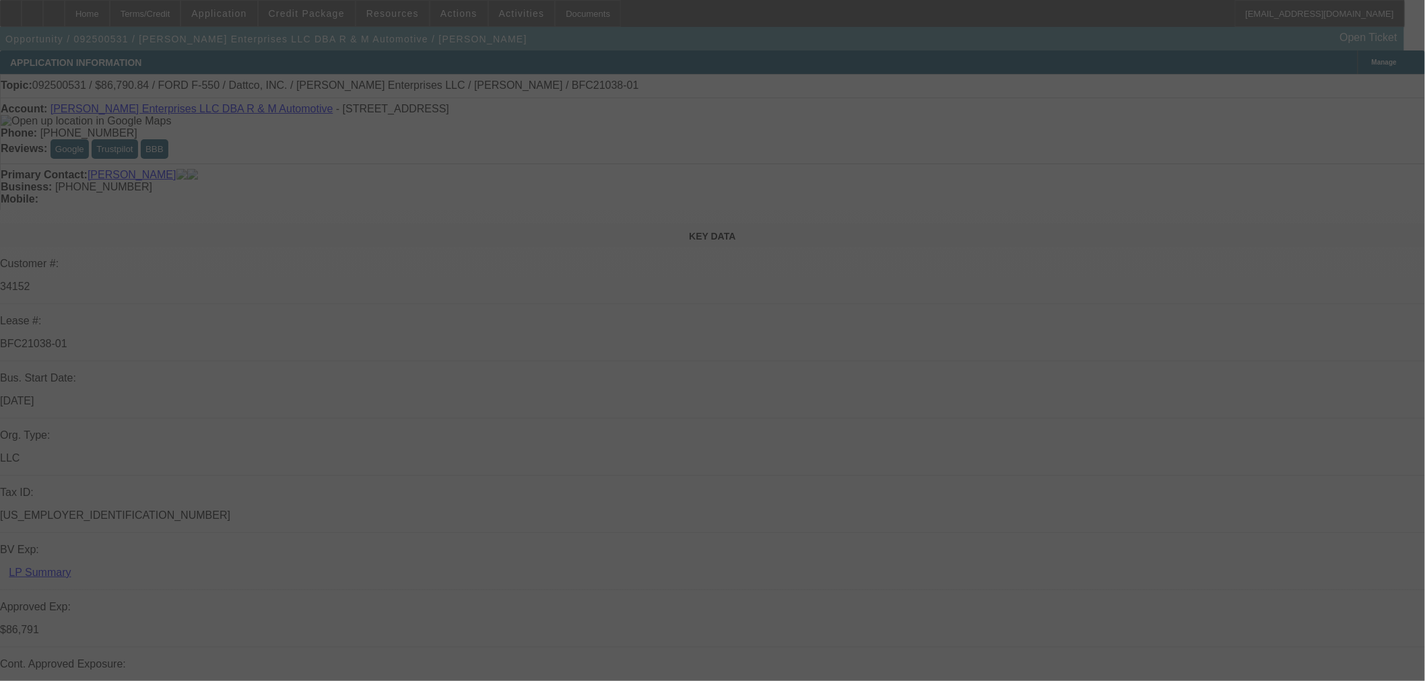
select select "0"
select select "2"
select select "0"
select select "6"
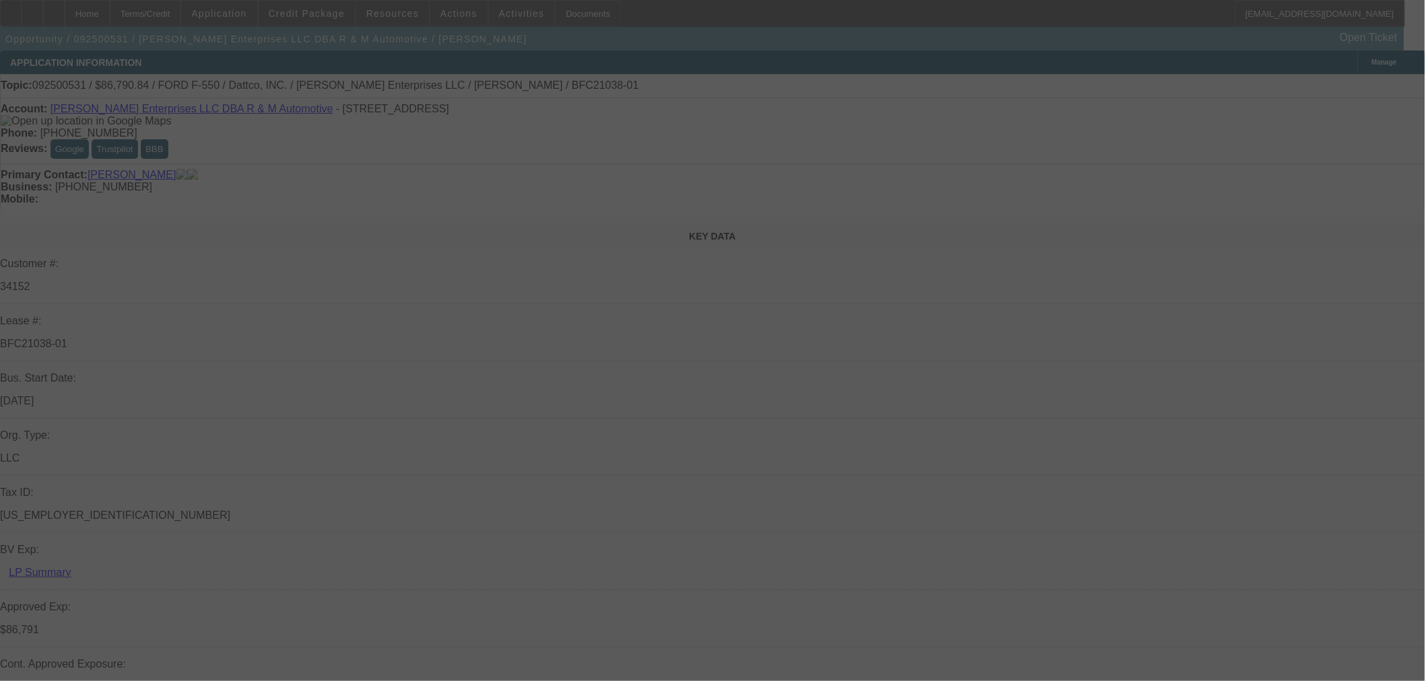
select select "0"
select select "2"
select select "0"
select select "6"
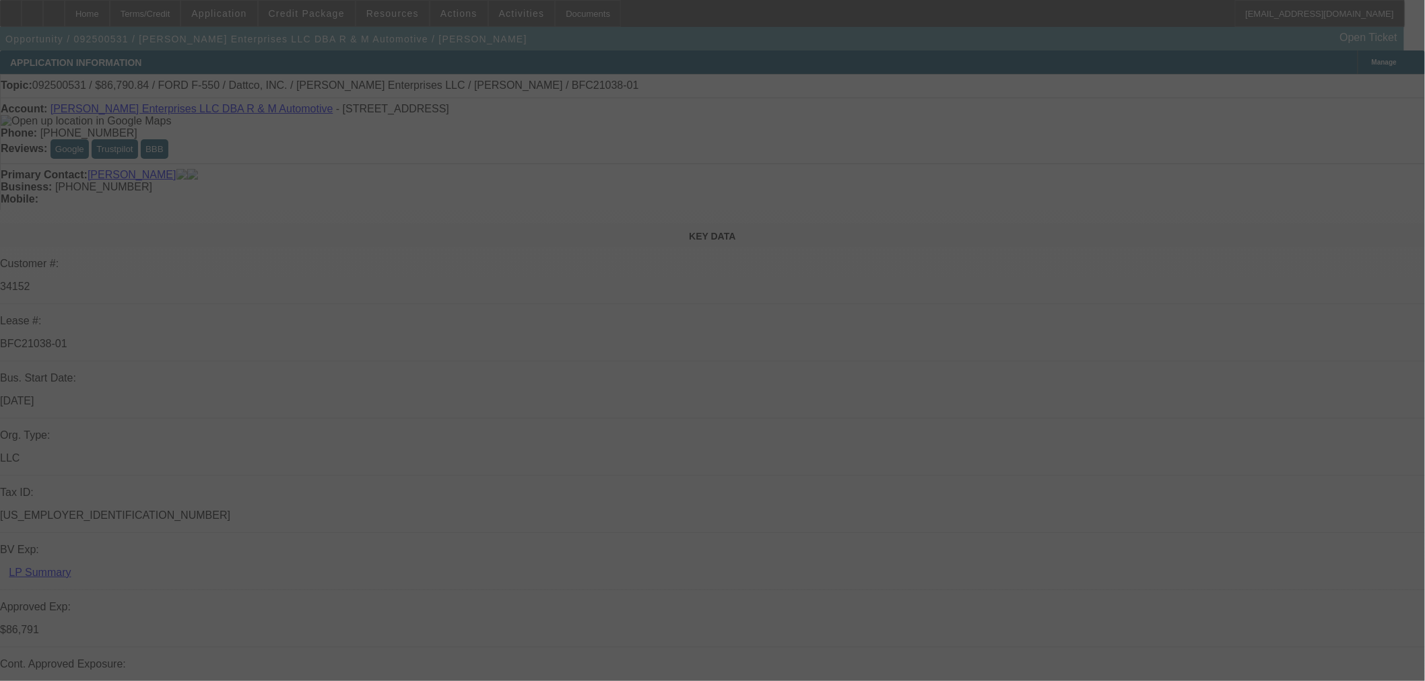
select select "0"
select select "2"
select select "0"
select select "6"
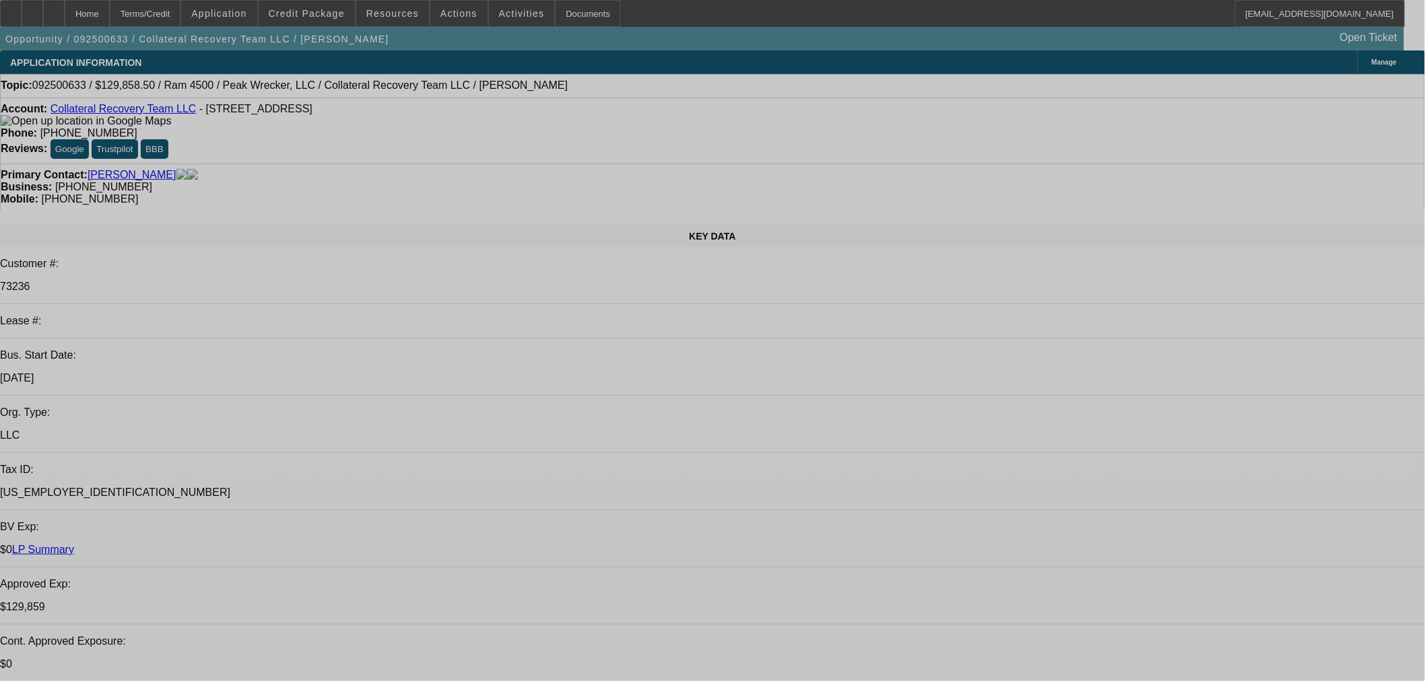
select select "0"
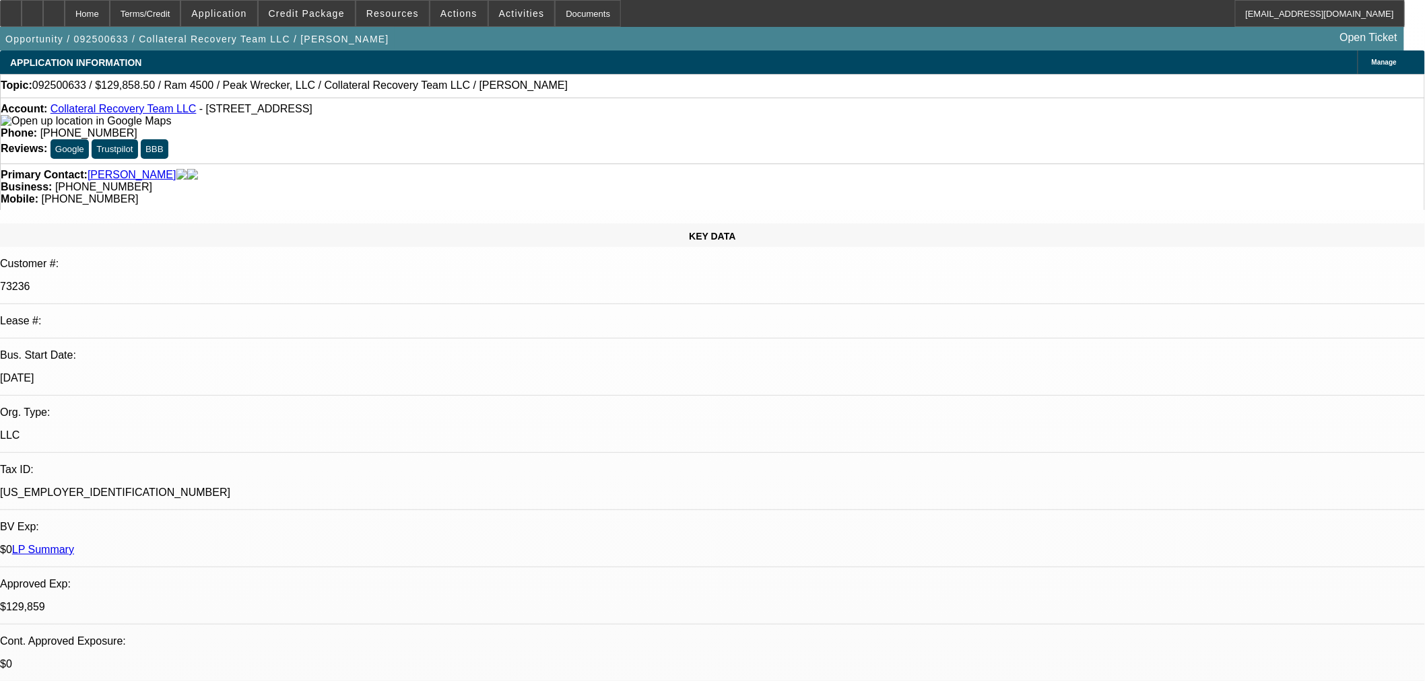
select select "0"
select select "3"
select select "0"
select select "6"
select select "0"
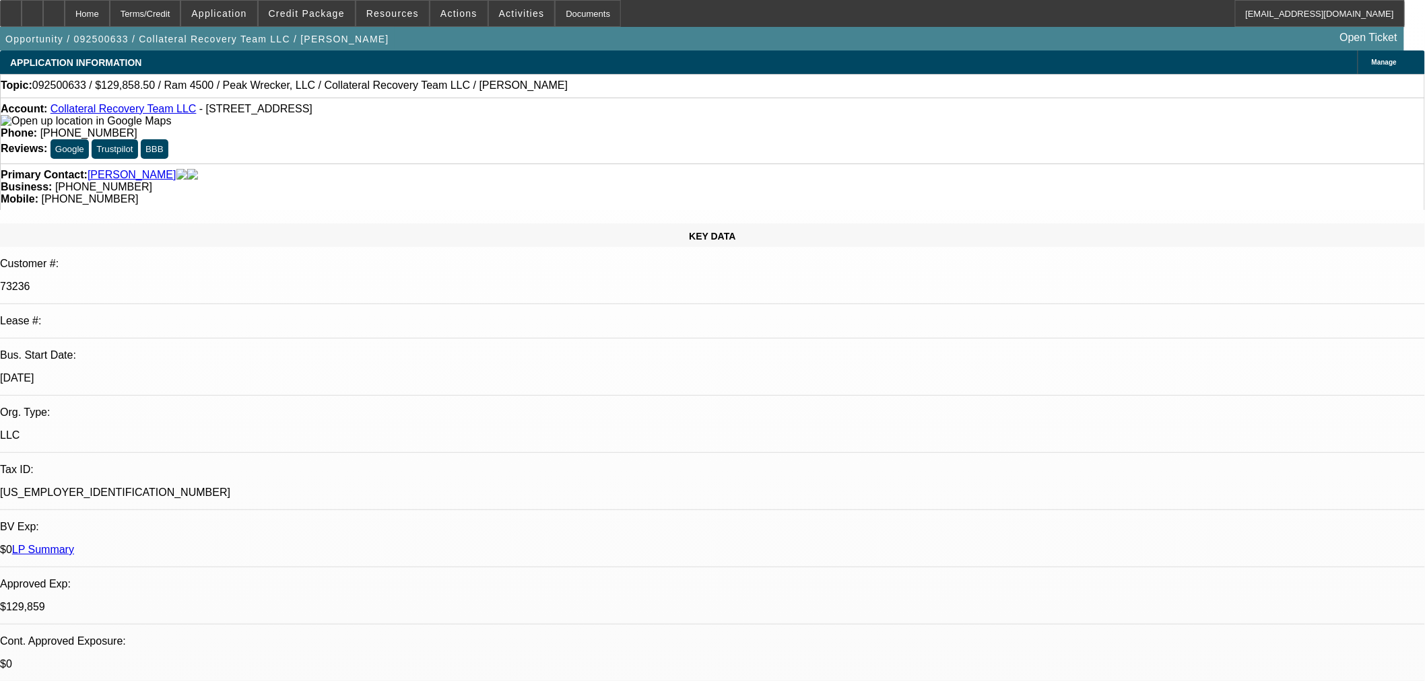
select select "0"
select select "3"
select select "0"
select select "6"
select select "0"
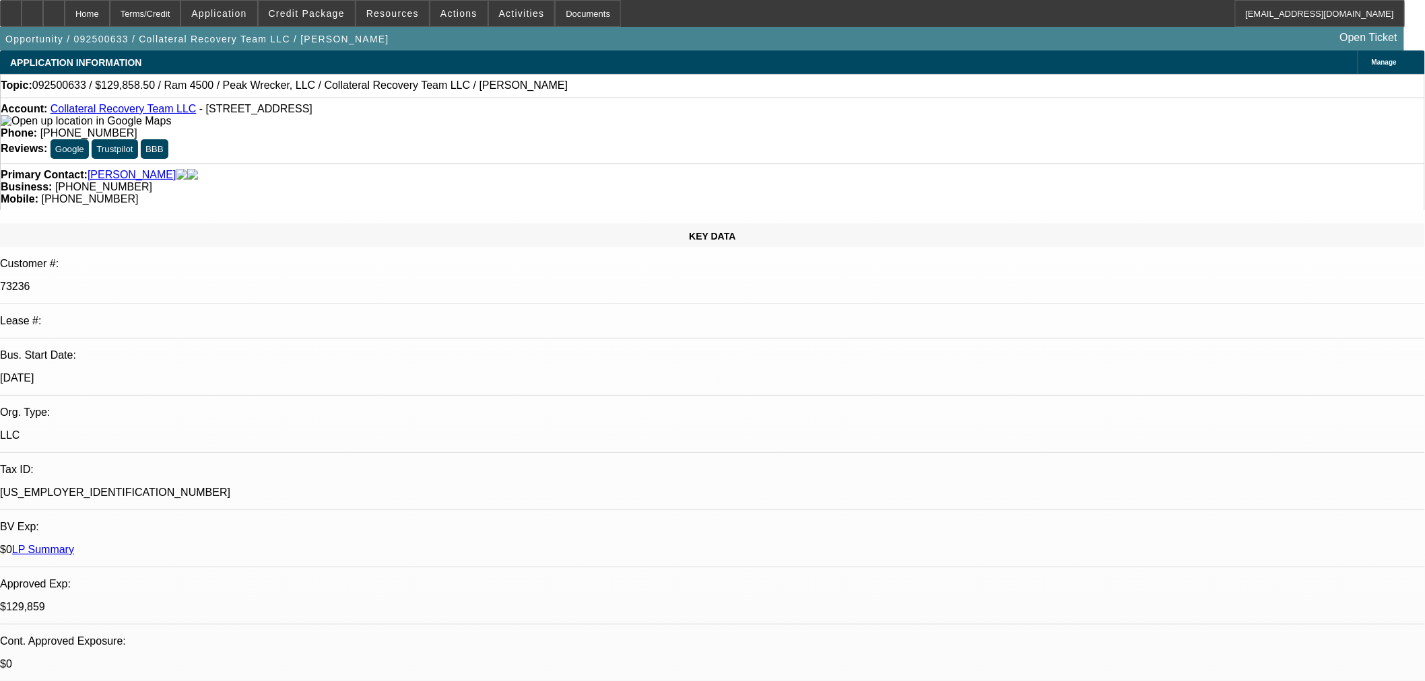
select select "0"
select select "3"
select select "0"
select select "6"
select select "0.15"
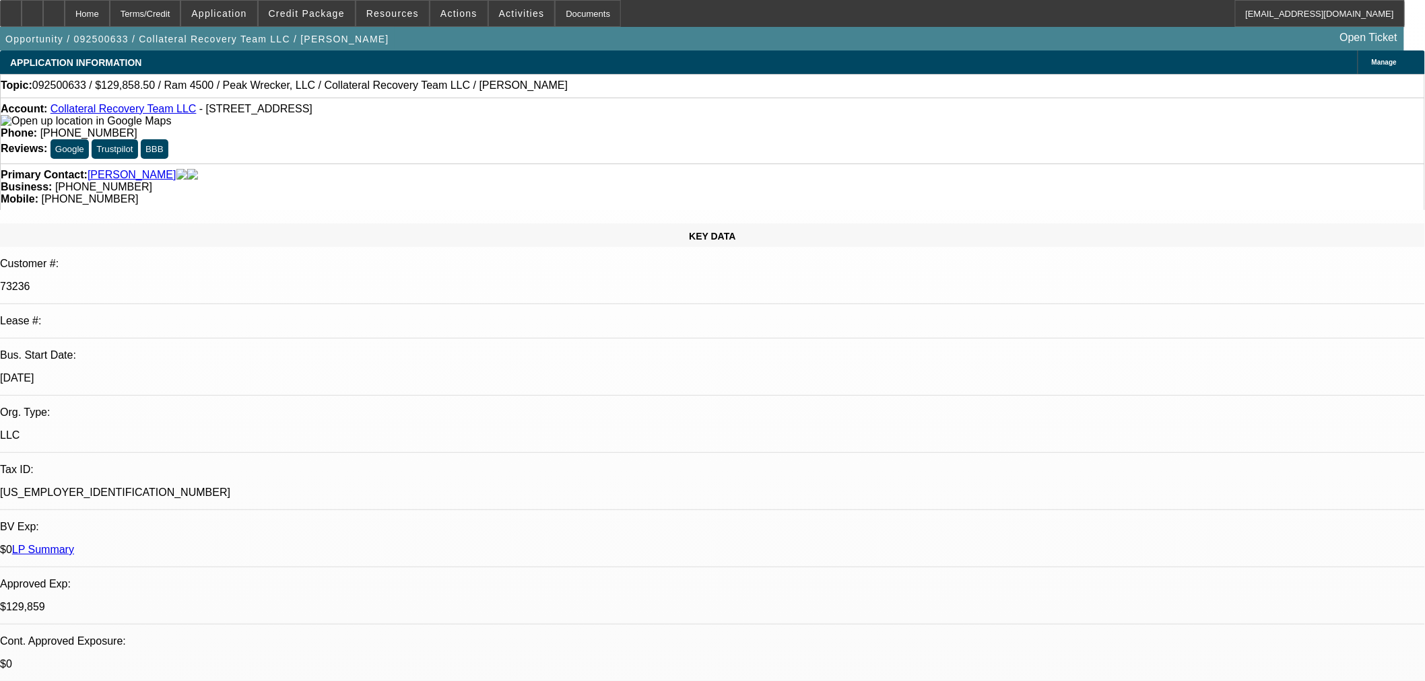
select select "0"
select select "3"
select select "0"
select select "6"
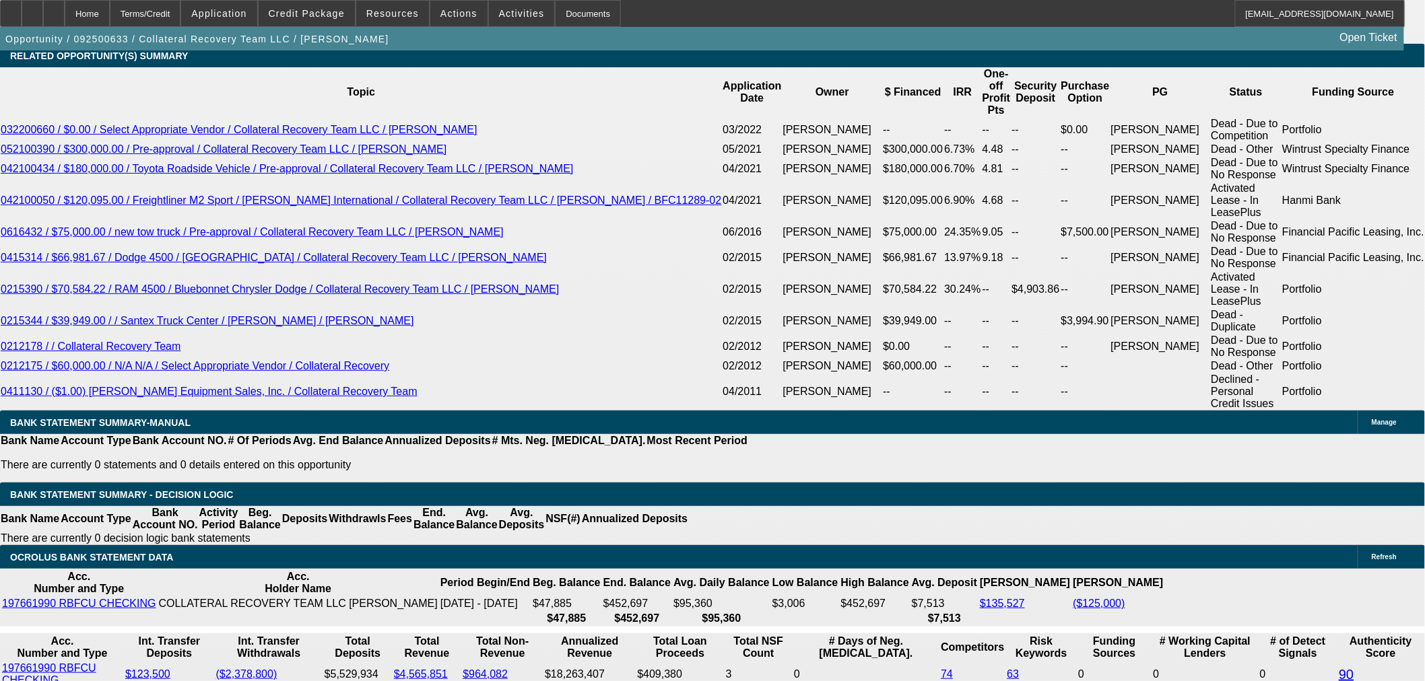
scroll to position [2169, 0]
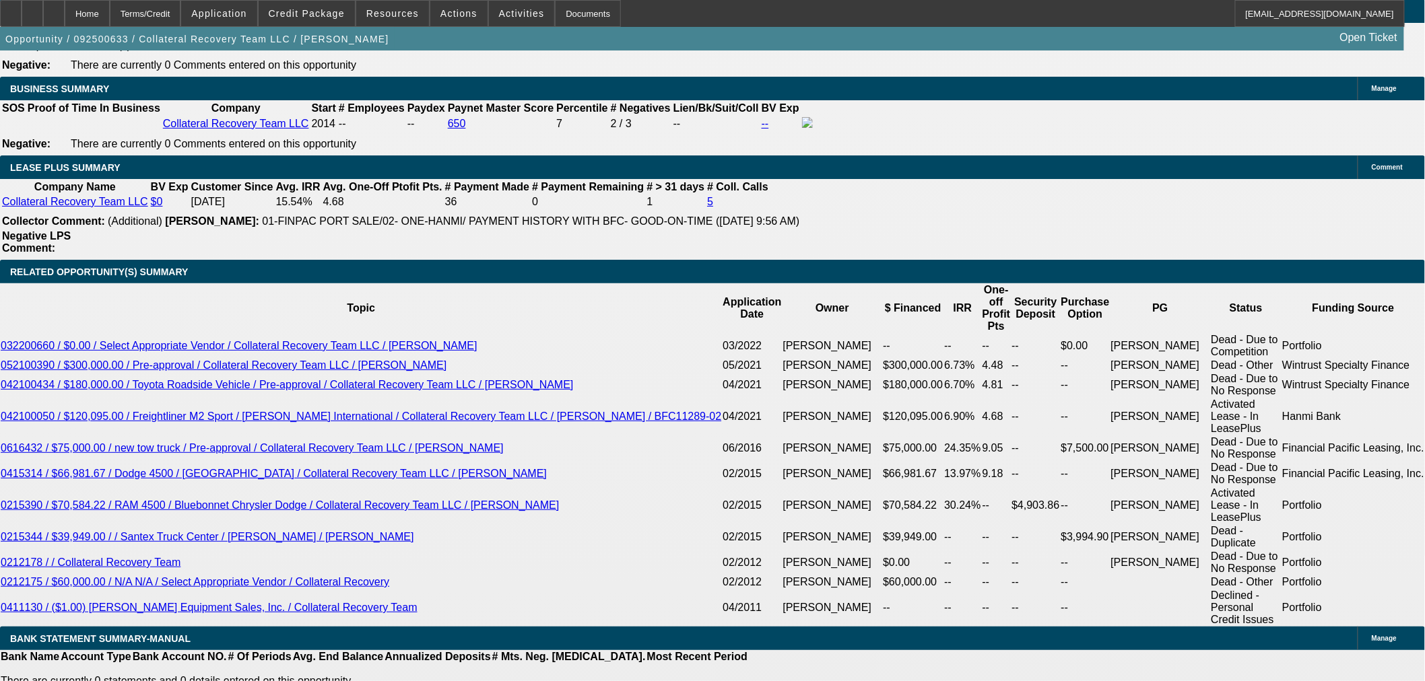
drag, startPoint x: 516, startPoint y: 119, endPoint x: 515, endPoint y: 129, distance: 10.1
select select "0.15"
select select "0"
select select "3"
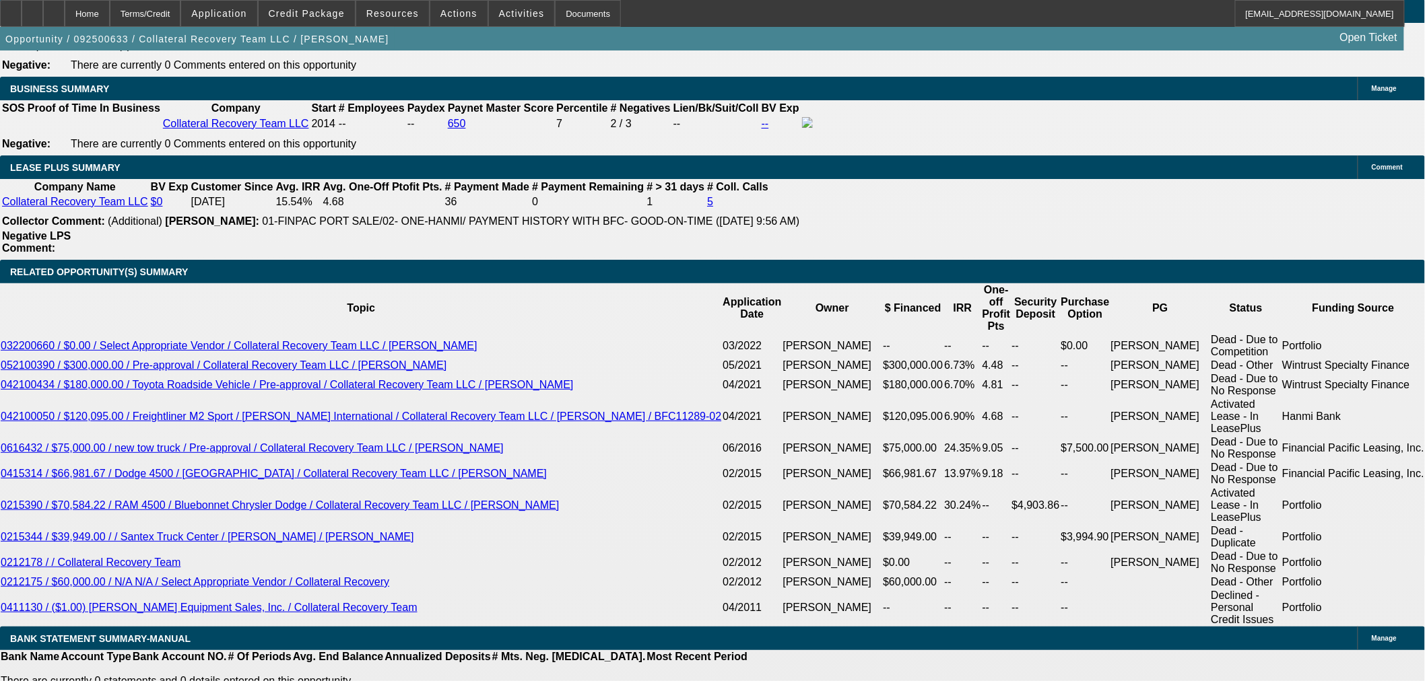
select select "0"
select select "6"
select select "0"
select select "2"
select select "0"
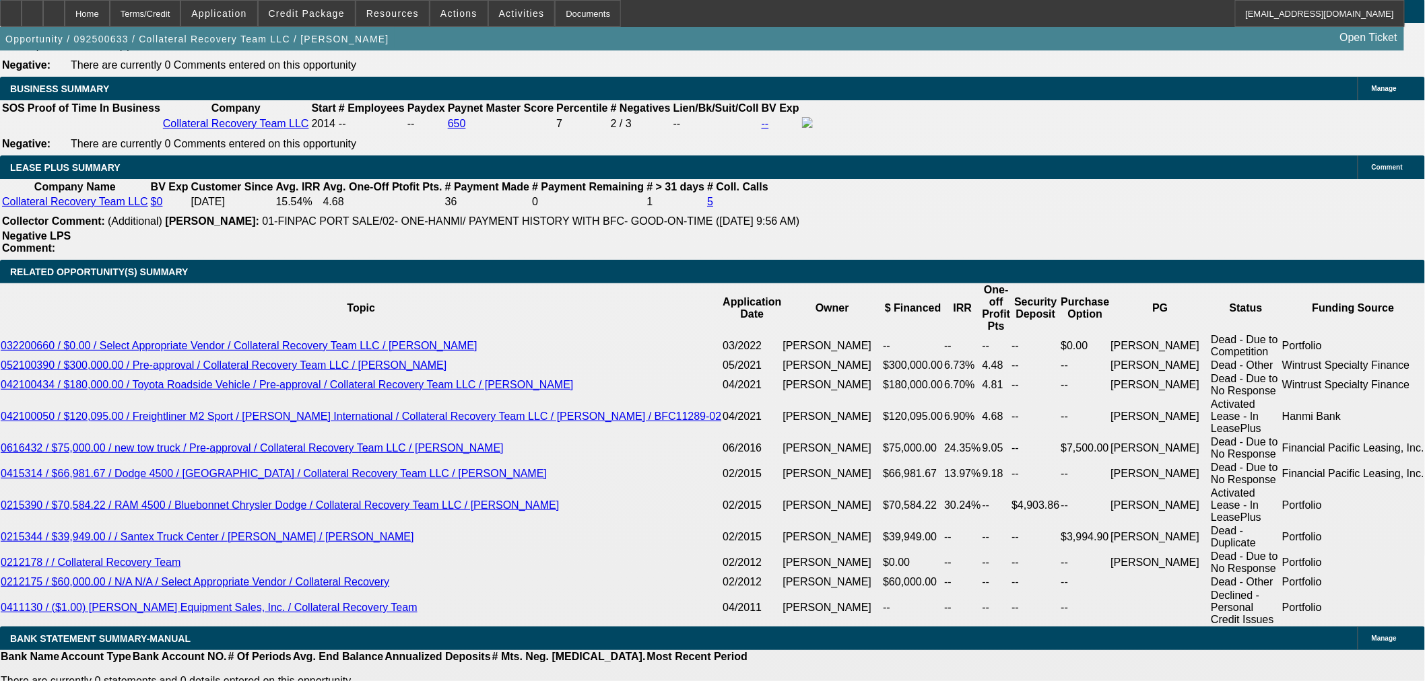
select select "6"
select select "0"
select select "2"
select select "0"
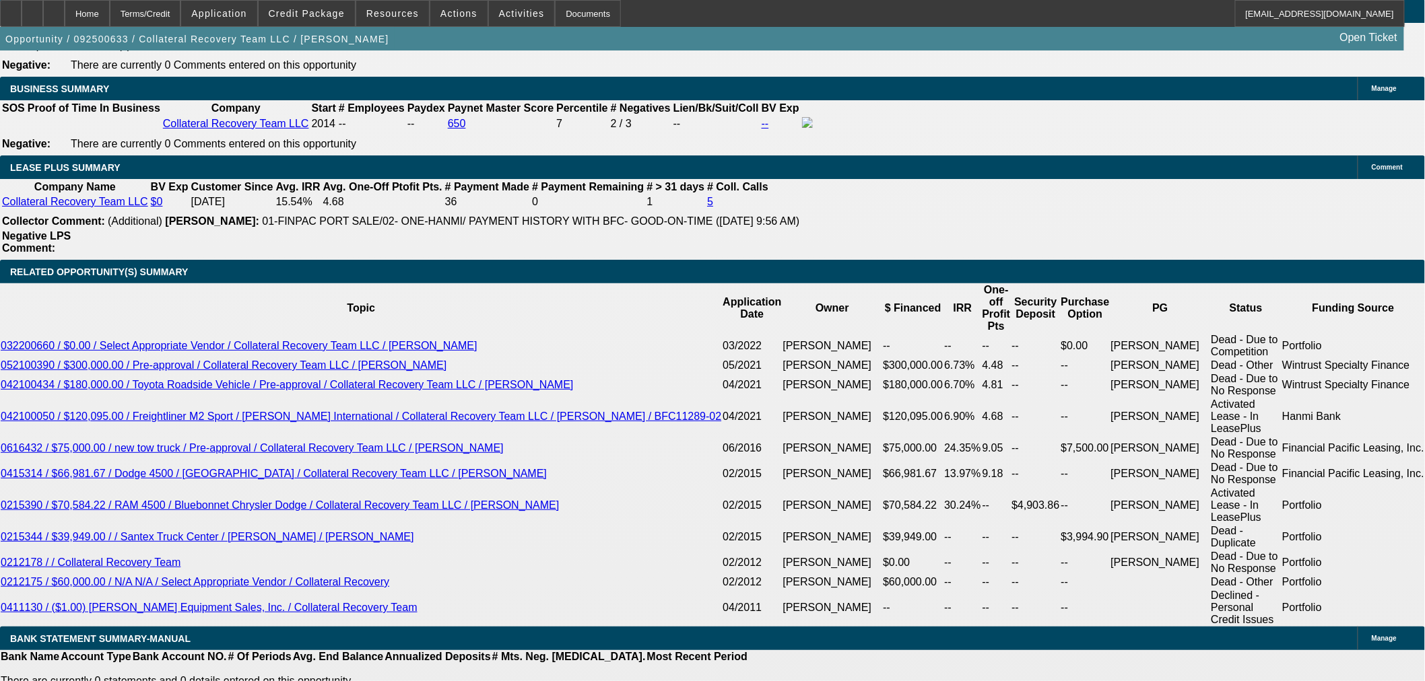
select select "6"
select select "0"
select select "3"
select select "0"
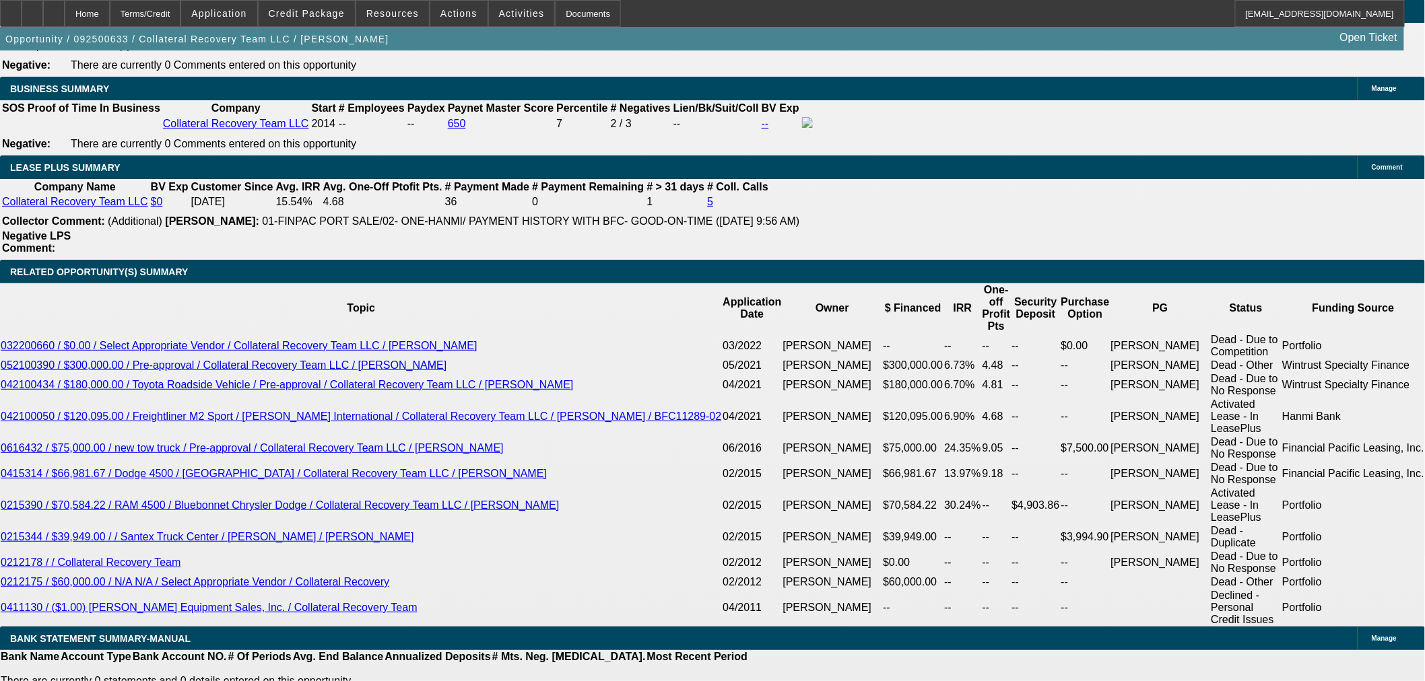
select select "6"
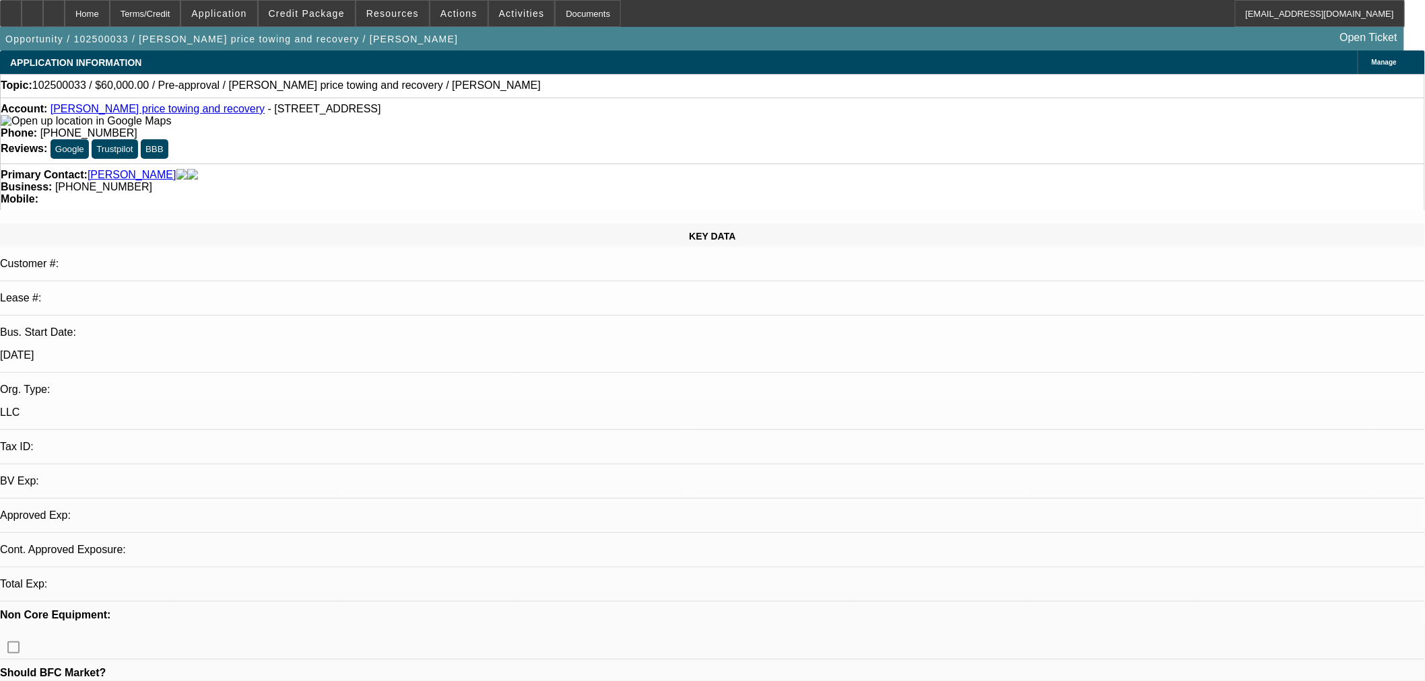
select select "0"
select select "2"
select select "0.1"
select select "4"
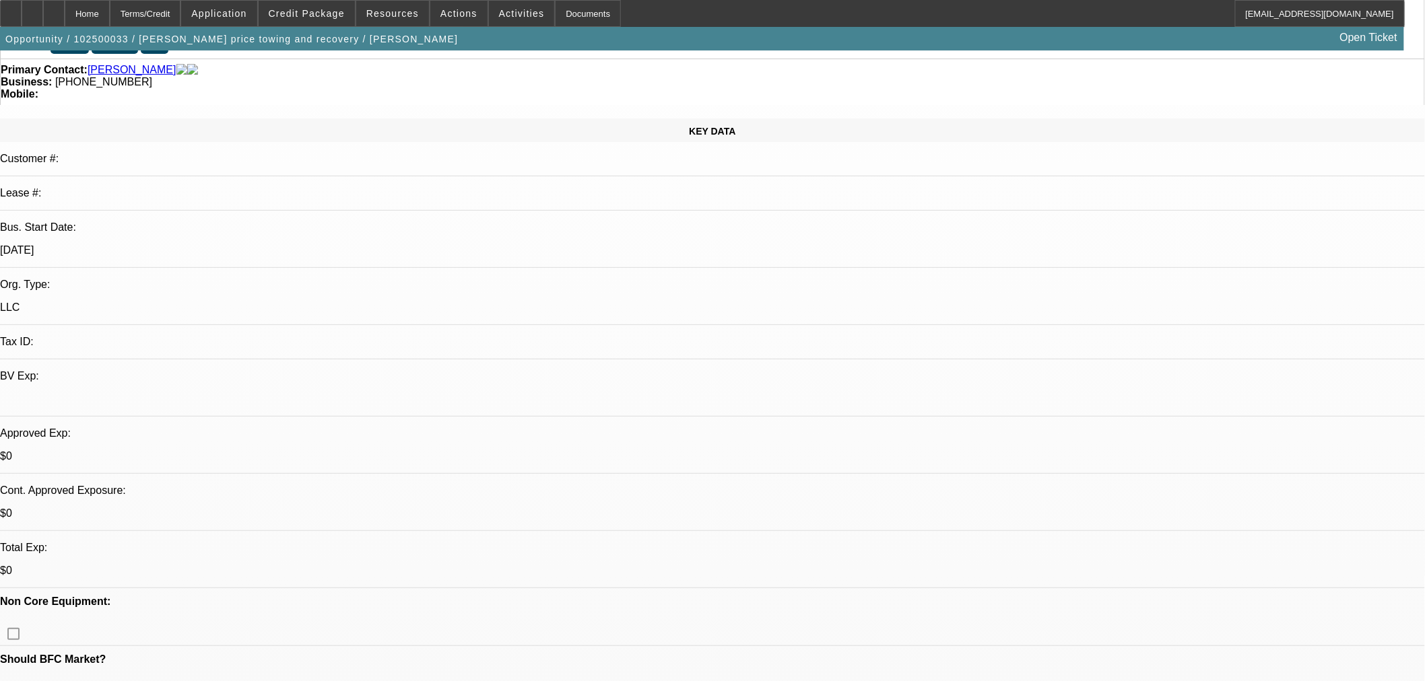
scroll to position [224, 0]
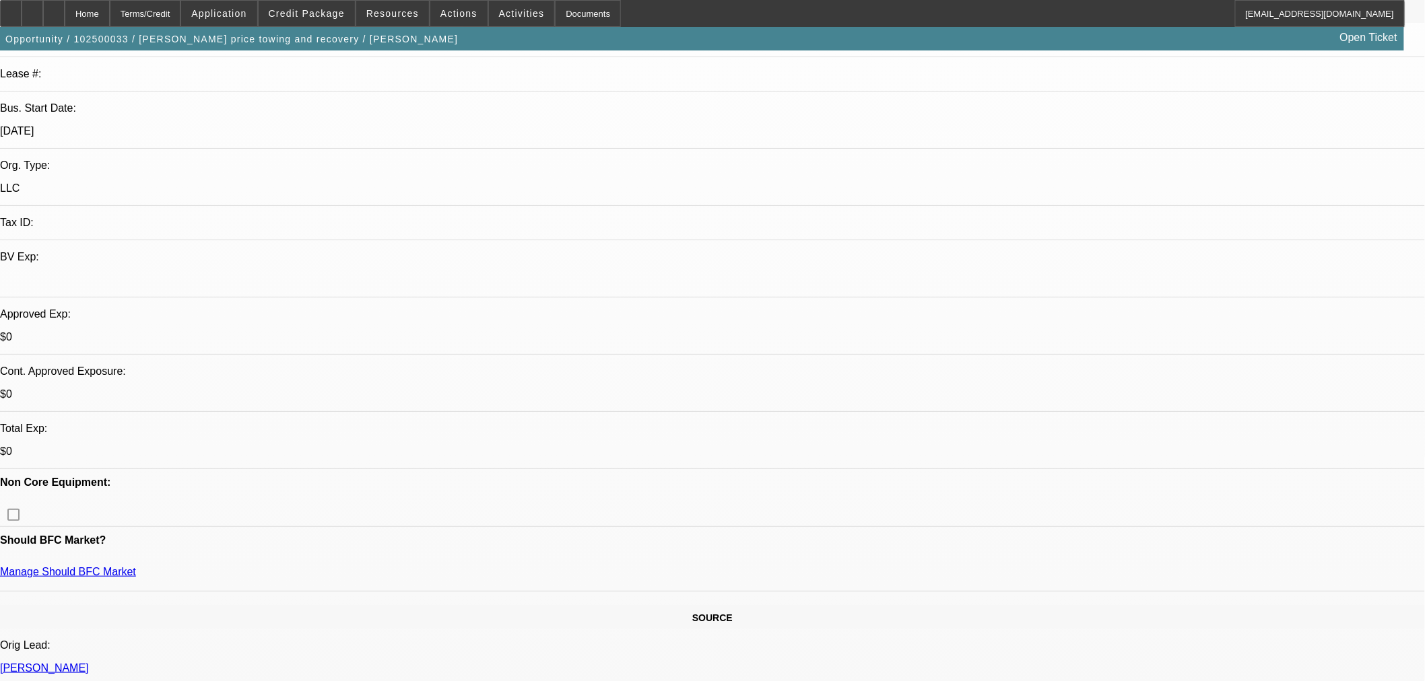
click at [343, 28] on div "Opportunity / 102500033 / [PERSON_NAME] price towing and recovery / [PERSON_NAM…" at bounding box center [702, 39] width 1404 height 24
click at [347, 21] on span at bounding box center [307, 13] width 96 height 32
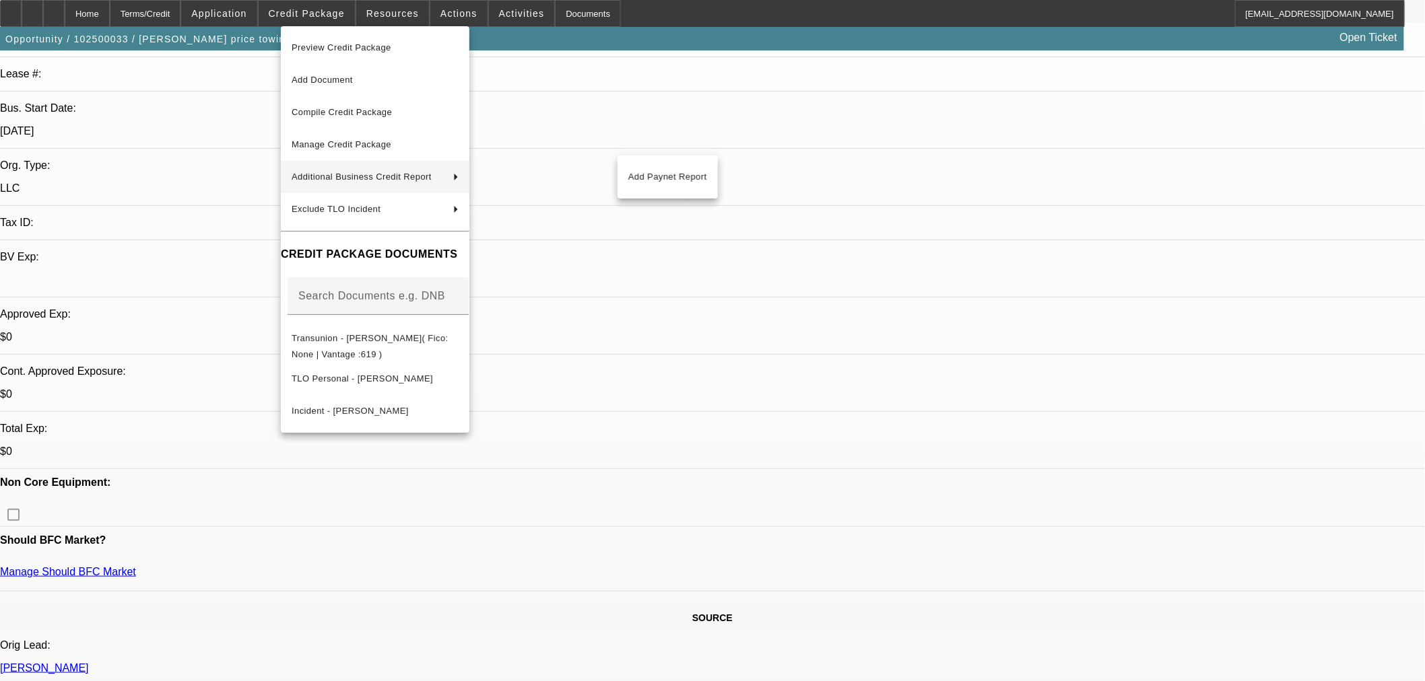
click at [1395, 613] on div at bounding box center [712, 340] width 1425 height 681
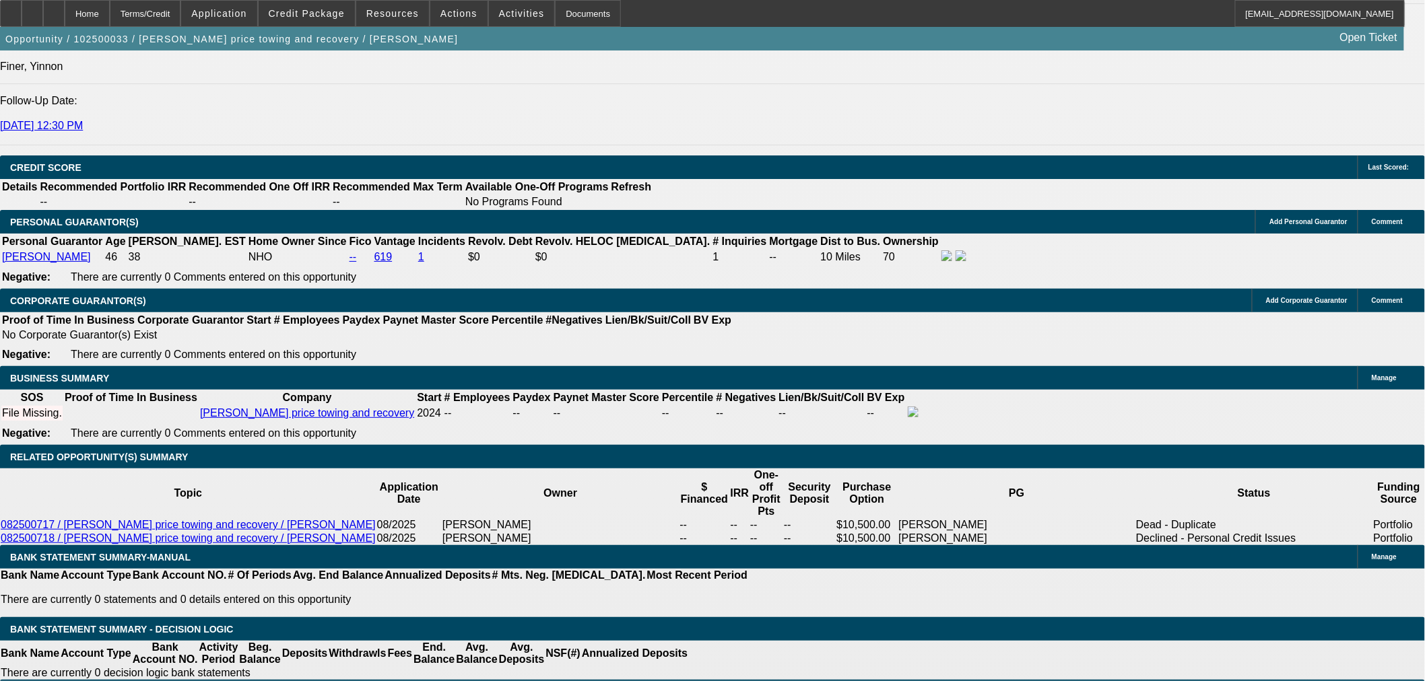
scroll to position [2020, 0]
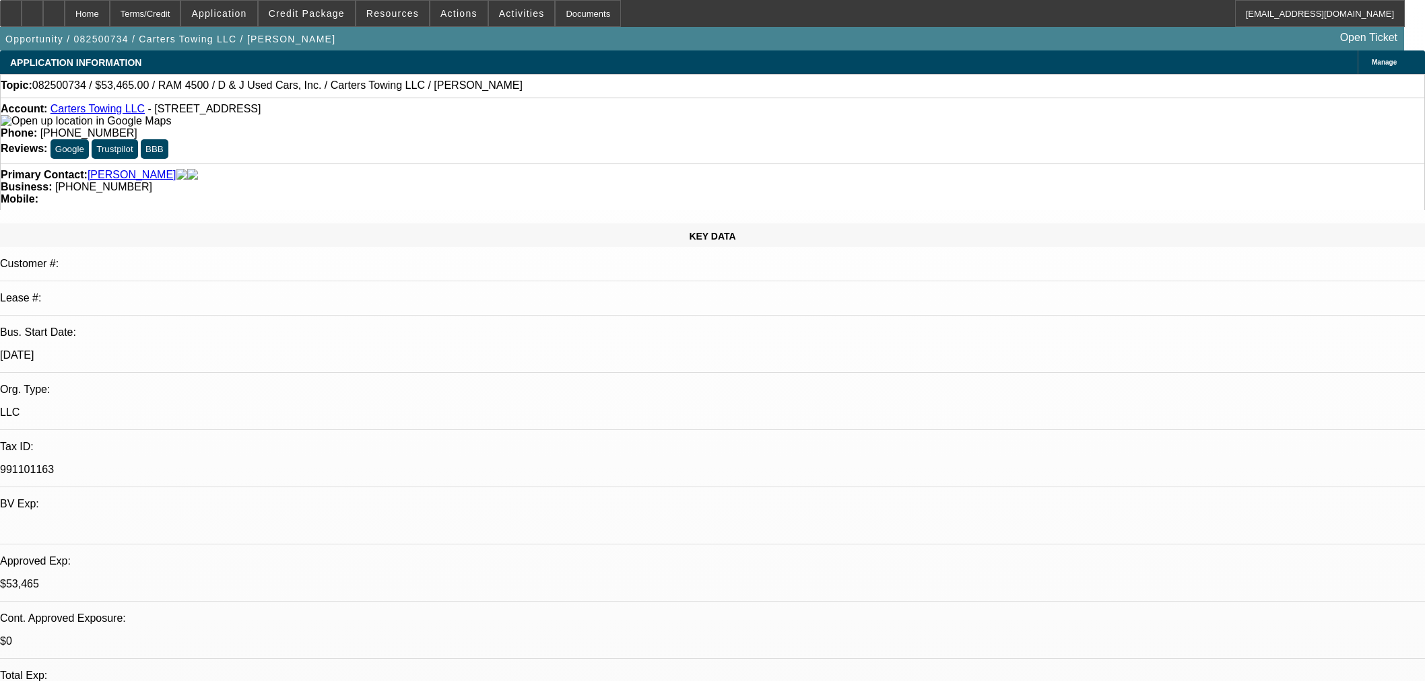
select select "0.15"
select select "2"
select select "0"
select select "6"
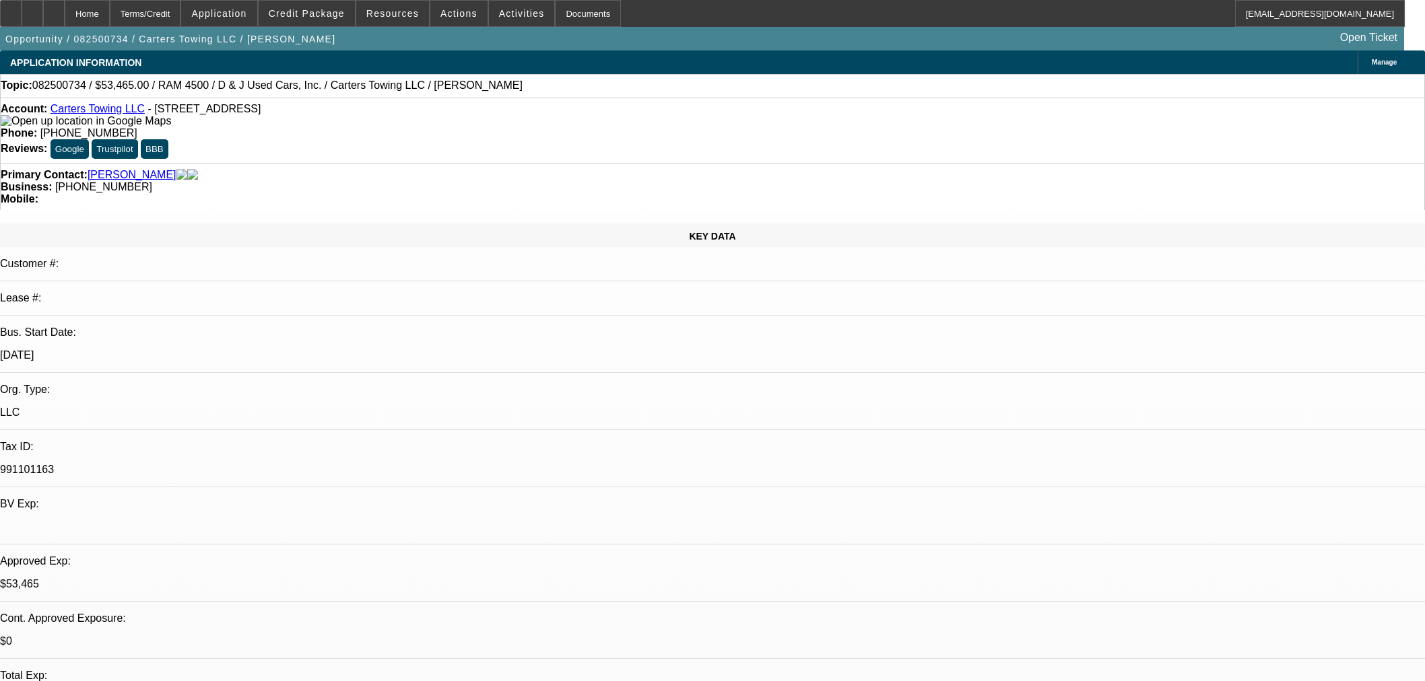
select select "0.15"
select select "2"
select select "0"
select select "6"
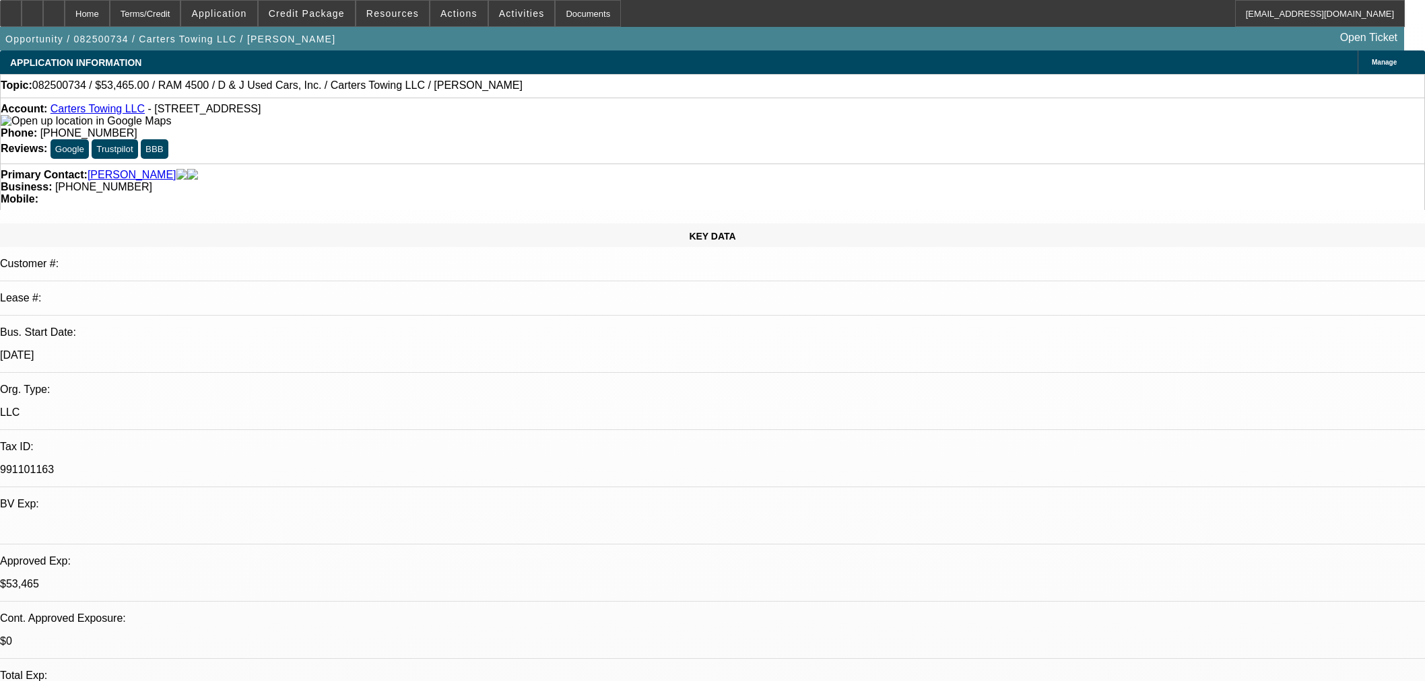
select select "0.15"
select select "2"
select select "0"
select select "6"
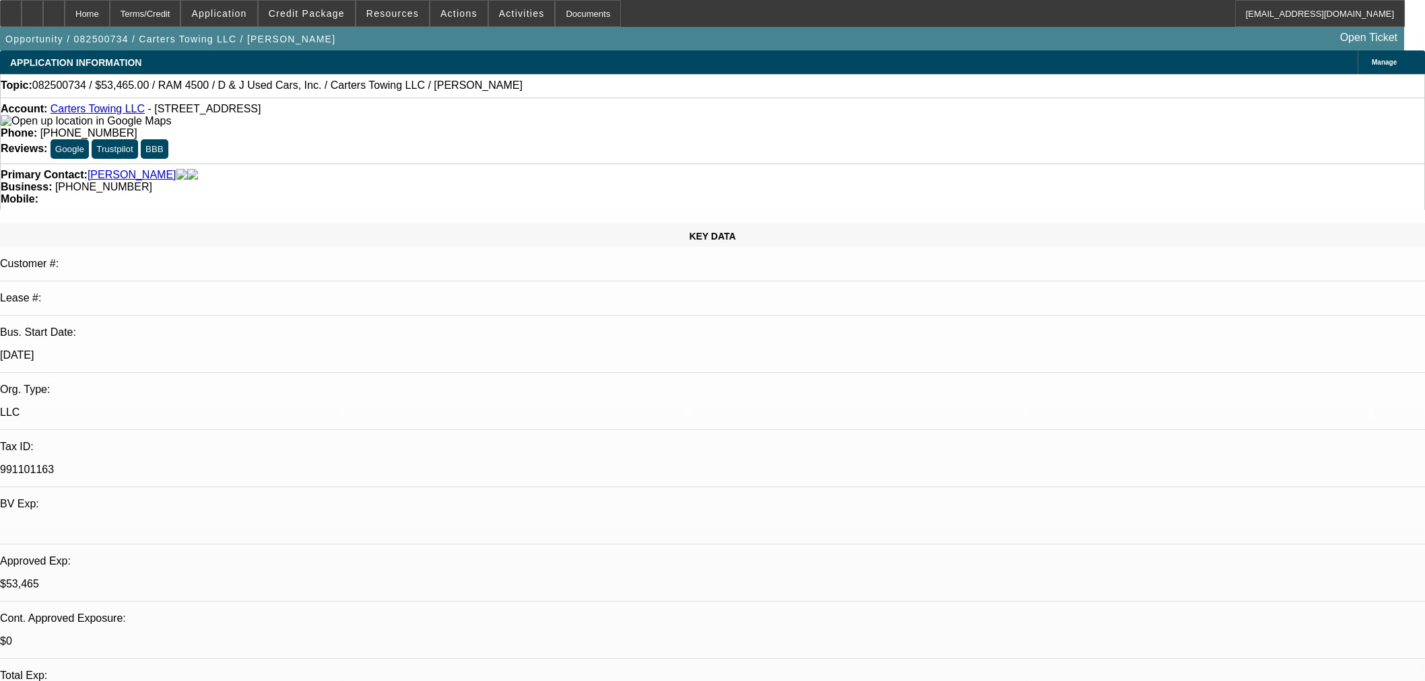
select select "0.15"
select select "2"
select select "0"
select select "6"
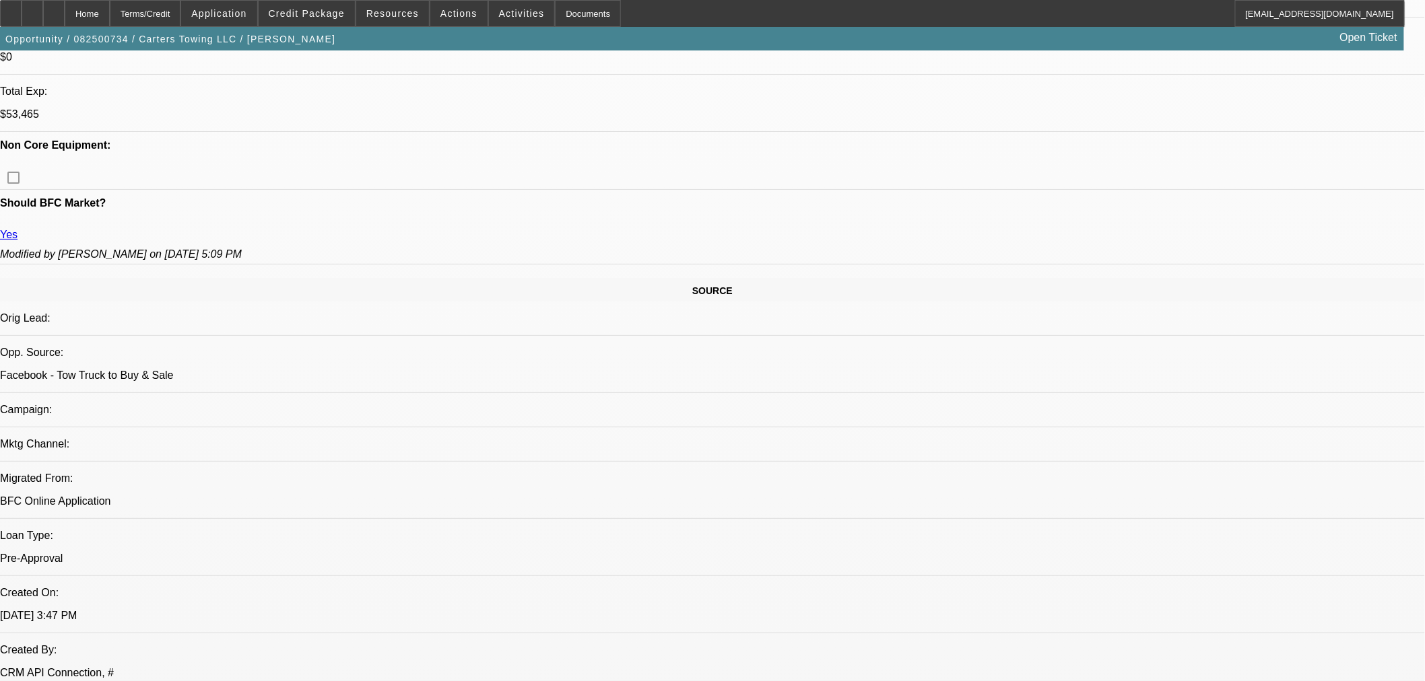
scroll to position [598, 0]
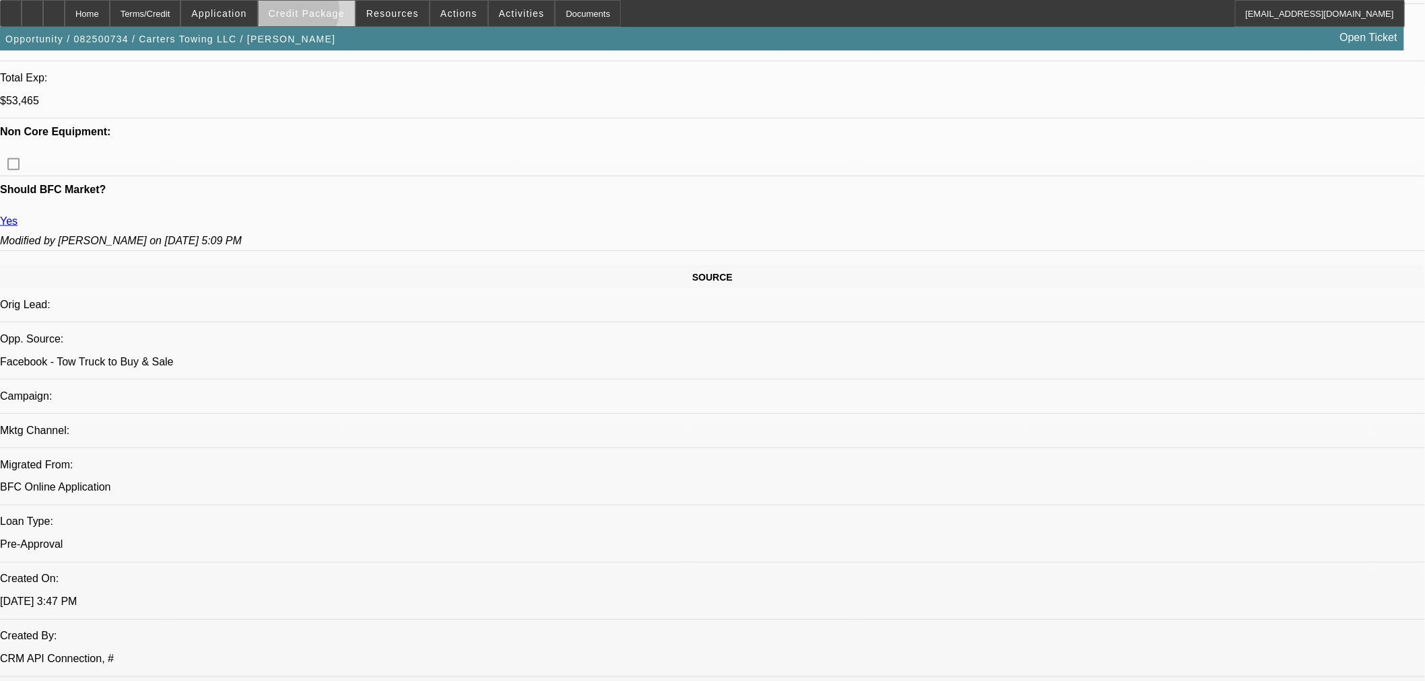
click at [321, 14] on span "Credit Package" at bounding box center [307, 13] width 76 height 11
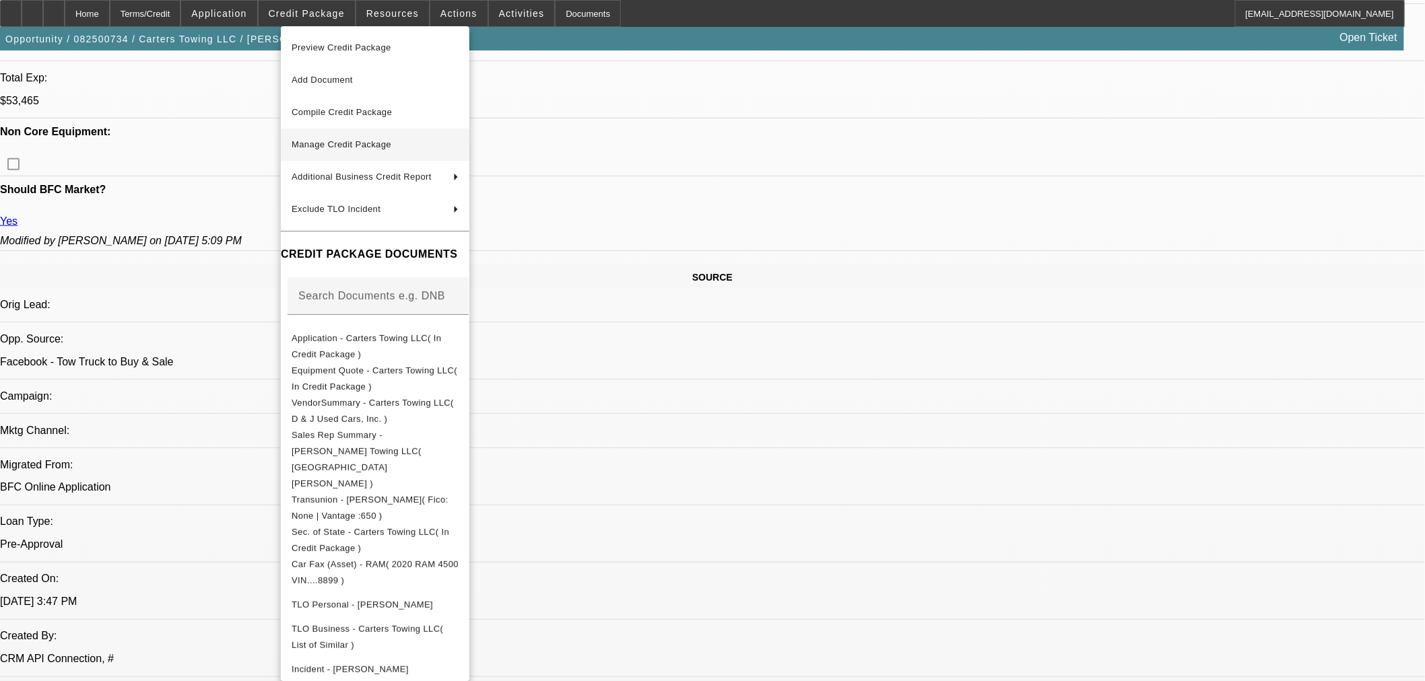
click at [344, 143] on span "Manage Credit Package" at bounding box center [342, 144] width 100 height 10
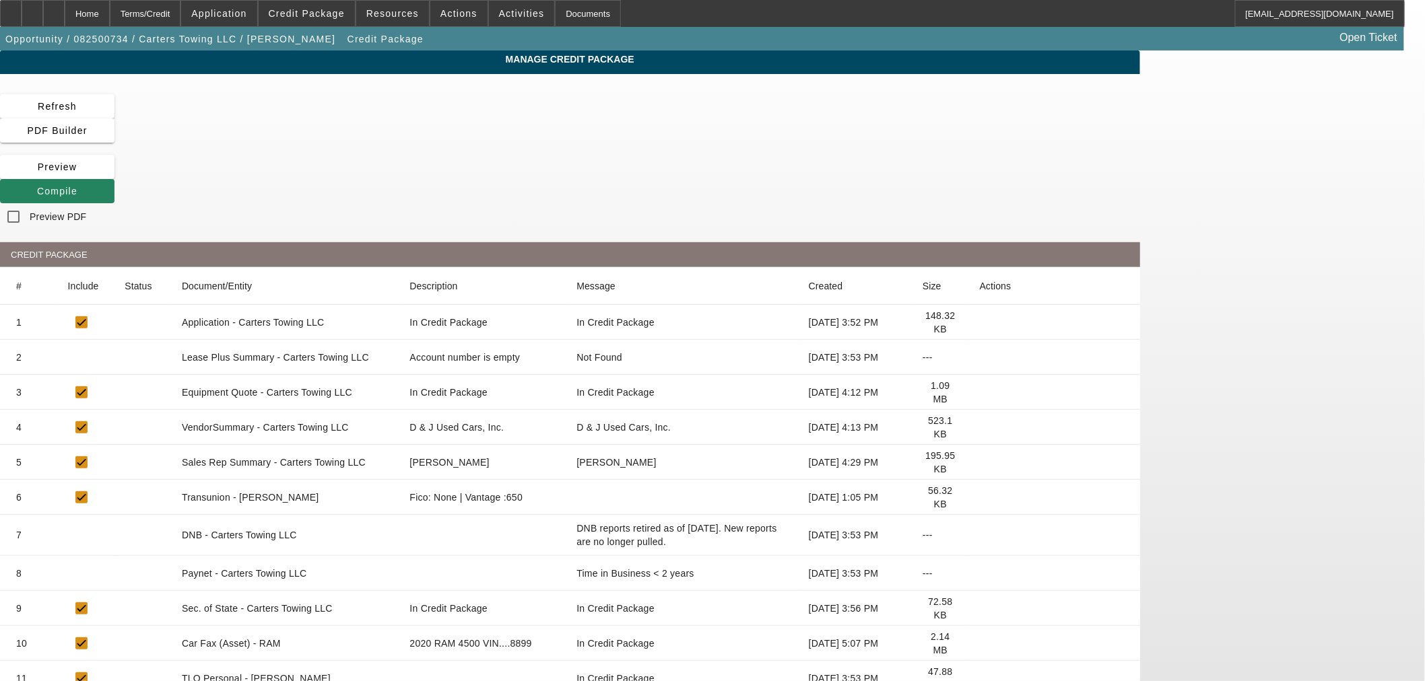
click at [980, 498] on icon at bounding box center [980, 498] width 0 height 0
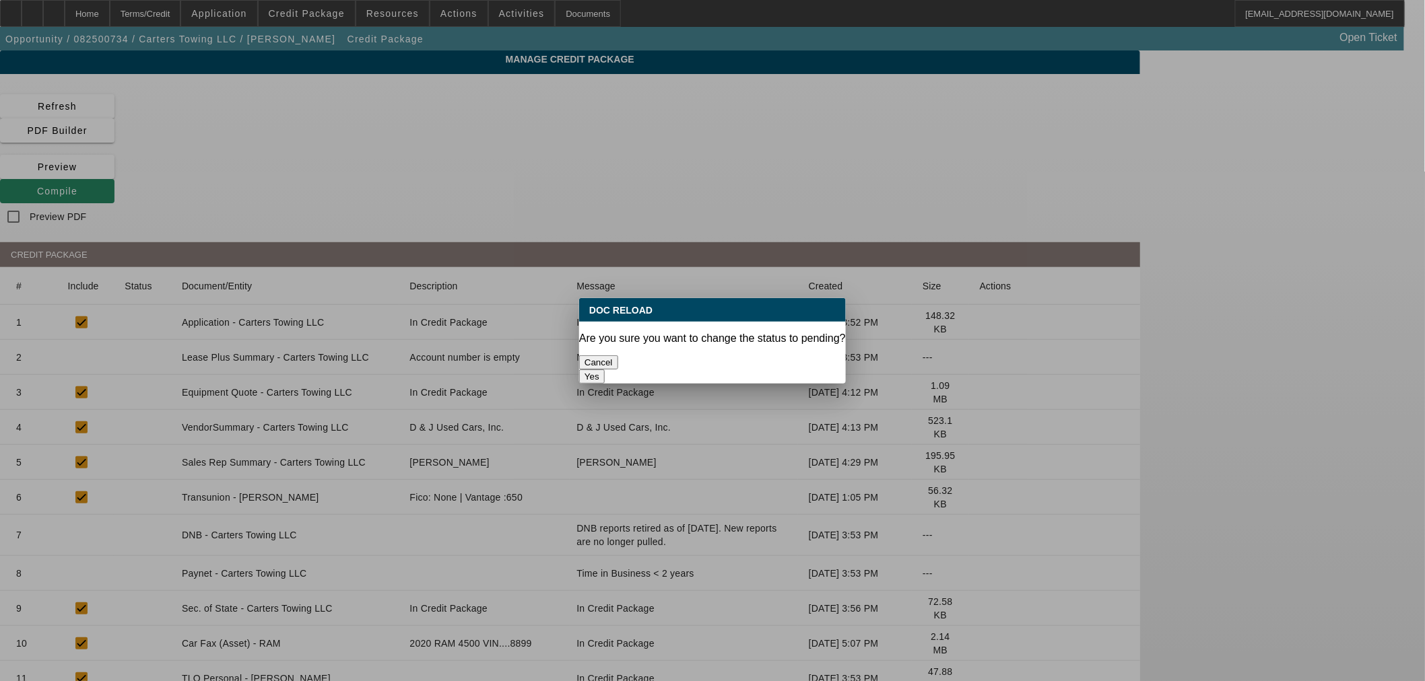
click at [605, 370] on button "Yes" at bounding box center [592, 377] width 26 height 14
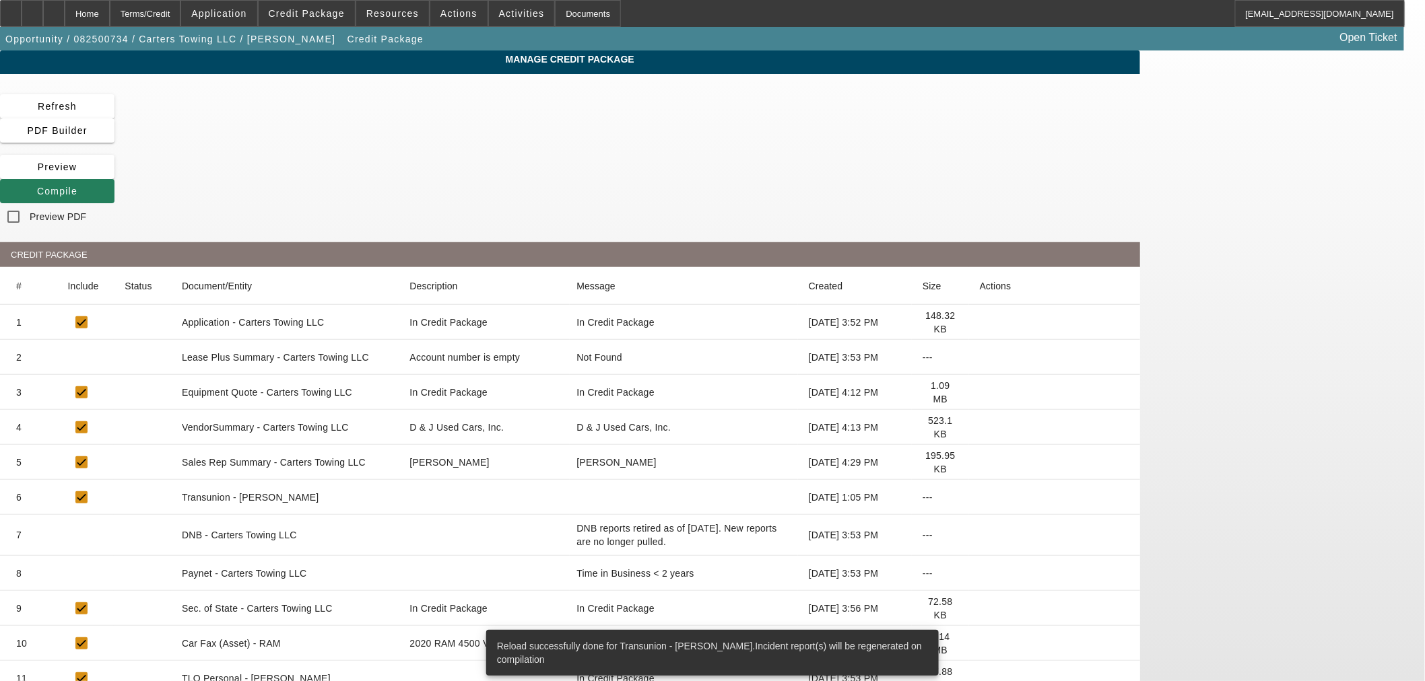
click at [77, 186] on span "Compile" at bounding box center [57, 191] width 40 height 11
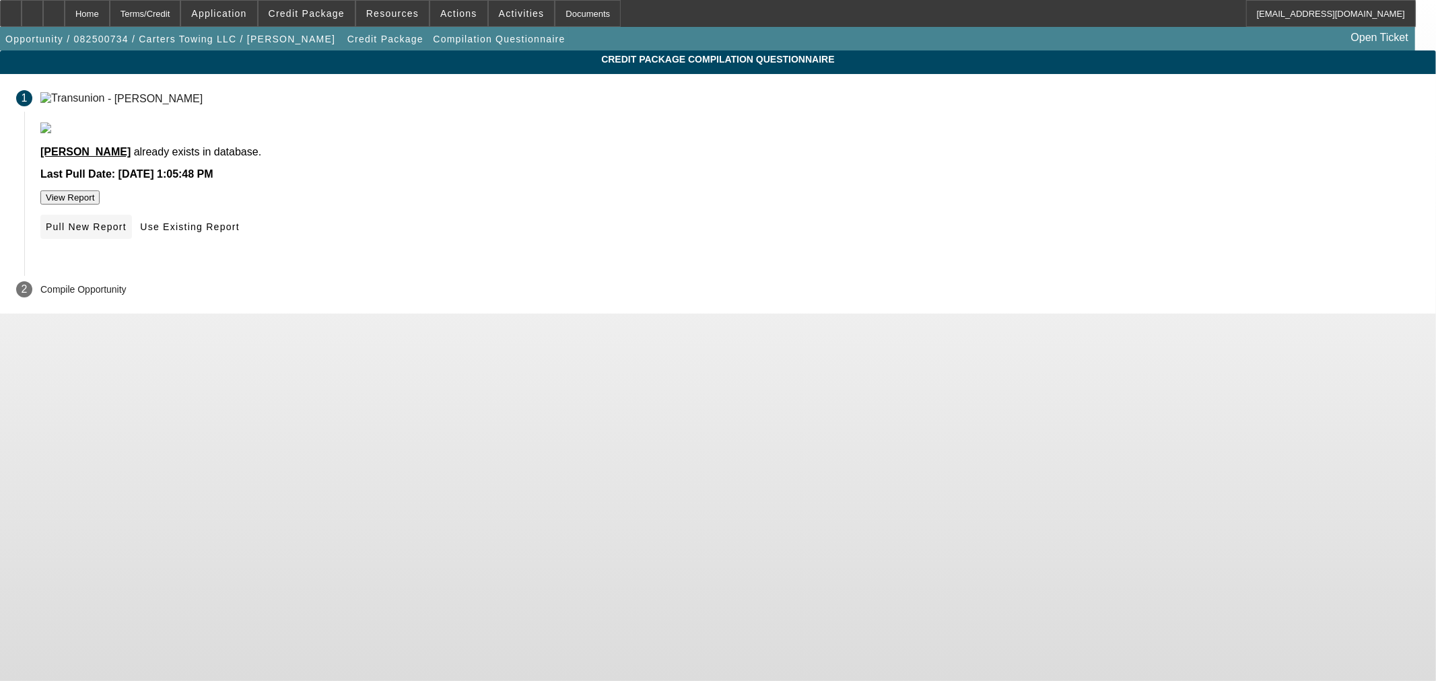
click at [46, 232] on icon at bounding box center [46, 227] width 0 height 11
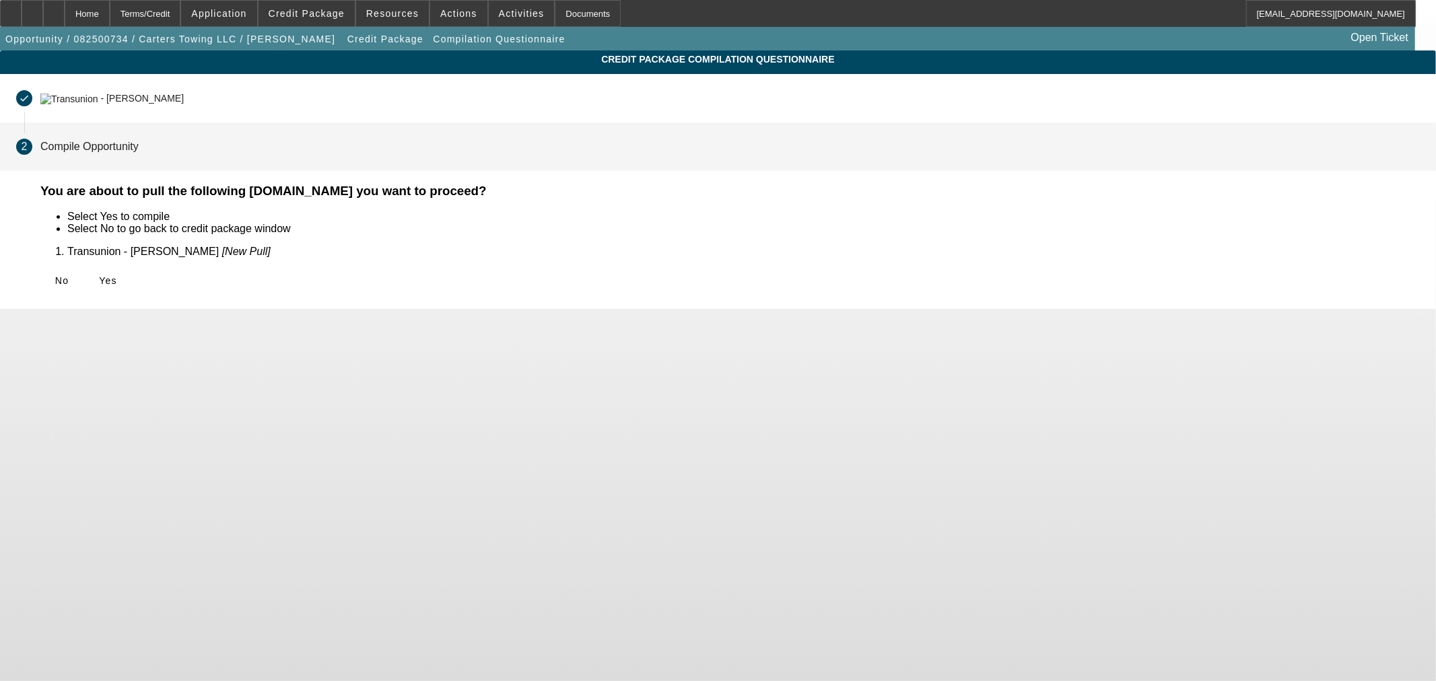
click at [129, 277] on span at bounding box center [107, 281] width 43 height 32
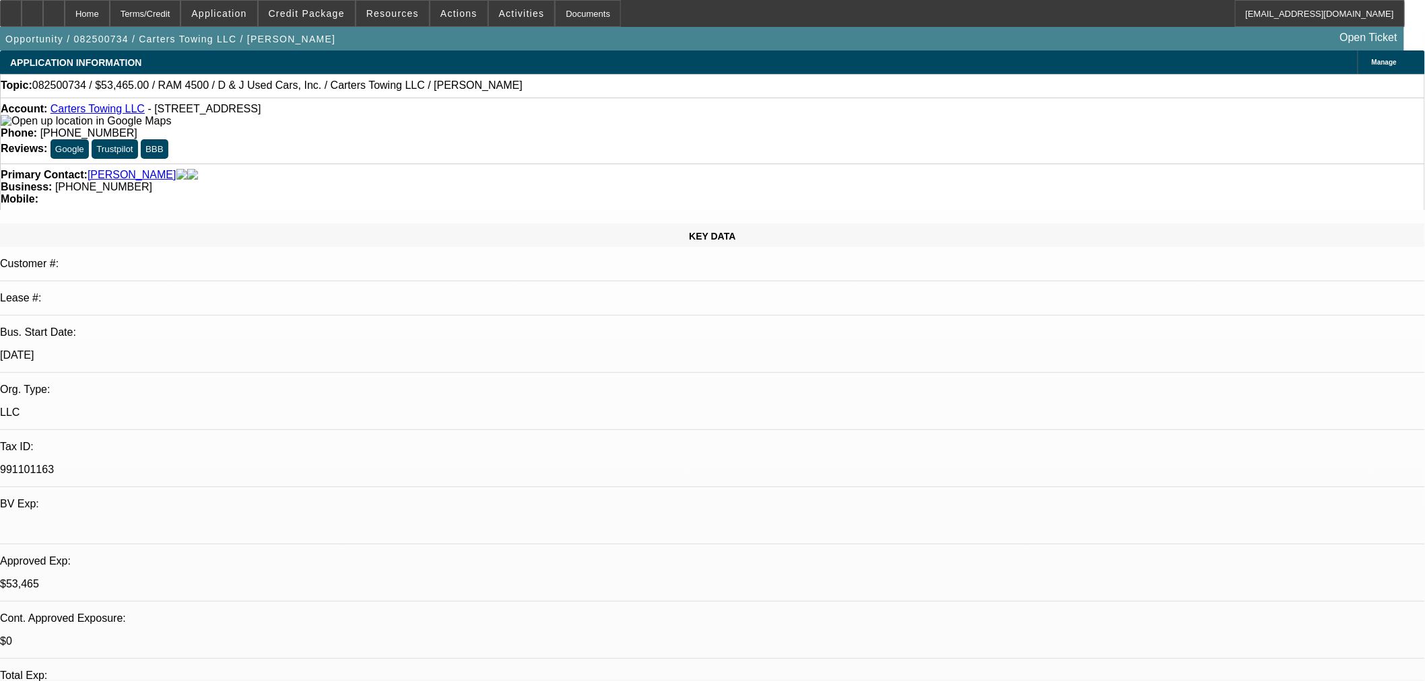
select select "0.15"
select select "2"
select select "0"
select select "6"
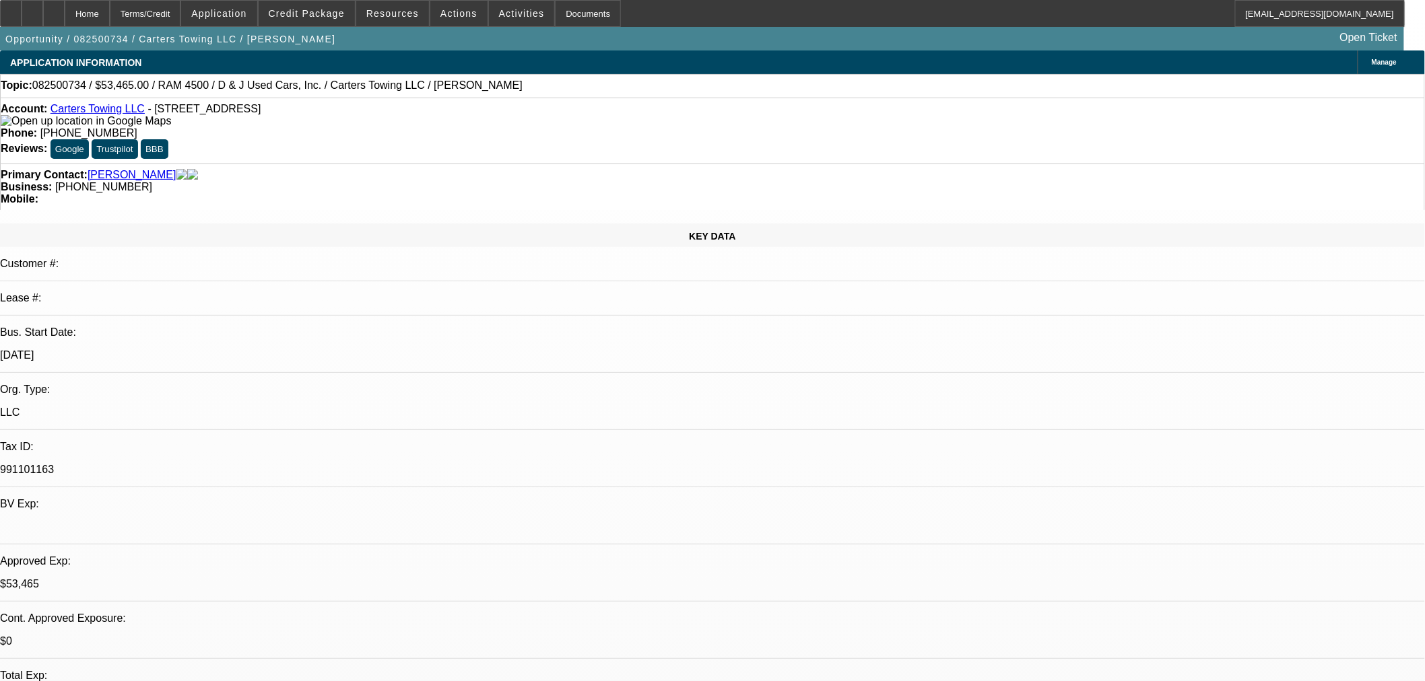
select select "0.15"
select select "2"
select select "0"
select select "6"
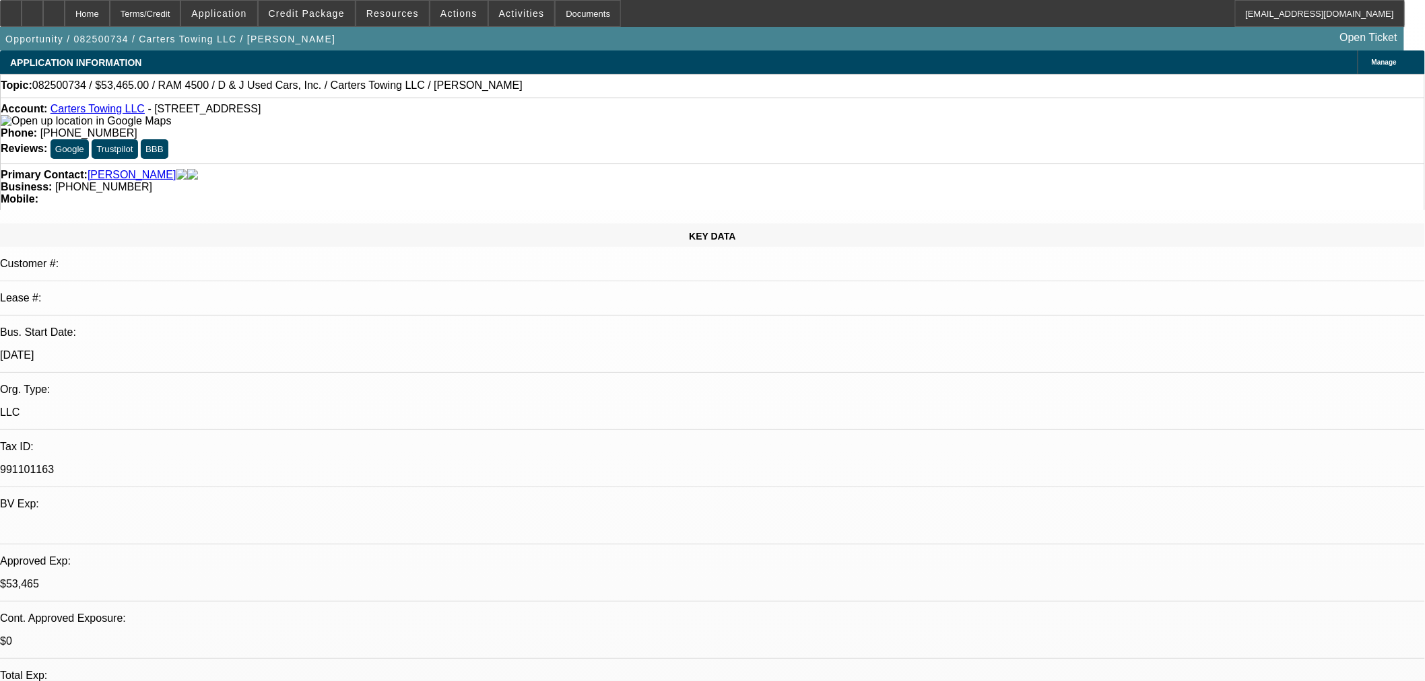
select select "0.15"
select select "2"
select select "0"
select select "6"
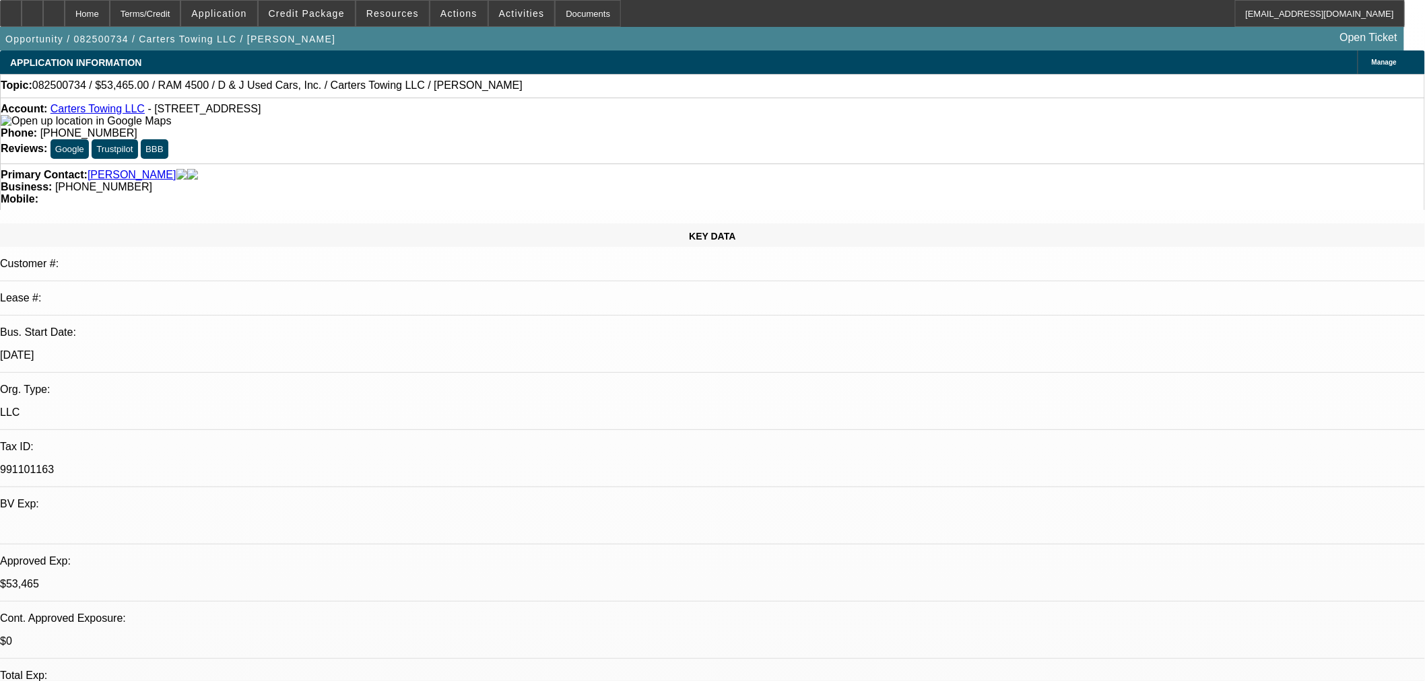
select select "0.15"
select select "2"
select select "0"
select select "6"
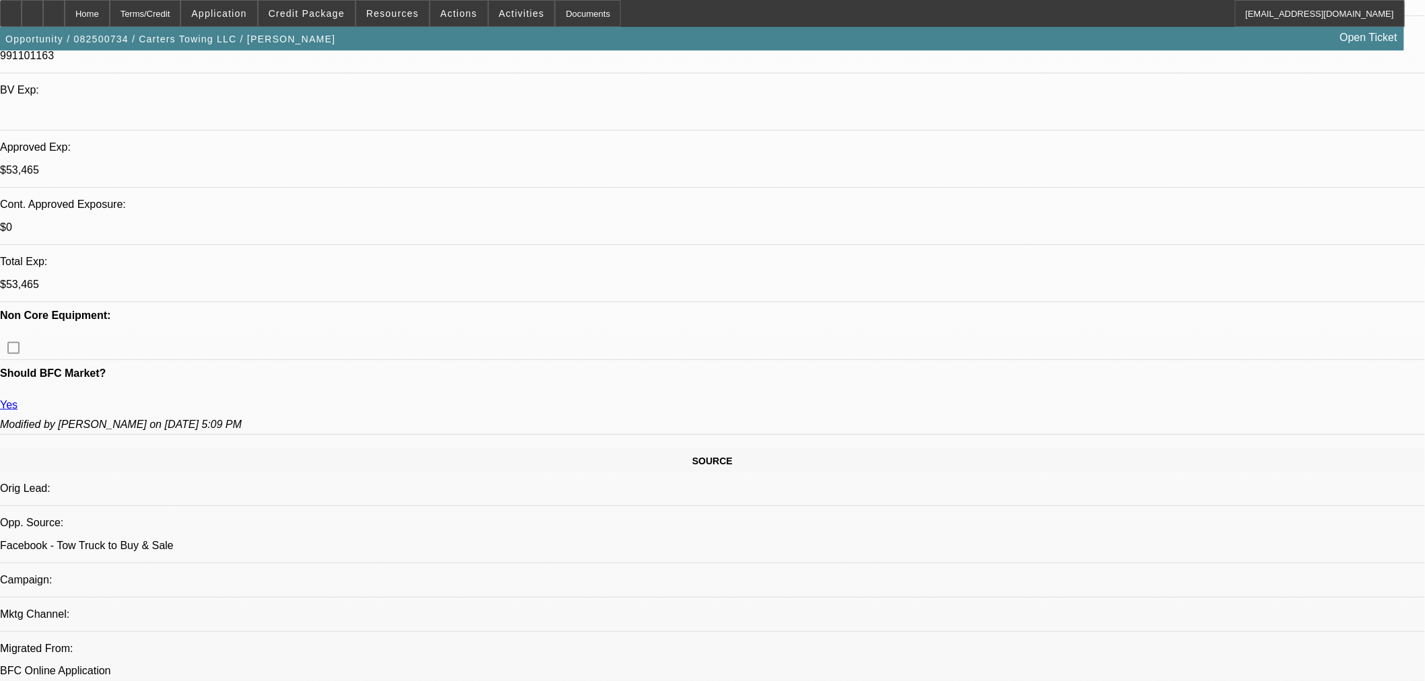
scroll to position [598, 0]
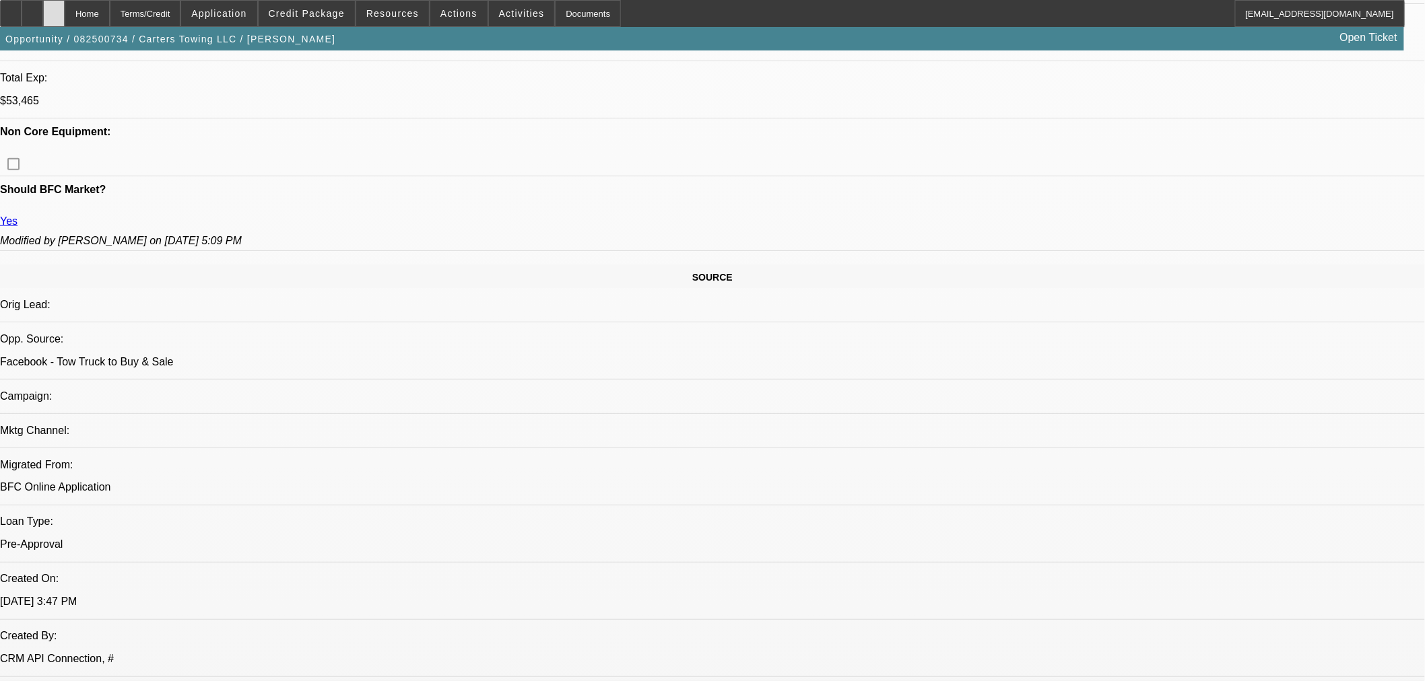
click at [54, 9] on icon at bounding box center [54, 9] width 0 height 0
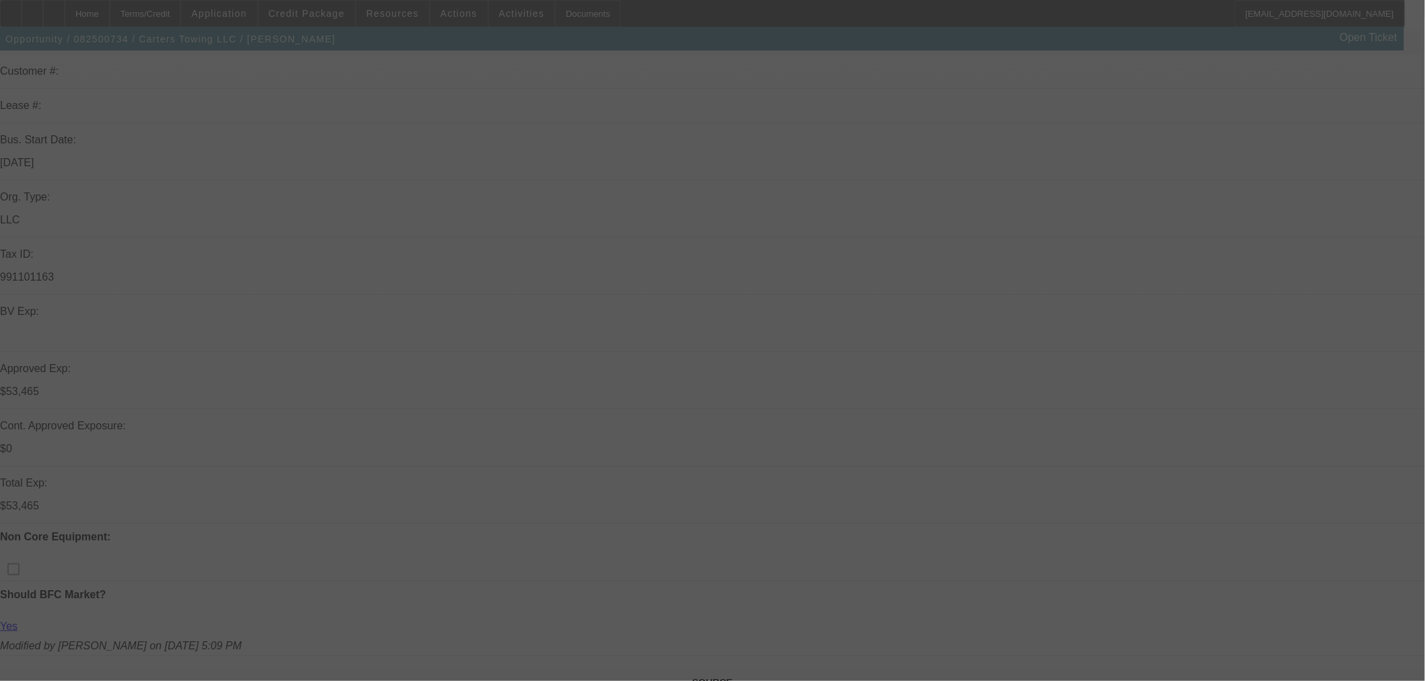
scroll to position [374, 0]
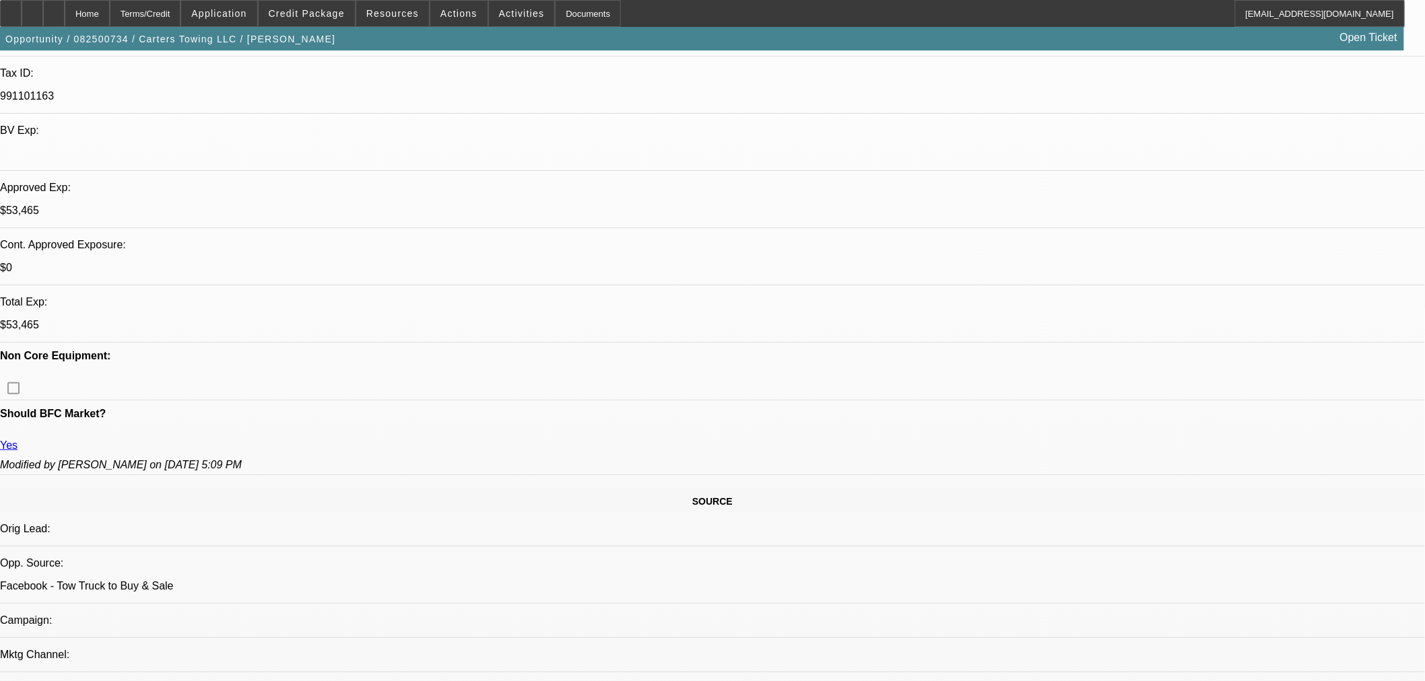
select select "0.15"
select select "2"
select select "0"
select select "6"
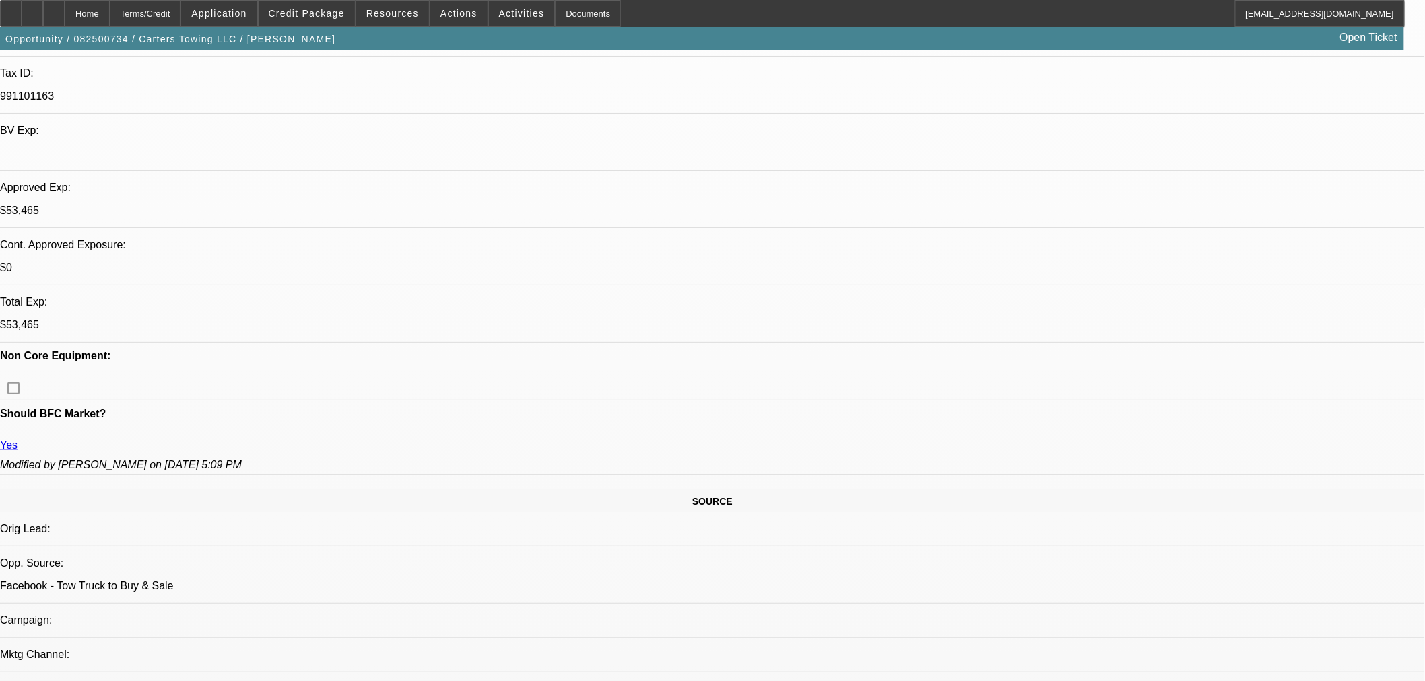
select select "0.15"
select select "2"
select select "0"
select select "6"
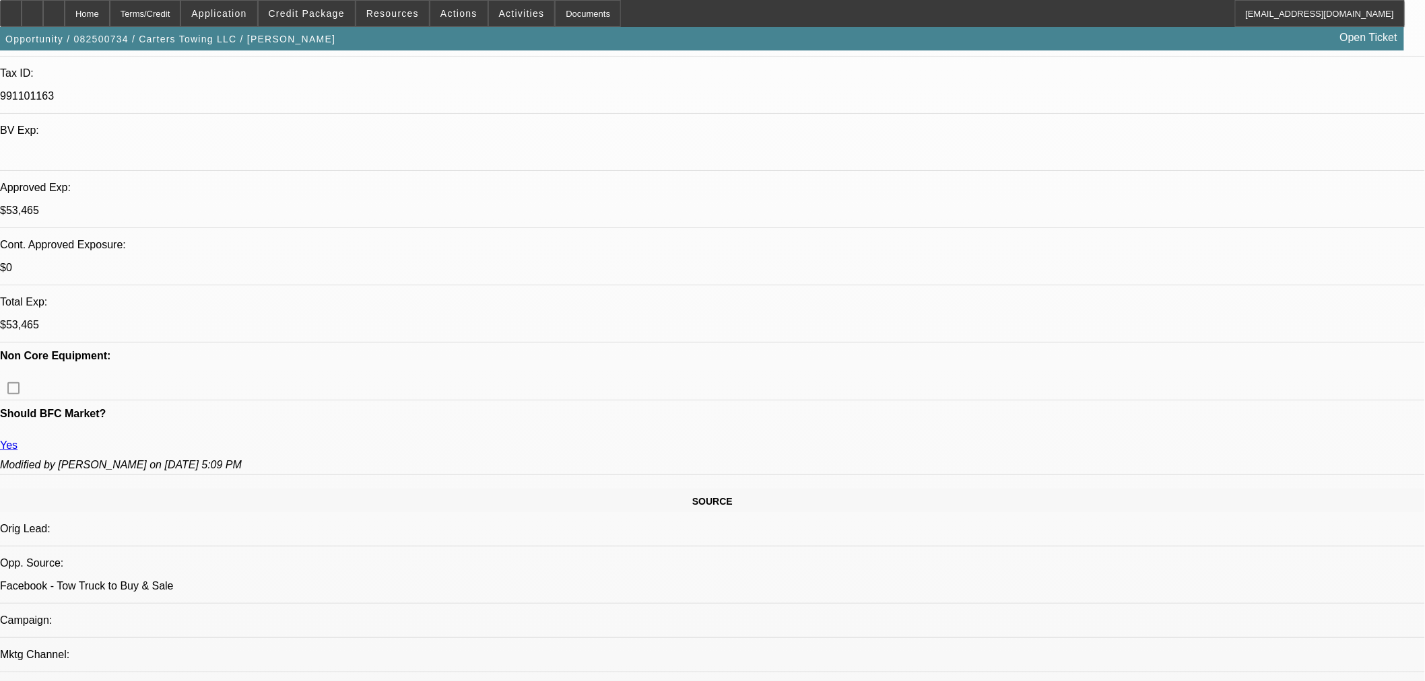
select select "0.15"
select select "2"
select select "0"
select select "6"
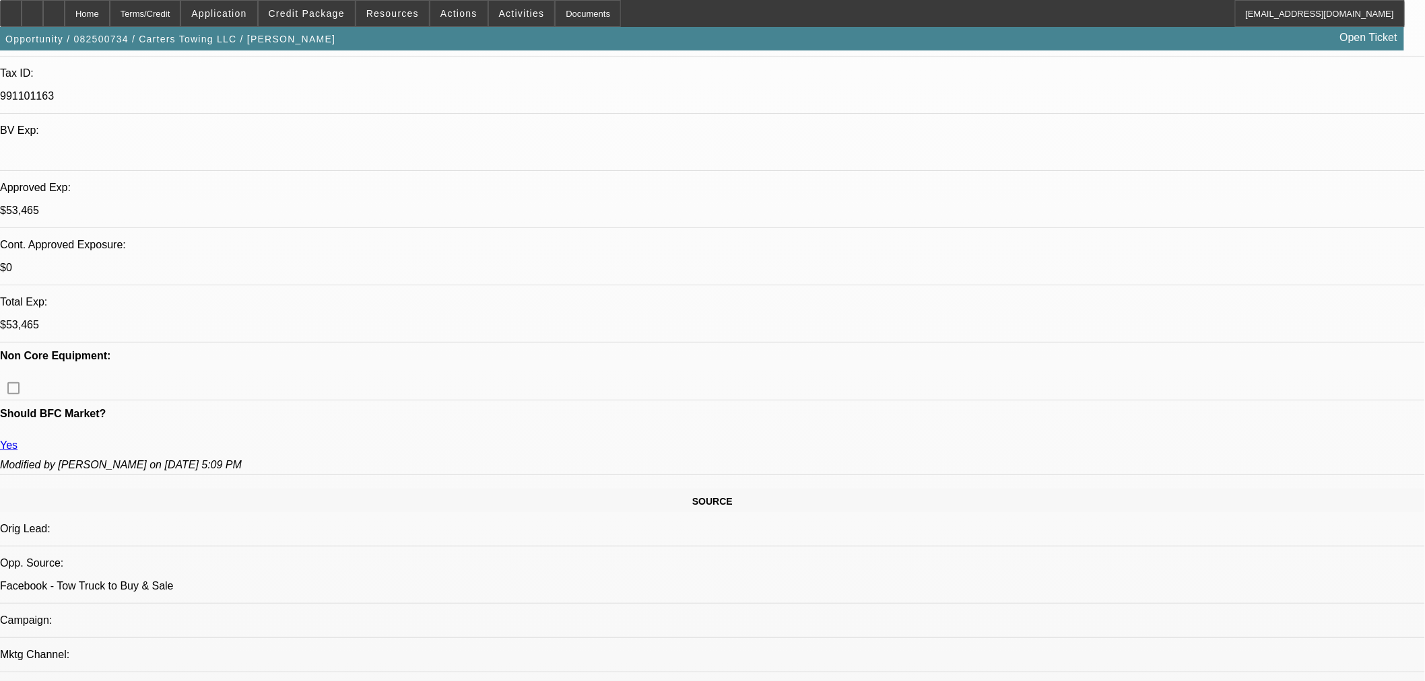
select select "0.15"
select select "2"
select select "0"
select select "6"
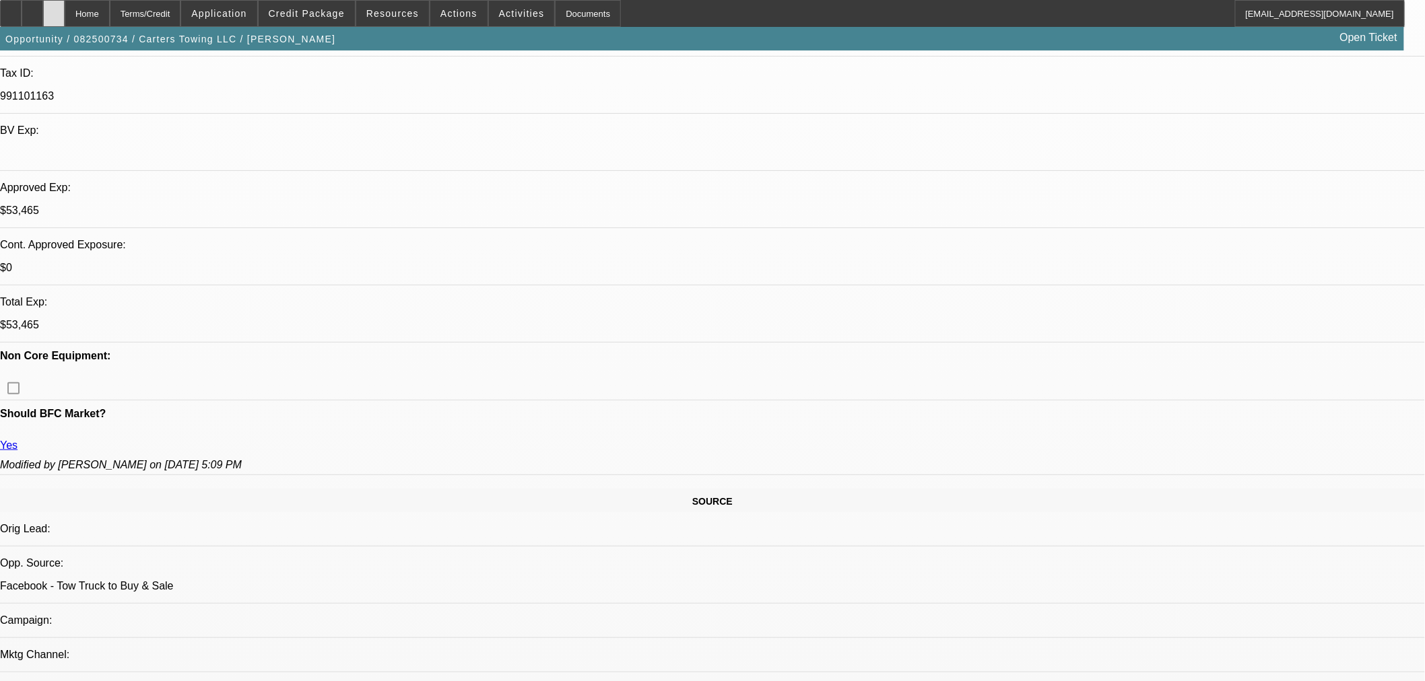
click at [65, 9] on div at bounding box center [54, 13] width 22 height 27
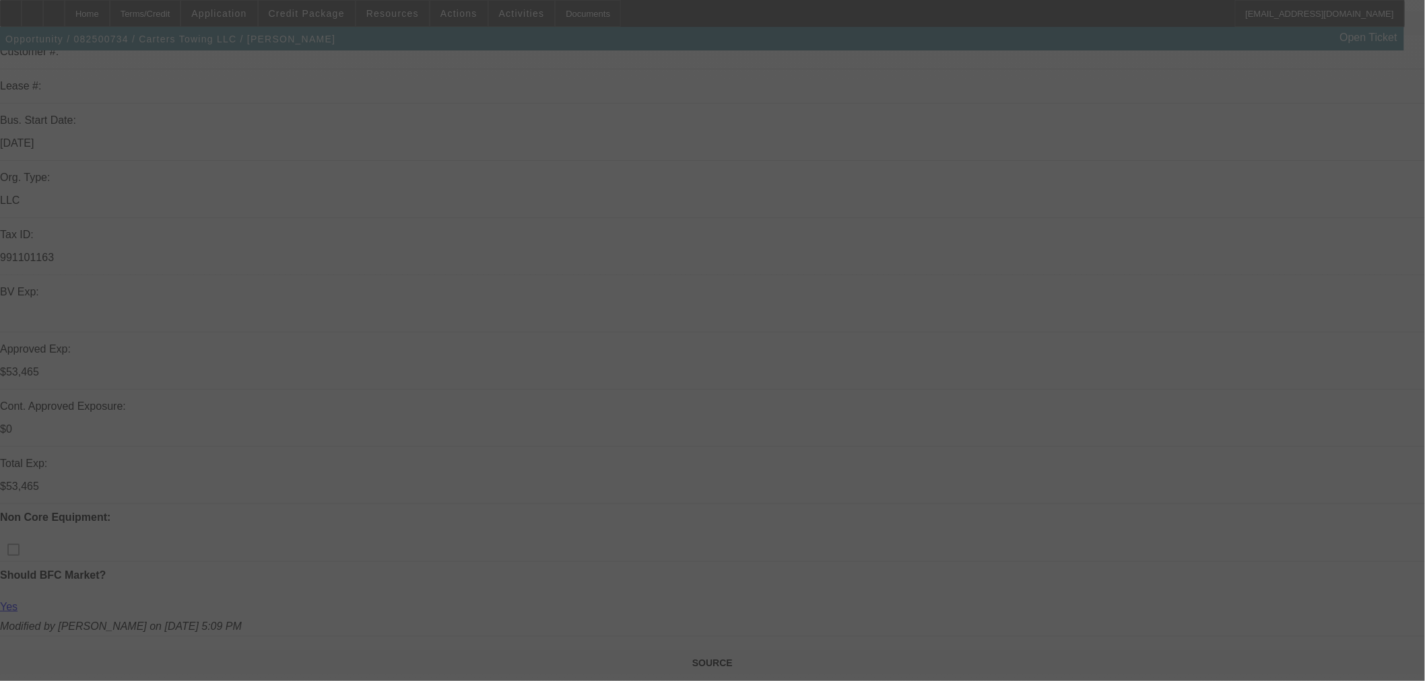
scroll to position [448, 0]
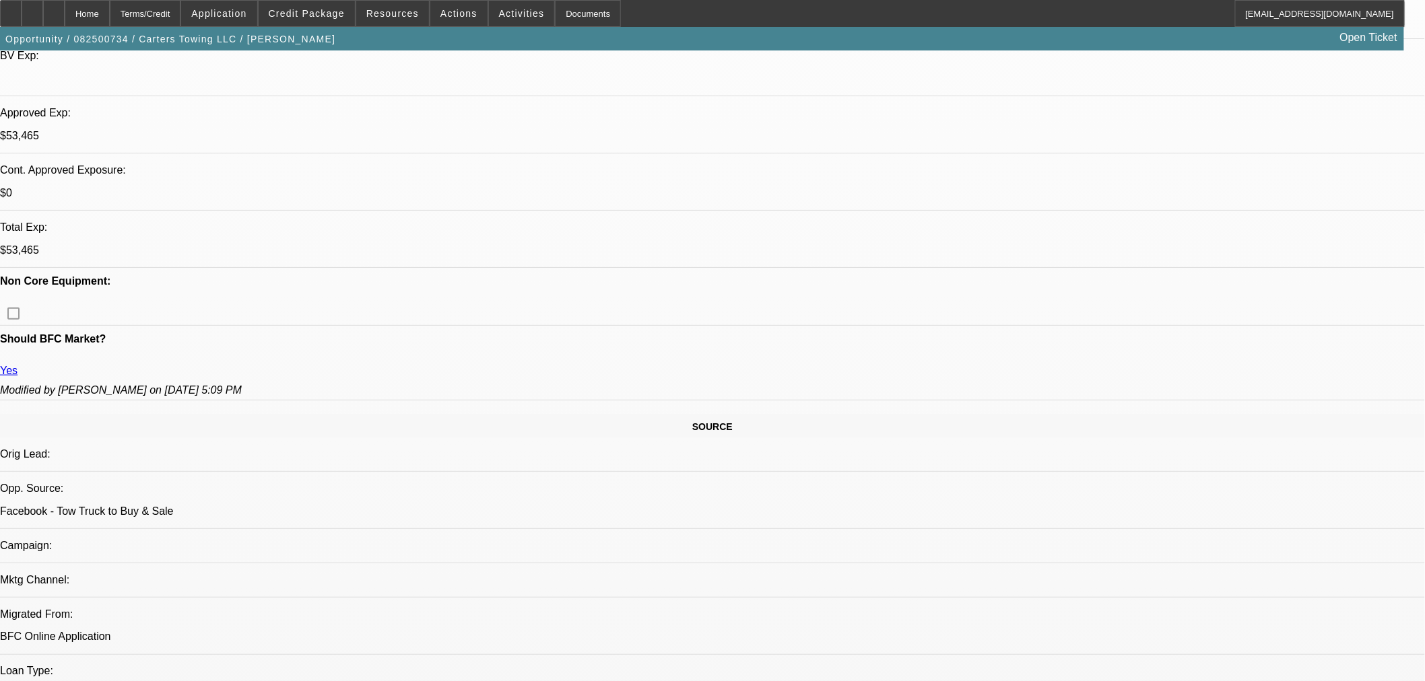
select select "0.15"
select select "2"
select select "0"
select select "6"
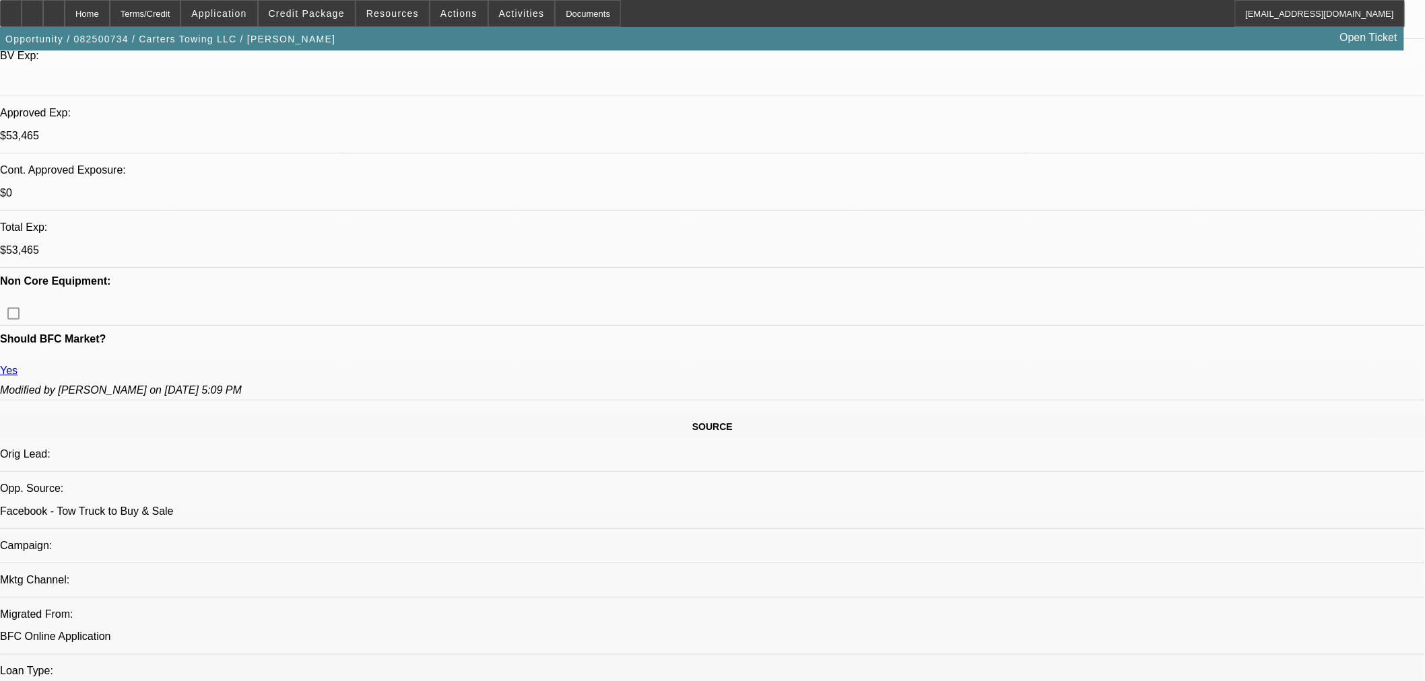
select select "0.15"
select select "2"
select select "0"
select select "6"
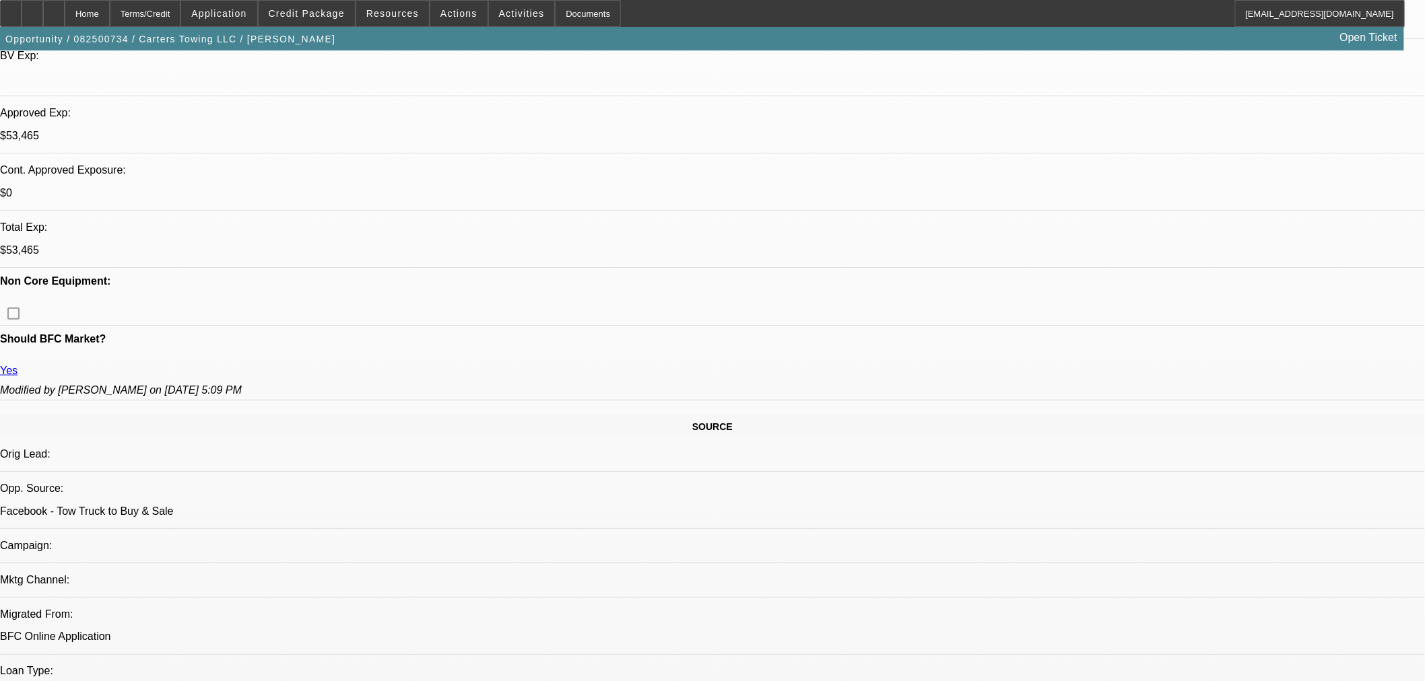
select select "0.15"
select select "2"
select select "0"
select select "6"
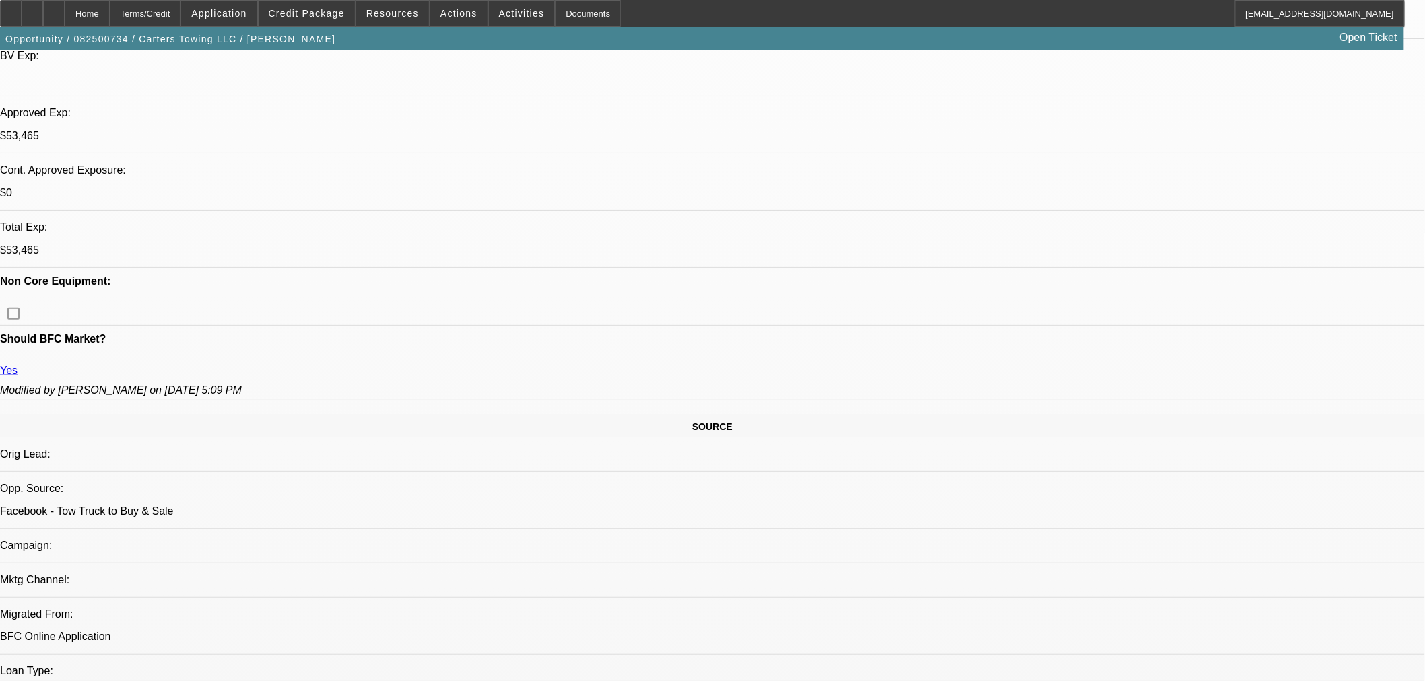
select select "0.15"
select select "2"
select select "0"
select select "6"
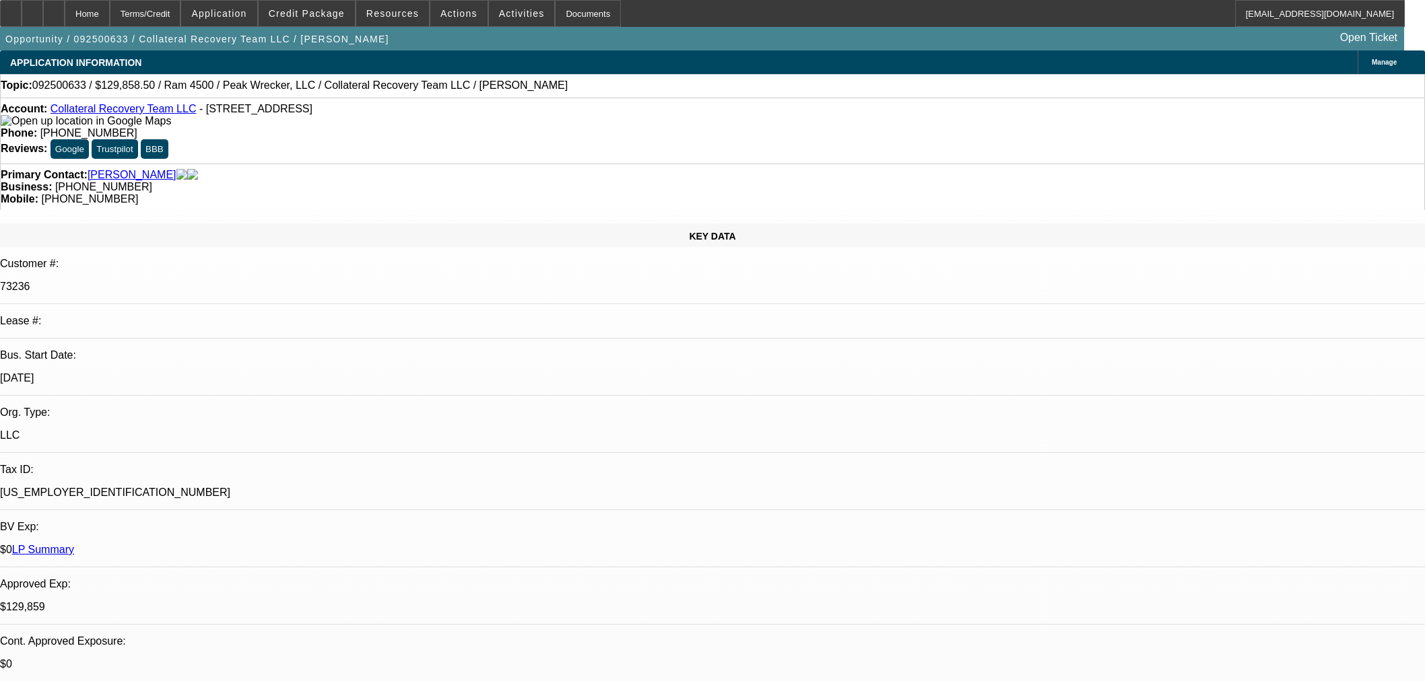
select select "0.15"
select select "0"
select select "3"
select select "0"
select select "6"
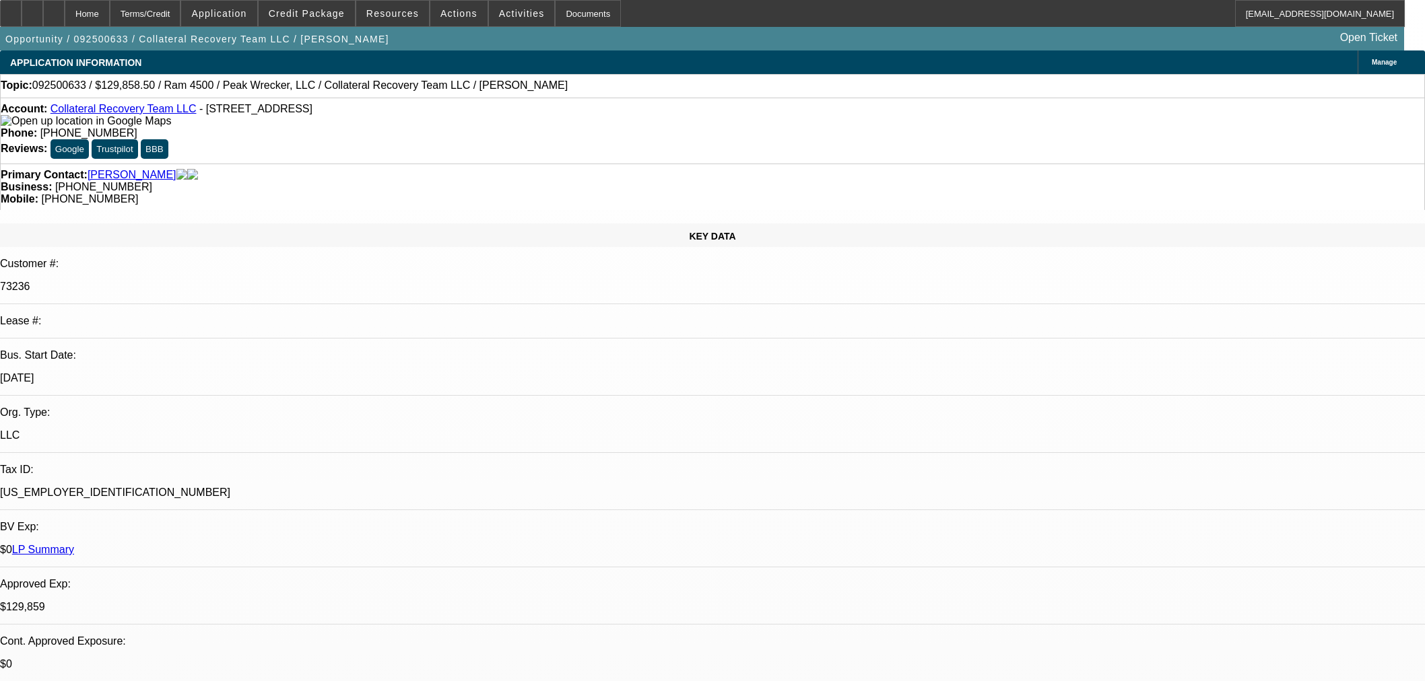
select select "0"
select select "2"
select select "0"
select select "6"
select select "0"
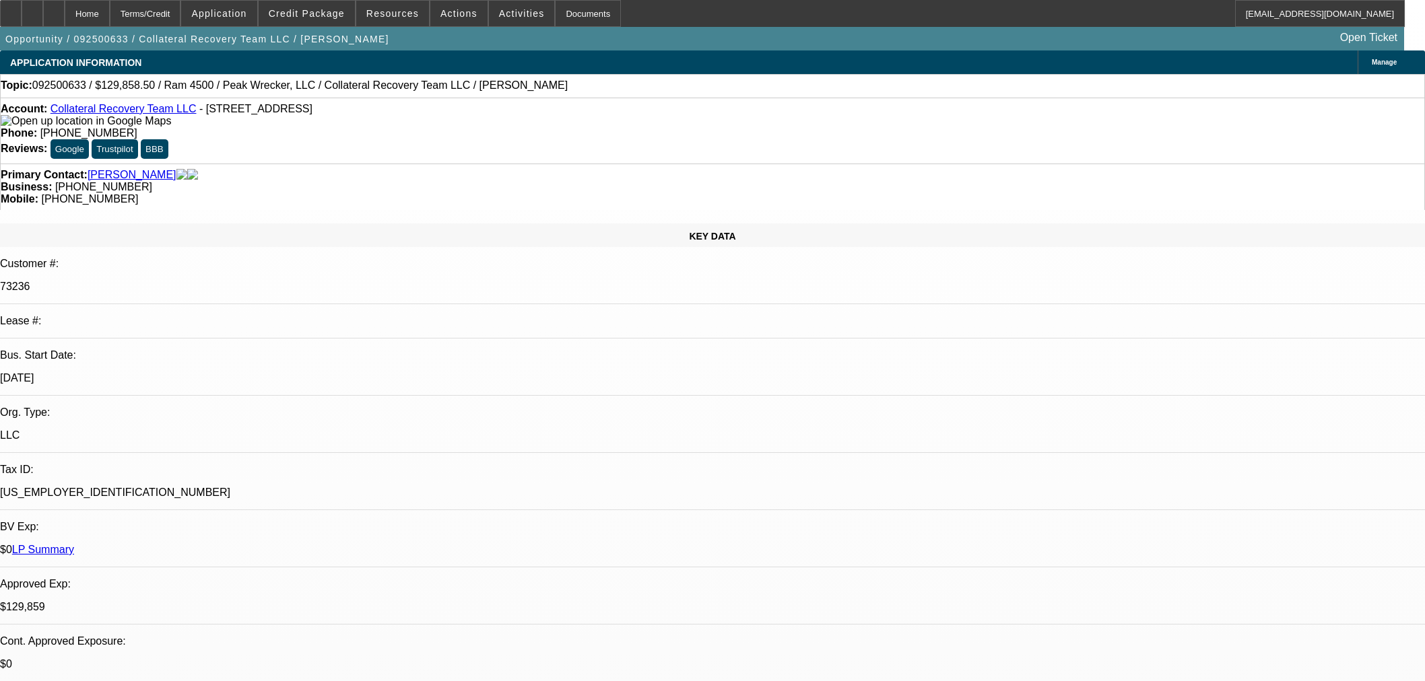
select select "2"
select select "0"
select select "6"
select select "0"
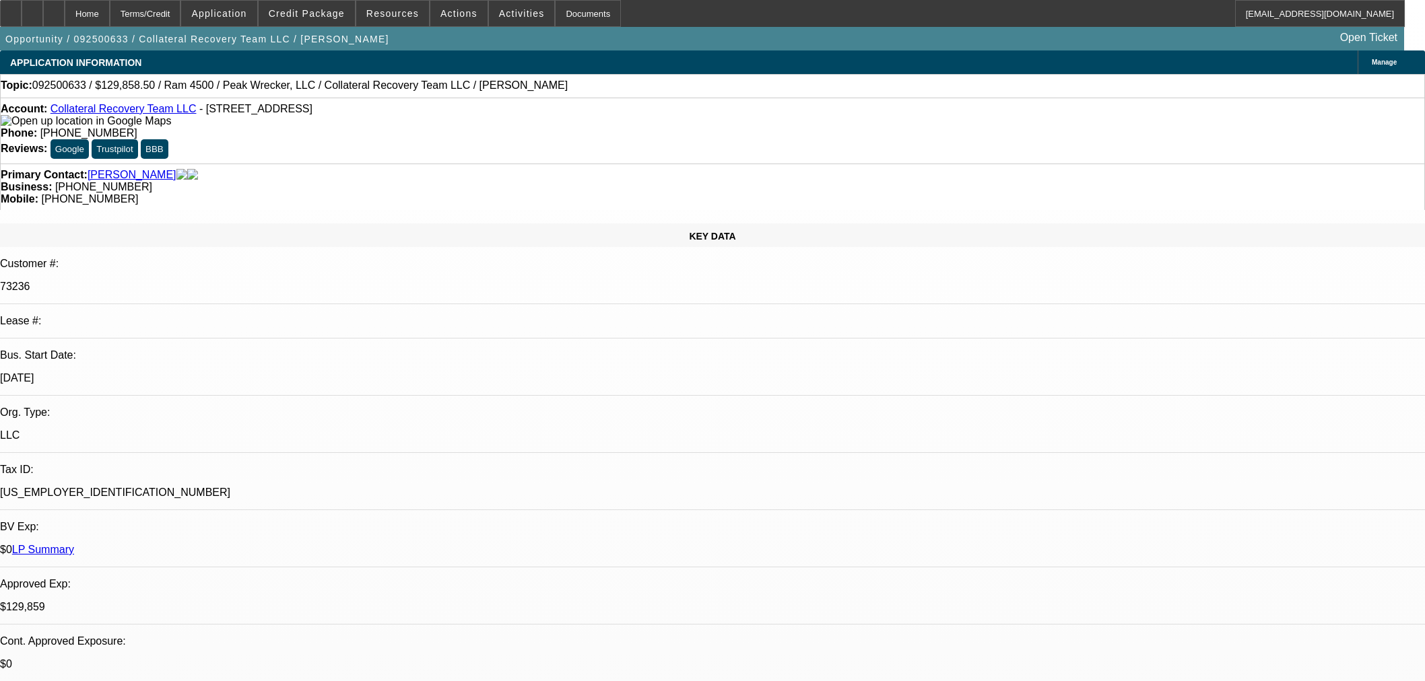
select select "0"
select select "3"
select select "0"
select select "6"
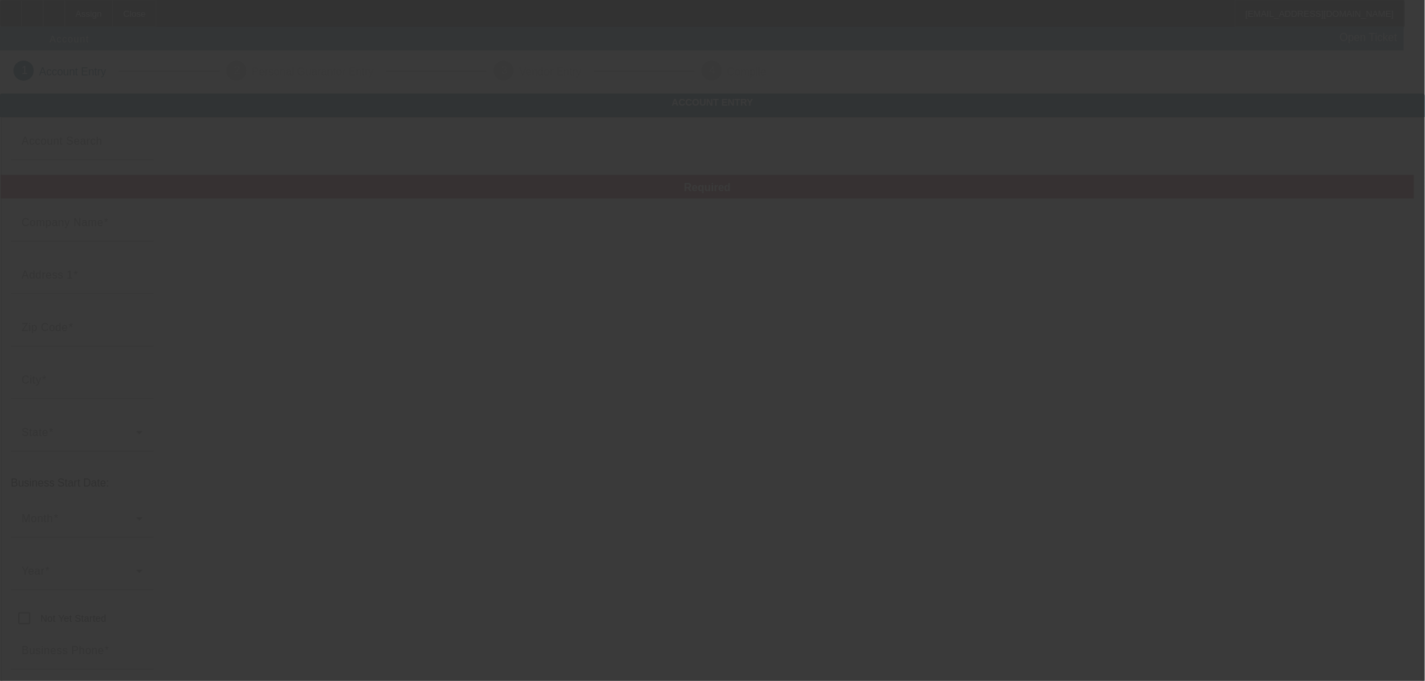
type input "Turret Waste Management LLC"
type input "[STREET_ADDRESS]"
type input "60015"
type input "Deerfield"
type input "[PHONE_NUMBER]"
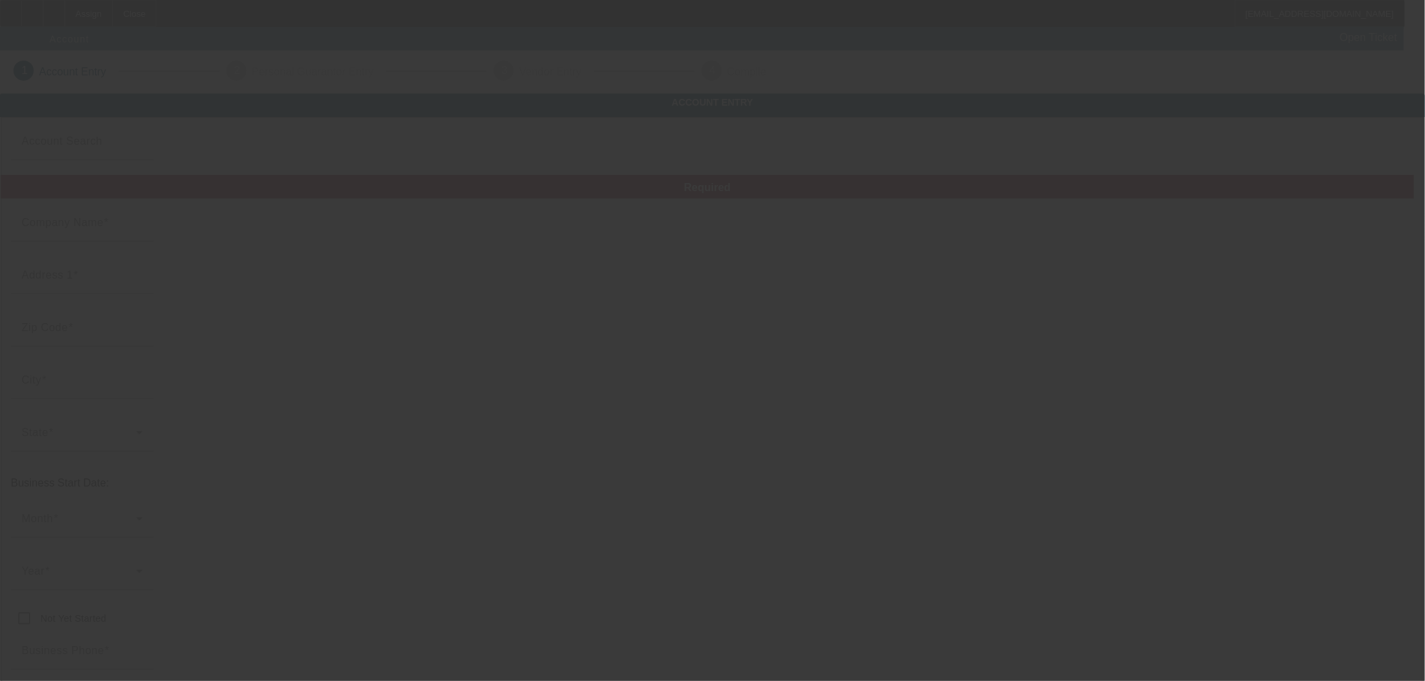
type input "RollRight Mobile Trash Compaction"
type input "[PERSON_NAME][EMAIL_ADDRESS][DOMAIN_NAME]"
type input "394427671"
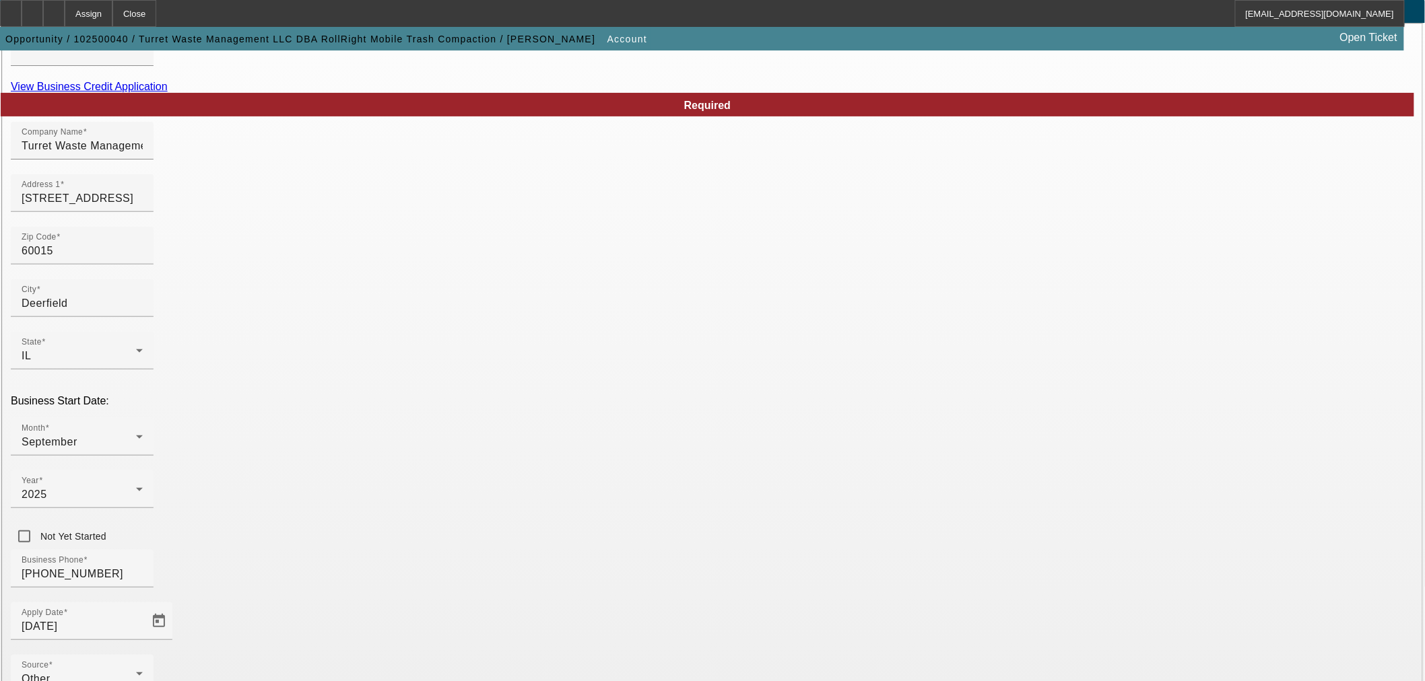
scroll to position [168, 0]
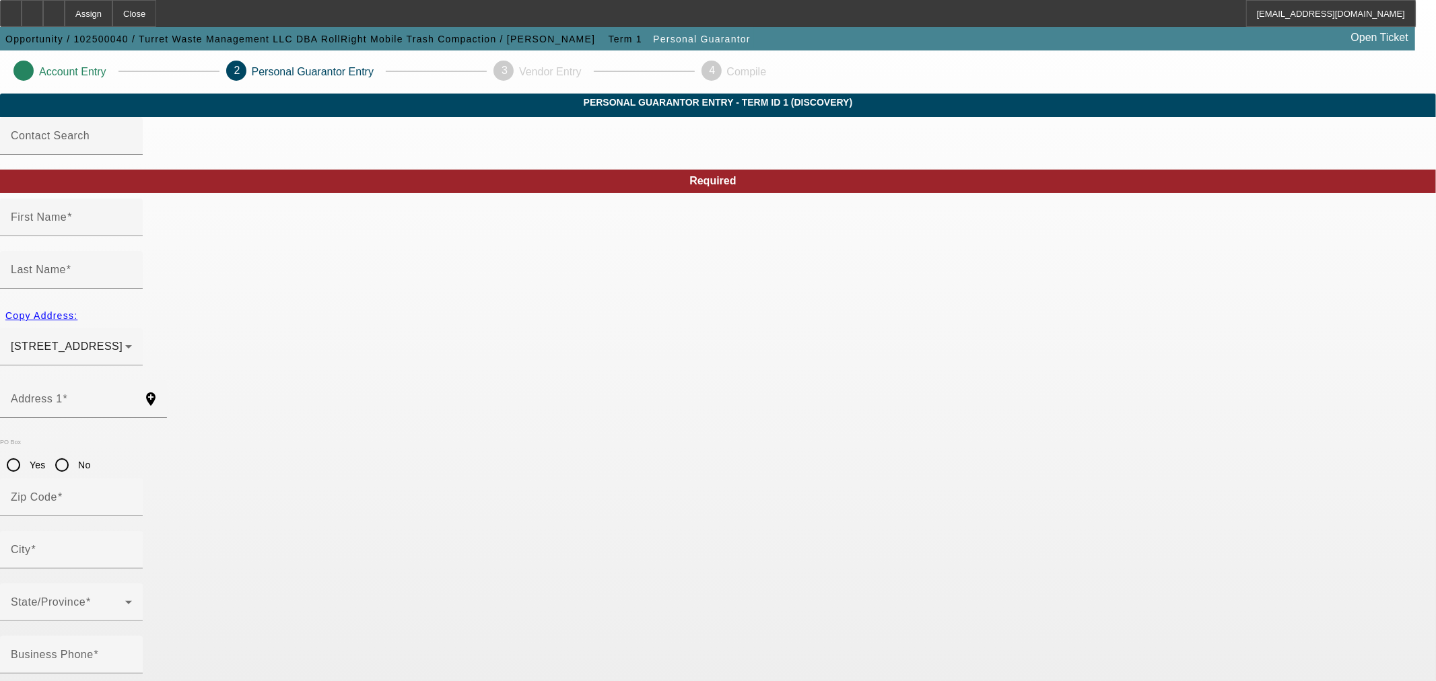
type input "Ben"
type input "[PERSON_NAME]"
type input "[STREET_ADDRESS]"
radio input "true"
type input "60015"
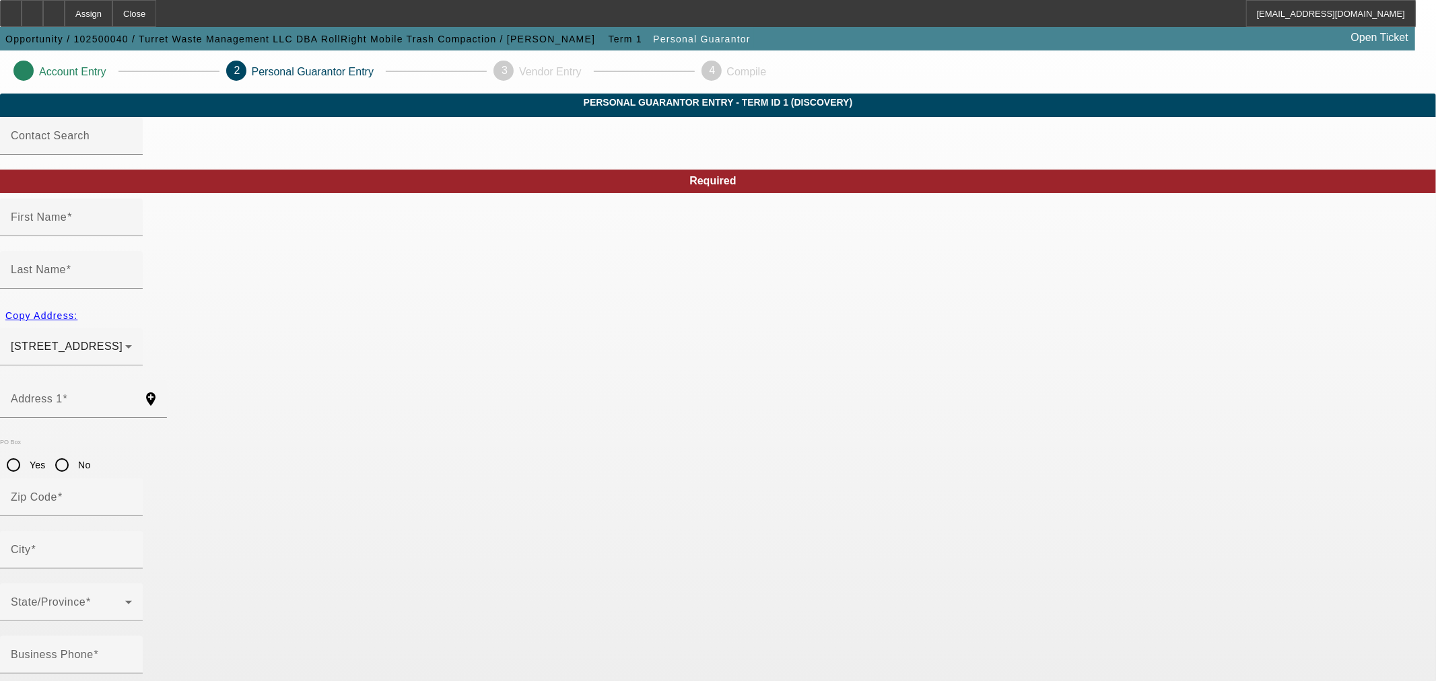
type input "Deerfield"
type input "[PHONE_NUMBER]"
type input "50"
type input "390-98-8947"
type input "[PERSON_NAME][EMAIL_ADDRESS][DOMAIN_NAME]"
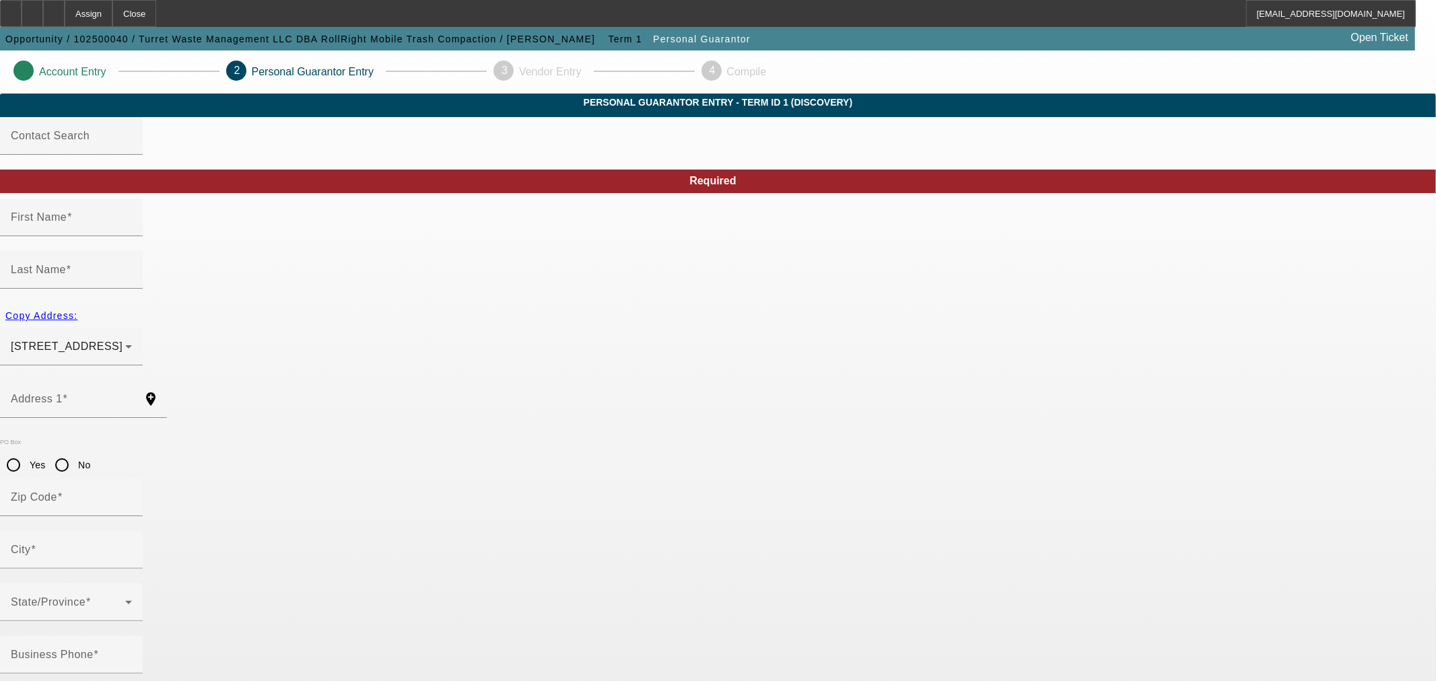
type input "[PHONE_NUMBER]"
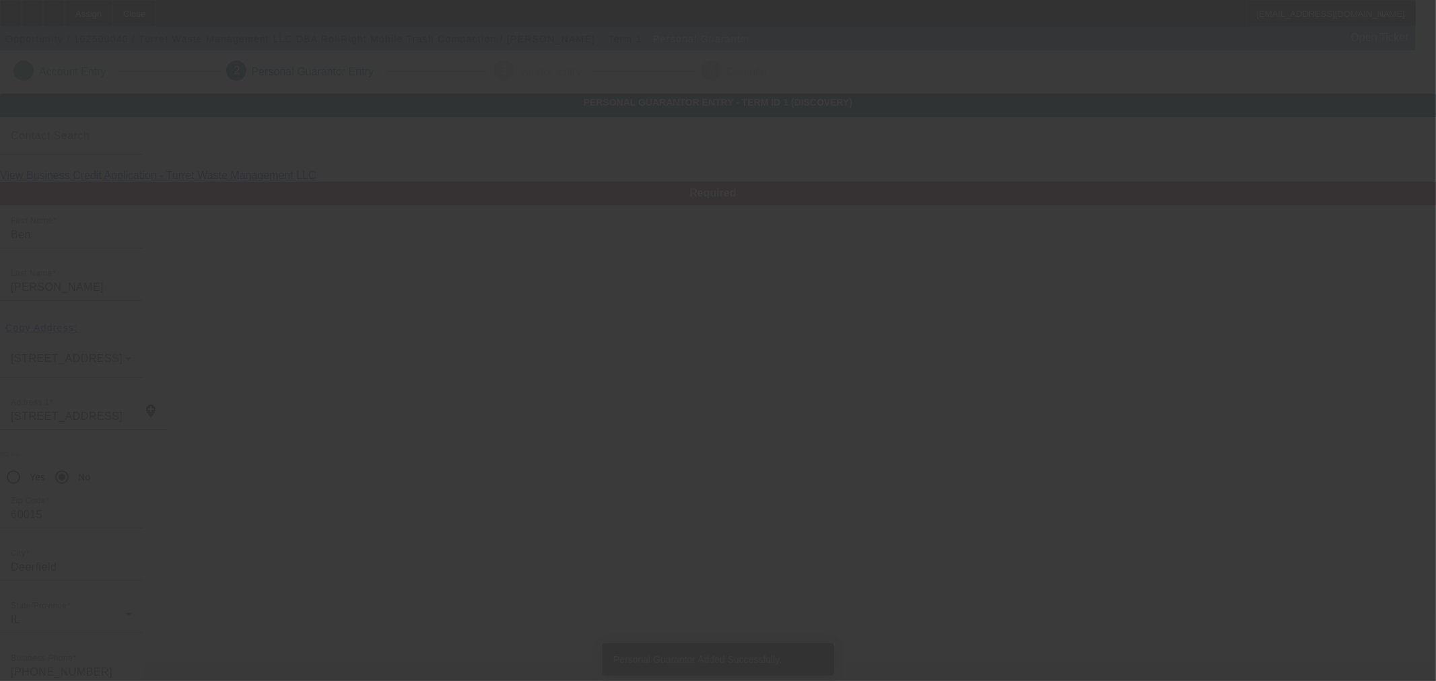
type input "[PERSON_NAME]"
type input "[STREET_ADDRESS]"
type input "60044"
type input "[GEOGRAPHIC_DATA]"
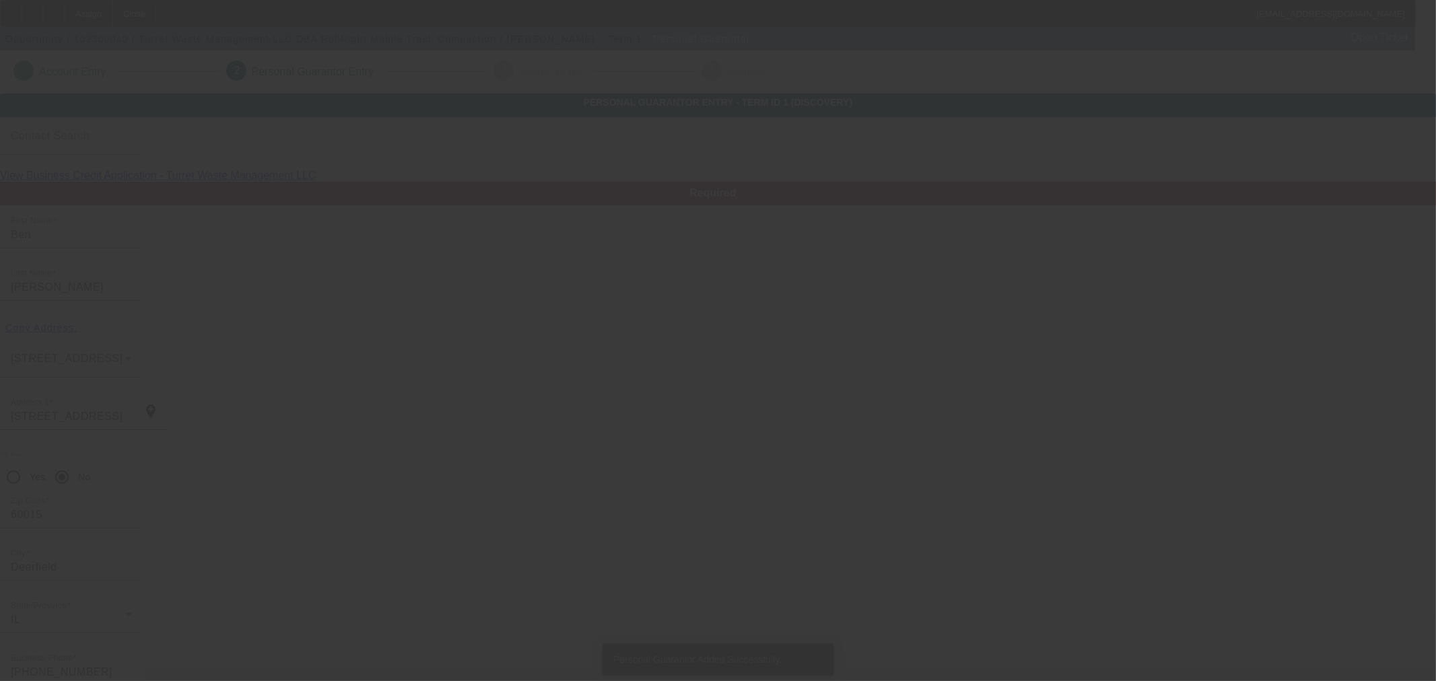
type input "[PHONE_NUMBER]"
type input "50"
type input "326-80-9225"
type input "[PERSON_NAME][EMAIL_ADDRESS][PERSON_NAME][DOMAIN_NAME]"
